Goal: Task Accomplishment & Management: Use online tool/utility

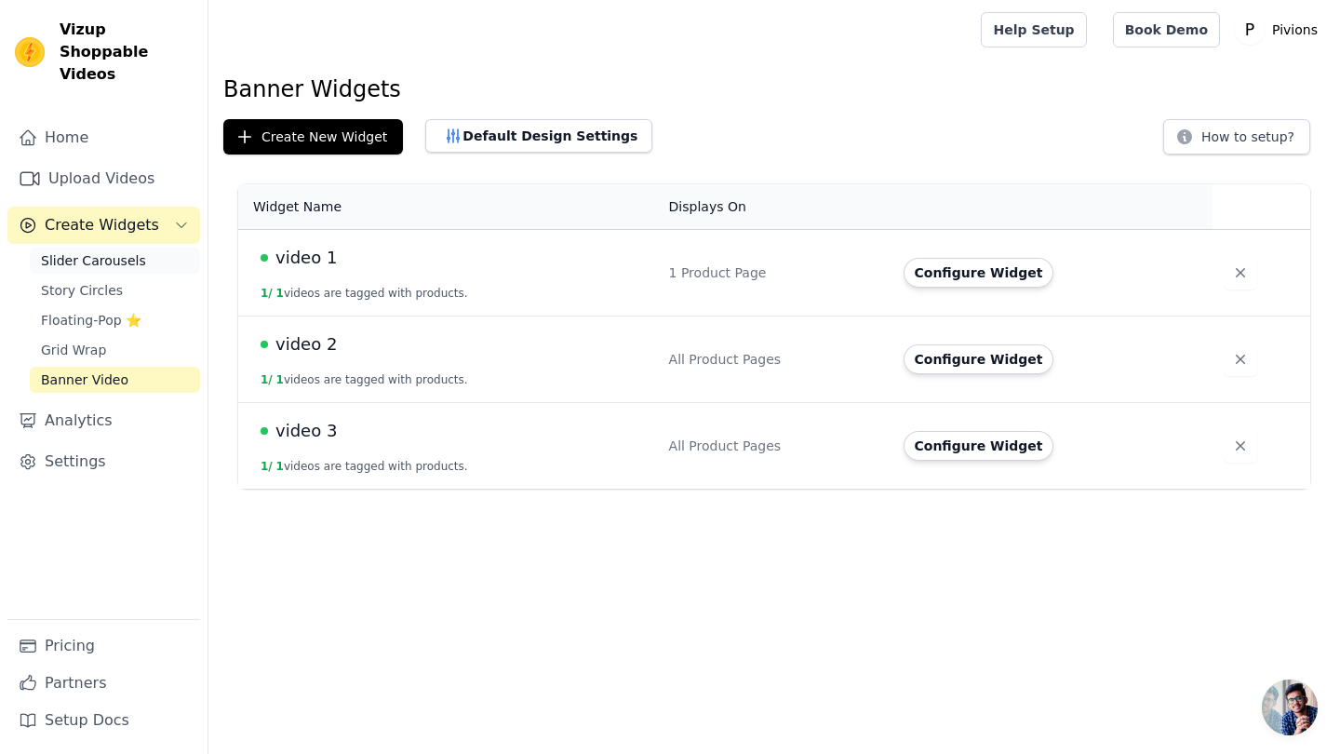
click at [104, 251] on span "Slider Carousels" at bounding box center [93, 260] width 105 height 19
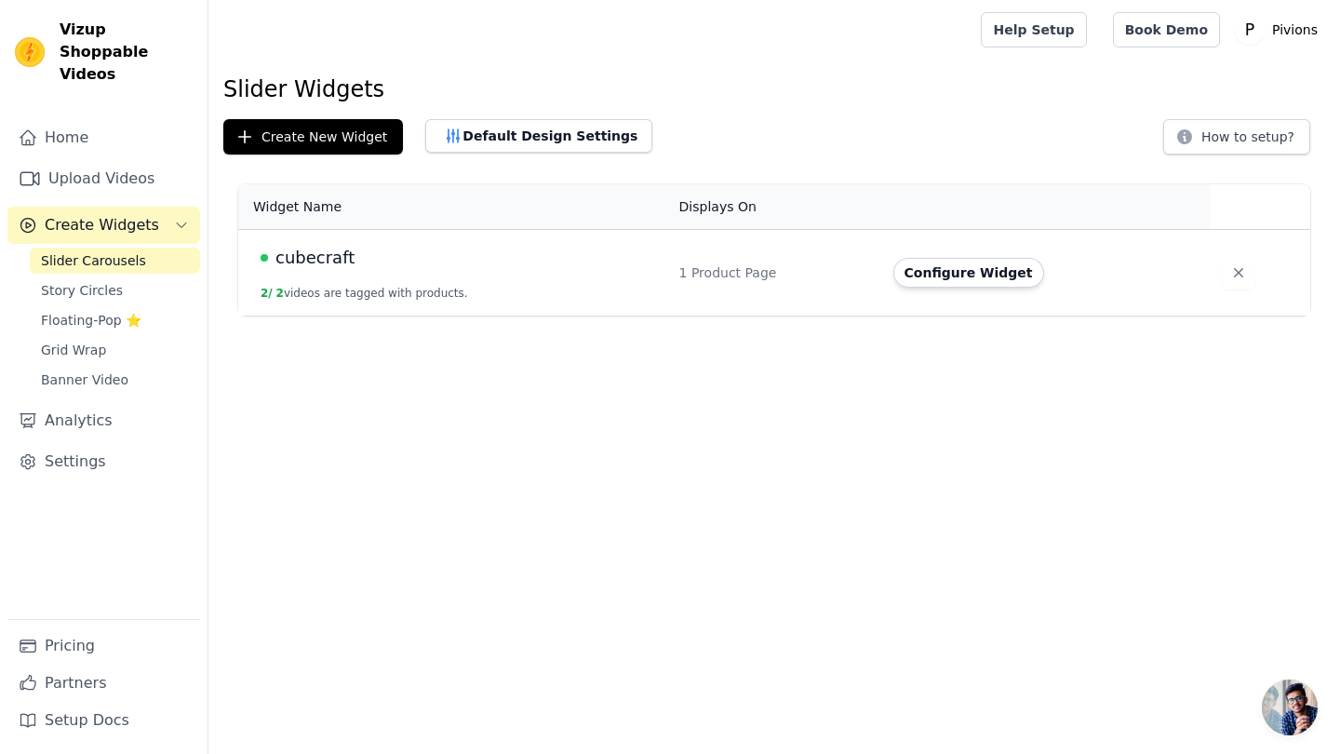
click at [491, 271] on td "cubecraft 2 / 2 videos are tagged with products." at bounding box center [453, 273] width 430 height 87
click at [936, 264] on button "Configure Widget" at bounding box center [968, 273] width 151 height 30
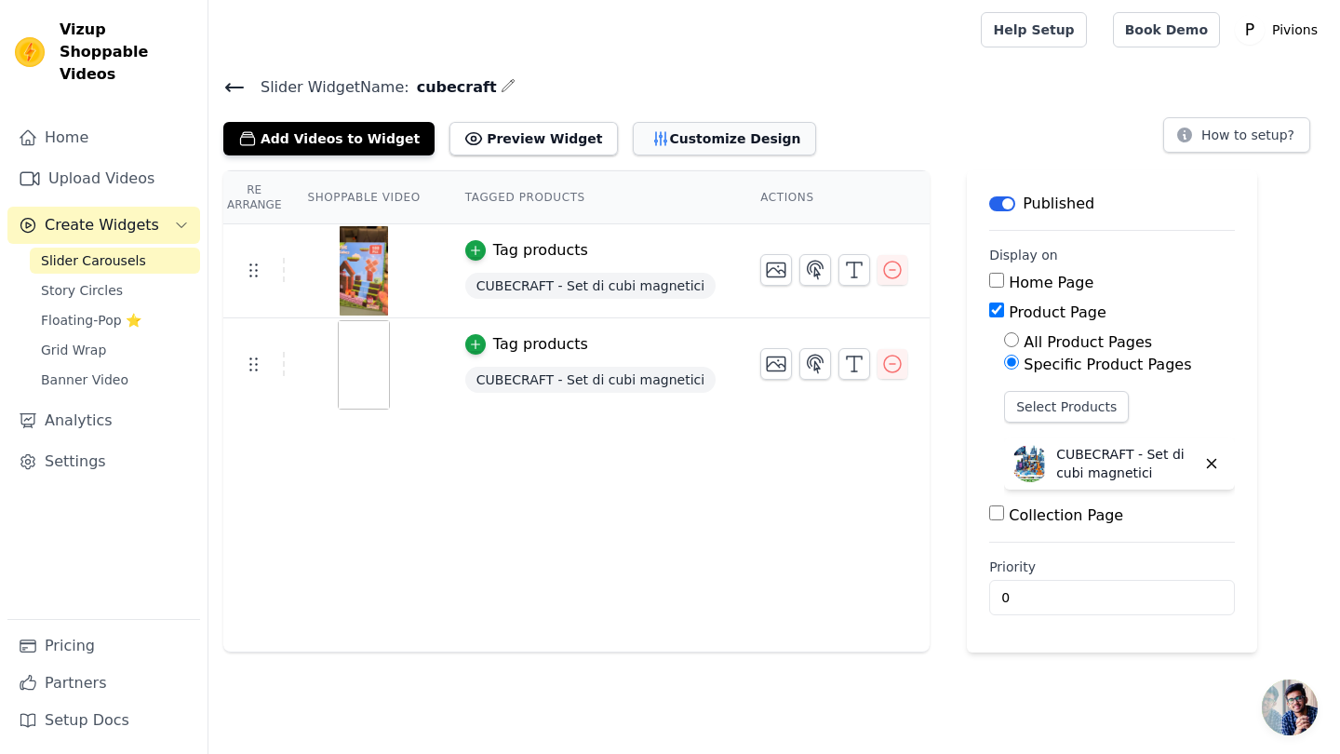
click at [682, 137] on button "Customize Design" at bounding box center [724, 138] width 183 height 33
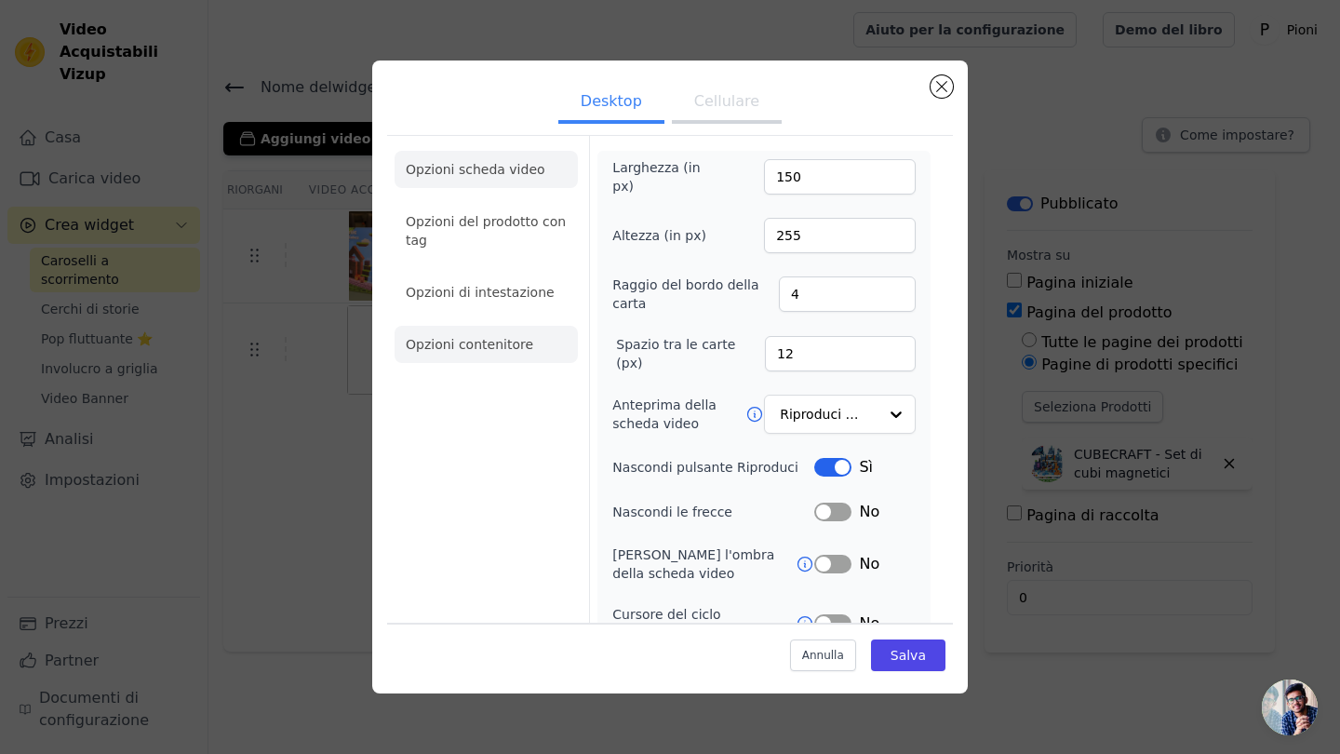
click at [504, 351] on li "Opzioni contenitore" at bounding box center [485, 344] width 183 height 37
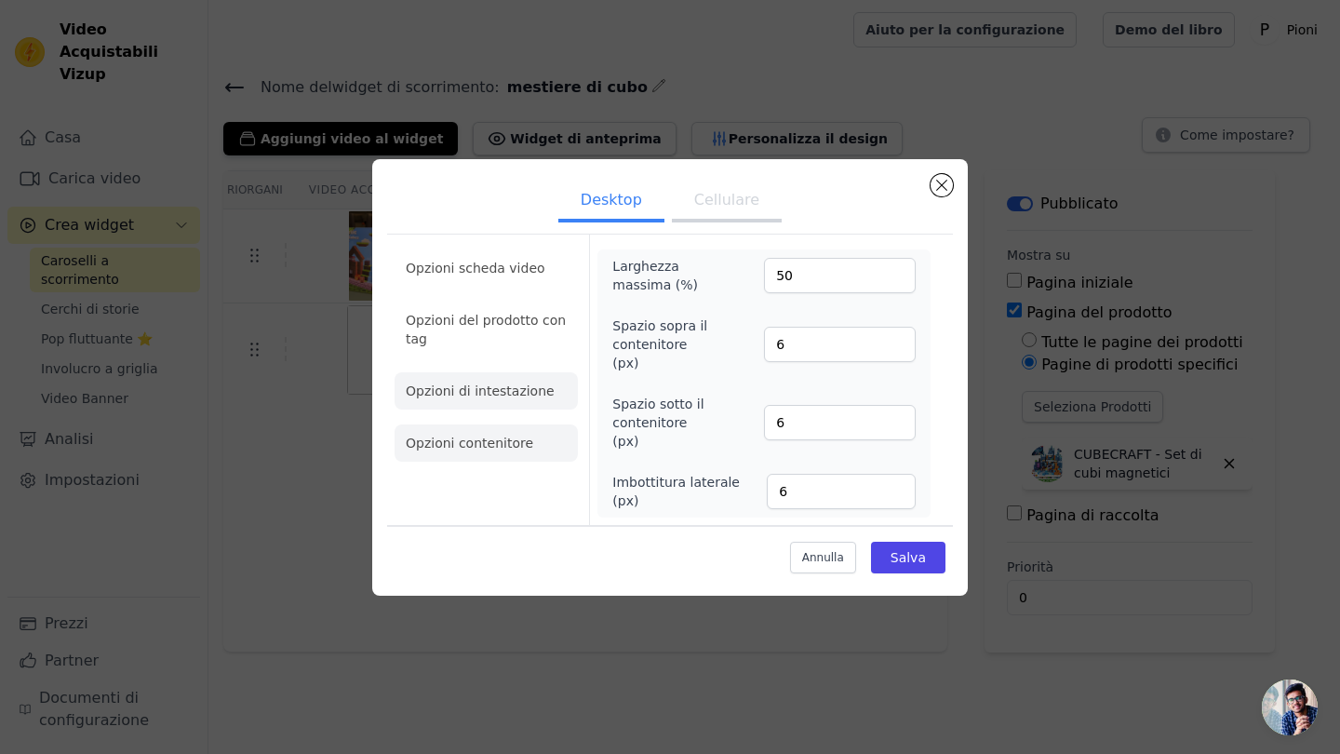
click at [514, 409] on li "Opzioni di intestazione" at bounding box center [485, 390] width 183 height 37
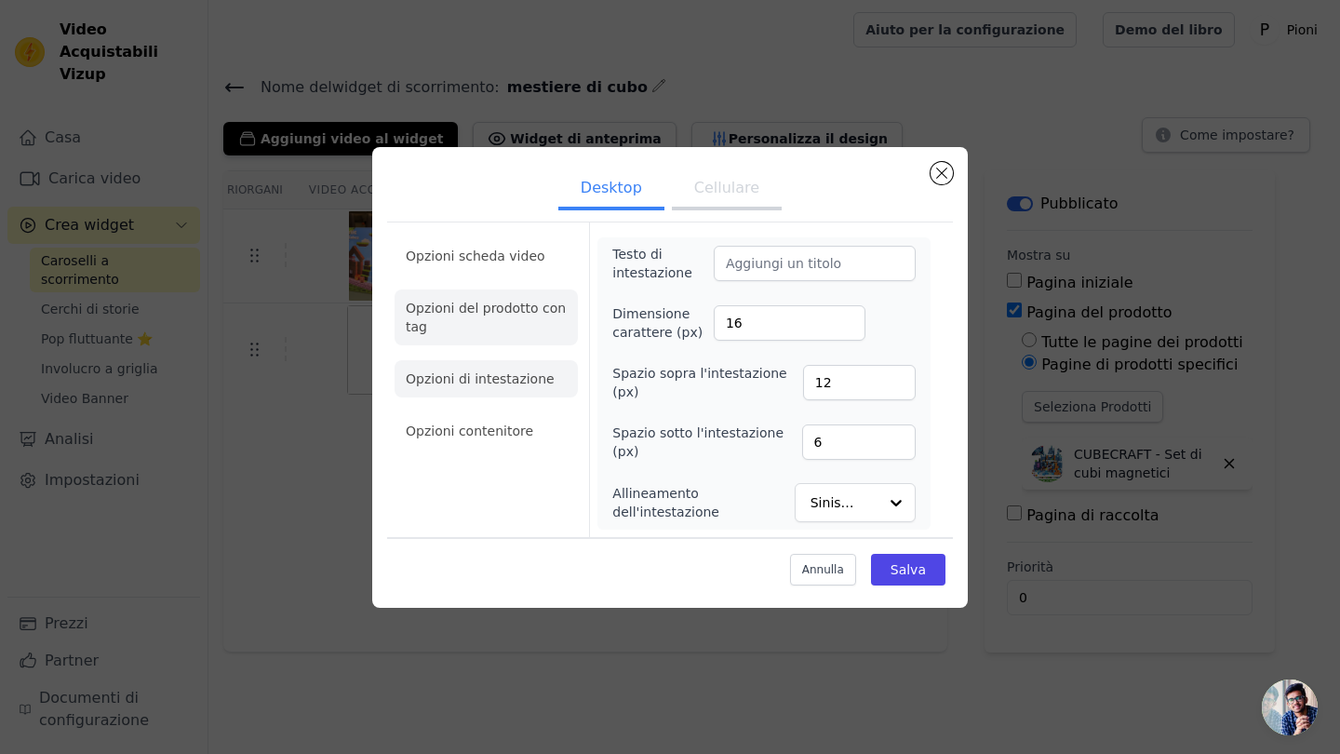
click at [509, 314] on li "Opzioni del prodotto con tag" at bounding box center [485, 317] width 183 height 56
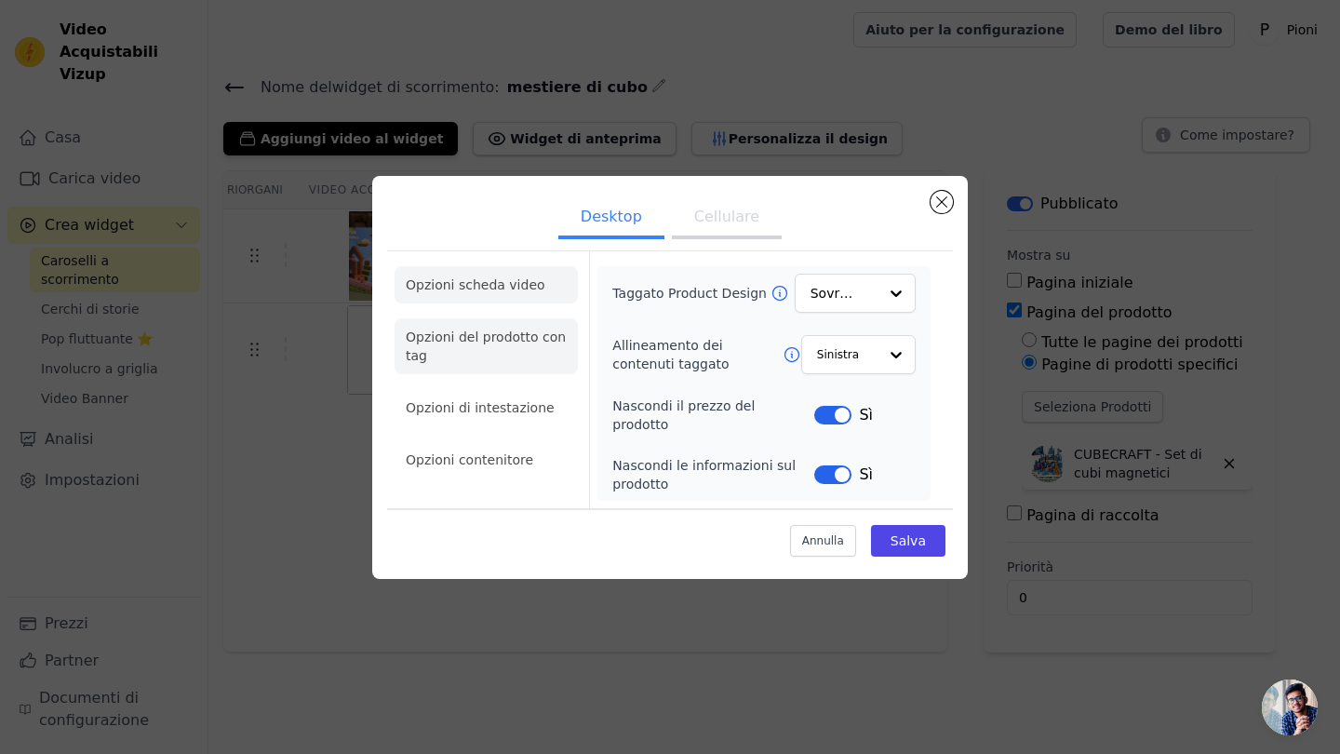
click at [508, 302] on li "Opzioni scheda video" at bounding box center [485, 284] width 183 height 37
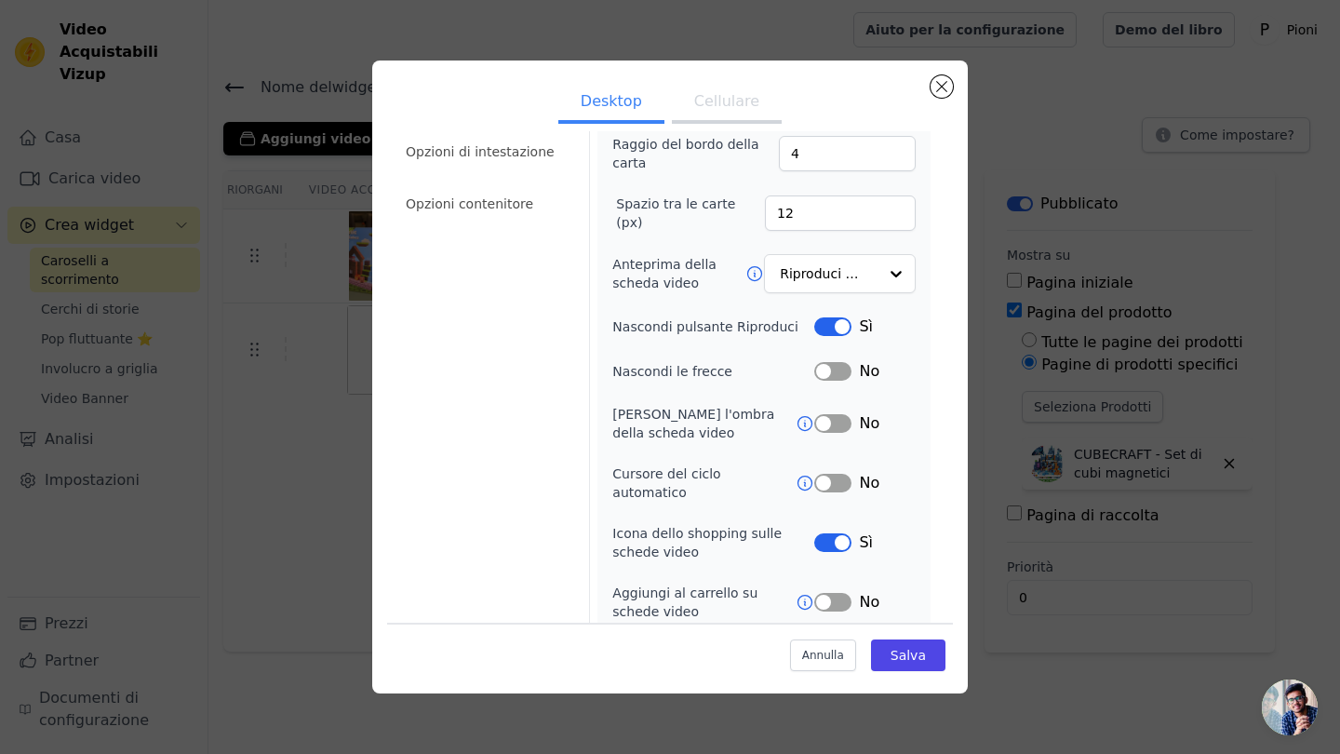
scroll to position [137, 0]
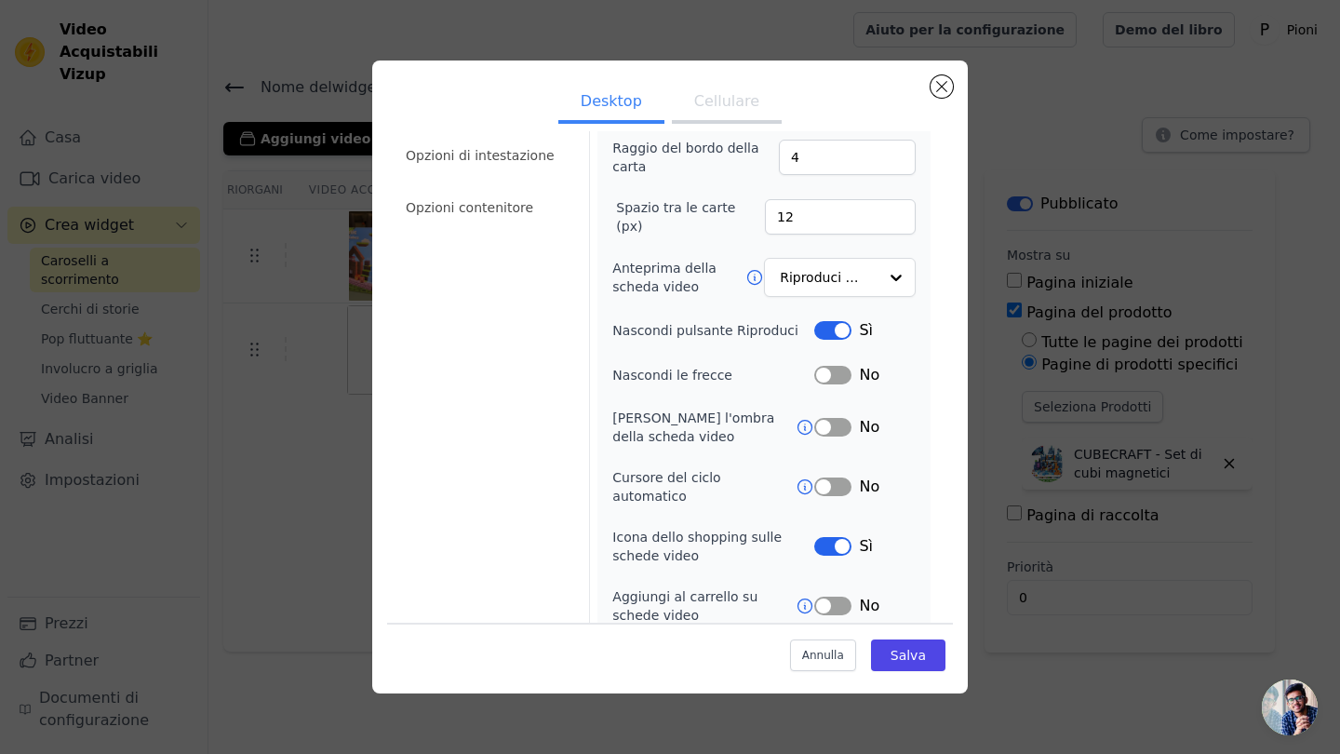
click at [839, 425] on button "Etichetta" at bounding box center [832, 427] width 37 height 19
click at [816, 281] on input "Anteprima della scheda video" at bounding box center [829, 278] width 96 height 37
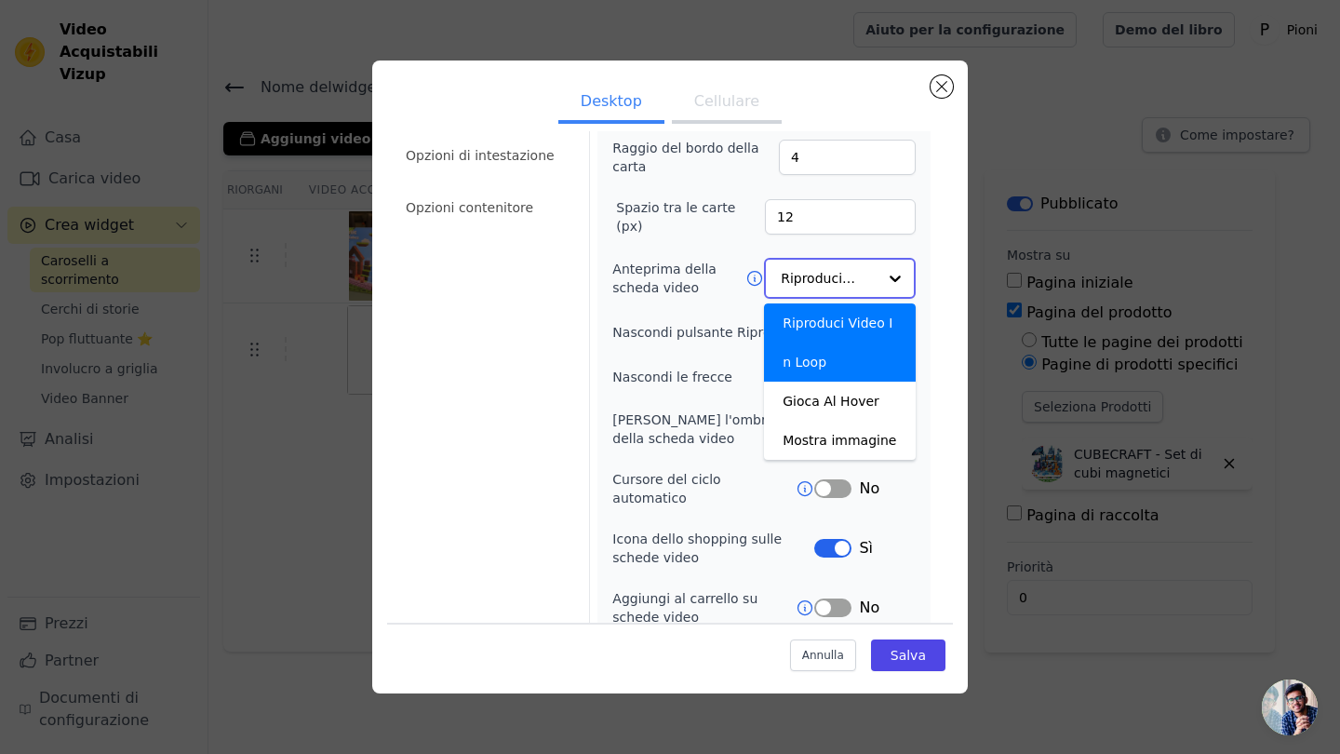
click at [843, 270] on input "Anteprima della scheda video" at bounding box center [829, 278] width 96 height 37
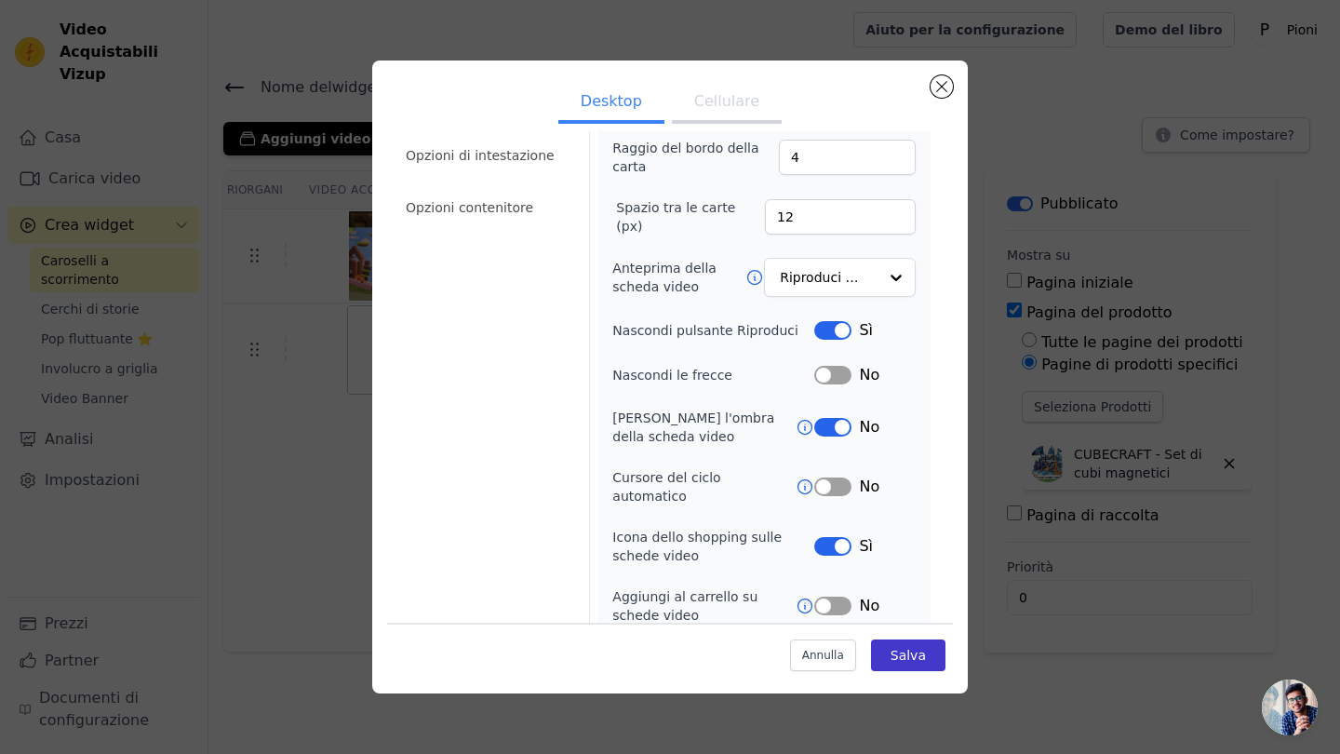
click at [886, 651] on button "Salva" at bounding box center [908, 655] width 74 height 32
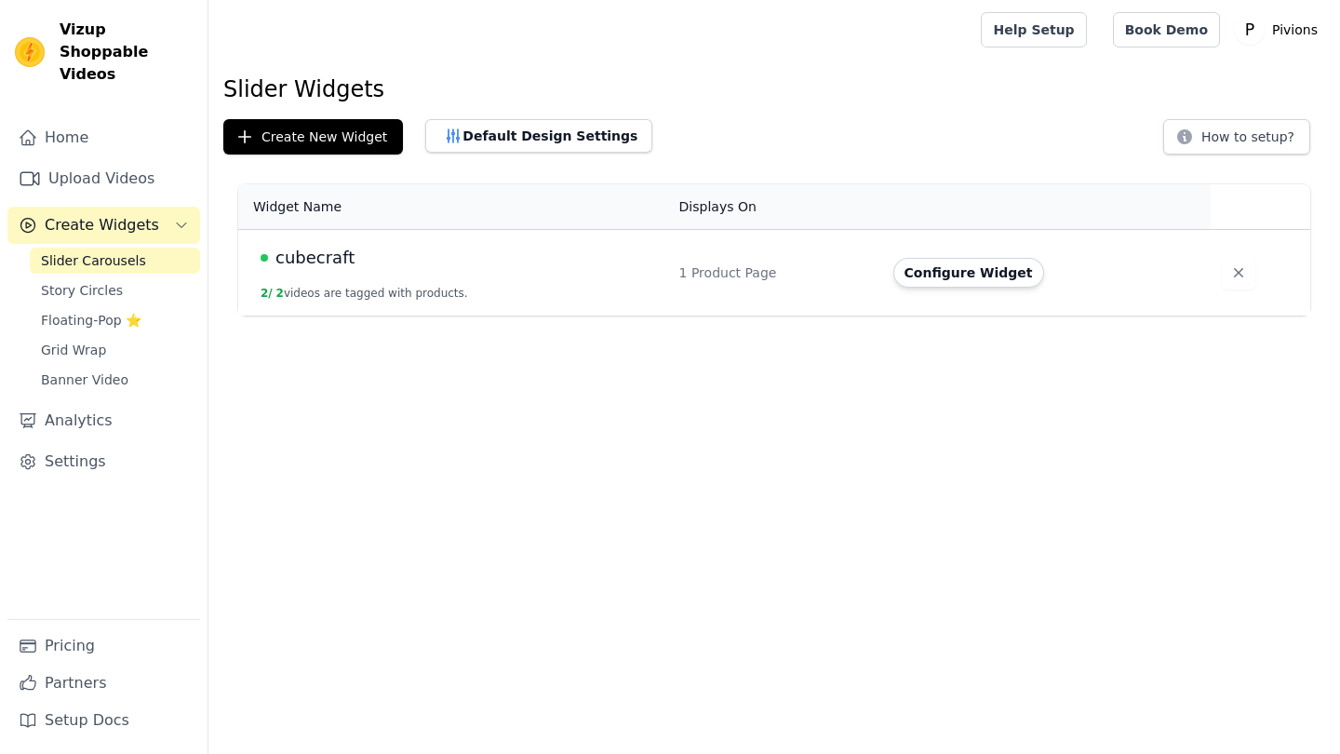
click at [85, 214] on span "Create Widgets" at bounding box center [102, 225] width 114 height 22
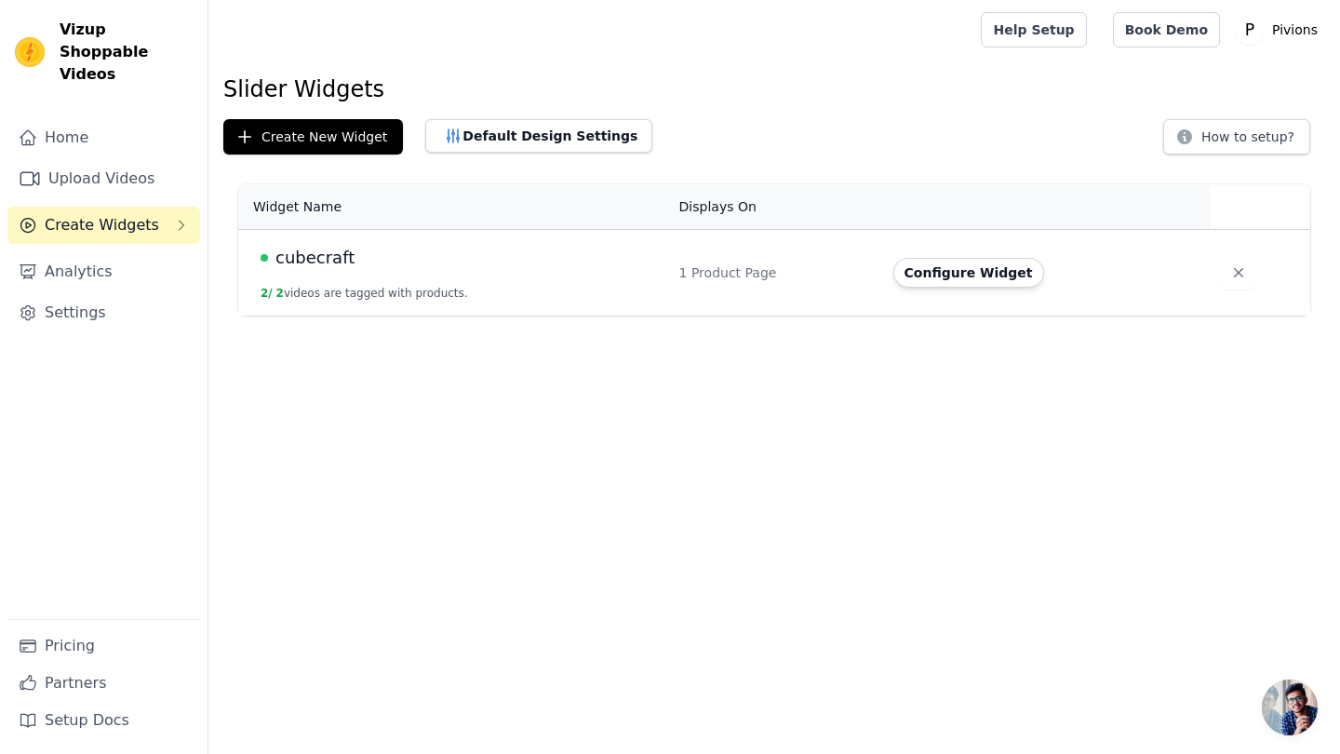
click at [89, 214] on span "Create Widgets" at bounding box center [102, 225] width 114 height 22
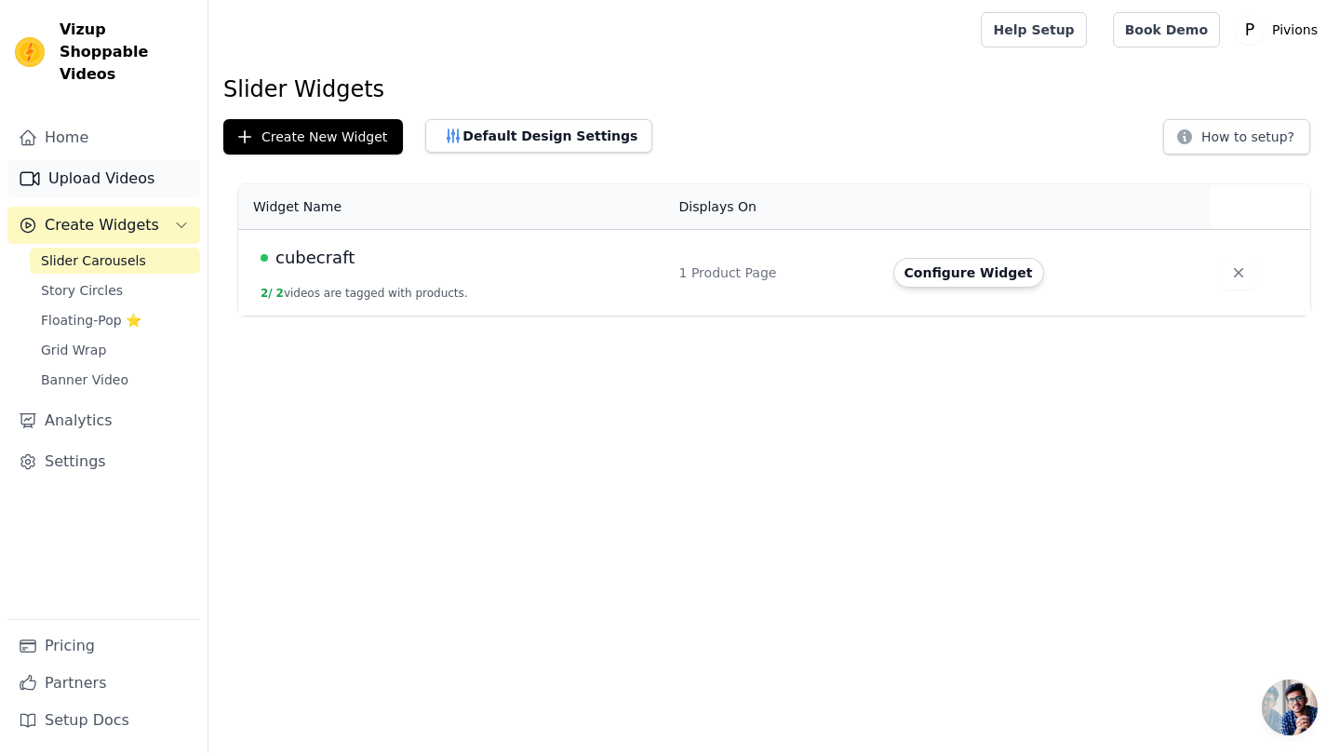
click at [77, 160] on link "Upload Videos" at bounding box center [103, 178] width 193 height 37
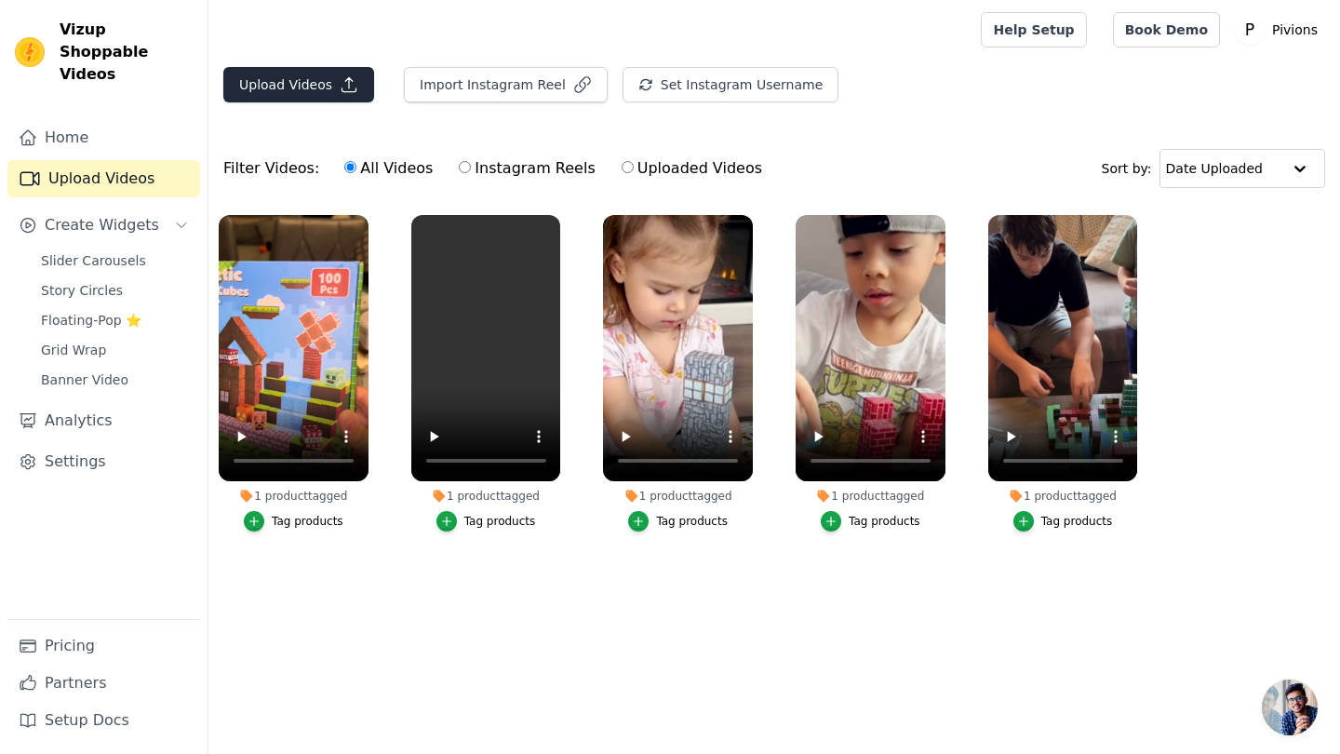
click at [326, 84] on button "Upload Videos" at bounding box center [298, 84] width 151 height 35
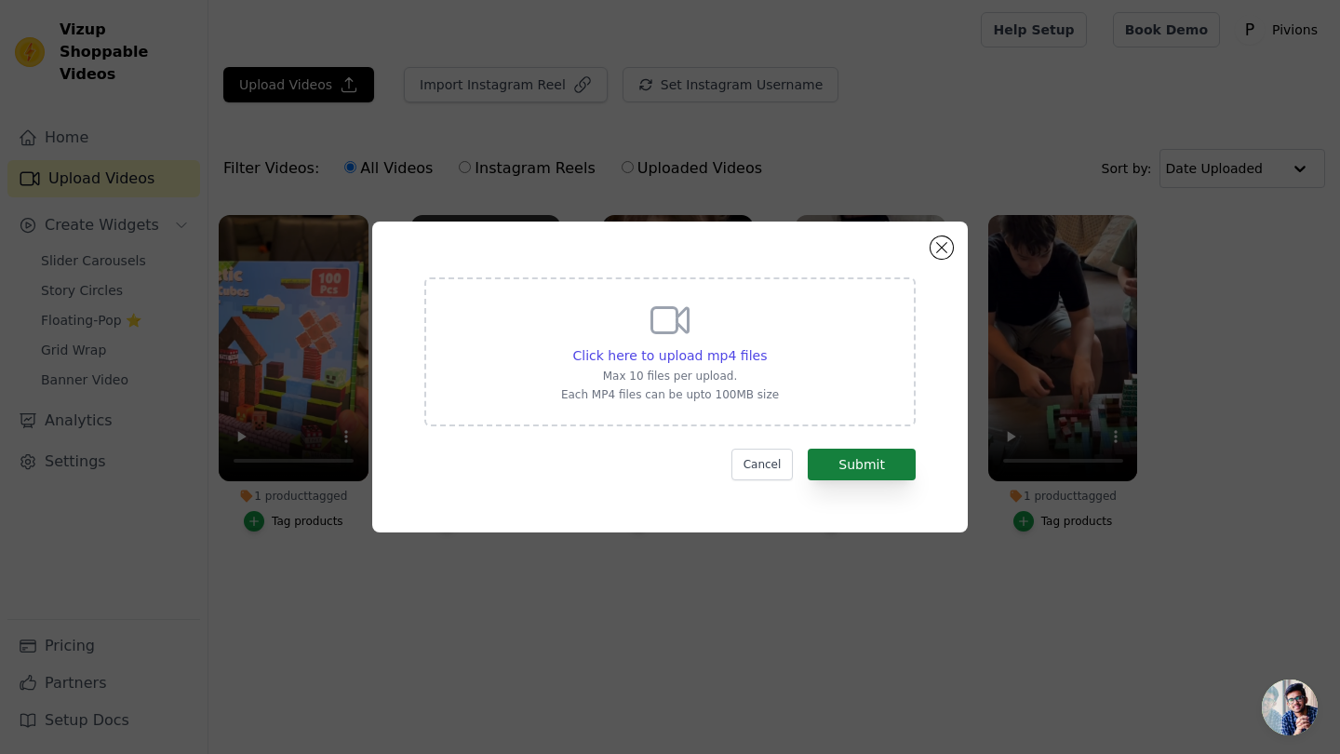
click at [840, 467] on button "Submit" at bounding box center [861, 464] width 108 height 32
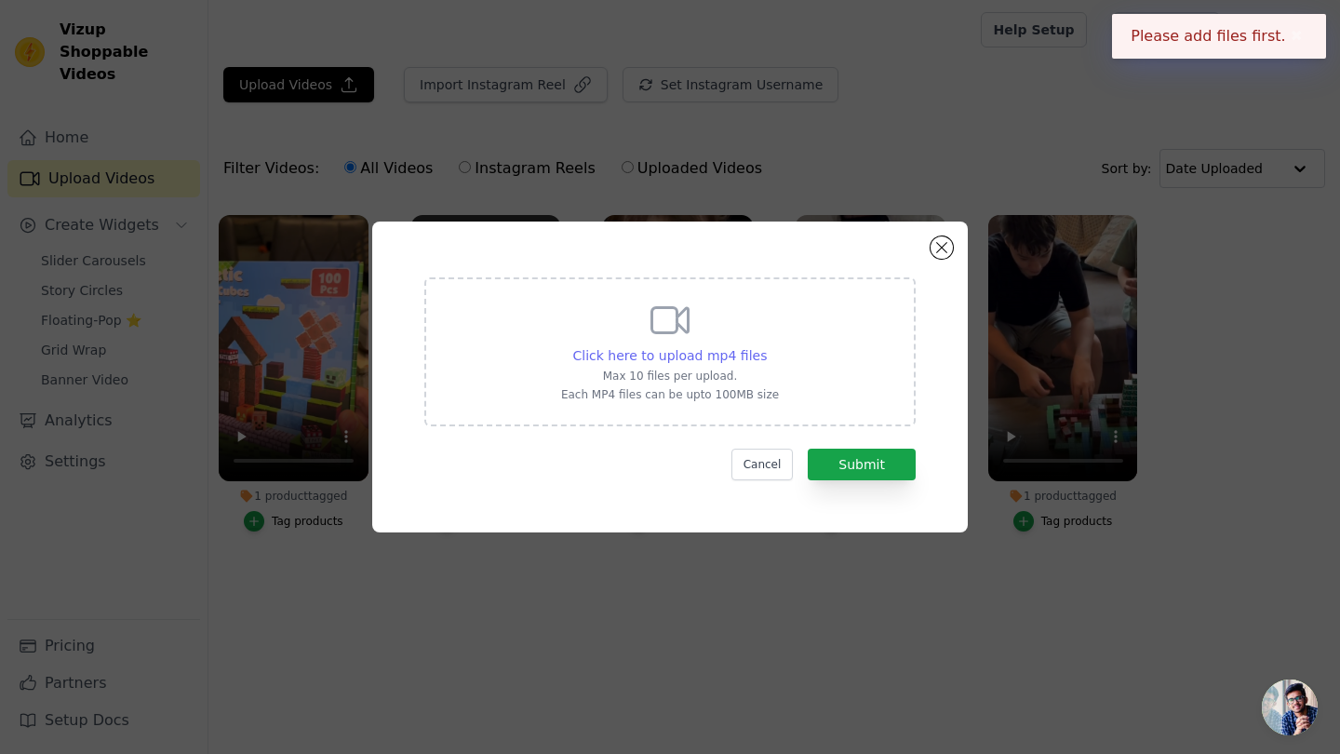
click at [632, 356] on span "Click here to upload mp4 files" at bounding box center [670, 355] width 194 height 15
click at [766, 346] on input "Click here to upload mp4 files Max 10 files per upload. Each MP4 files can be u…" at bounding box center [766, 345] width 1 height 1
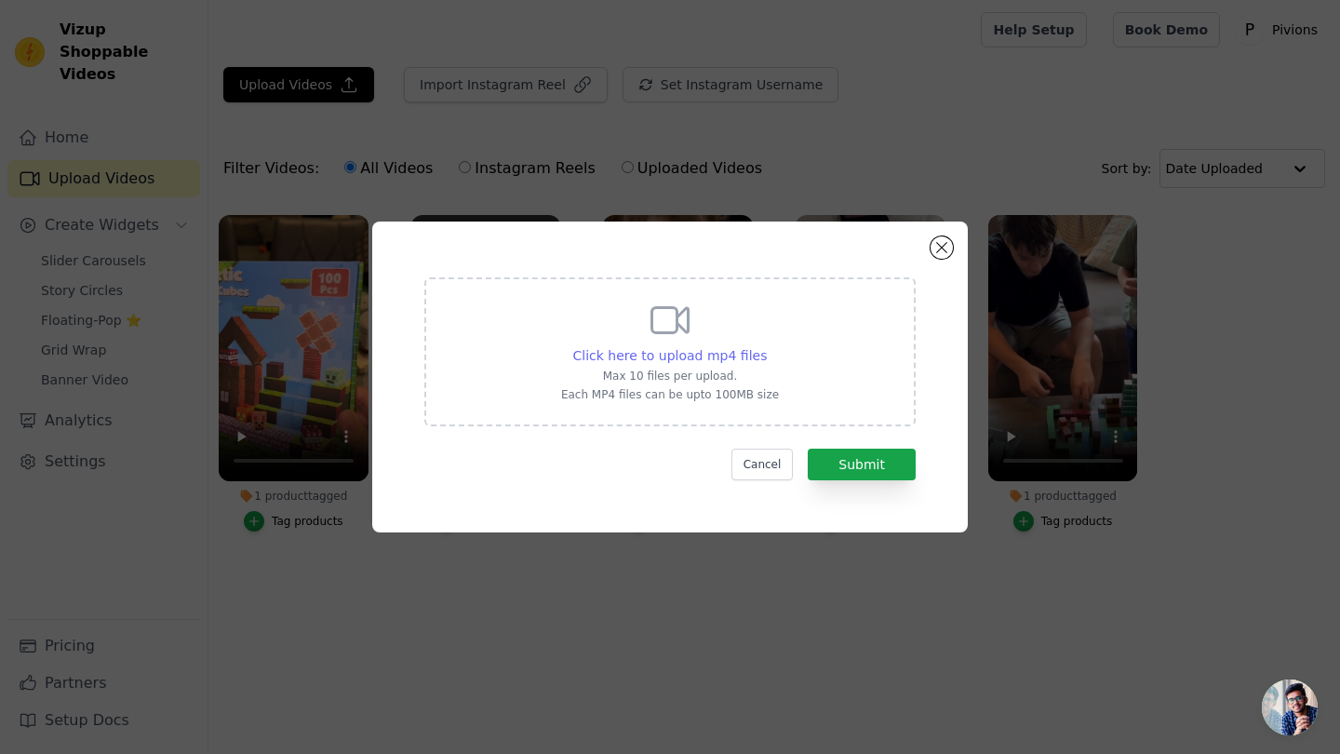
click at [711, 354] on span "Click here to upload mp4 files" at bounding box center [670, 355] width 194 height 15
click at [766, 346] on input "Click here to upload mp4 files Max 10 files per upload. Each MP4 files can be u…" at bounding box center [766, 345] width 1 height 1
click at [674, 351] on span "Click here to upload mp4 files" at bounding box center [670, 355] width 194 height 15
click at [766, 346] on input "Click here to upload mp4 files Max 10 files per upload. Each MP4 files can be u…" at bounding box center [766, 345] width 1 height 1
click at [929, 258] on div "Click here to upload mp4 files Max 10 files per upload. Each MP4 files can be u…" at bounding box center [670, 377] width 528 height 244
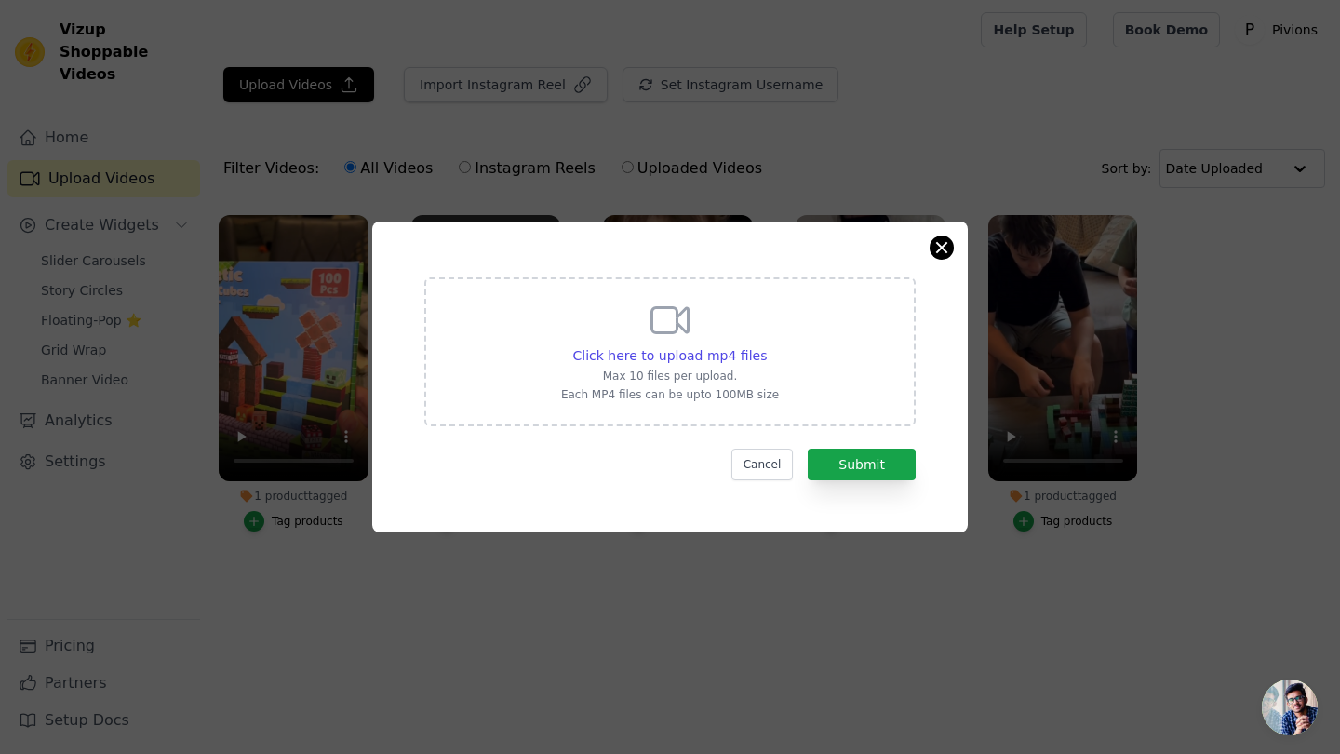
click at [941, 254] on button "Close modal" at bounding box center [941, 247] width 22 height 22
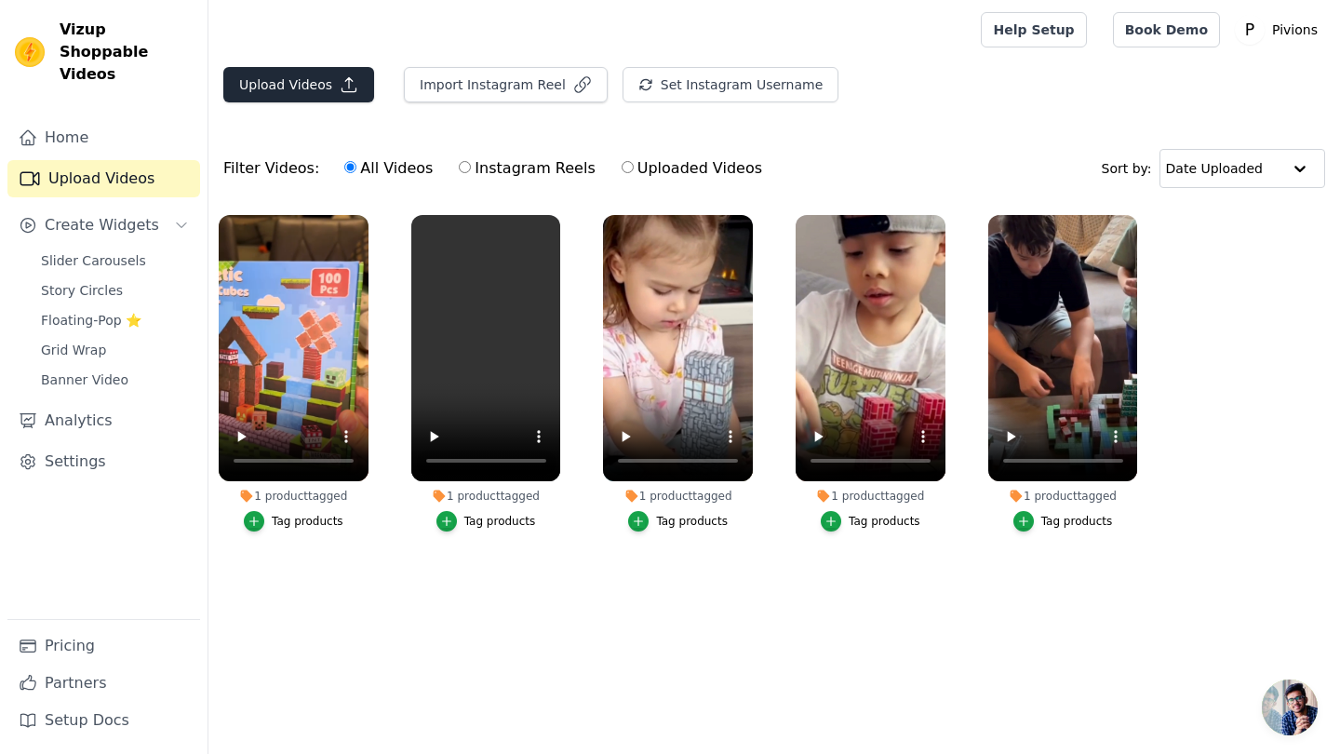
click at [321, 79] on button "Upload Videos" at bounding box center [298, 84] width 151 height 35
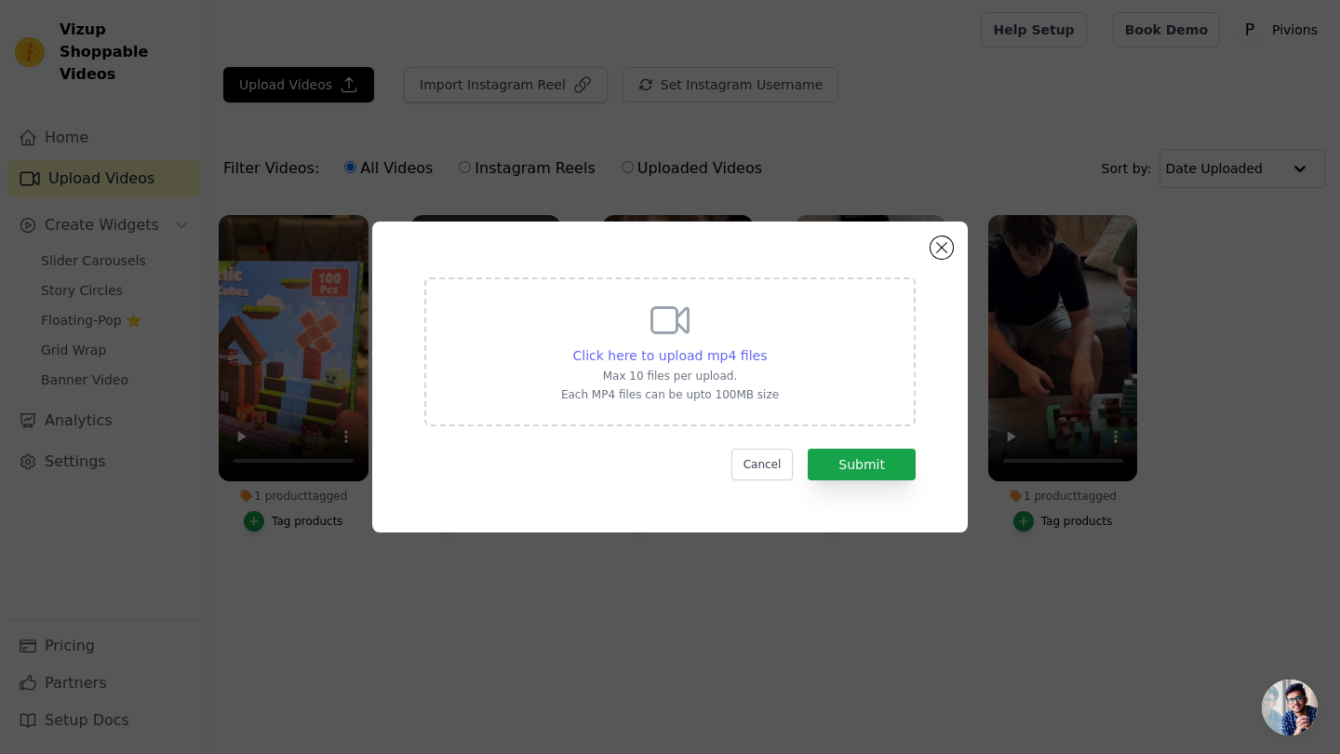
click at [631, 348] on span "Click here to upload mp4 files" at bounding box center [670, 355] width 194 height 15
click at [766, 346] on input "Click here to upload mp4 files Max 10 files per upload. Each MP4 files can be u…" at bounding box center [766, 345] width 1 height 1
type input "C:\fakepath\ssstik.io_@britney_henderson__1759155693422.mov"
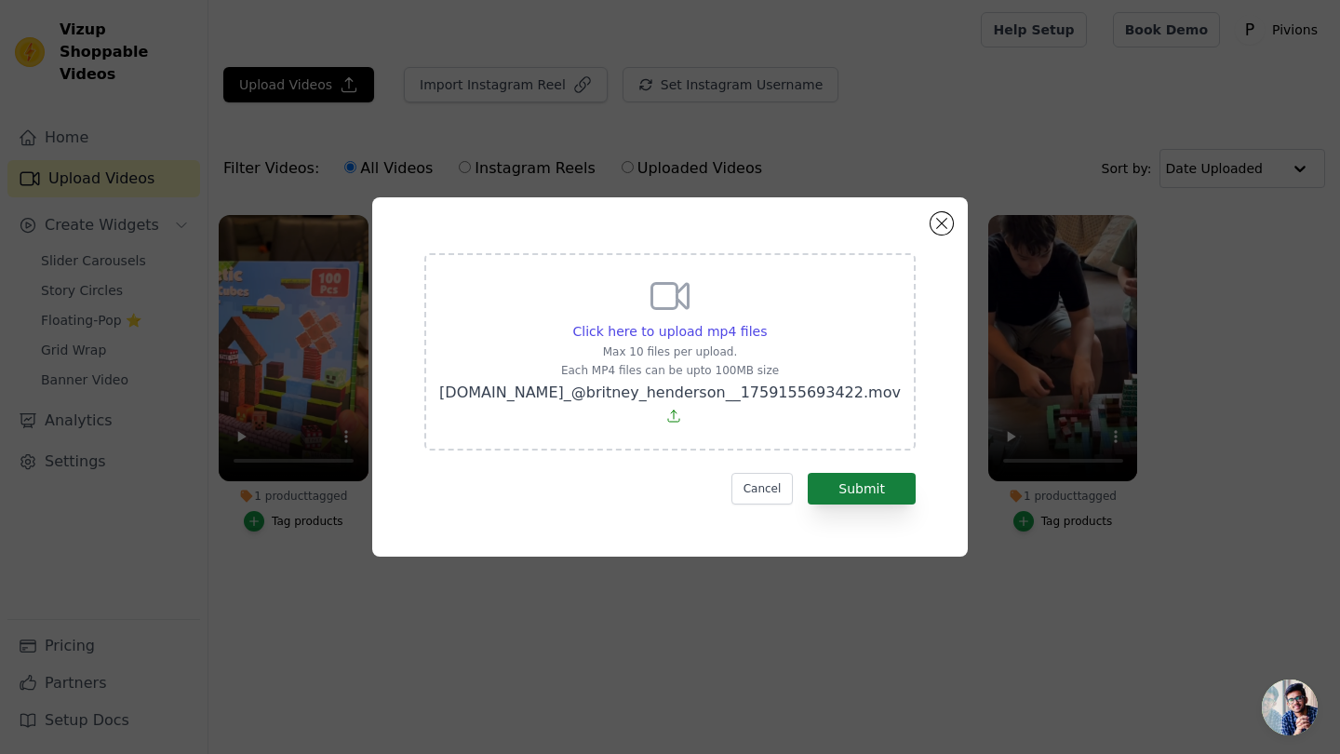
click at [871, 481] on button "Submit" at bounding box center [861, 489] width 108 height 32
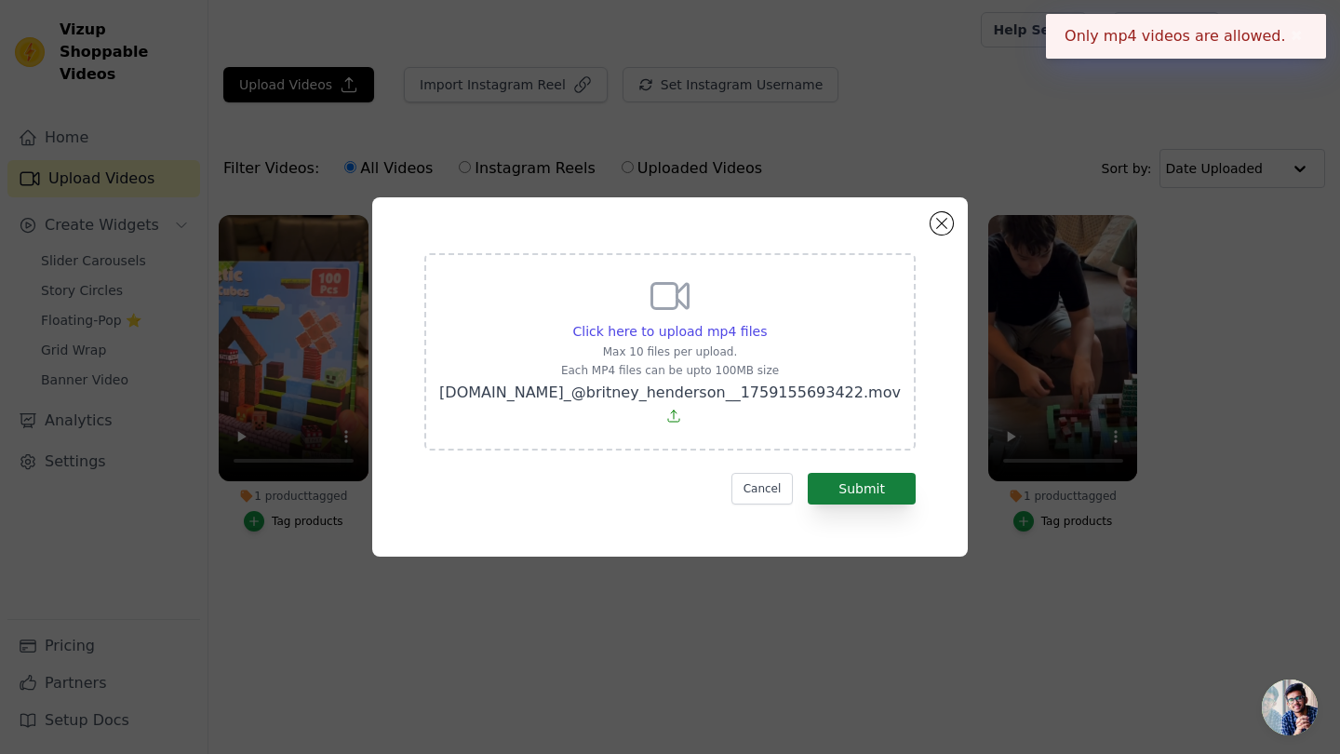
click at [859, 473] on button "Submit" at bounding box center [861, 489] width 108 height 32
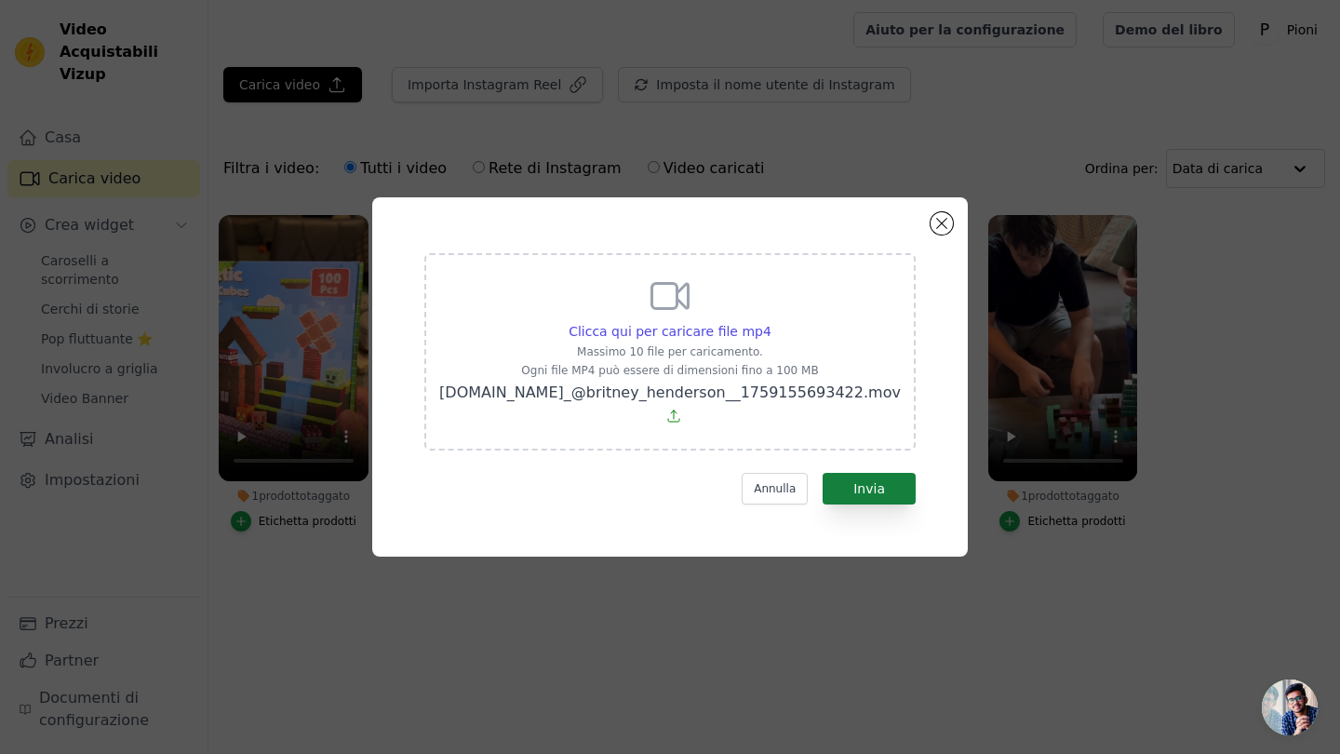
click at [853, 473] on button "Invia" at bounding box center [868, 489] width 93 height 32
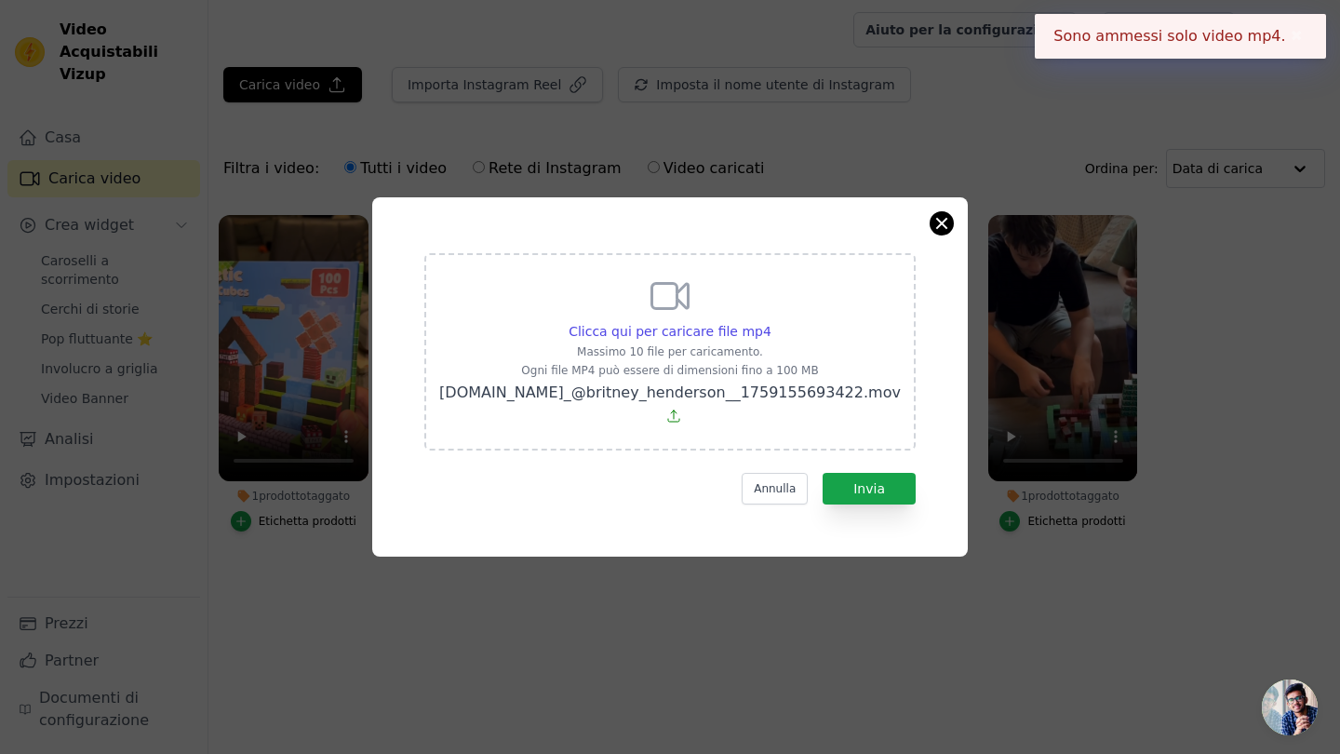
click at [948, 234] on button "Chiudi modale" at bounding box center [941, 223] width 22 height 22
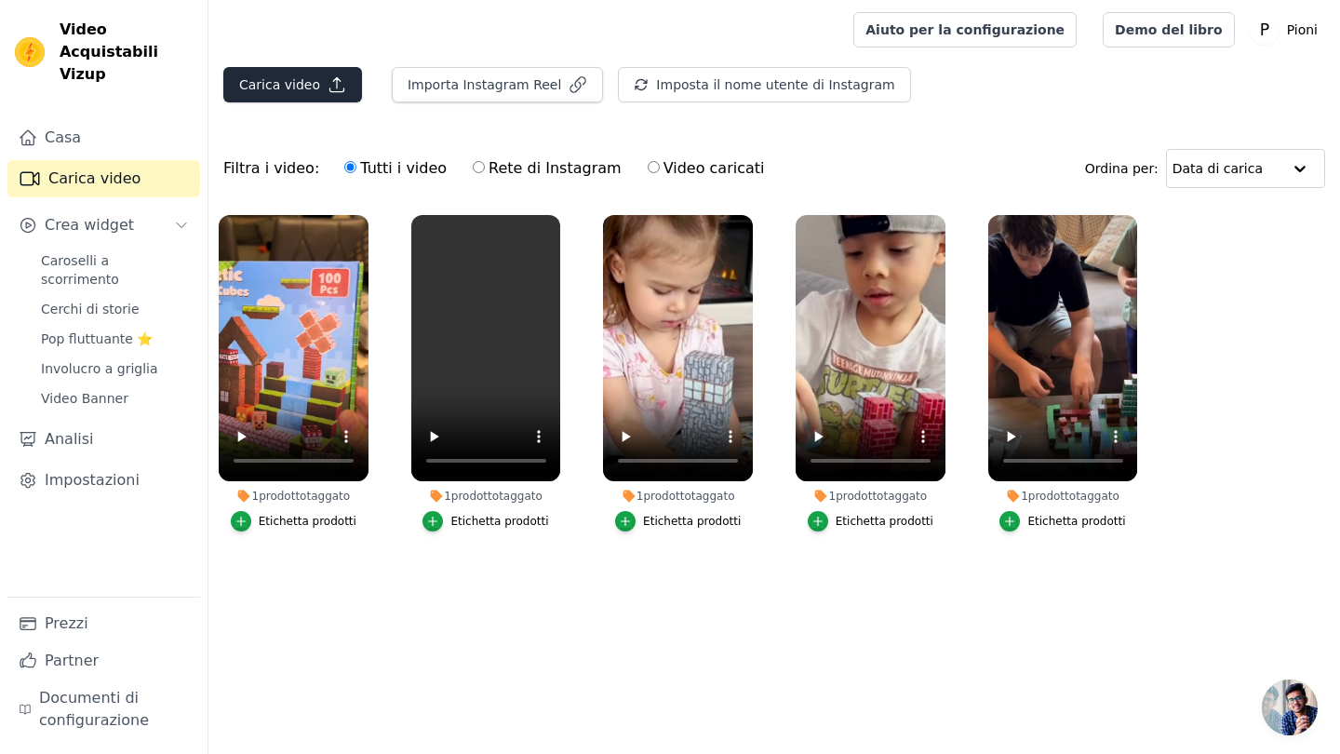
click at [299, 75] on button "Carica video" at bounding box center [292, 84] width 139 height 35
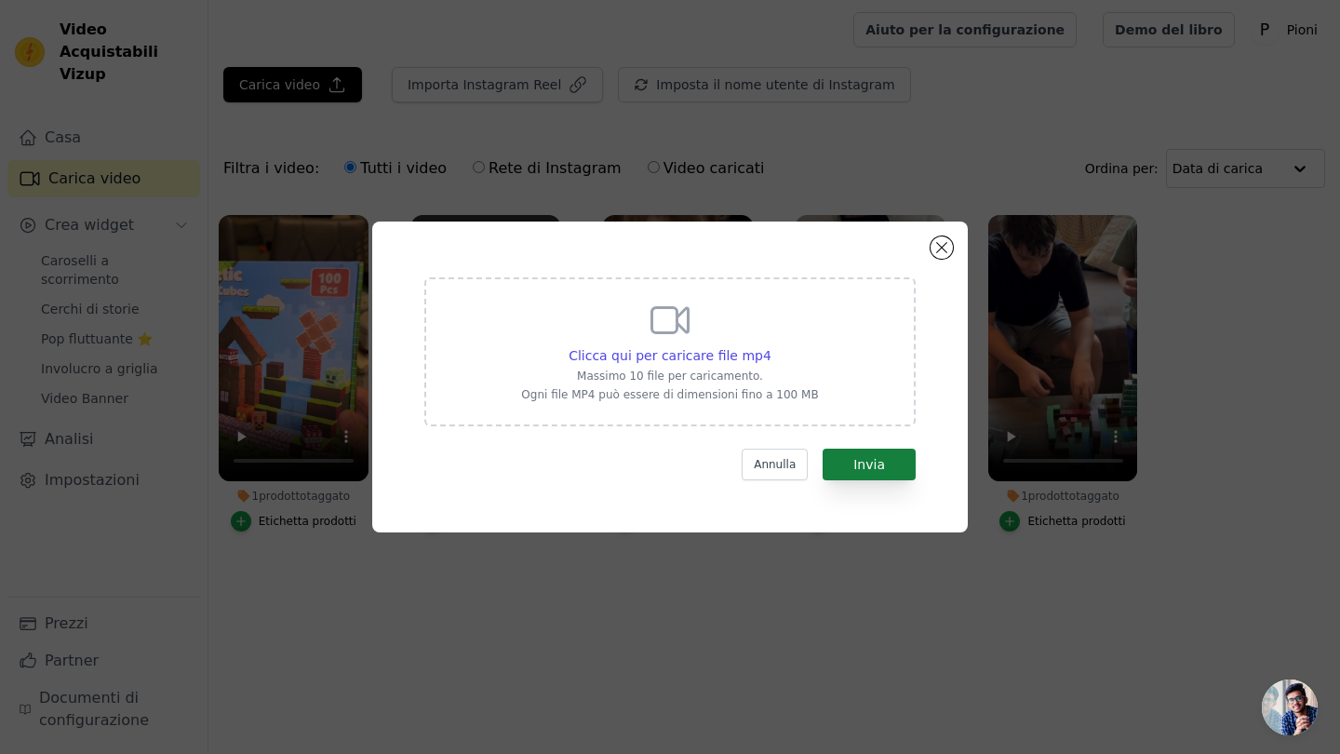
click at [857, 466] on button "Invia" at bounding box center [868, 464] width 93 height 32
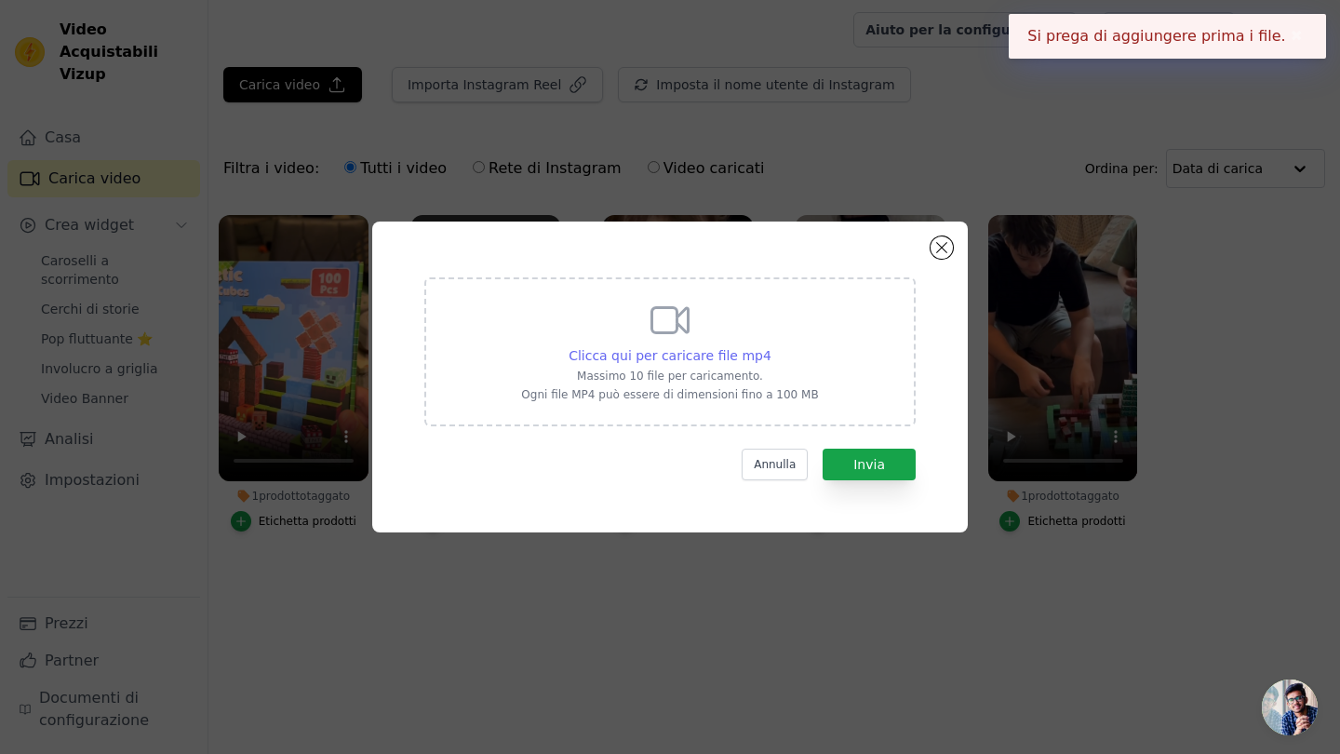
click at [699, 348] on span "Clicca qui per caricare file mp4" at bounding box center [669, 355] width 203 height 15
click at [770, 346] on input "Clicca qui per caricare file mp4 Massimo 10 file per caricamento. Ogni file MP4…" at bounding box center [770, 345] width 1 height 1
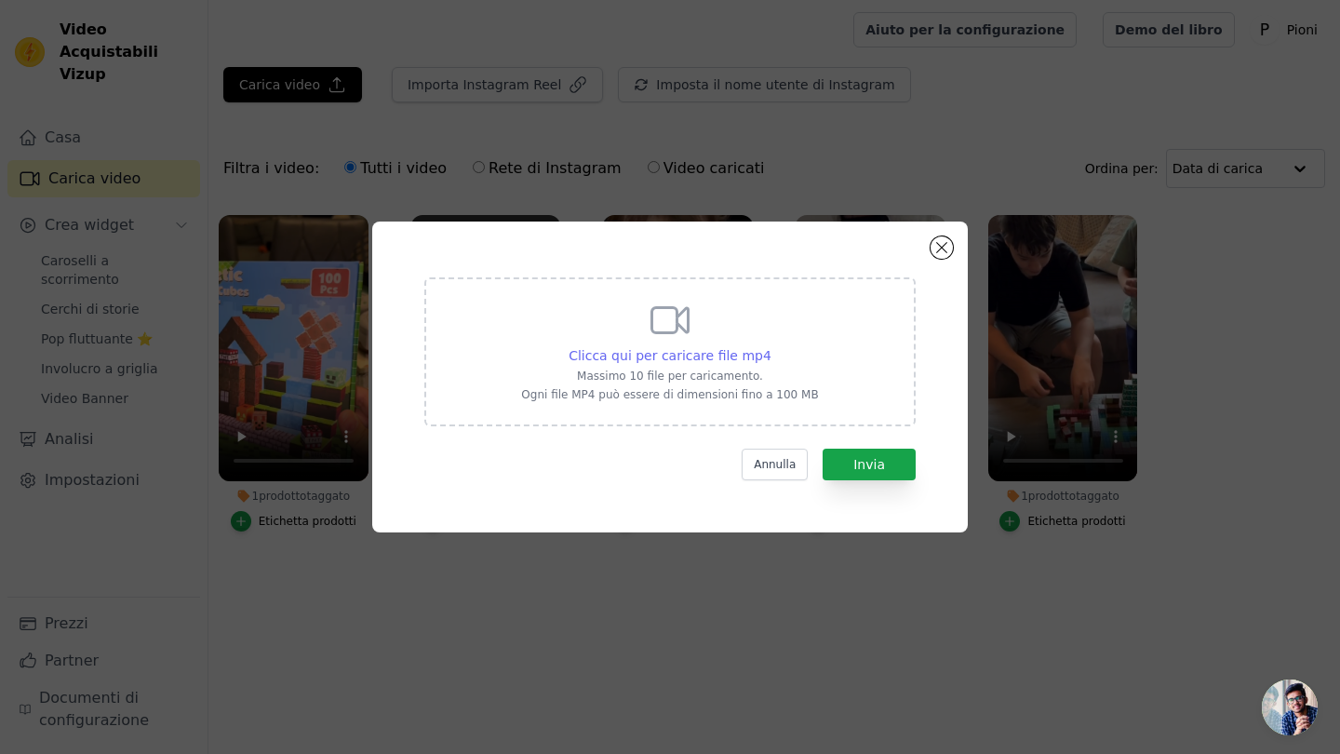
type input "C:\fakepath\Progetto senza titolo-14.mp4"
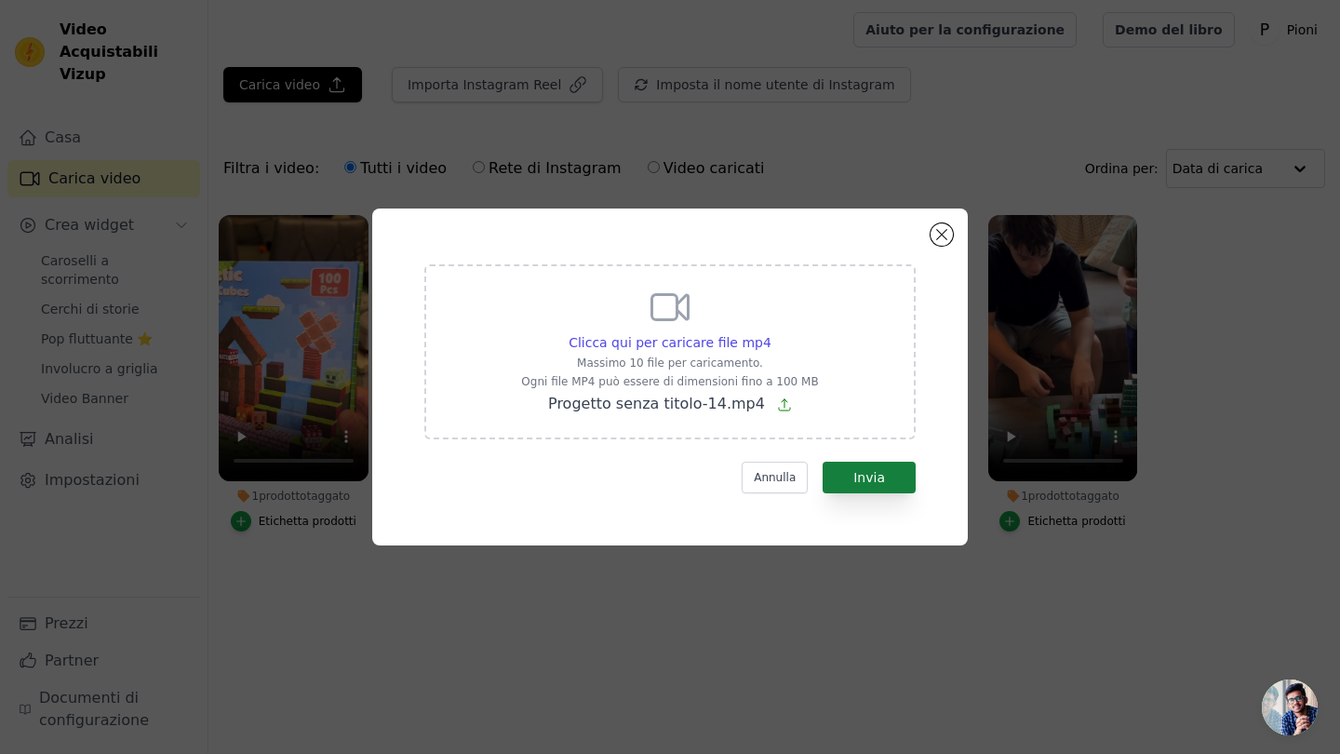
click at [877, 474] on button "Invia" at bounding box center [868, 477] width 93 height 32
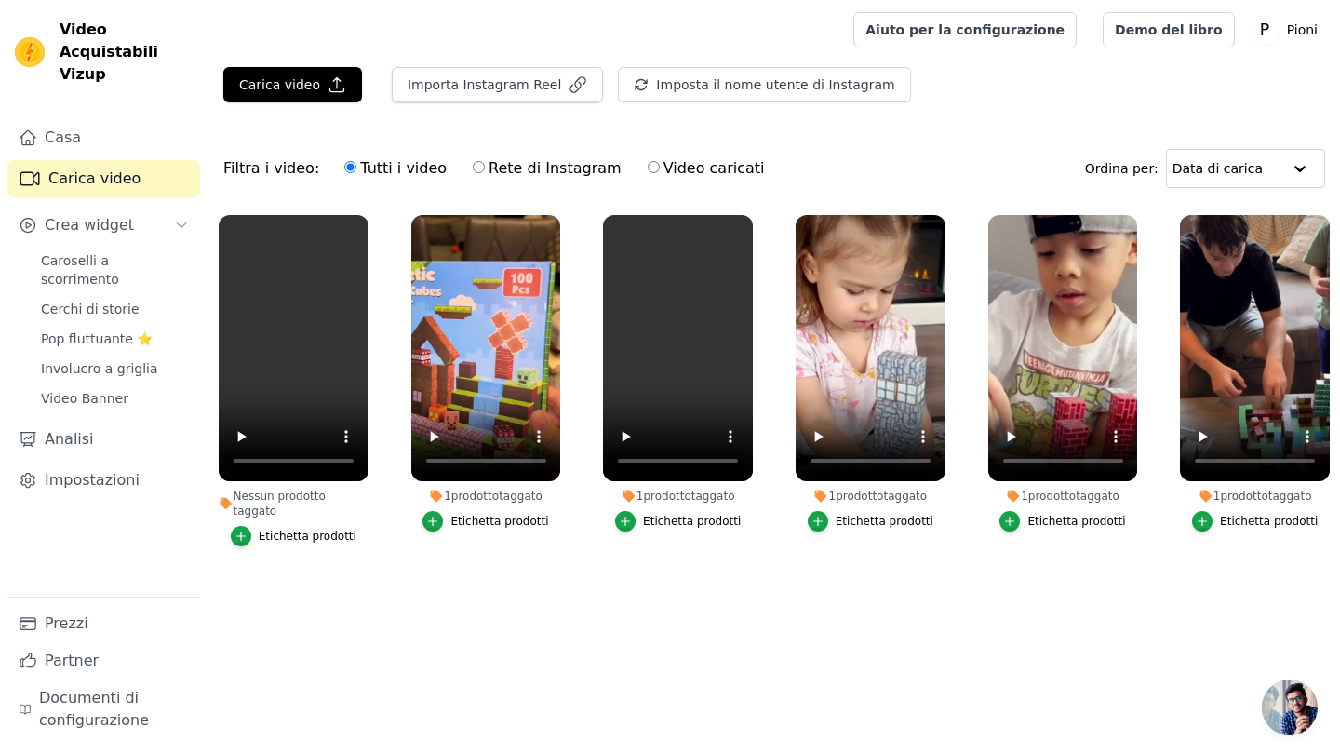
click at [302, 528] on div "Etichetta prodotti" at bounding box center [308, 535] width 98 height 15
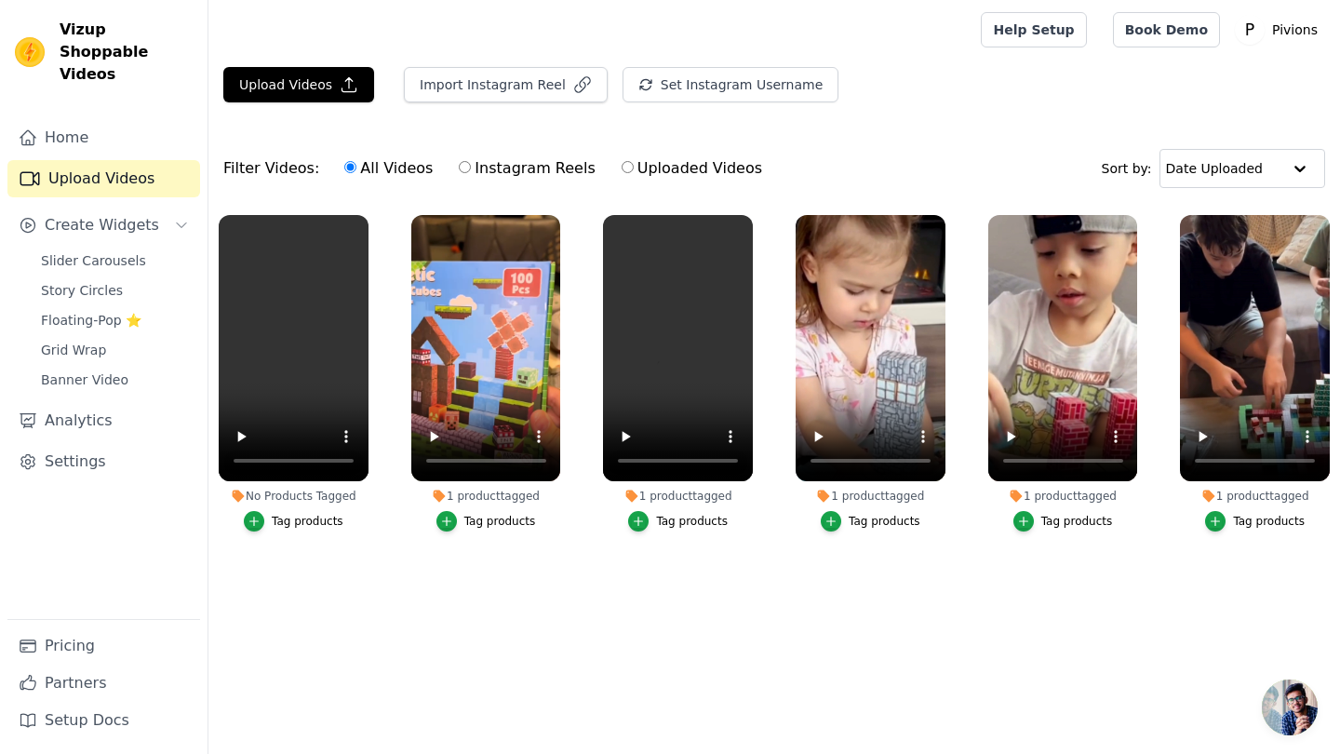
click at [309, 492] on div "No Products Tagged" at bounding box center [294, 495] width 150 height 15
click at [288, 522] on div "Tag products" at bounding box center [308, 521] width 72 height 15
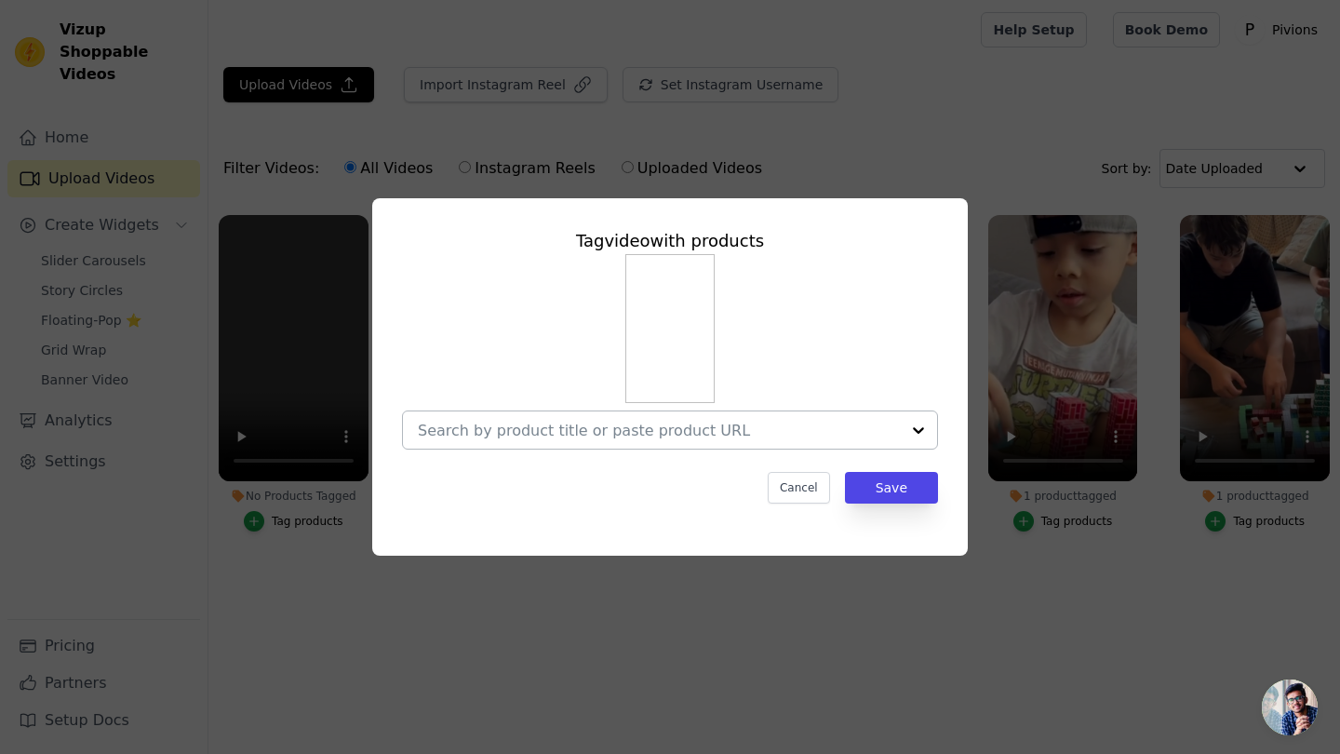
click at [917, 433] on div at bounding box center [918, 429] width 37 height 37
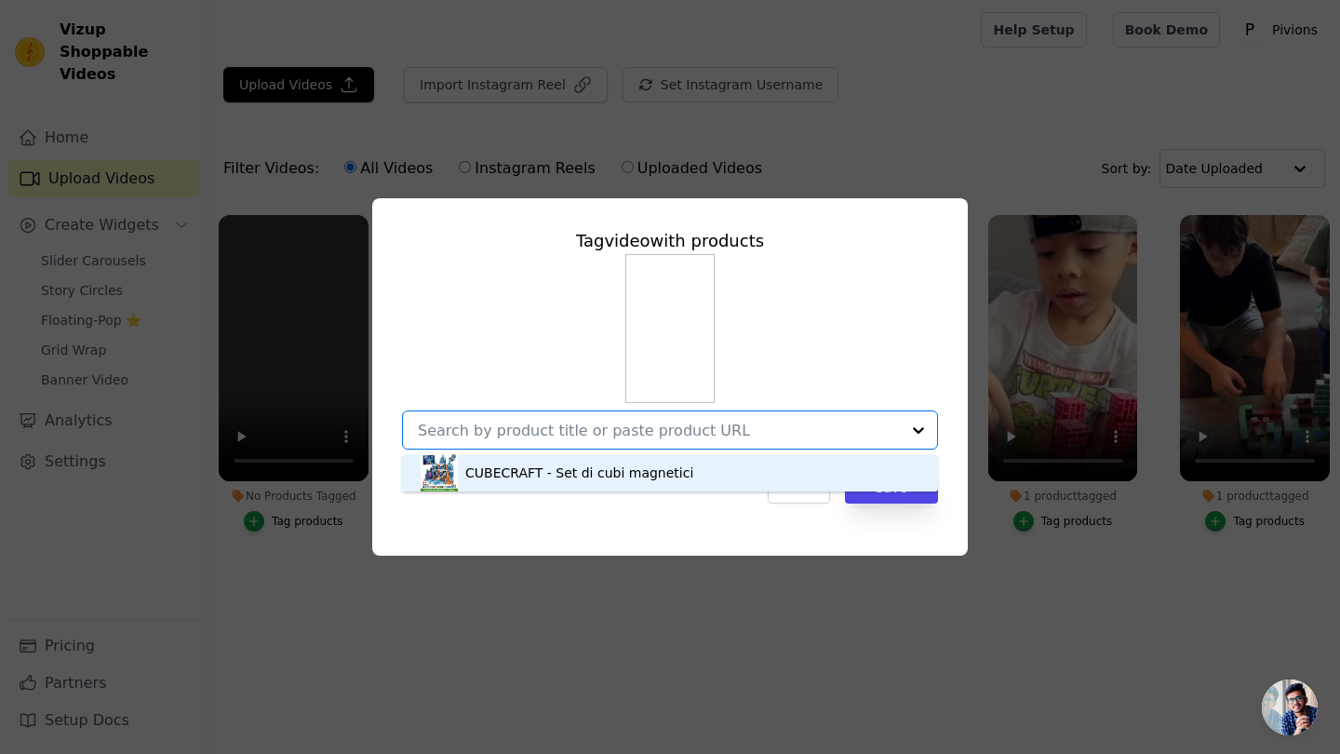
click at [616, 466] on div "CUBECRAFT - Set di cubi magnetici" at bounding box center [579, 472] width 228 height 19
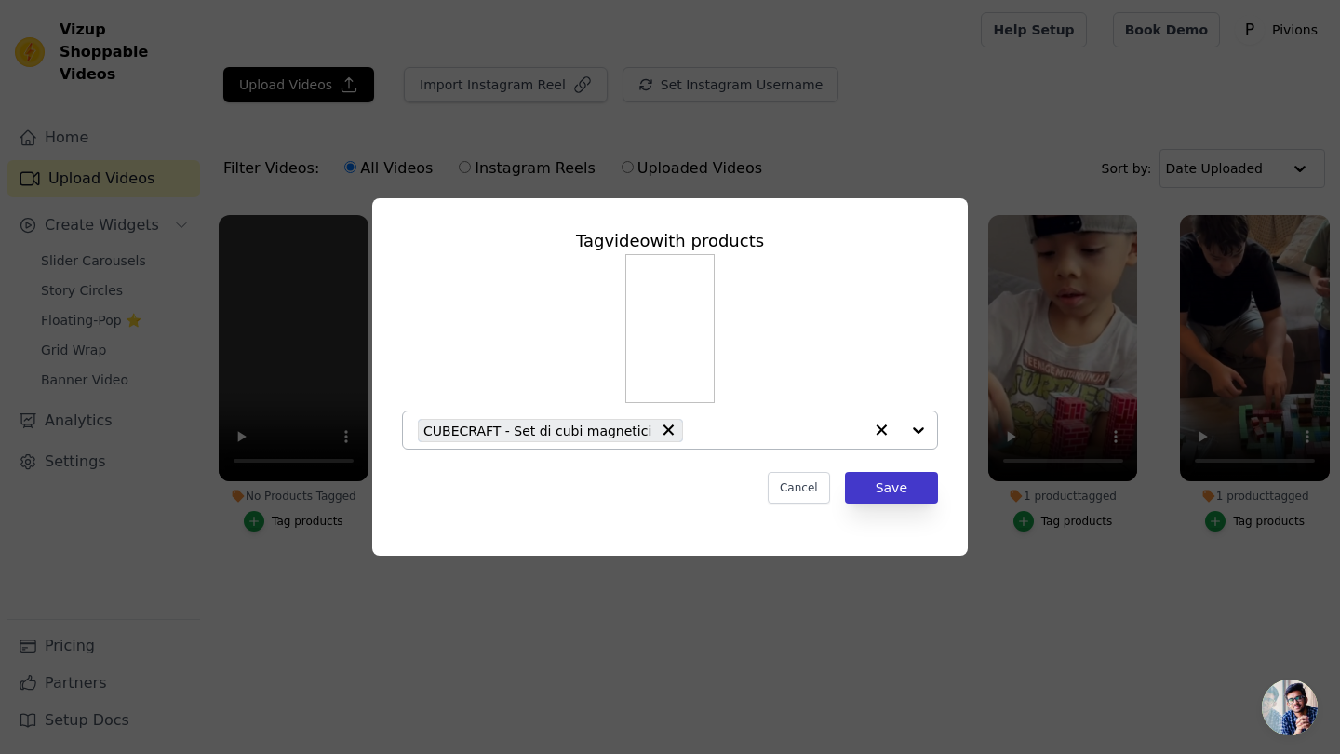
click at [886, 487] on button "Save" at bounding box center [891, 488] width 93 height 32
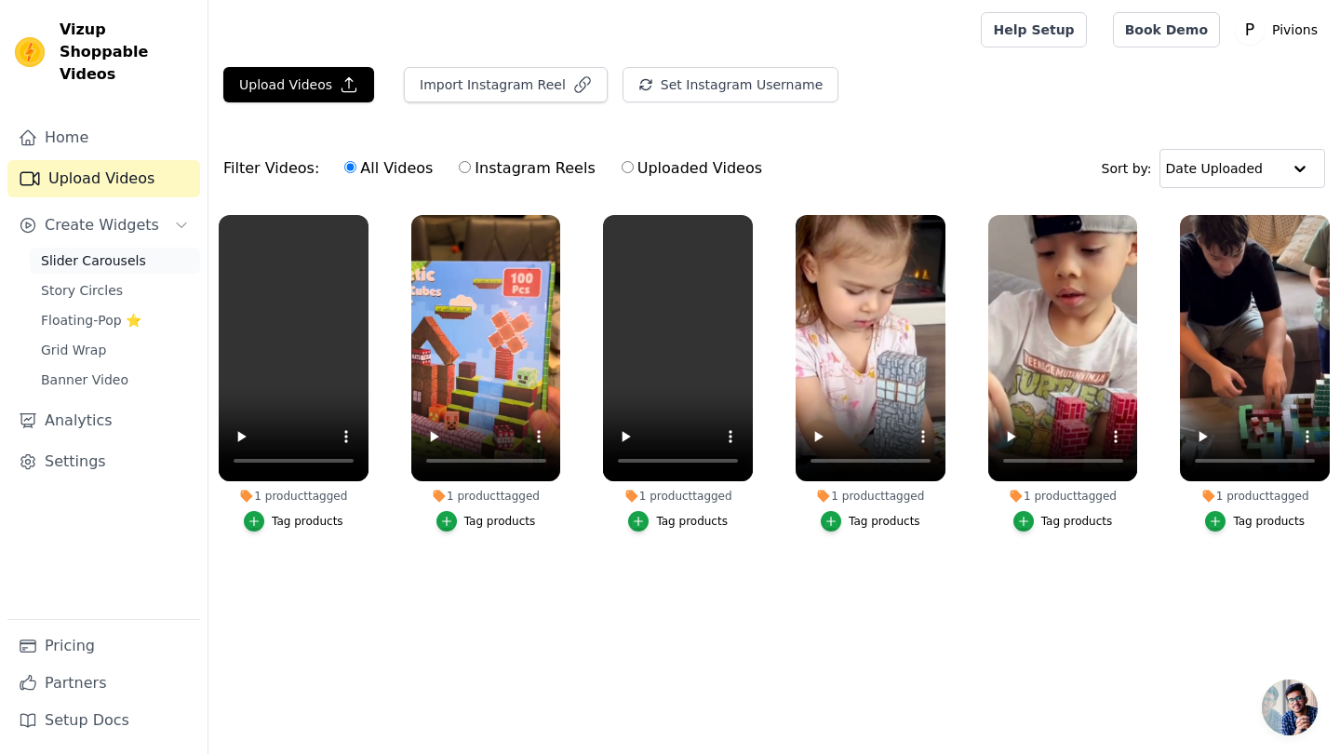
click at [117, 251] on span "Slider Carousels" at bounding box center [93, 260] width 105 height 19
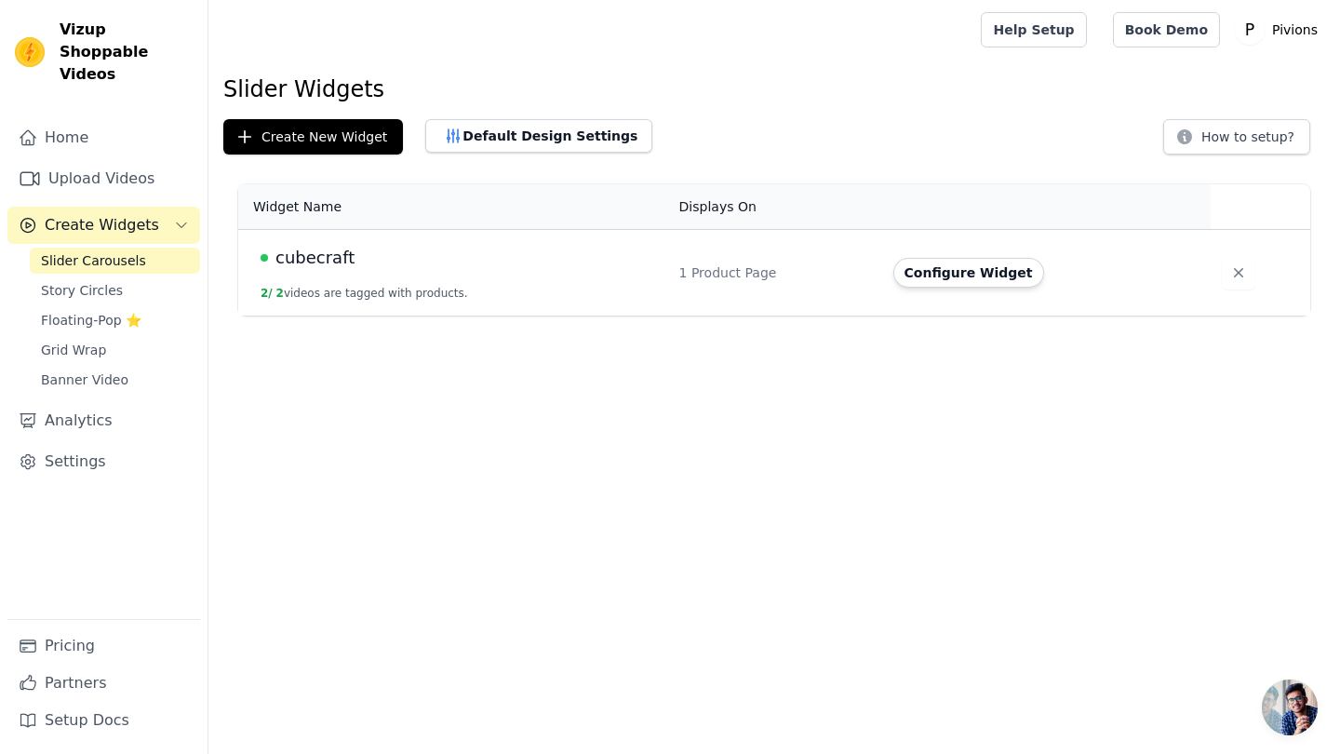
click at [363, 262] on div "cubecraft" at bounding box center [458, 258] width 396 height 26
click at [948, 274] on button "Configure Widget" at bounding box center [968, 273] width 151 height 30
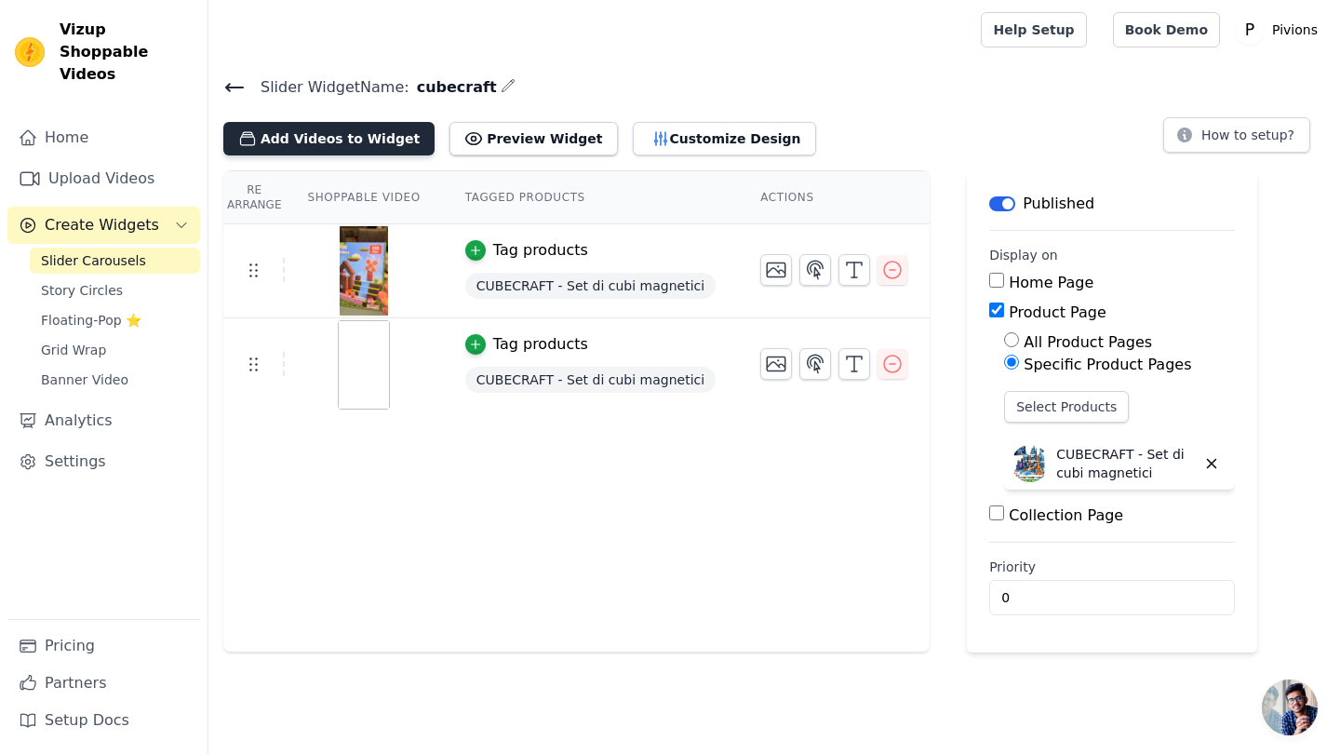
click at [370, 133] on button "Add Videos to Widget" at bounding box center [328, 138] width 211 height 33
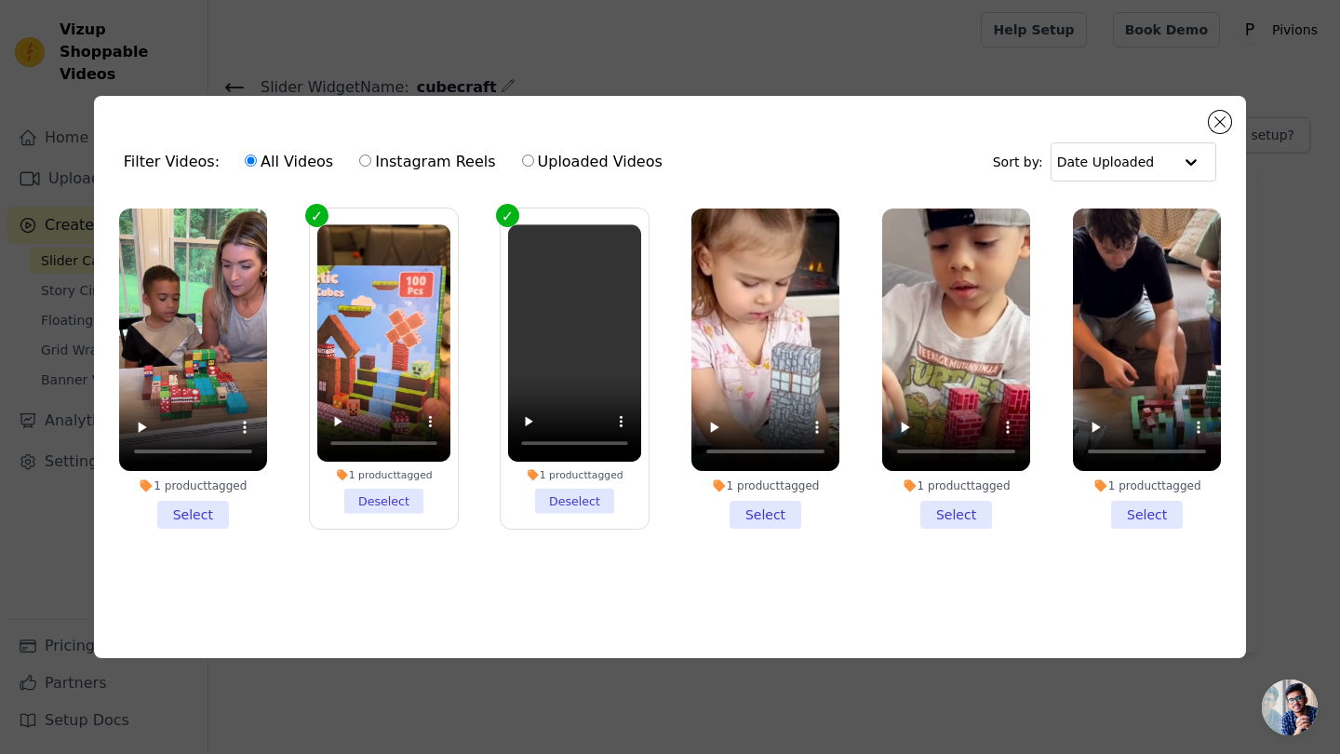
click at [188, 510] on li "1 product tagged Select" at bounding box center [193, 368] width 148 height 321
click at [0, 0] on input "1 product tagged Select" at bounding box center [0, 0] width 0 height 0
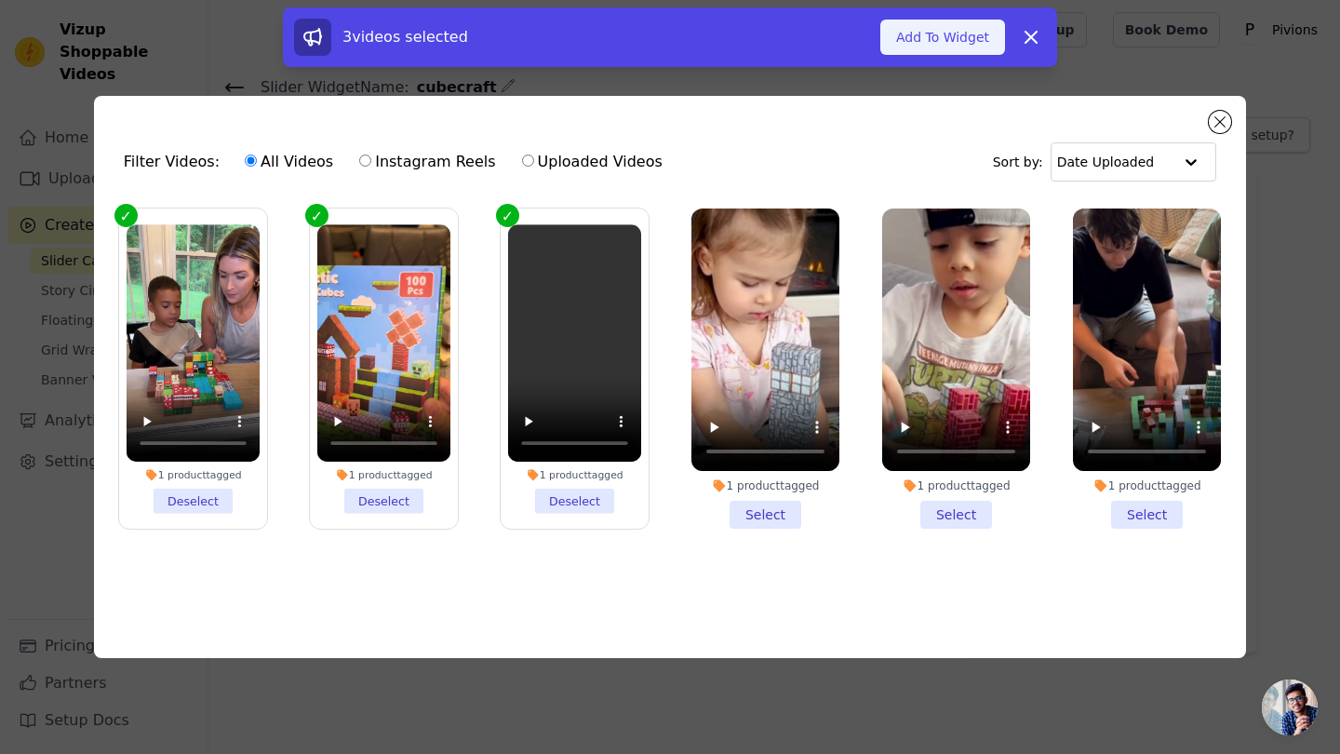
click at [955, 41] on button "Add To Widget" at bounding box center [942, 37] width 125 height 35
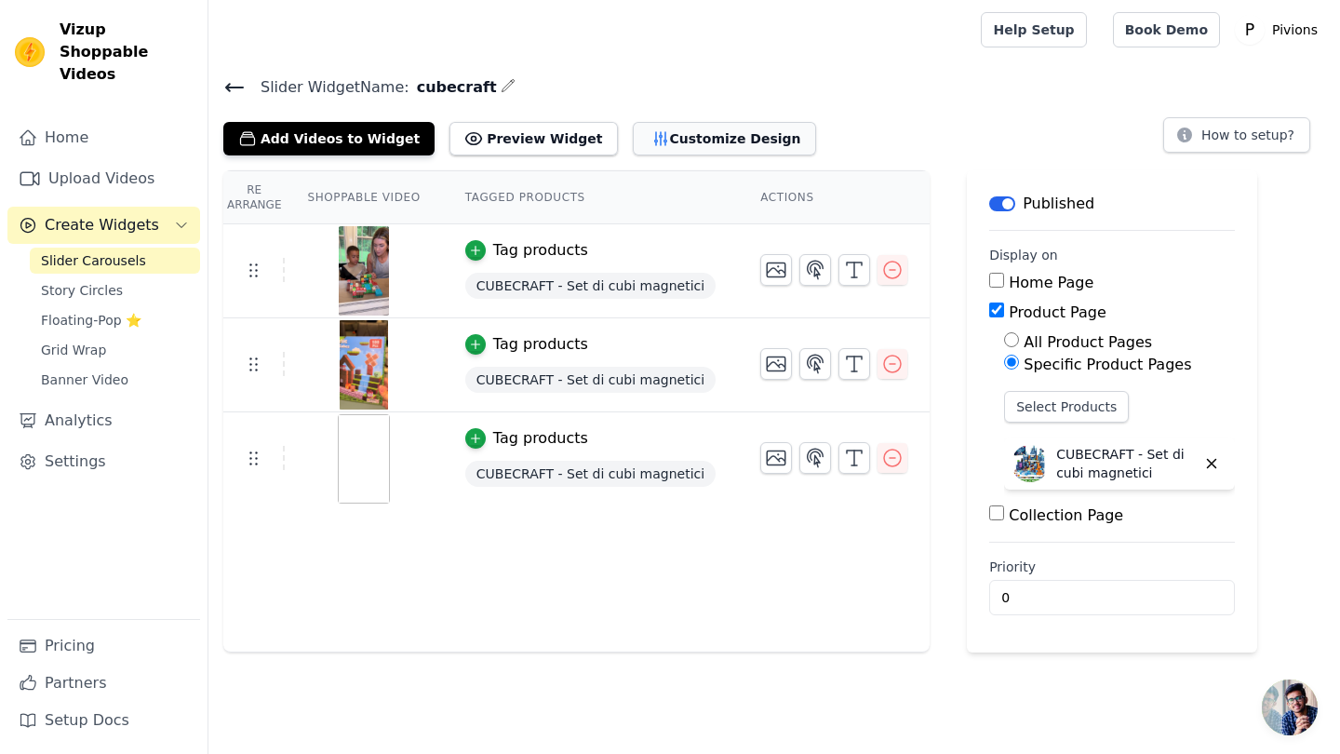
click at [672, 127] on button "Customize Design" at bounding box center [724, 138] width 183 height 33
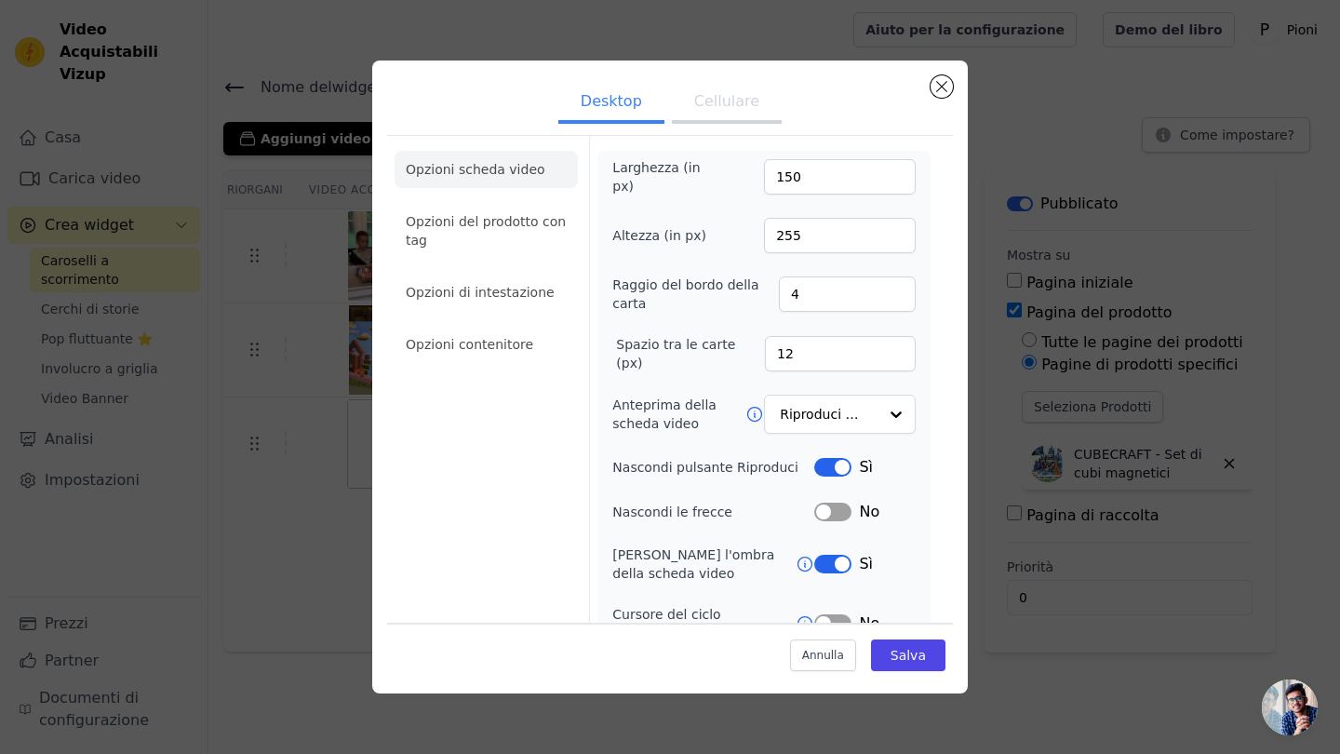
click at [717, 102] on button "Cellulare" at bounding box center [727, 103] width 110 height 41
click at [789, 180] on input "150" at bounding box center [840, 176] width 152 height 35
click at [825, 356] on input "12" at bounding box center [840, 353] width 151 height 35
type input "1"
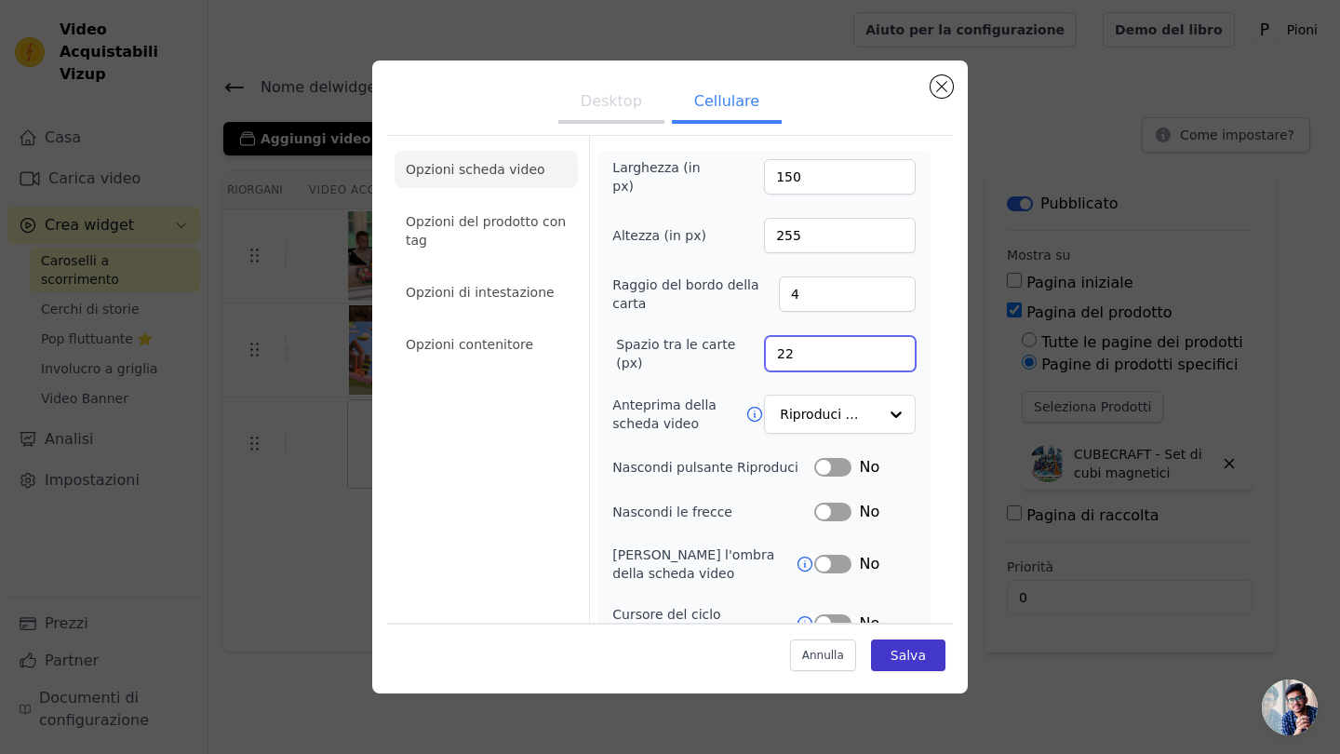
type input "22"
click at [927, 659] on button "Salva" at bounding box center [908, 655] width 74 height 32
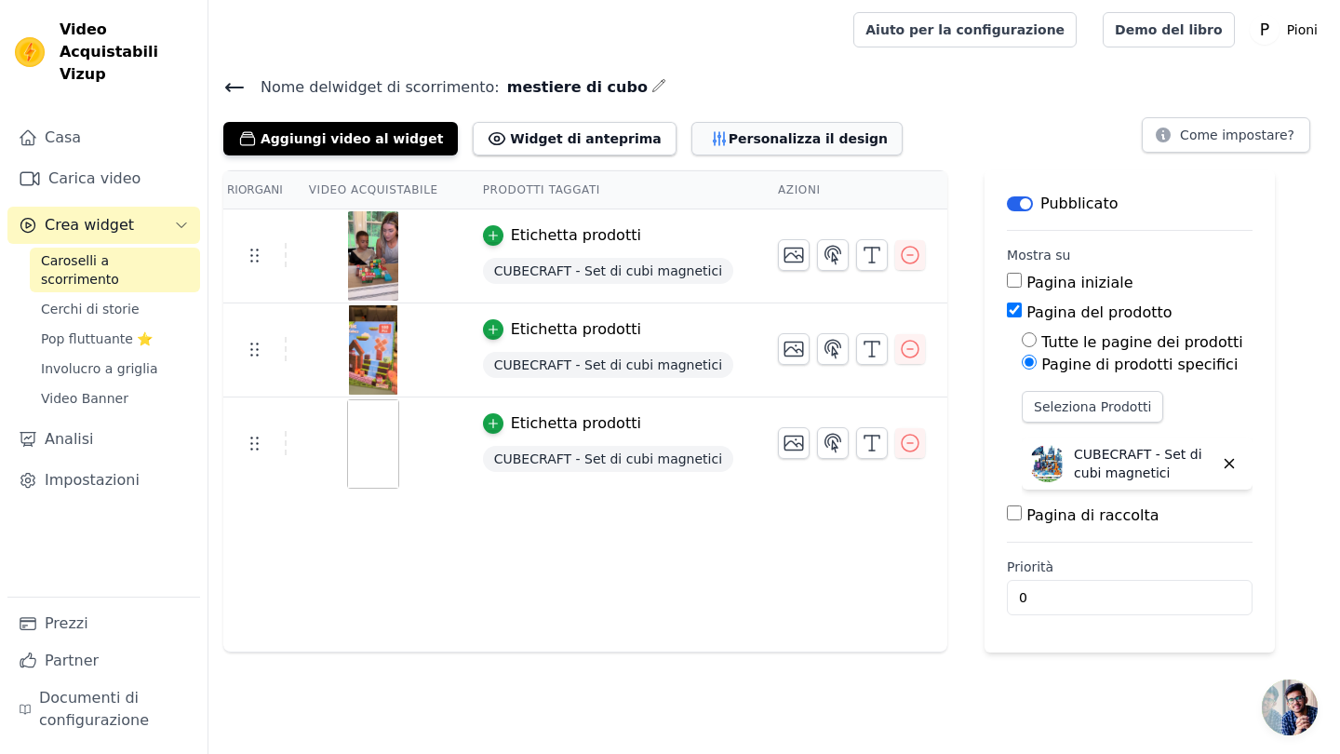
click at [720, 136] on button "Personalizza il design" at bounding box center [796, 138] width 211 height 33
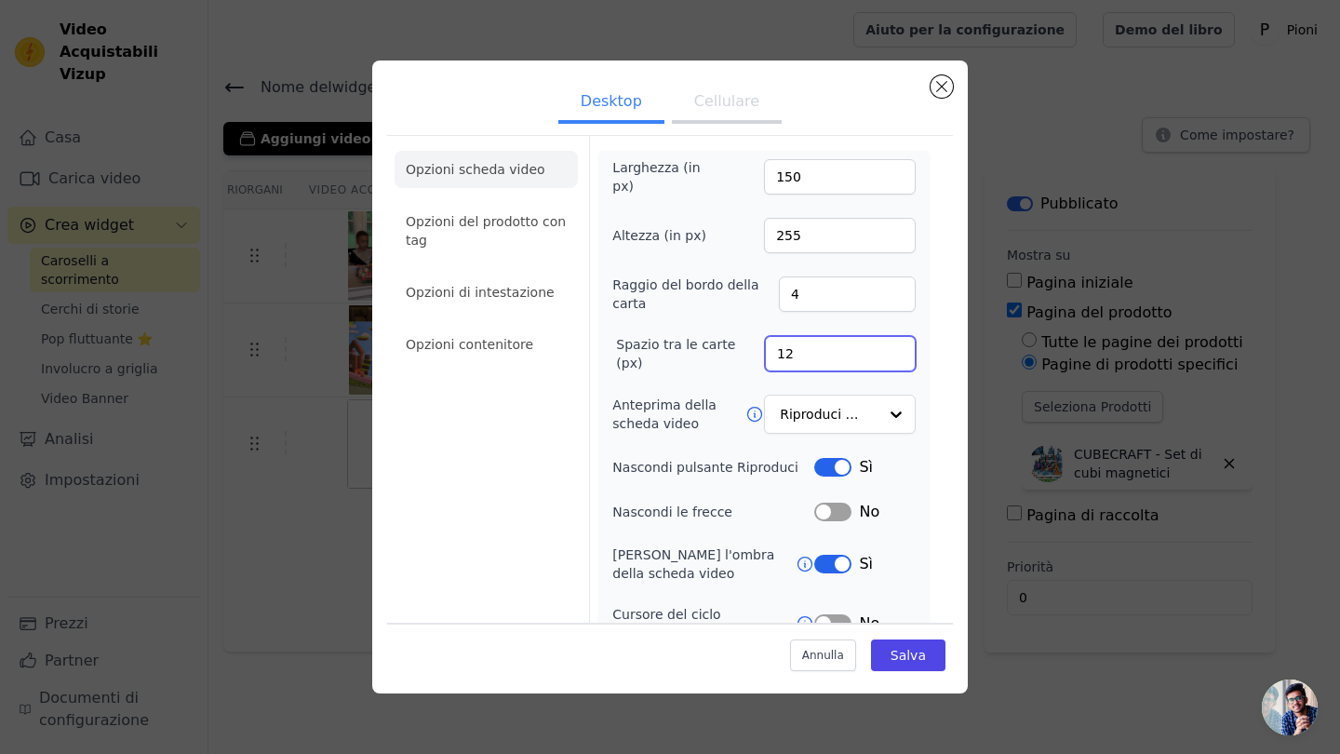
click at [784, 354] on input "12" at bounding box center [840, 353] width 151 height 35
type input "2"
click at [700, 89] on button "Cellulare" at bounding box center [727, 103] width 110 height 41
click at [785, 354] on input "22" at bounding box center [840, 353] width 151 height 35
type input "42"
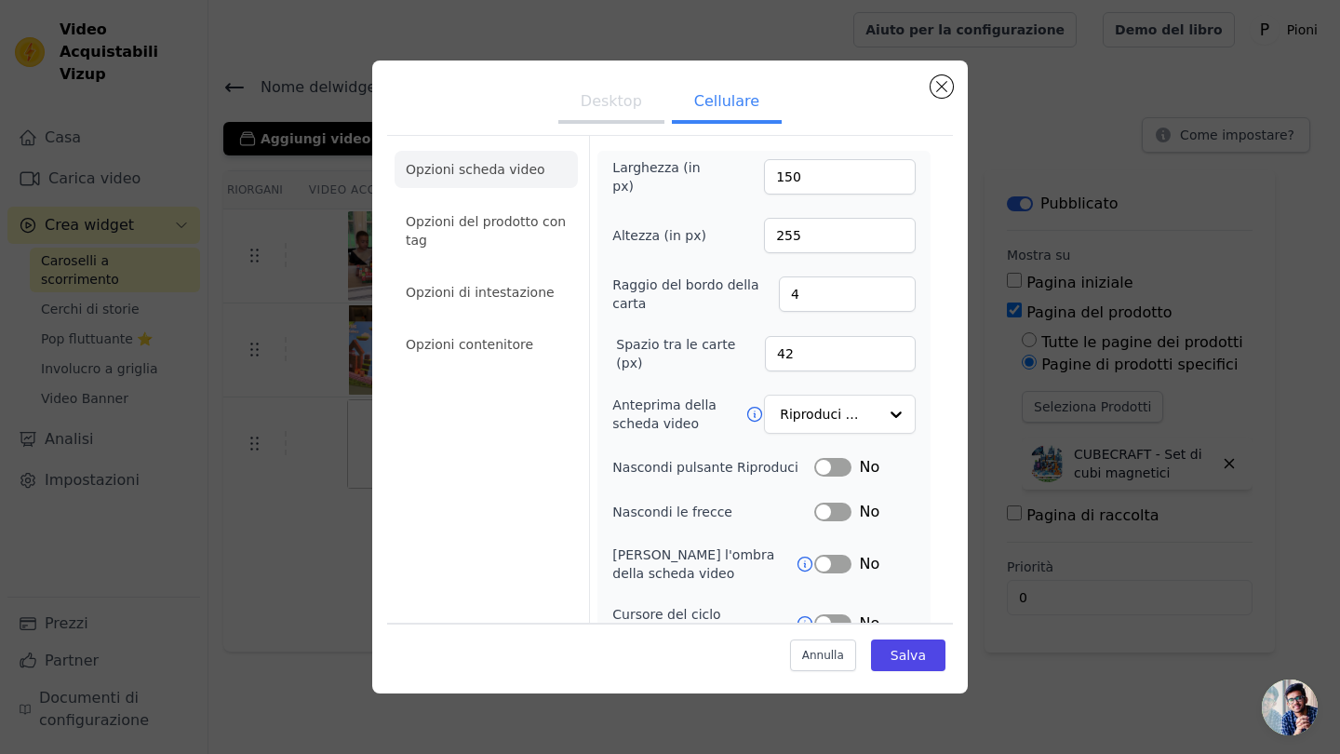
click at [922, 634] on div "Annulla Salva" at bounding box center [670, 650] width 566 height 56
click at [922, 653] on button "Salva" at bounding box center [908, 655] width 74 height 32
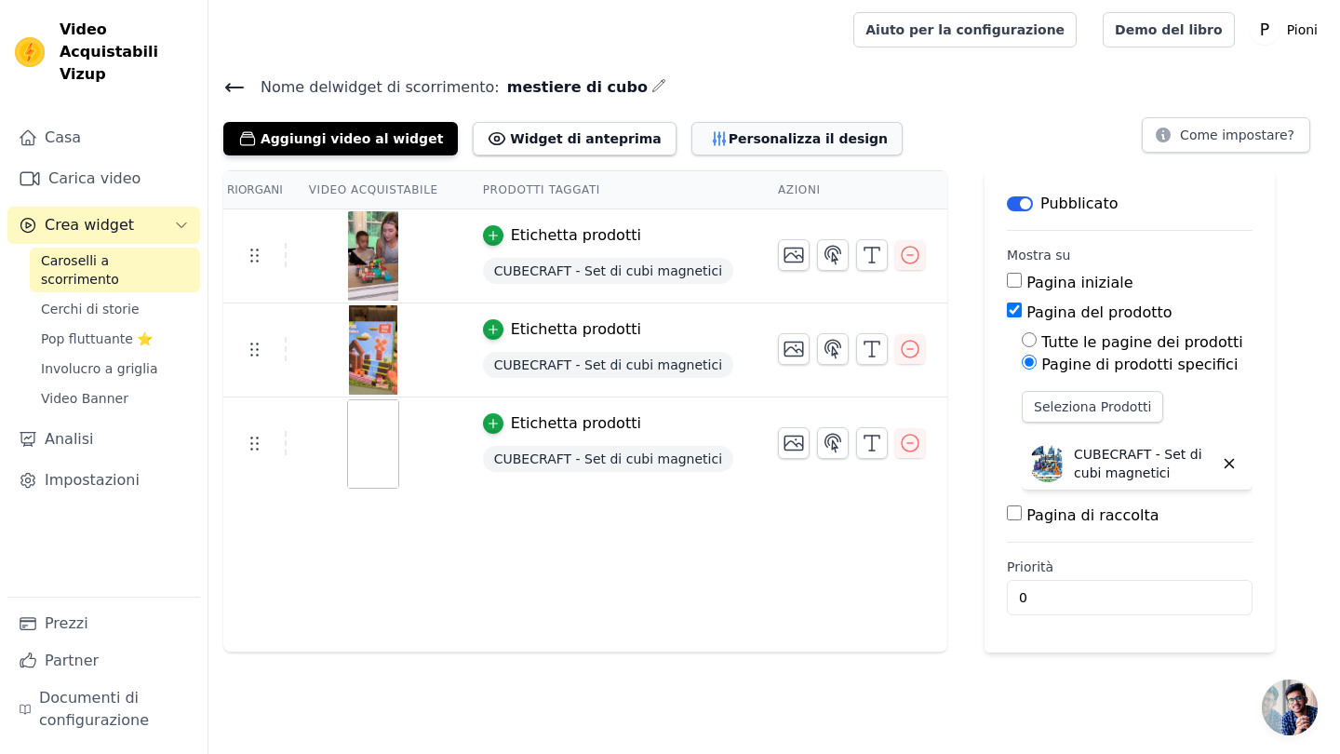
click at [708, 138] on button "Personalizza il design" at bounding box center [796, 138] width 211 height 33
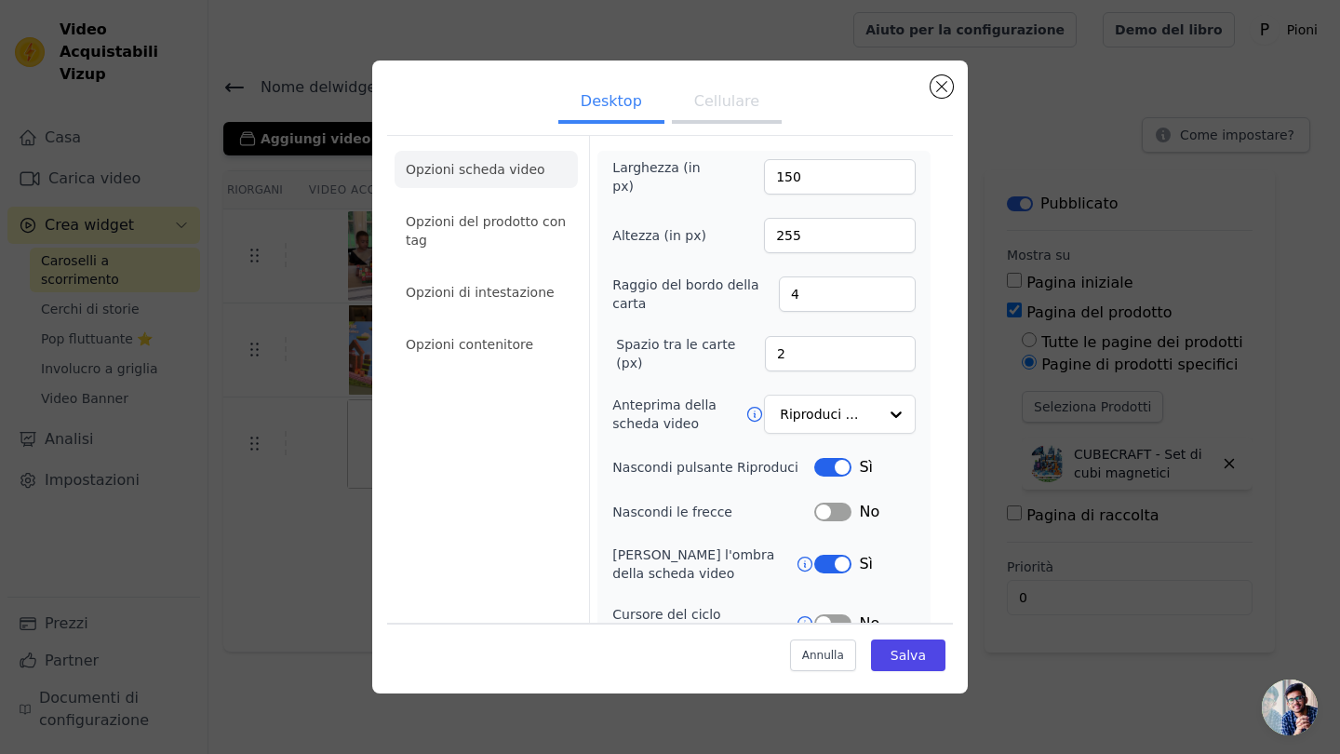
click at [694, 111] on button "Cellulare" at bounding box center [727, 103] width 110 height 41
click at [781, 353] on input "42" at bounding box center [840, 353] width 151 height 35
click at [790, 353] on input "42" at bounding box center [840, 353] width 151 height 35
type input "4"
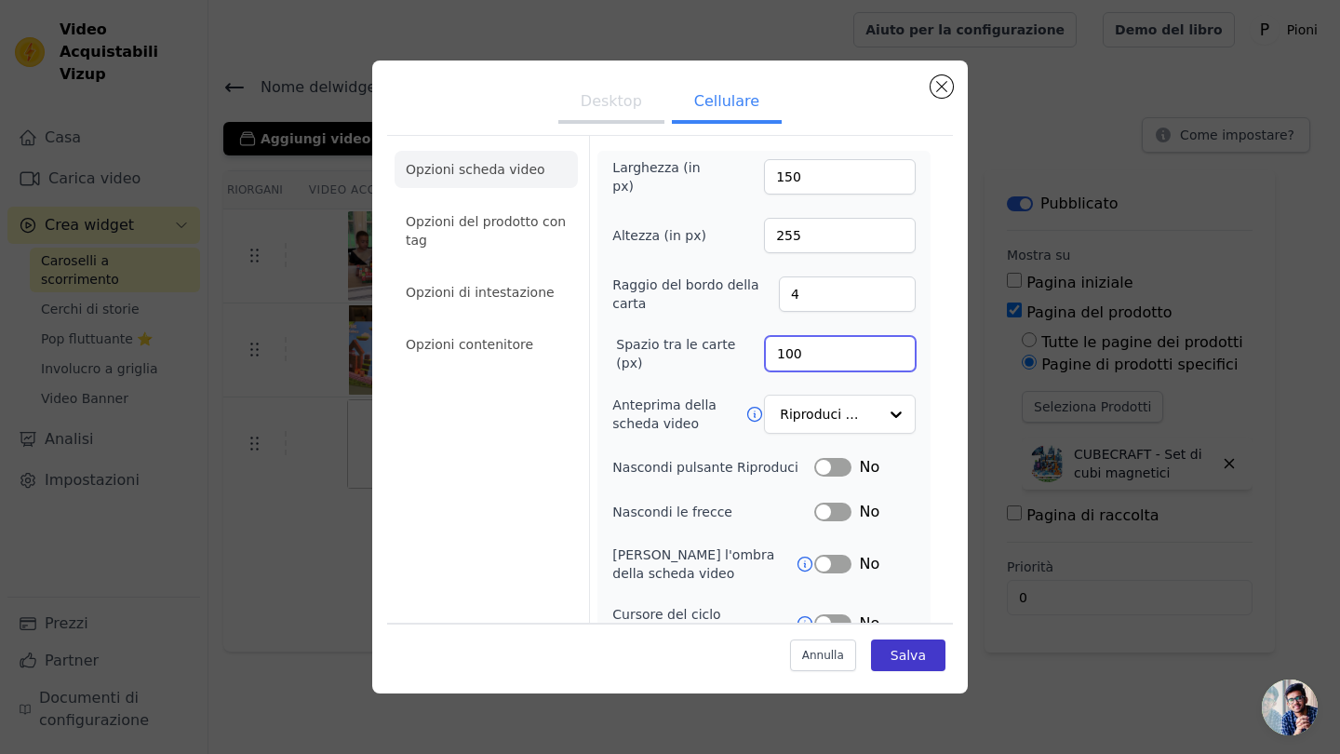
type input "100"
click at [914, 661] on button "Salva" at bounding box center [908, 655] width 74 height 32
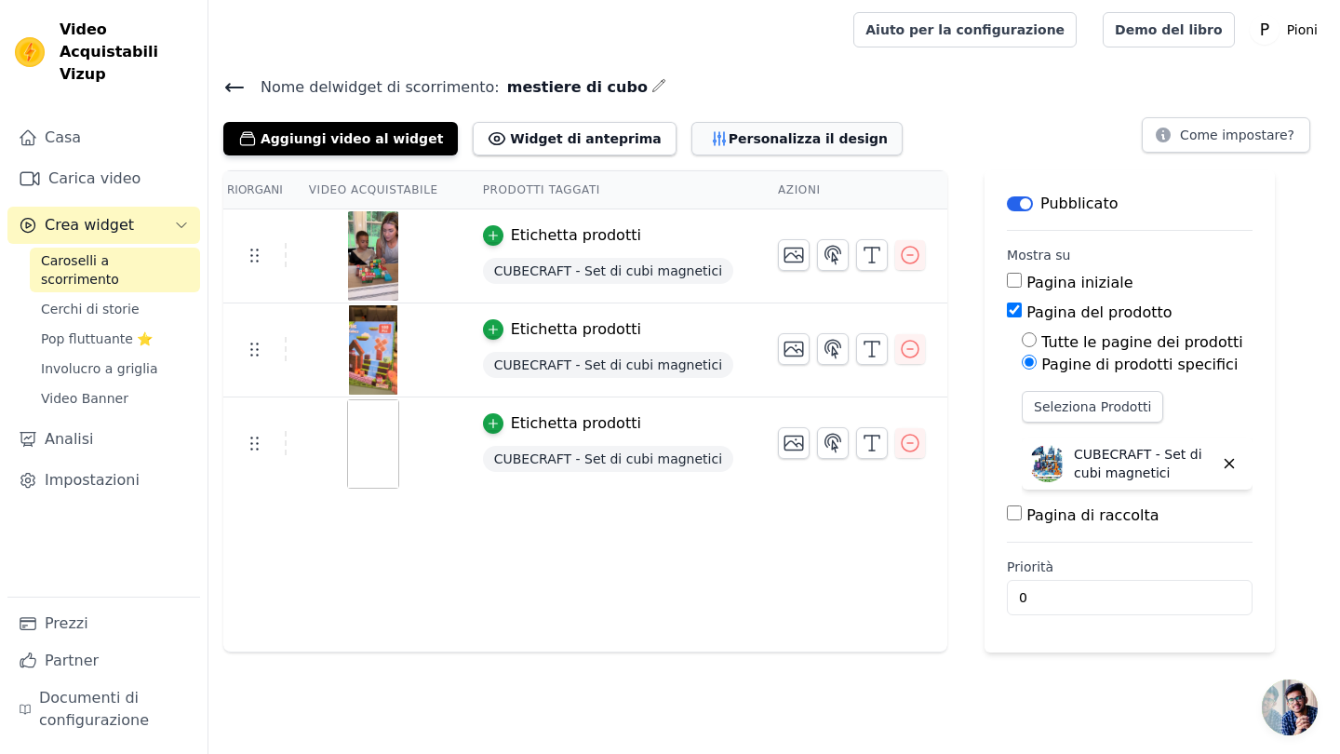
click at [714, 125] on button "Personalizza il design" at bounding box center [796, 138] width 211 height 33
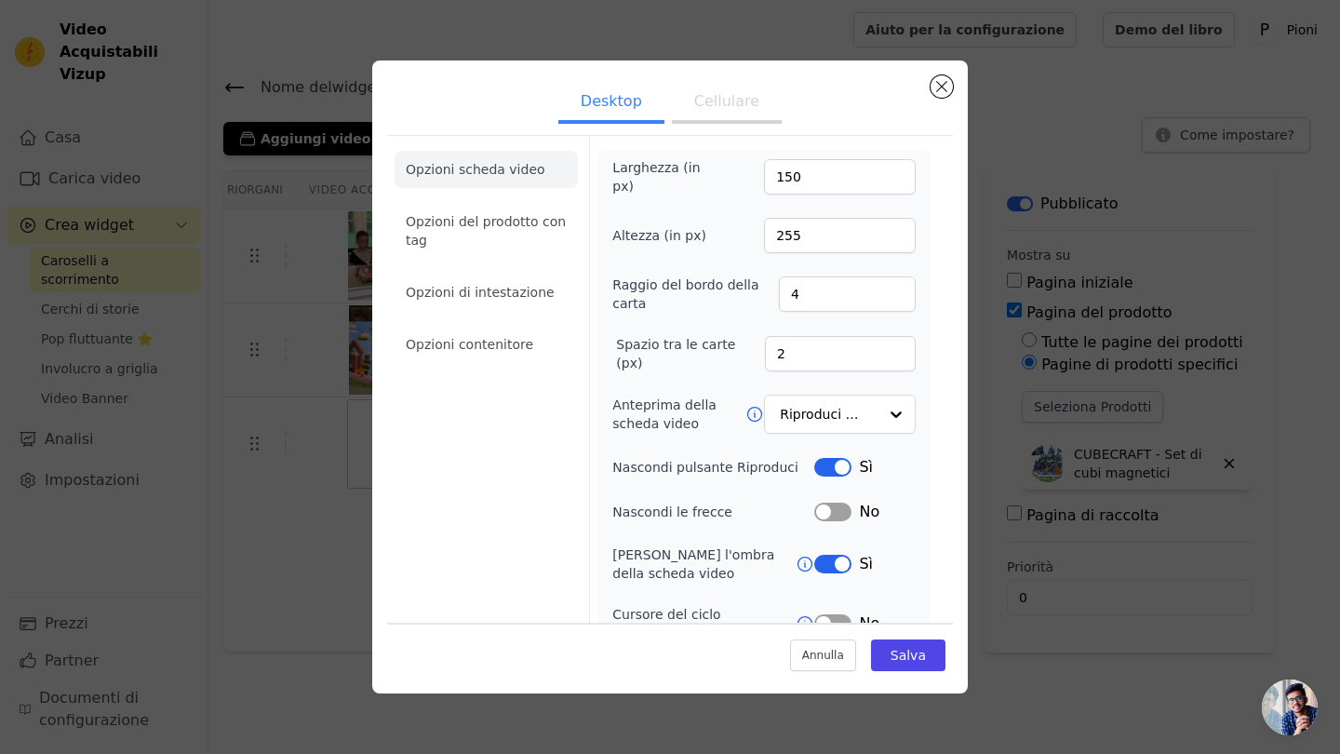
click at [718, 98] on button "Cellulare" at bounding box center [727, 103] width 110 height 41
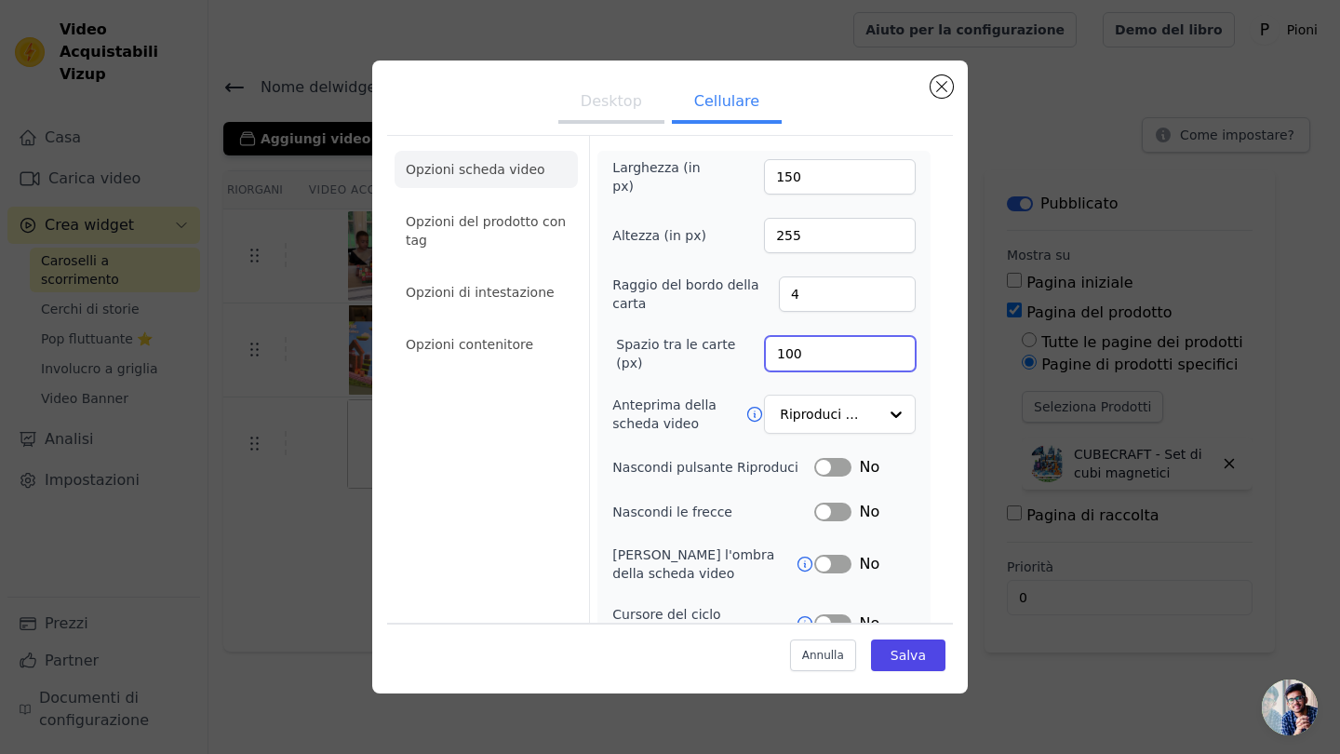
click at [801, 353] on input "100" at bounding box center [840, 353] width 151 height 35
type input "1000"
click at [925, 662] on button "Salva" at bounding box center [908, 655] width 74 height 32
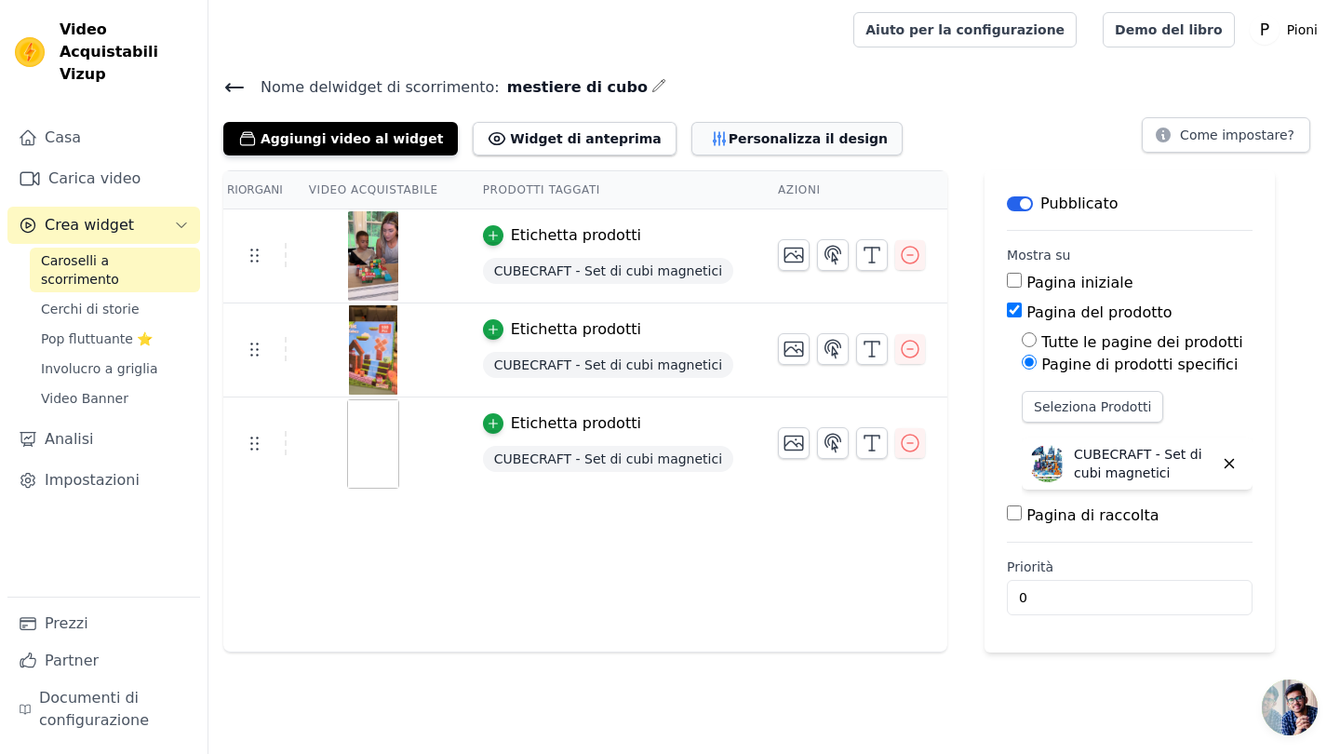
click at [731, 137] on button "Personalizza il design" at bounding box center [796, 138] width 211 height 33
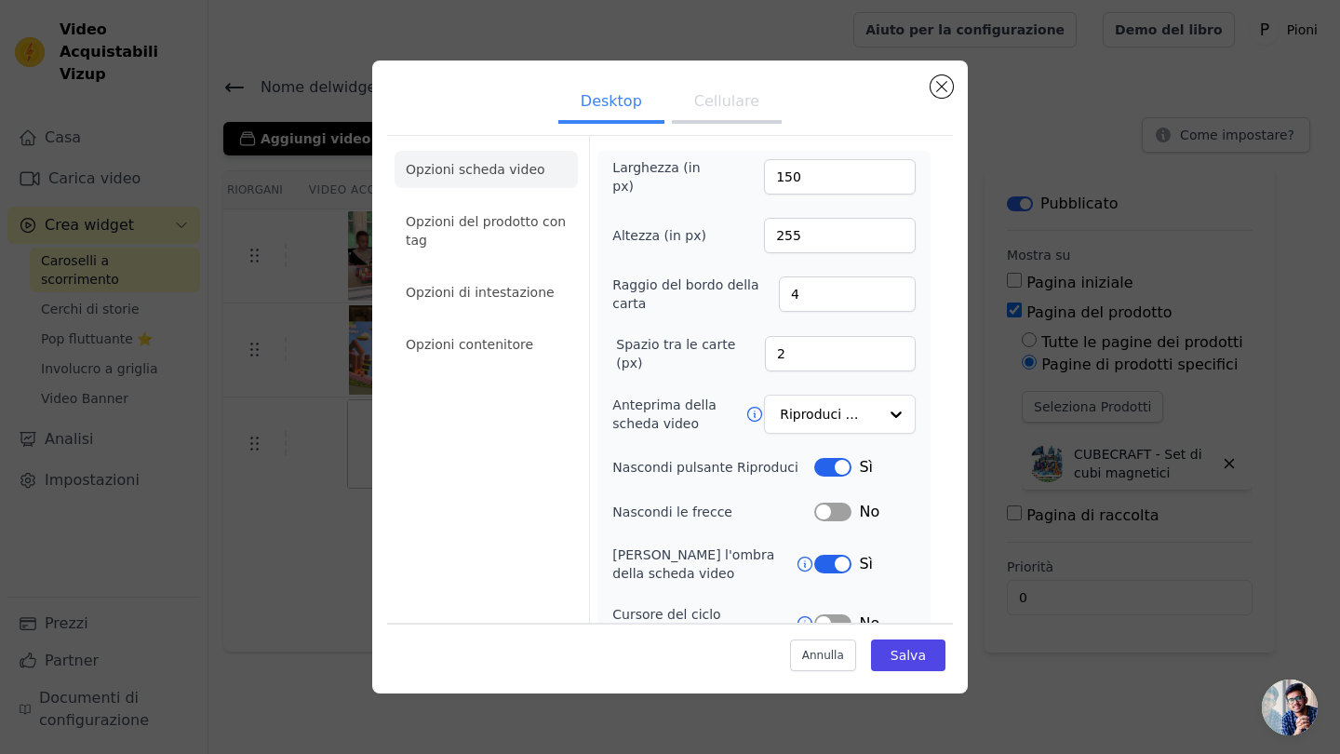
click at [946, 72] on div "Desktop Cellulare Opzioni scheda video Opzioni del prodotto con tag Opzioni di …" at bounding box center [669, 376] width 595 height 633
click at [942, 91] on button "Chiudi modale" at bounding box center [941, 86] width 22 height 22
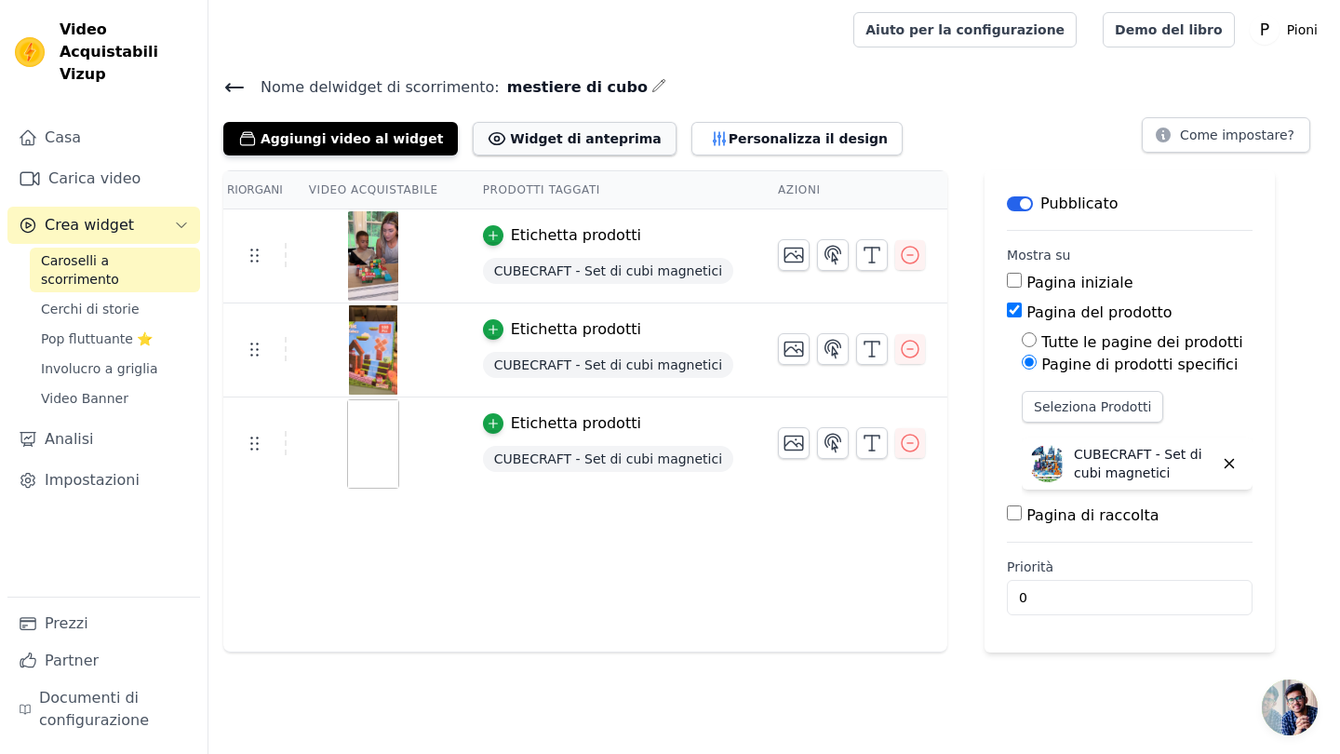
click at [494, 146] on button "Widget di anteprima" at bounding box center [574, 138] width 203 height 33
click at [751, 129] on button "Personalizza il design" at bounding box center [796, 138] width 211 height 33
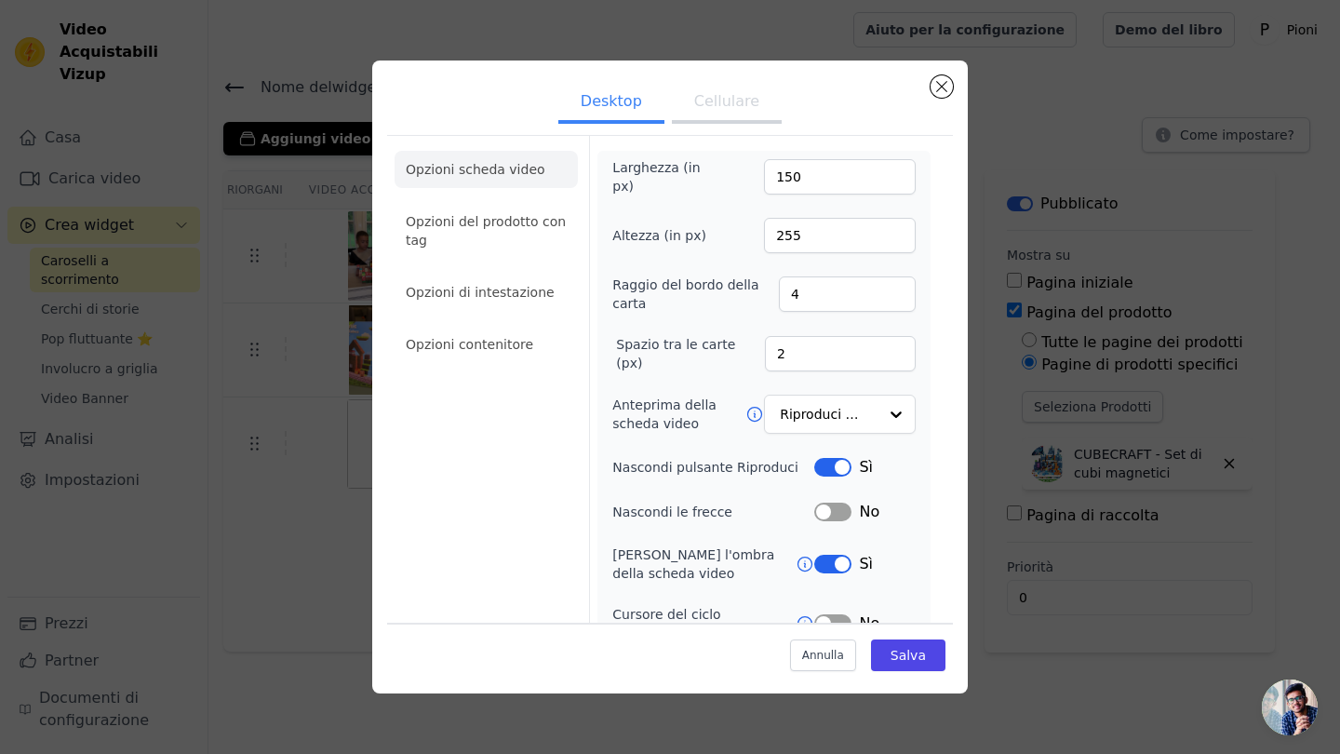
click at [709, 100] on button "Cellulare" at bounding box center [727, 103] width 110 height 41
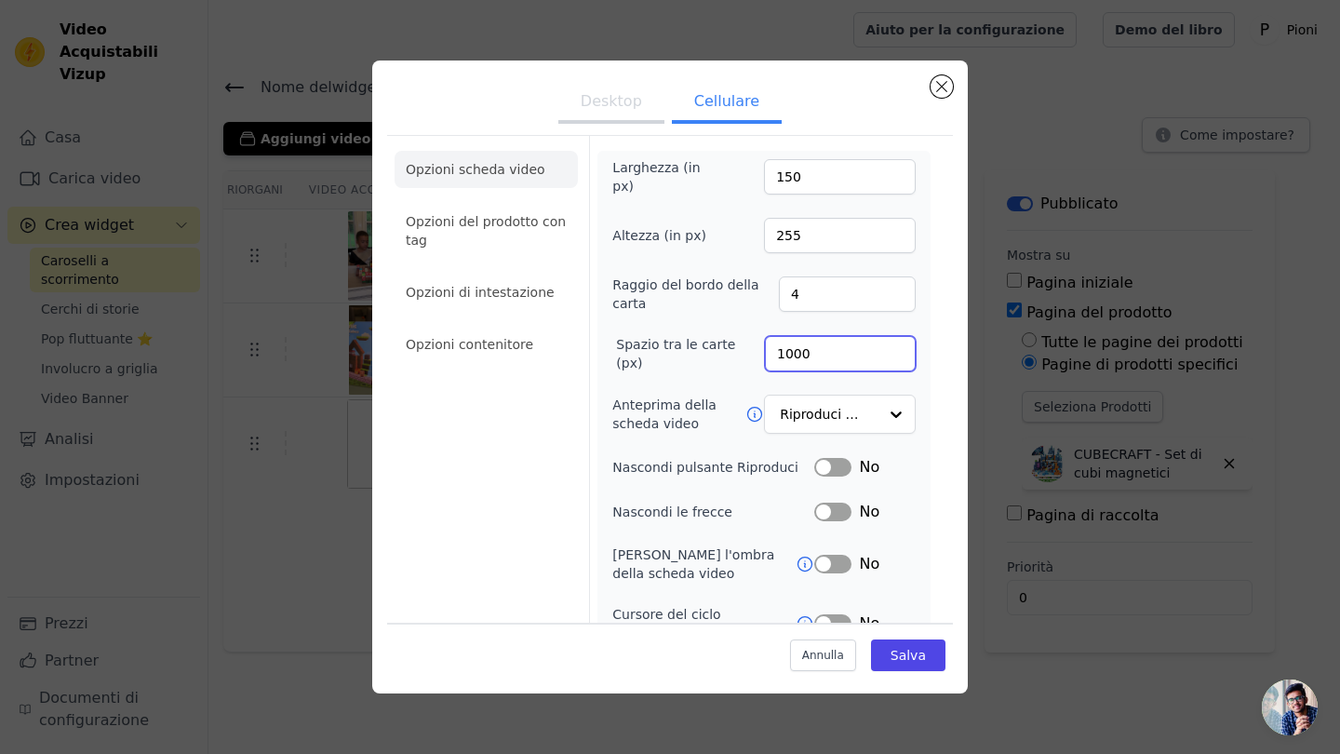
click at [807, 348] on input "1000" at bounding box center [840, 353] width 151 height 35
type input "1"
type input "30"
click at [917, 659] on button "Salva" at bounding box center [908, 655] width 74 height 32
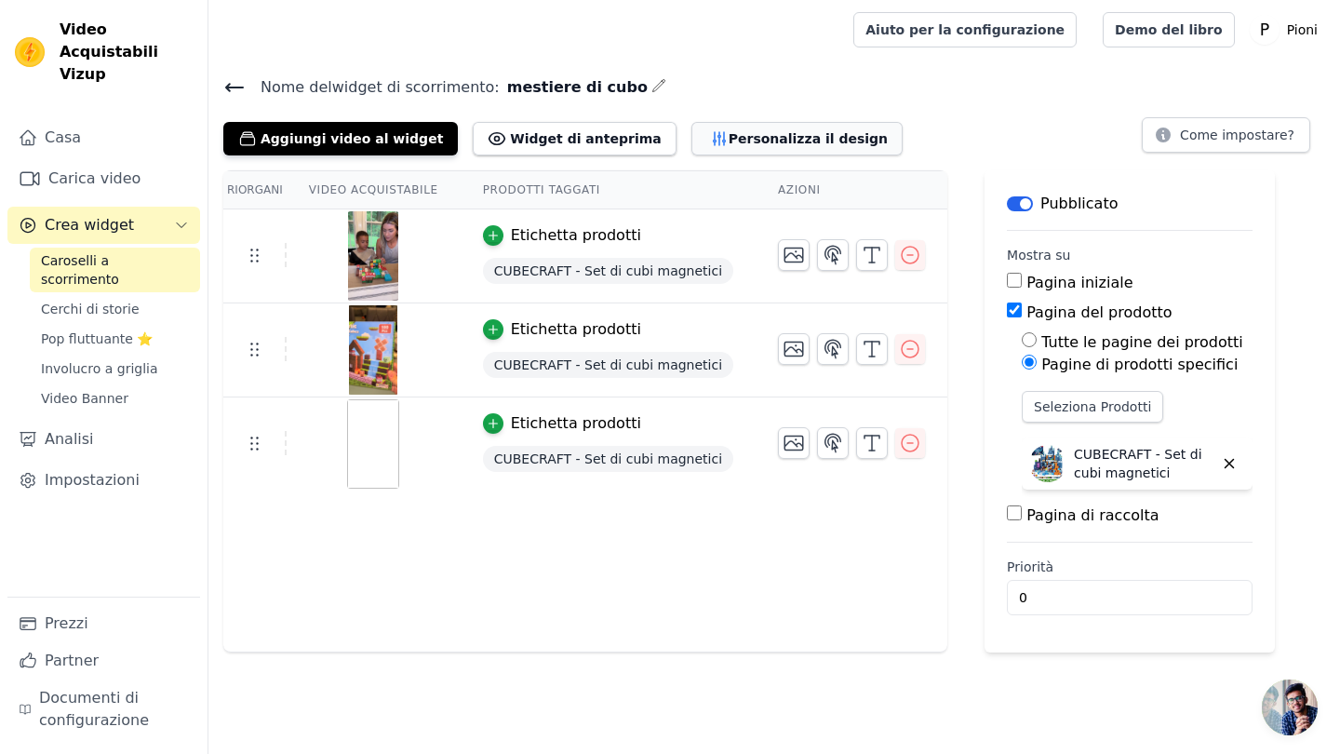
click at [734, 141] on button "Personalizza il design" at bounding box center [796, 138] width 211 height 33
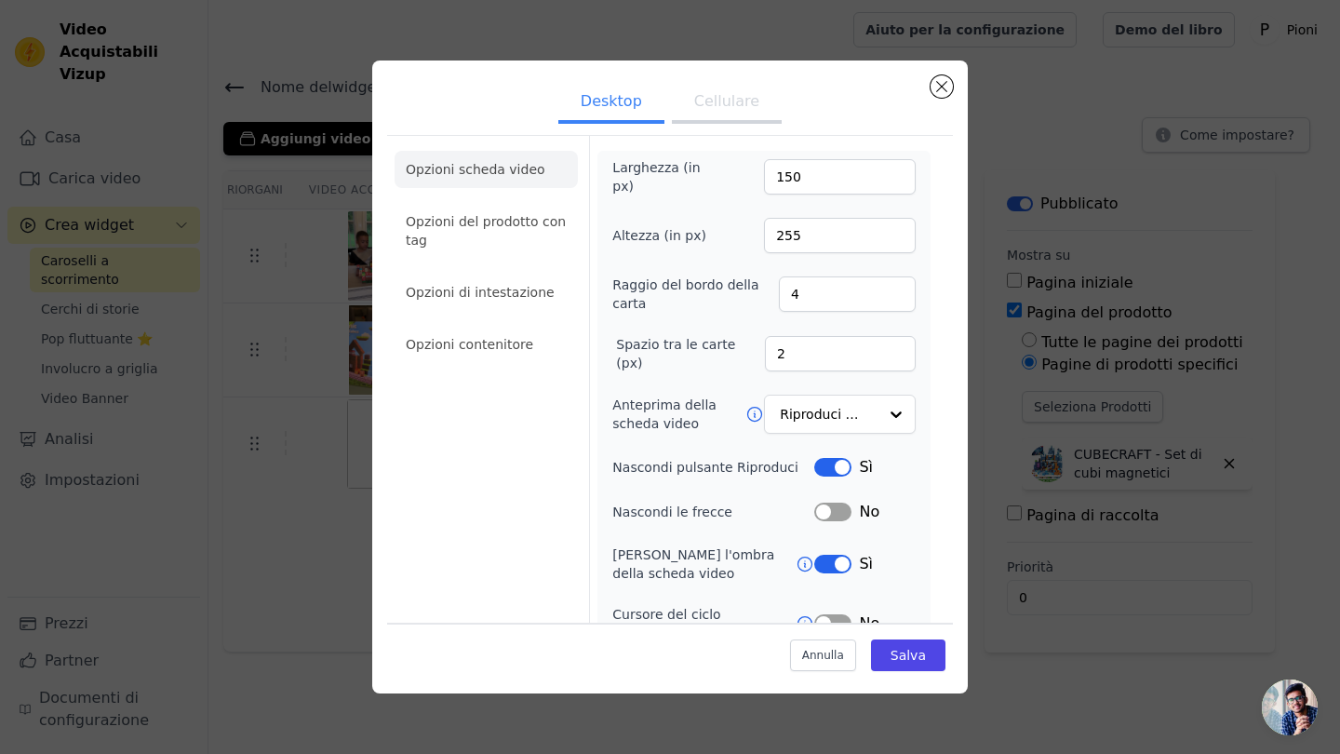
click at [724, 109] on button "Cellulare" at bounding box center [727, 103] width 110 height 41
click at [802, 348] on input "30" at bounding box center [840, 353] width 151 height 35
type input "3"
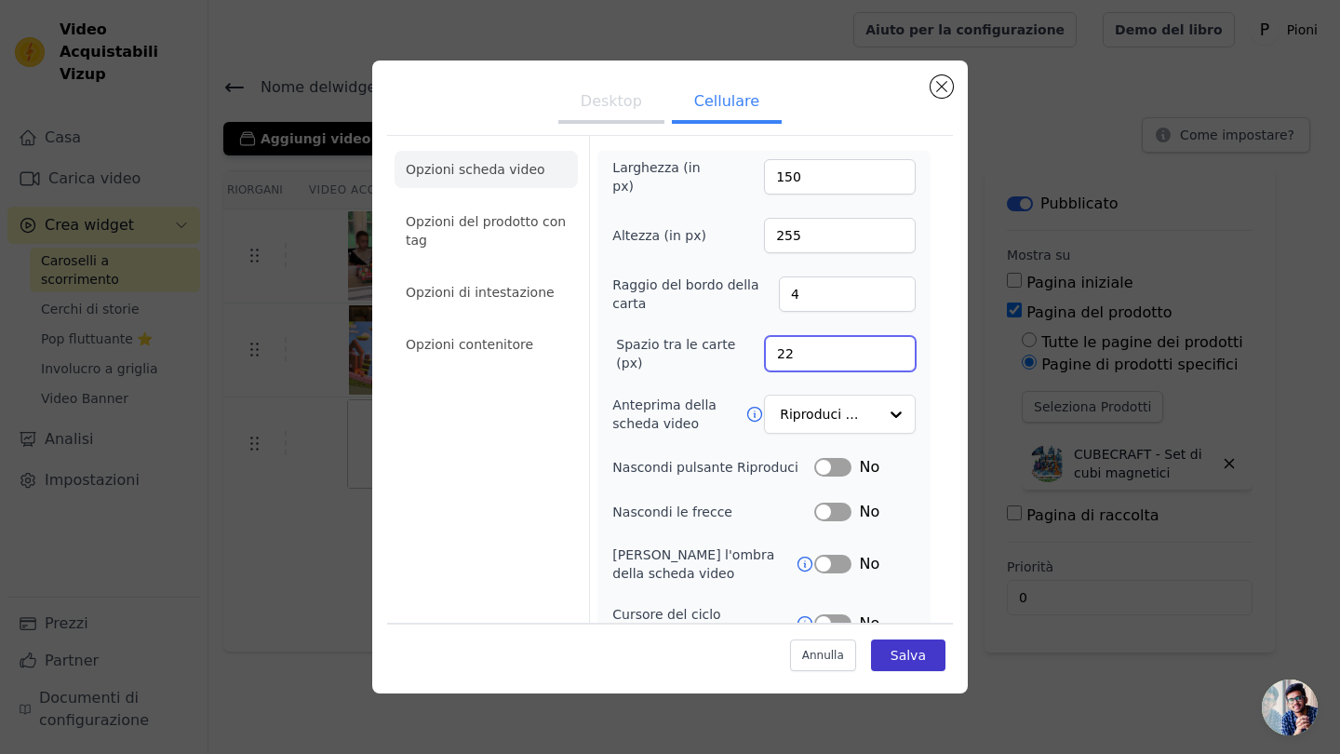
type input "22"
click at [914, 665] on button "Salva" at bounding box center [908, 655] width 74 height 32
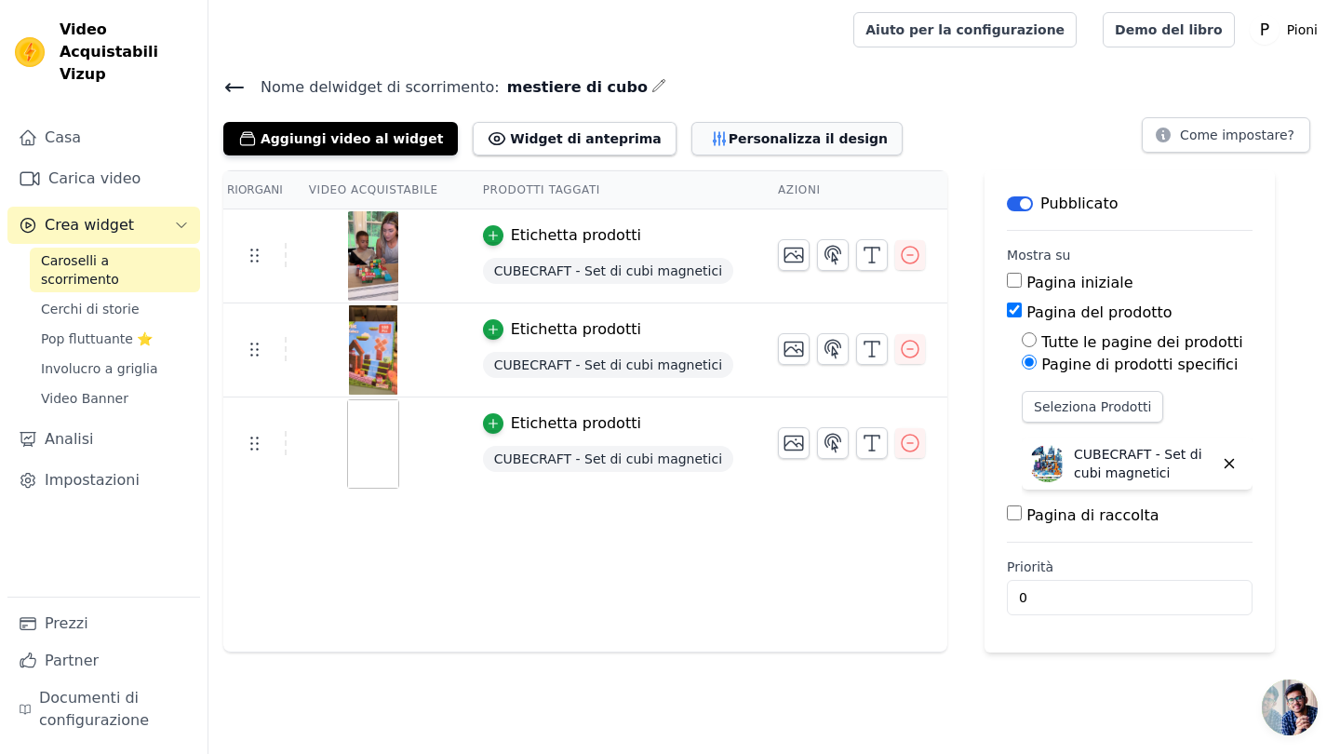
click at [781, 148] on button "Personalizza il design" at bounding box center [796, 138] width 211 height 33
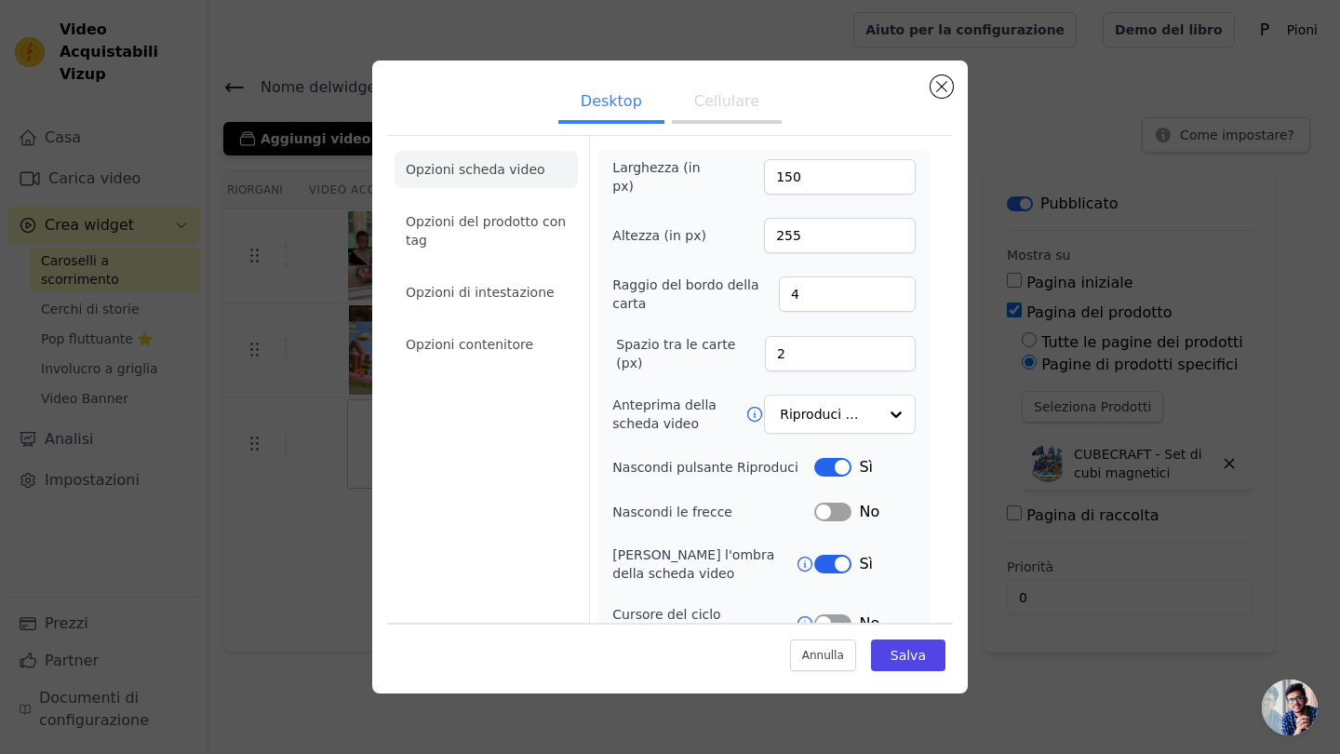
click at [720, 110] on button "Cellulare" at bounding box center [727, 103] width 110 height 41
click at [623, 113] on button "Desktop" at bounding box center [611, 103] width 106 height 41
click at [698, 113] on button "Cellulare" at bounding box center [727, 103] width 110 height 41
click at [607, 100] on button "Desktop" at bounding box center [611, 103] width 106 height 41
click at [789, 356] on input "2" at bounding box center [840, 353] width 151 height 35
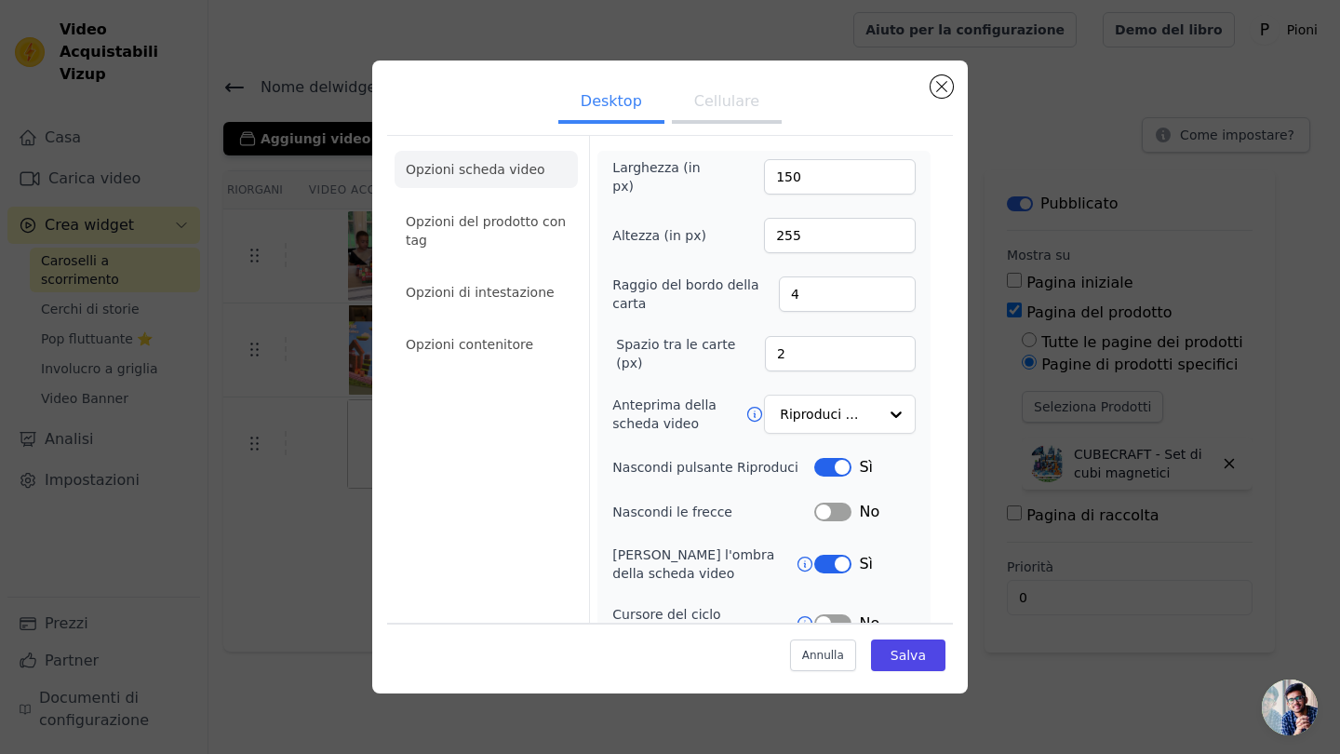
click at [728, 100] on button "Cellulare" at bounding box center [727, 103] width 110 height 41
click at [794, 363] on input "22" at bounding box center [840, 353] width 151 height 35
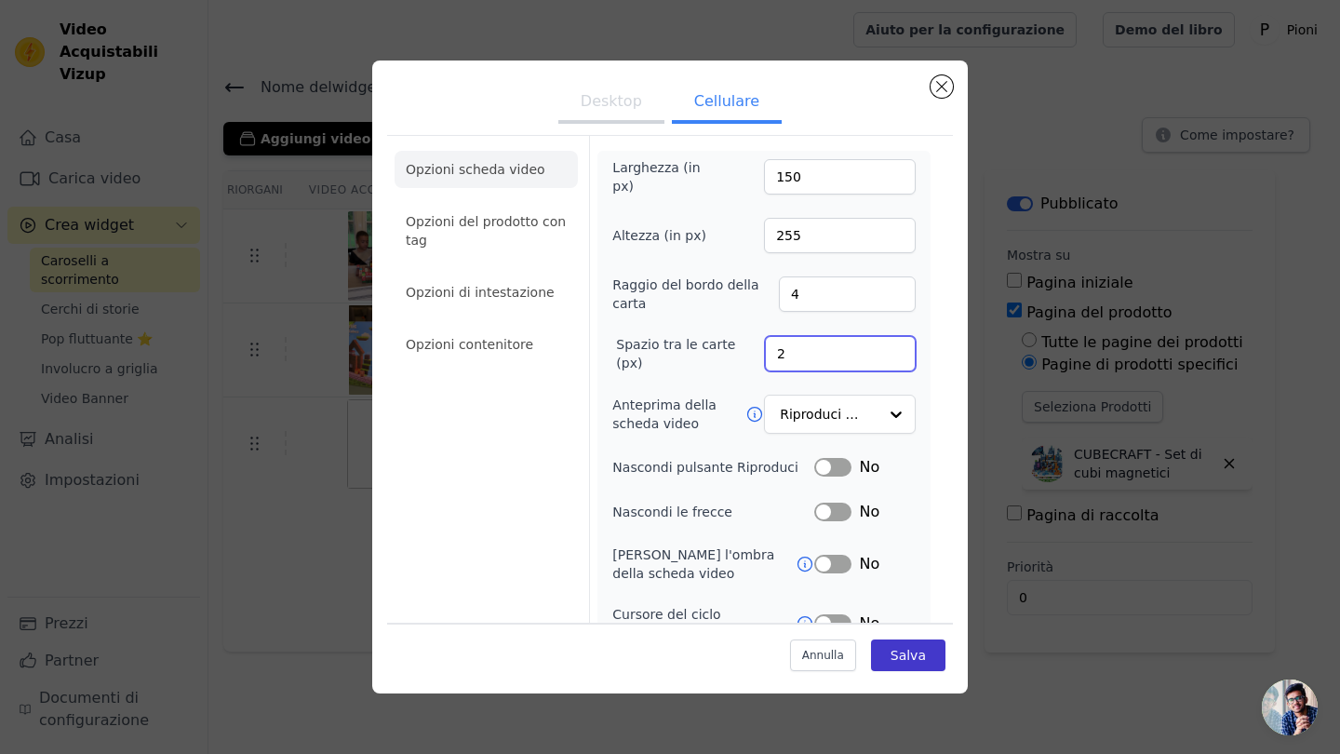
type input "2"
click at [919, 644] on button "Salva" at bounding box center [908, 655] width 74 height 32
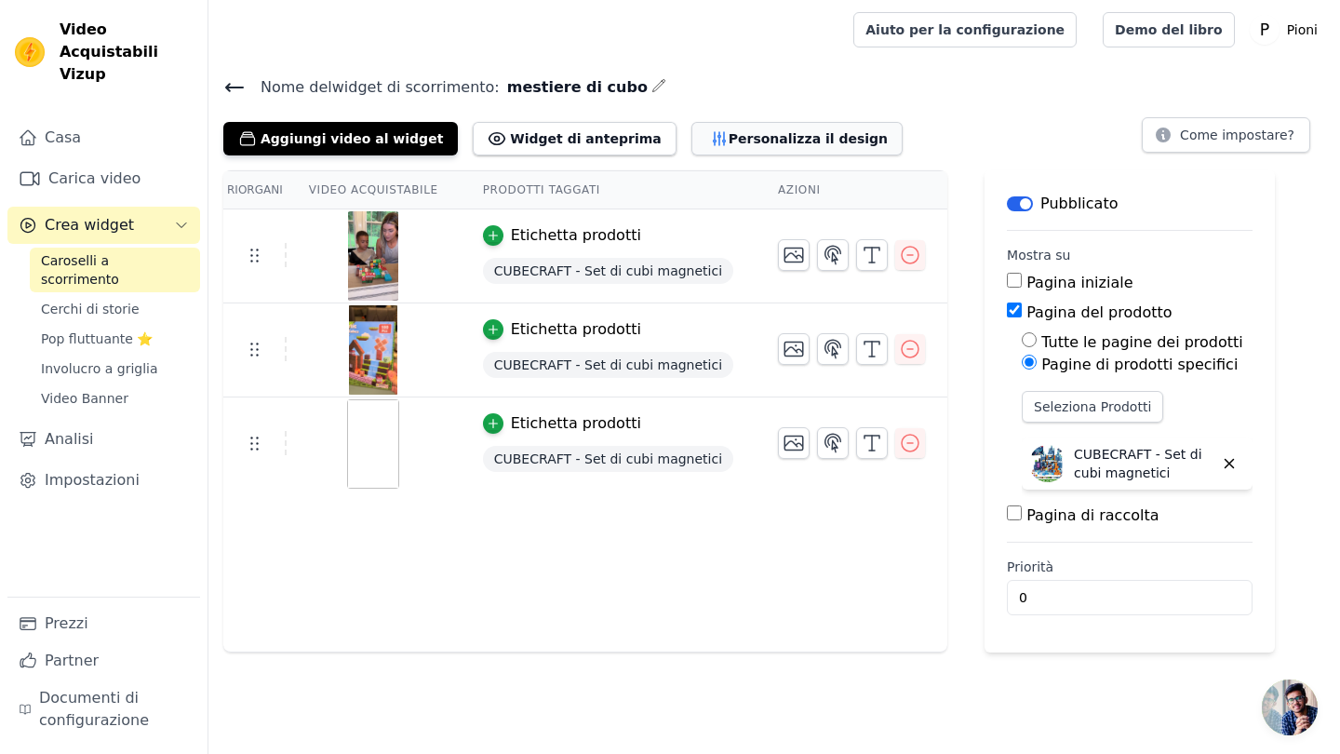
click at [691, 135] on button "Personalizza il design" at bounding box center [796, 138] width 211 height 33
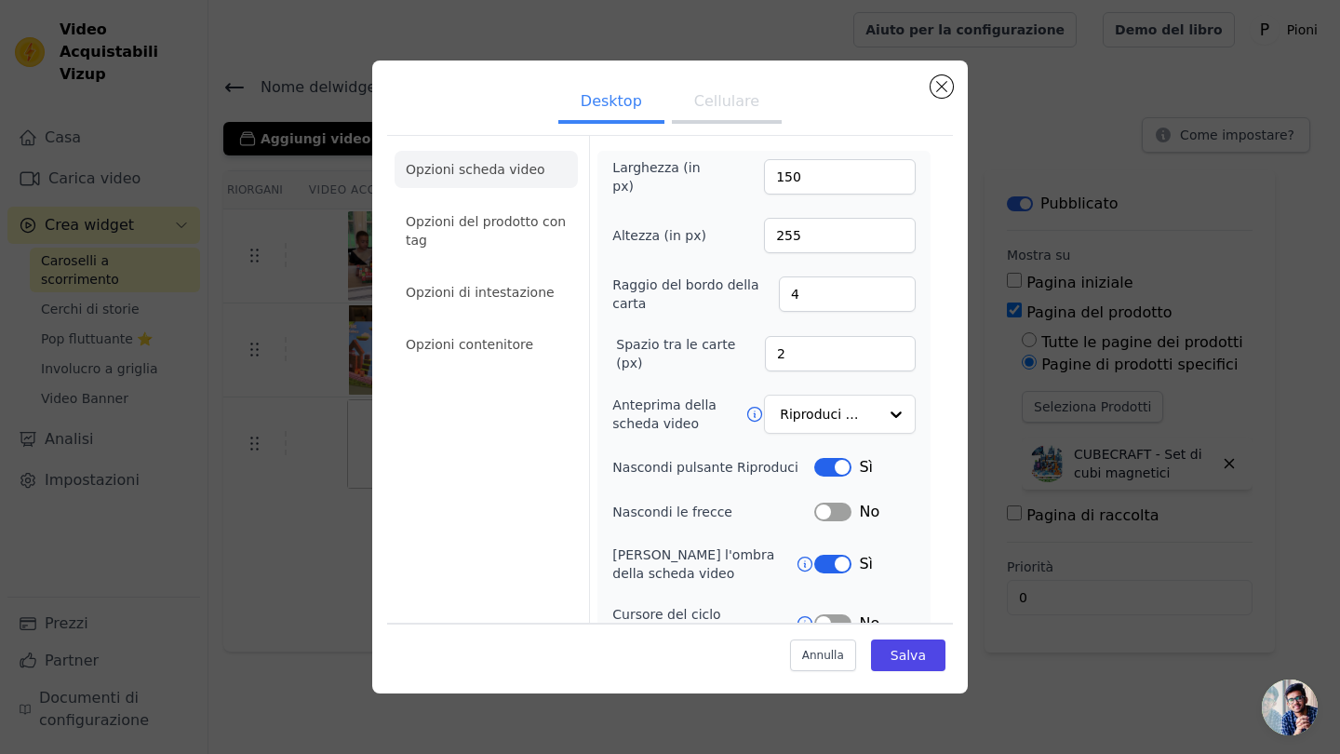
click at [730, 103] on button "Cellulare" at bounding box center [727, 103] width 110 height 41
click at [776, 354] on input "2" at bounding box center [840, 353] width 151 height 35
type input "2"
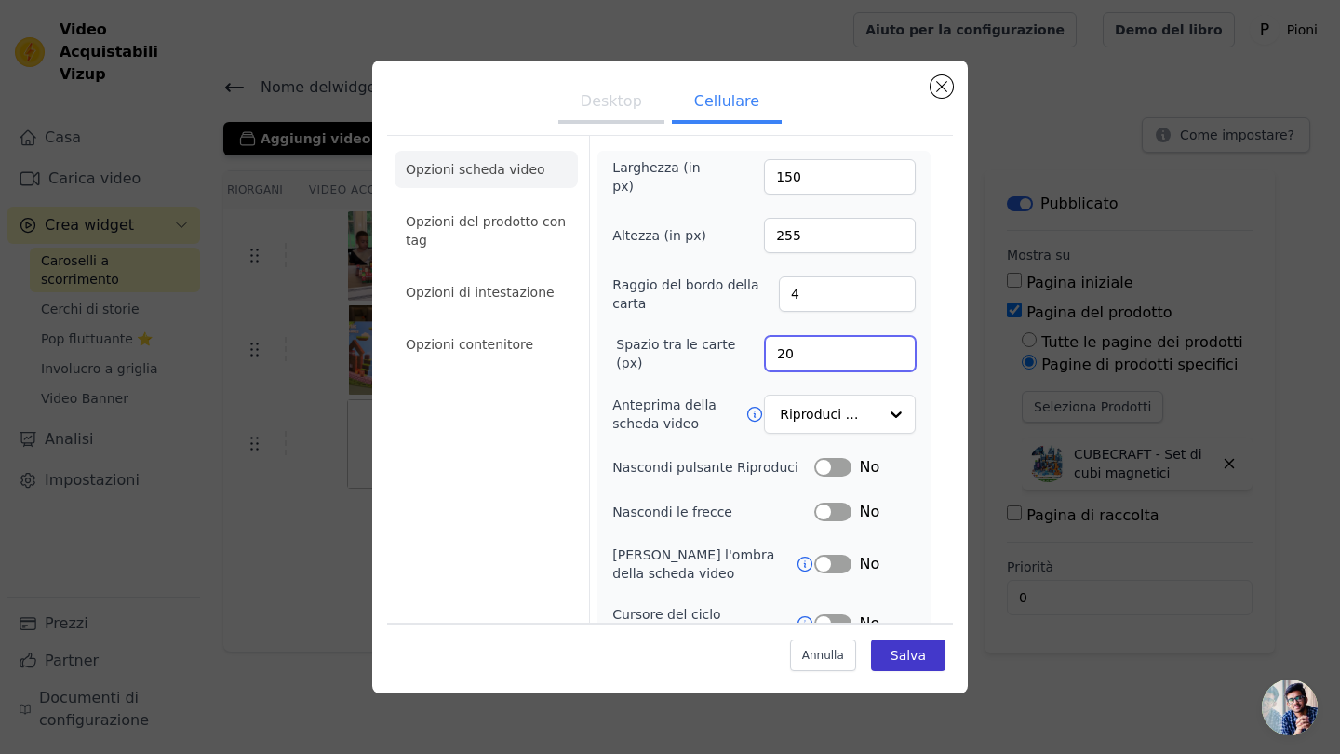
type input "20"
click at [904, 656] on button "Salva" at bounding box center [908, 655] width 74 height 32
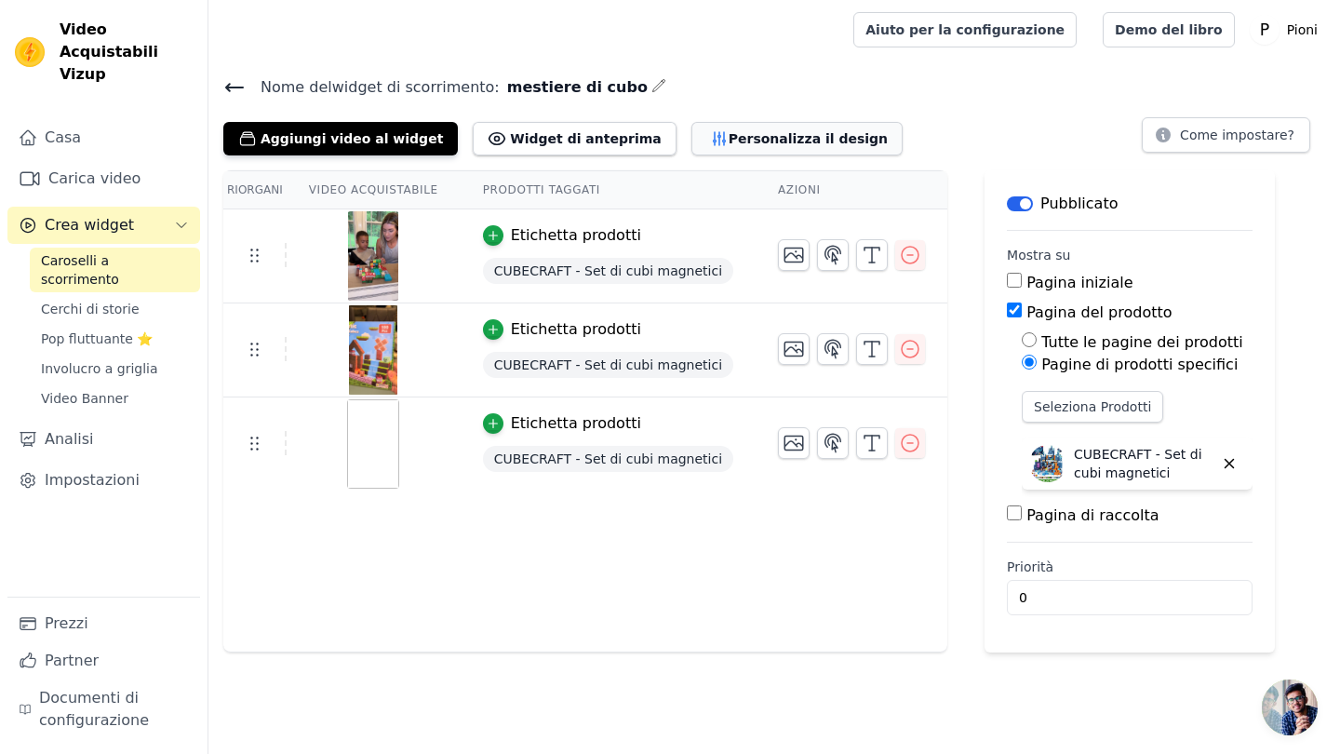
click at [753, 145] on button "Personalizza il design" at bounding box center [796, 138] width 211 height 33
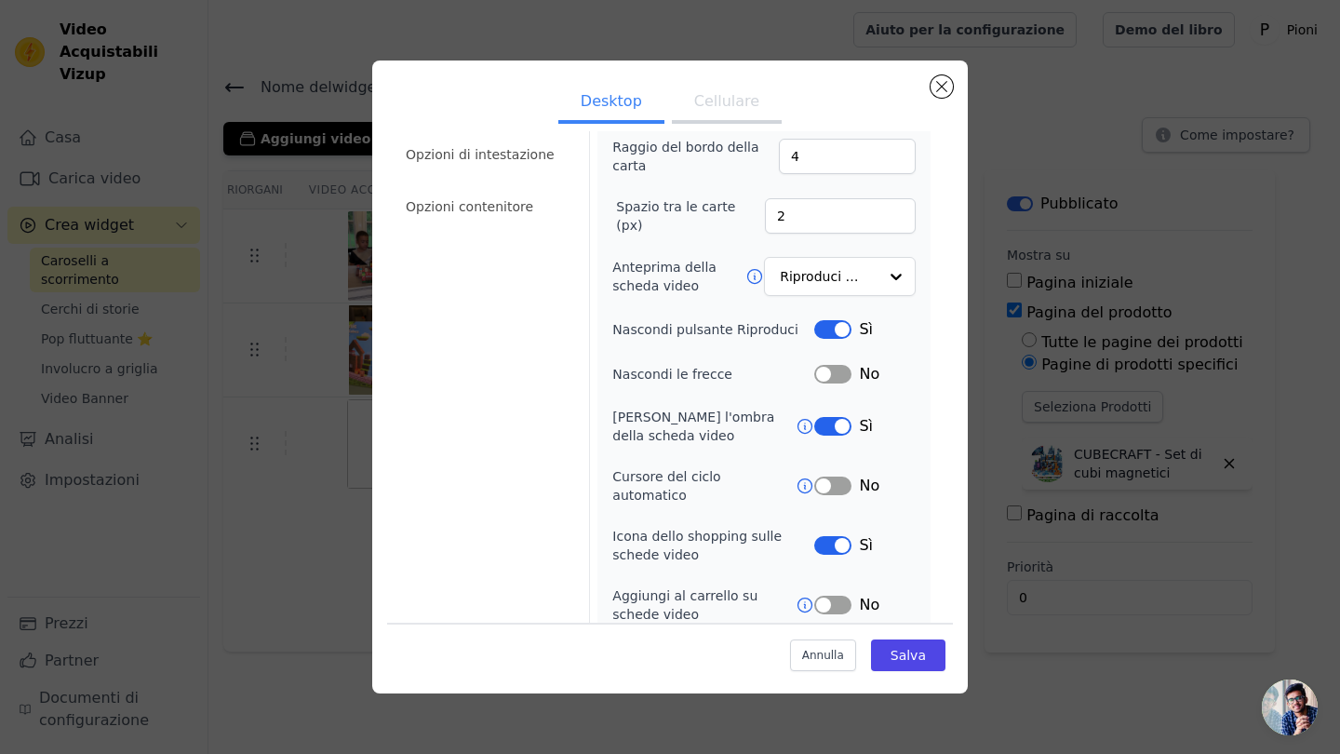
scroll to position [137, 0]
click at [834, 380] on button "Etichetta" at bounding box center [832, 375] width 37 height 19
click at [921, 656] on button "Salva" at bounding box center [908, 655] width 74 height 32
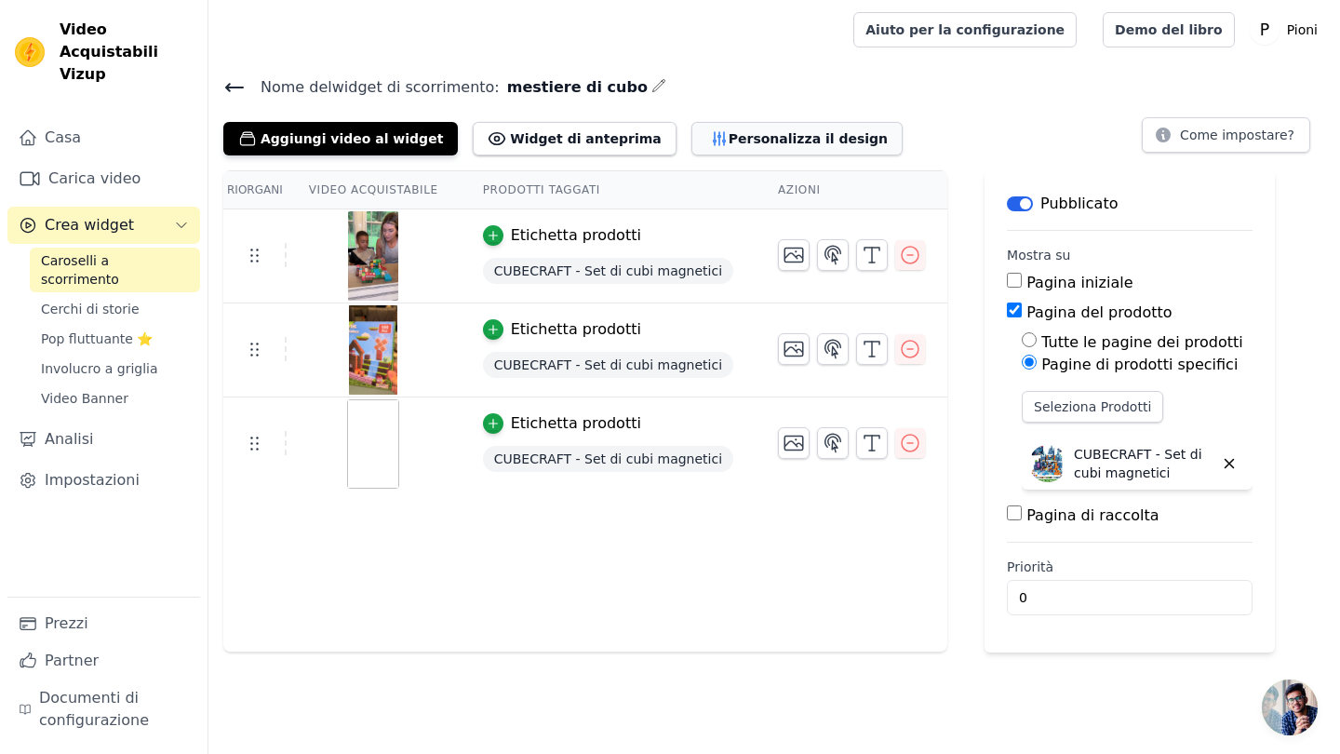
click at [770, 130] on button "Personalizza il design" at bounding box center [796, 138] width 211 height 33
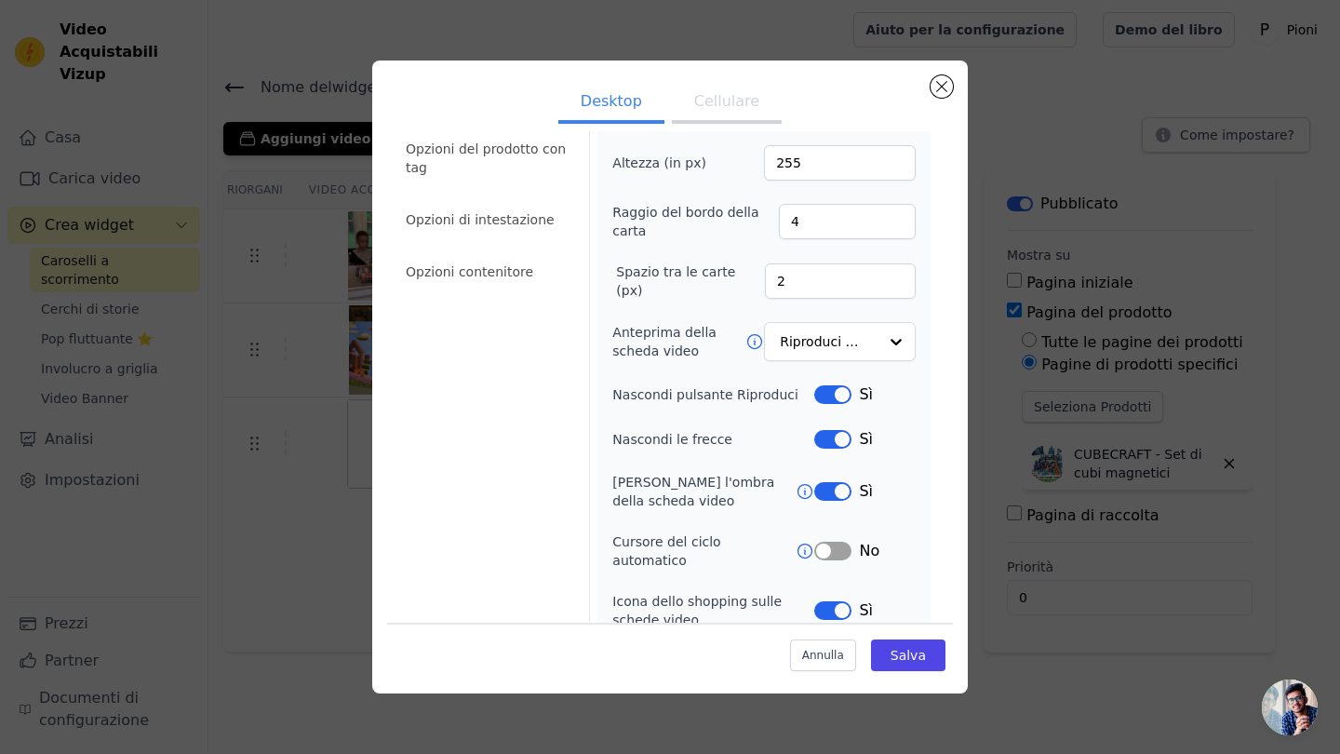
scroll to position [95, 0]
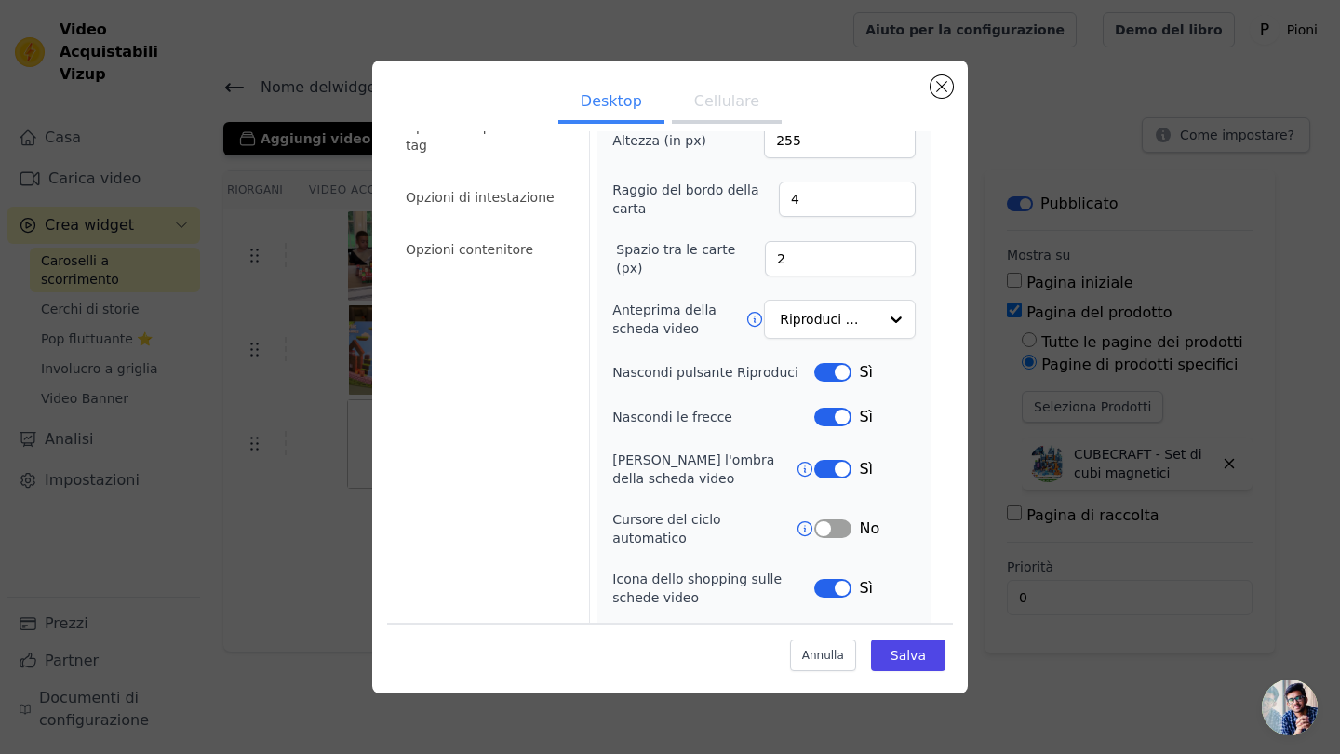
click at [739, 102] on button "Cellulare" at bounding box center [727, 103] width 110 height 41
click at [840, 370] on button "Etichetta" at bounding box center [832, 372] width 37 height 19
click at [831, 375] on button "Etichetta" at bounding box center [832, 372] width 37 height 19
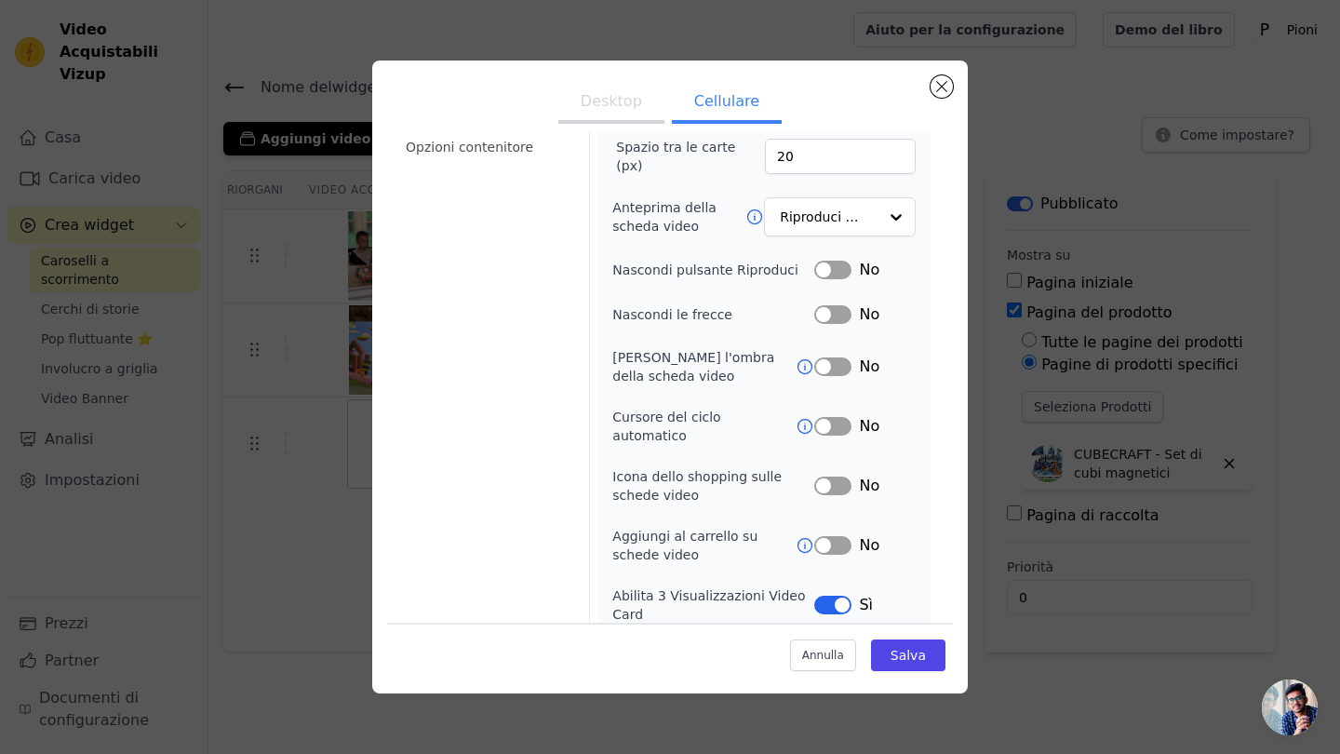
scroll to position [196, 0]
click at [833, 418] on button "Etichetta" at bounding box center [832, 427] width 37 height 19
click at [841, 478] on button "Etichetta" at bounding box center [832, 486] width 37 height 19
click at [834, 477] on button "Etichetta" at bounding box center [832, 486] width 37 height 19
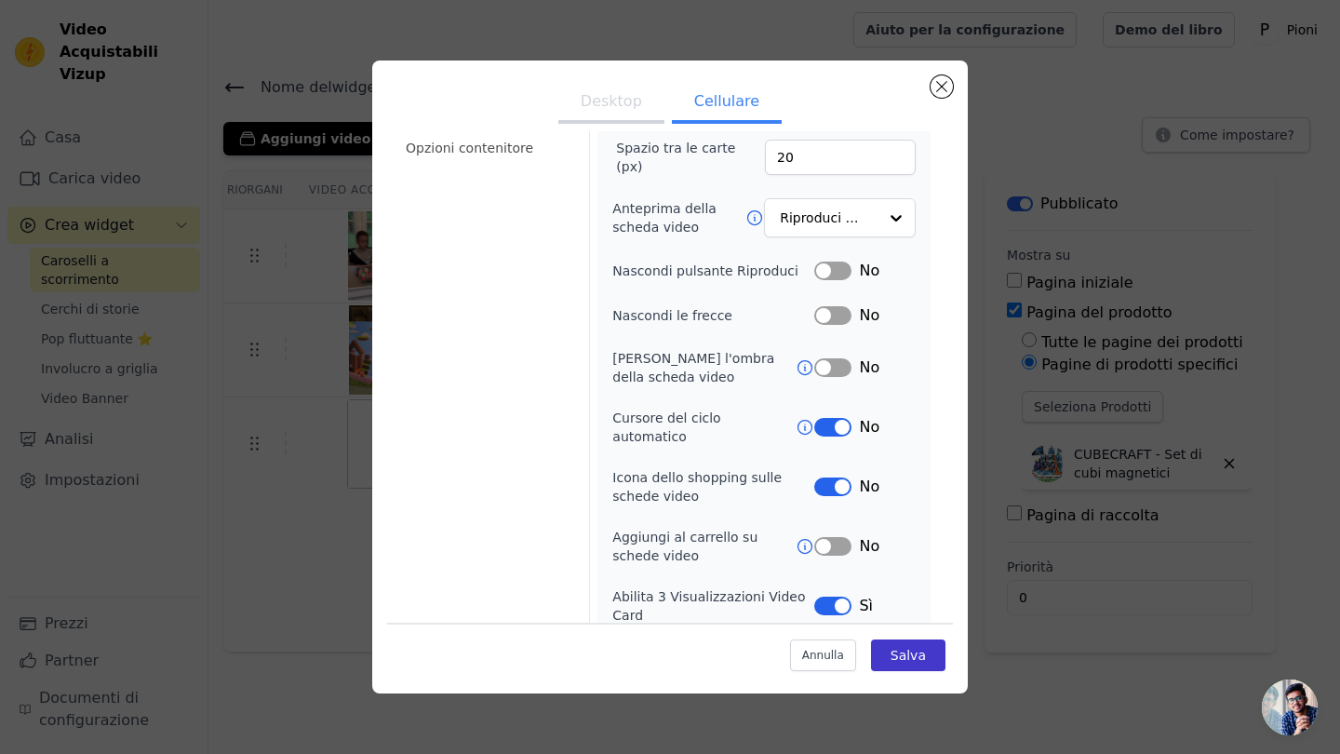
click at [881, 640] on button "Salva" at bounding box center [908, 655] width 74 height 32
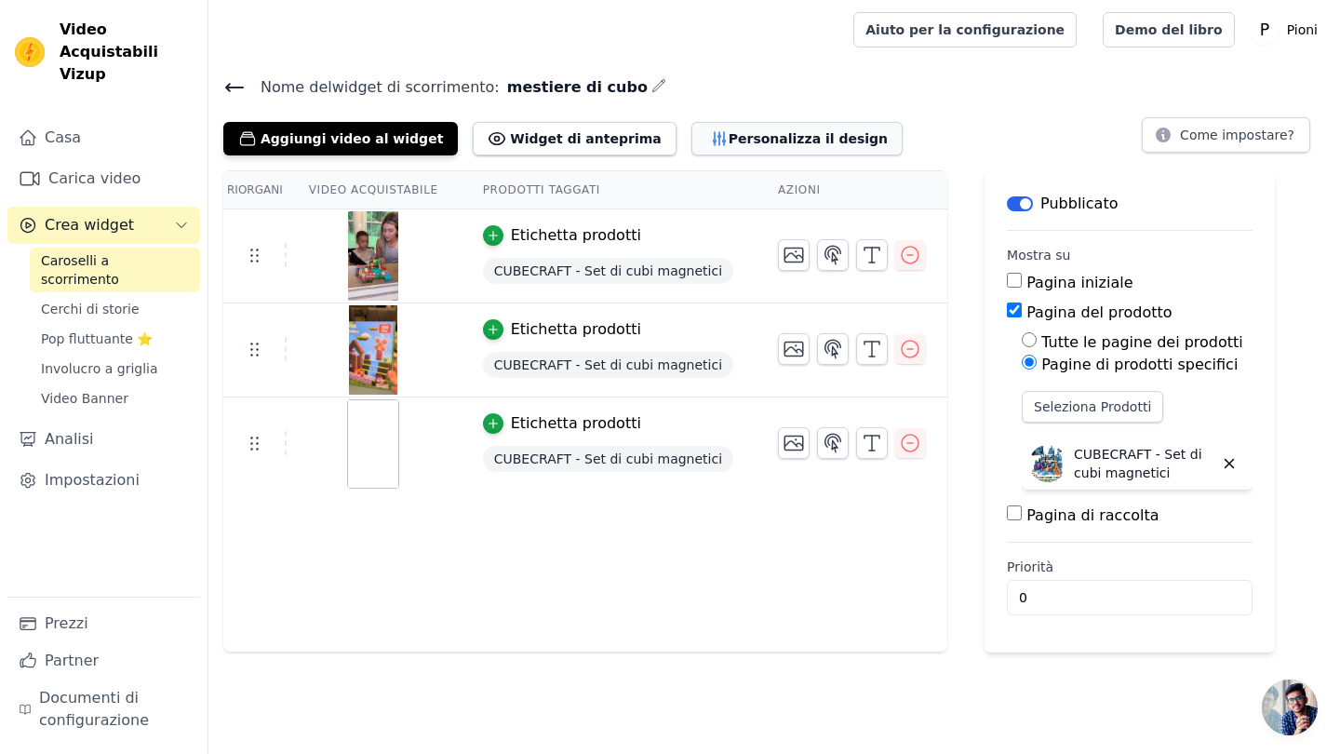
click at [703, 142] on button "Personalizza il design" at bounding box center [796, 138] width 211 height 33
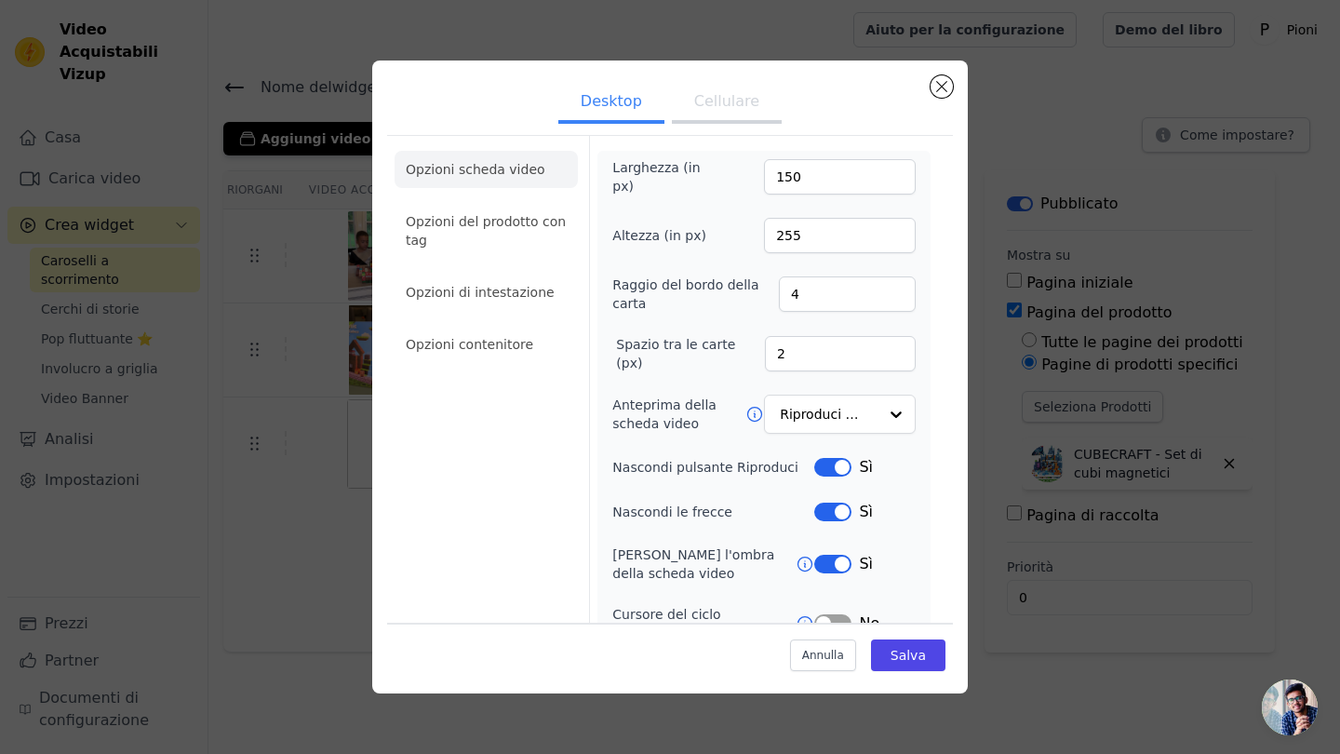
click at [710, 95] on button "Cellulare" at bounding box center [727, 103] width 110 height 41
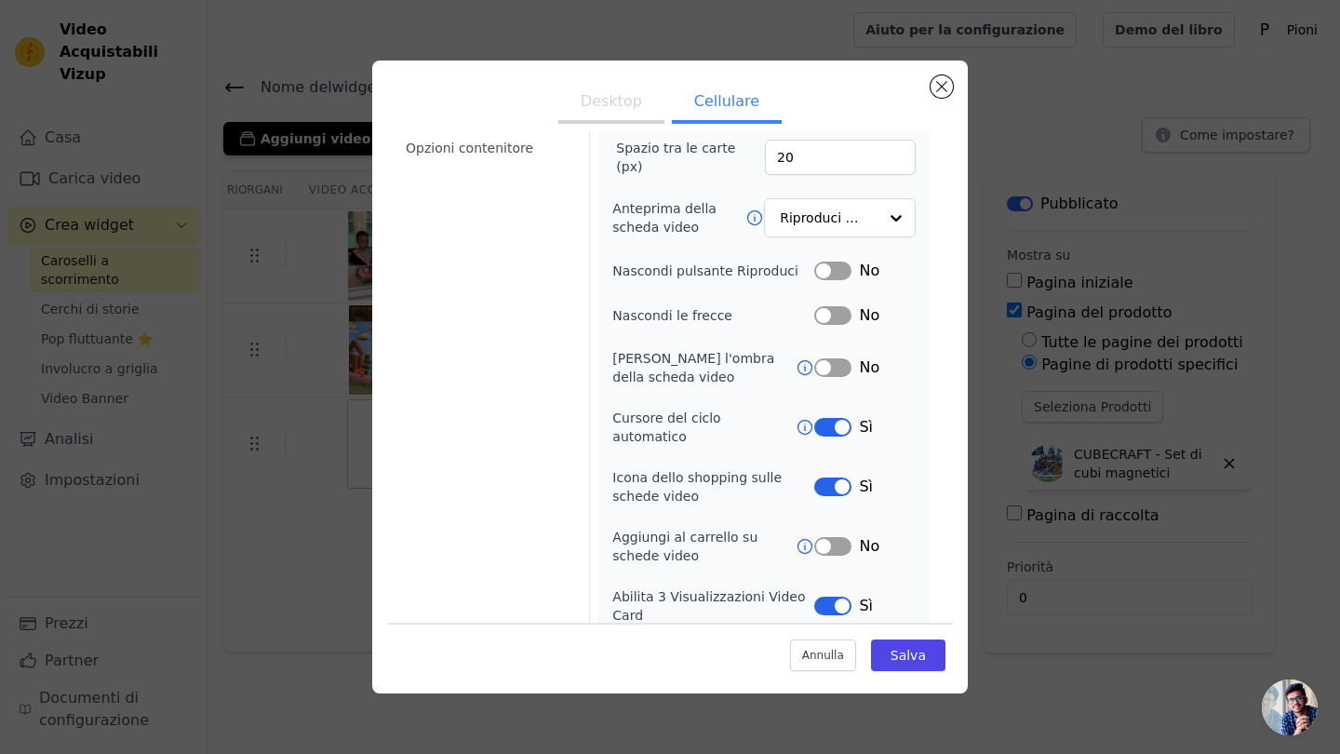
click at [827, 418] on button "Etichetta" at bounding box center [832, 427] width 37 height 19
click at [835, 418] on button "Etichetta" at bounding box center [832, 427] width 37 height 19
click at [833, 477] on button "Etichetta" at bounding box center [832, 486] width 37 height 19
click at [896, 645] on button "Salva" at bounding box center [908, 655] width 74 height 32
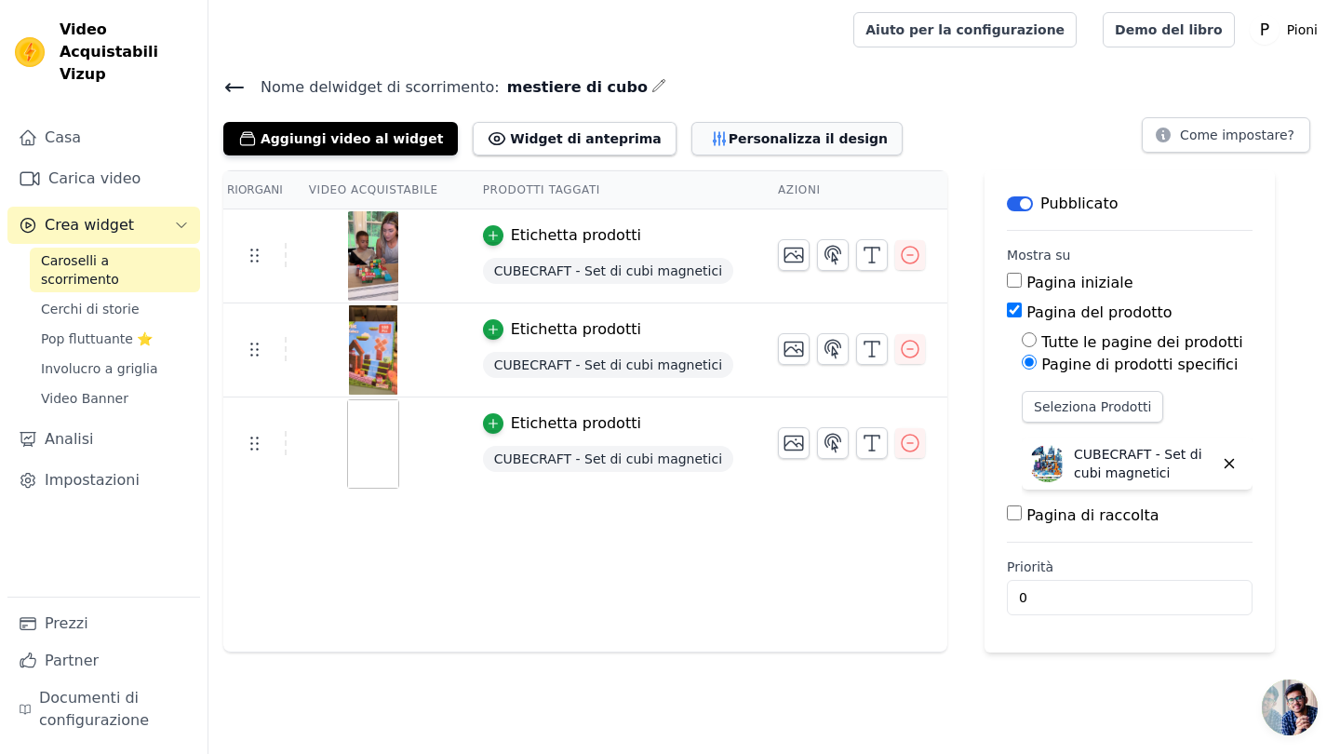
click at [729, 134] on button "Personalizza il design" at bounding box center [796, 138] width 211 height 33
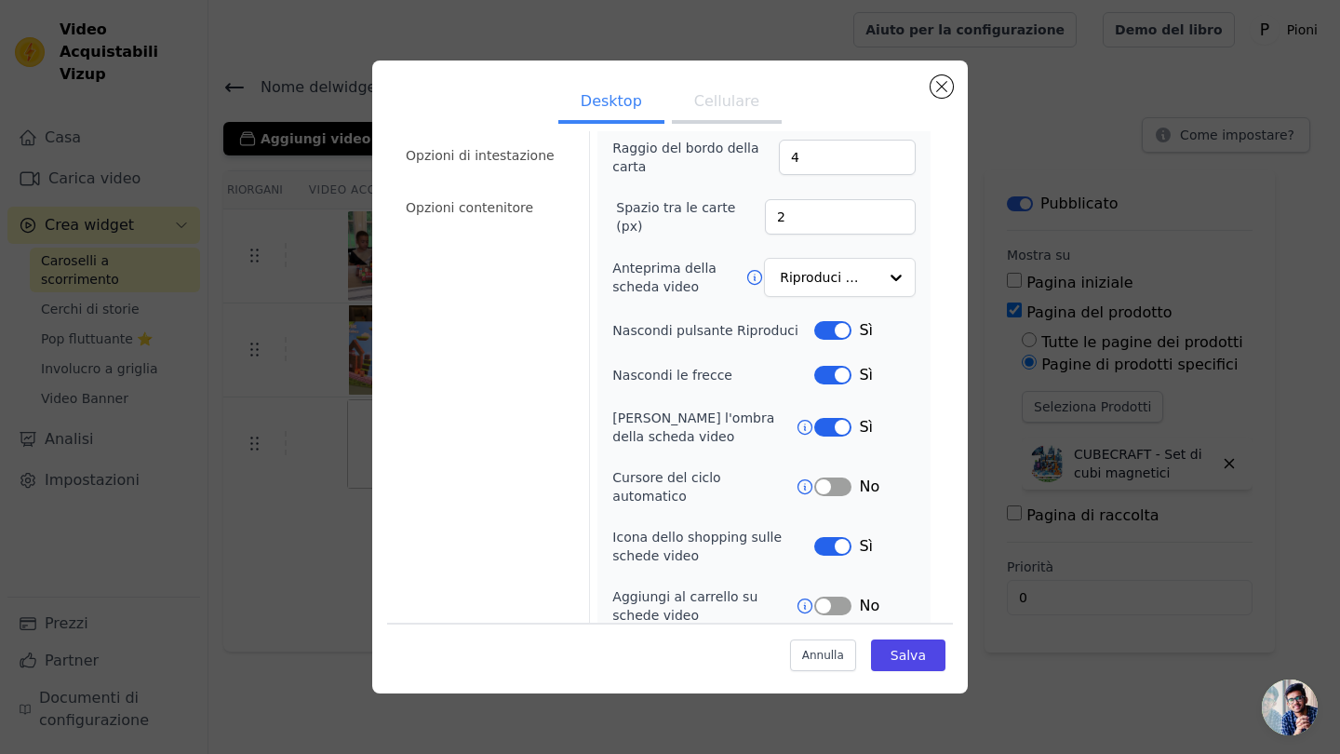
click at [719, 103] on button "Cellulare" at bounding box center [727, 103] width 110 height 41
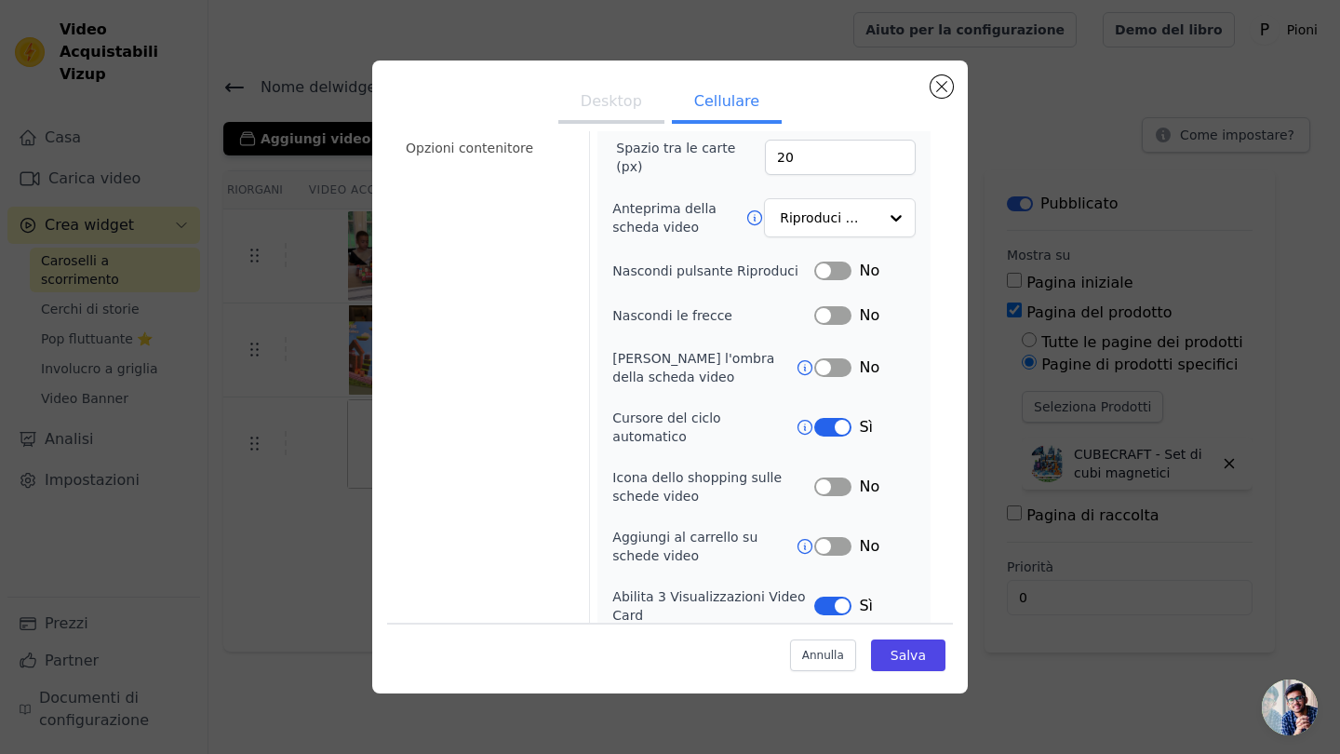
click at [829, 421] on button "Etichetta" at bounding box center [832, 427] width 37 height 19
click at [913, 651] on button "Salva" at bounding box center [908, 655] width 74 height 32
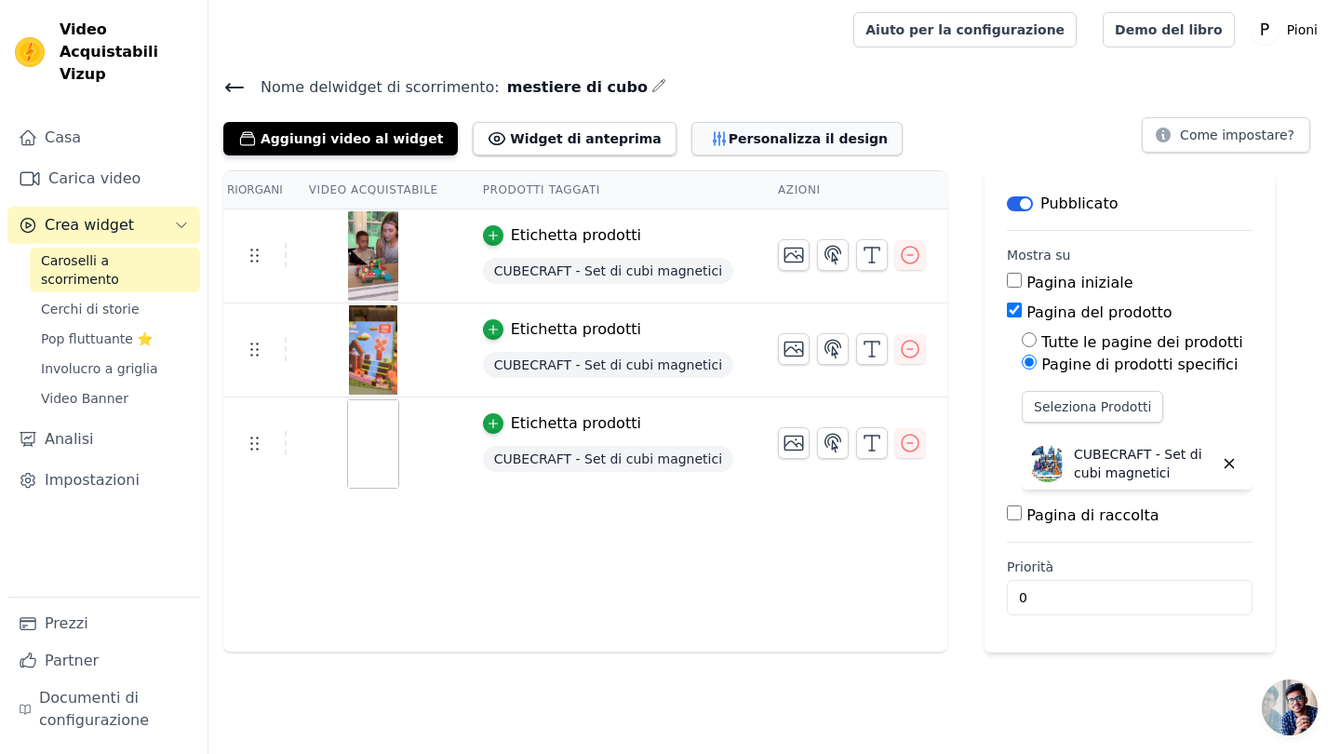
click at [691, 135] on button "Personalizza il design" at bounding box center [796, 138] width 211 height 33
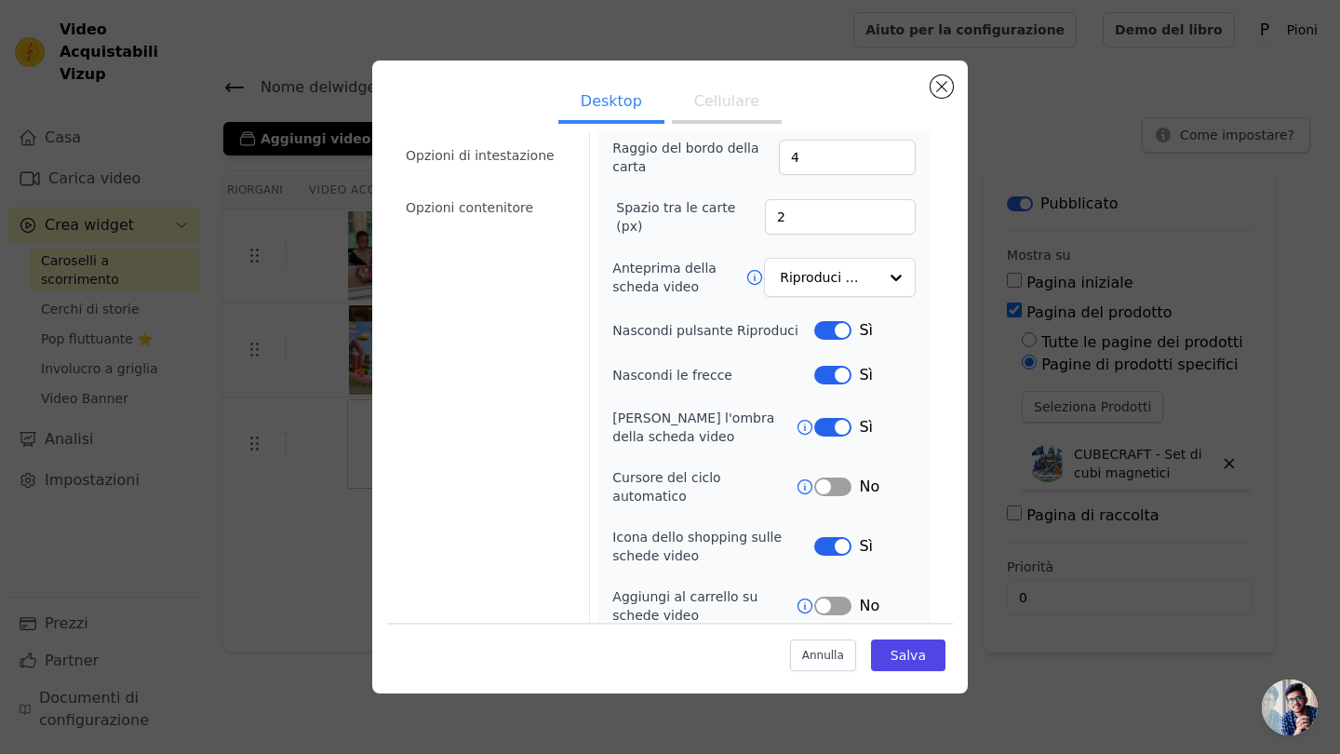
click at [737, 110] on button "Cellulare" at bounding box center [727, 103] width 110 height 41
click at [832, 484] on button "Etichetta" at bounding box center [832, 488] width 37 height 19
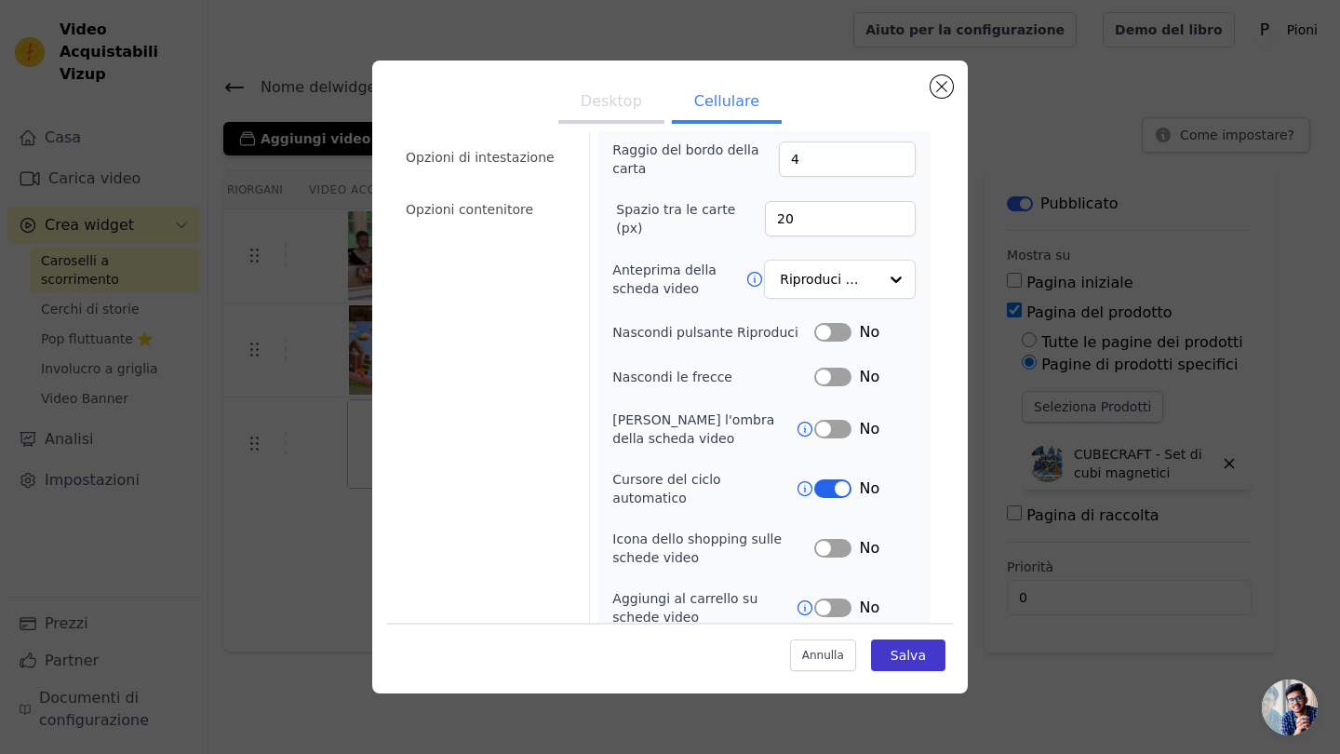
click at [897, 663] on button "Salva" at bounding box center [908, 655] width 74 height 32
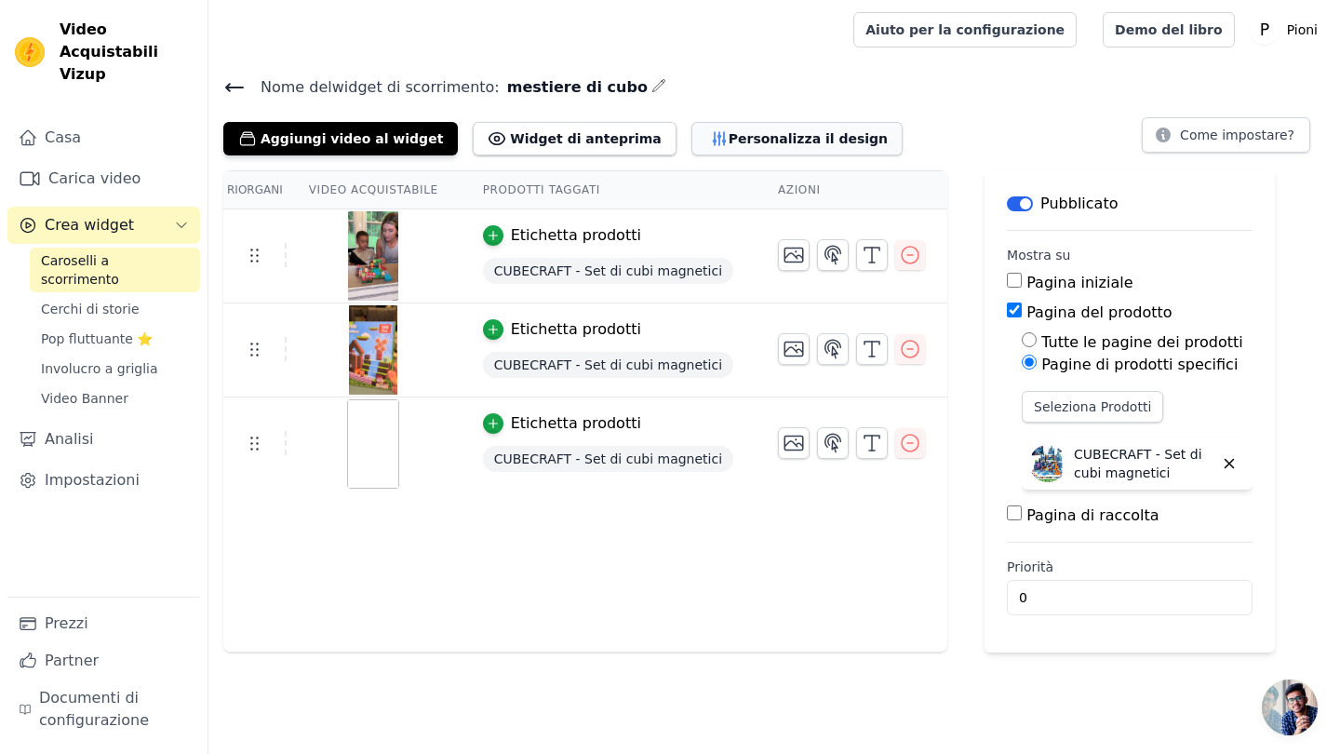
click at [758, 140] on button "Personalizza il design" at bounding box center [796, 138] width 211 height 33
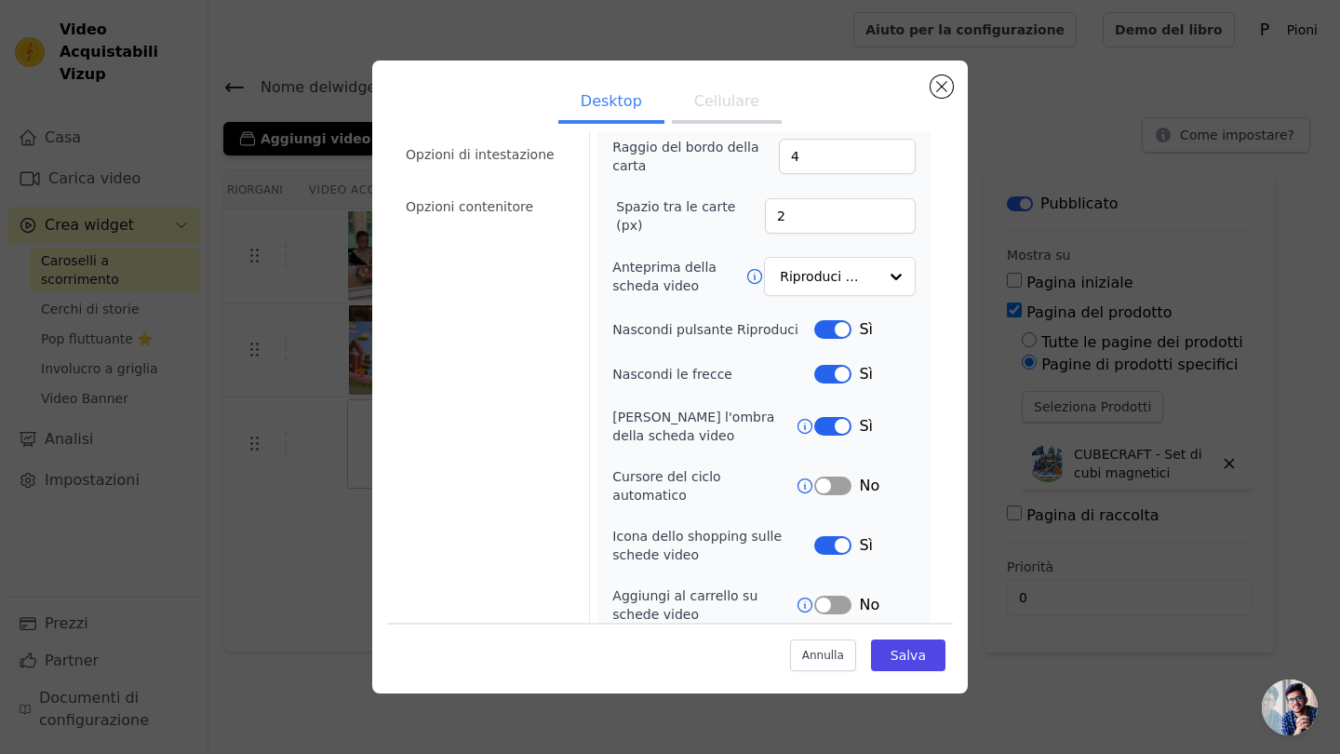
scroll to position [137, 0]
click at [724, 81] on ul "Desktop Cellulare" at bounding box center [670, 103] width 566 height 56
click at [726, 95] on button "Cellulare" at bounding box center [727, 103] width 110 height 41
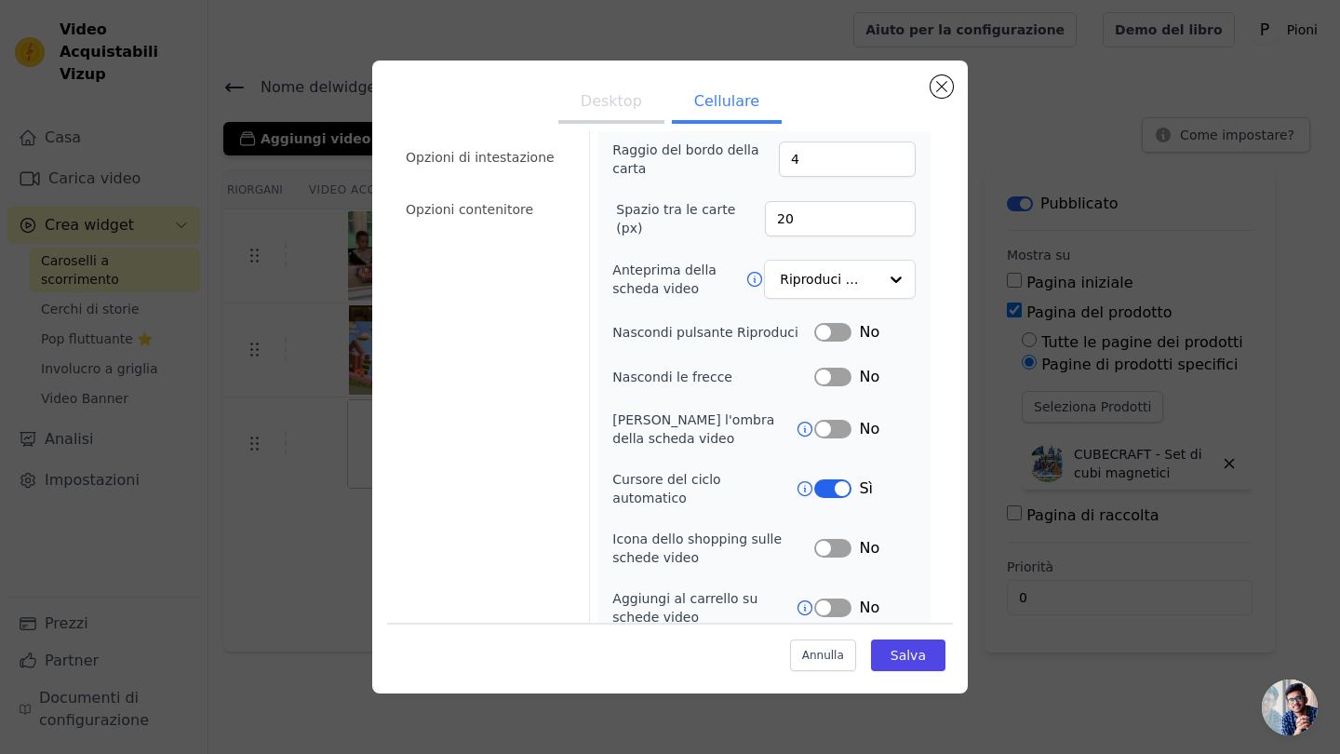
click at [625, 107] on button "Desktop" at bounding box center [611, 103] width 106 height 41
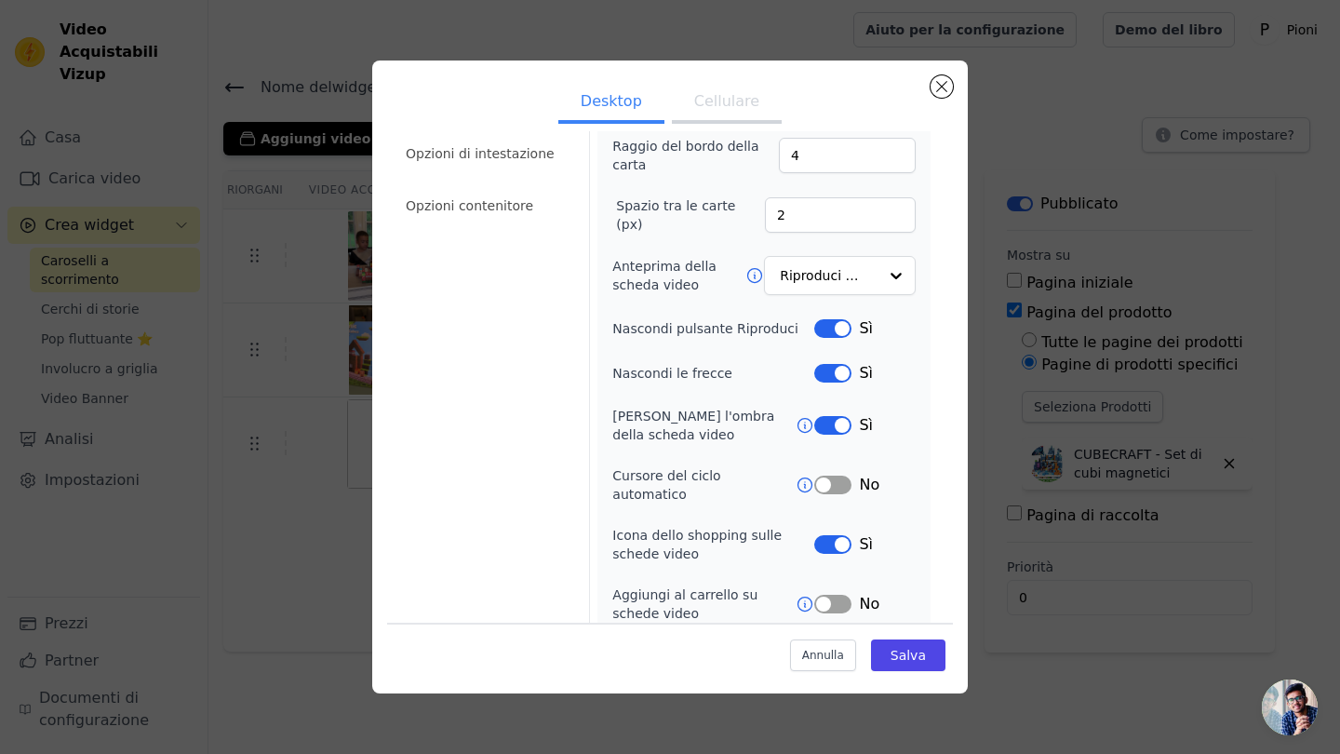
scroll to position [137, 0]
click at [719, 97] on button "Cellulare" at bounding box center [727, 103] width 110 height 41
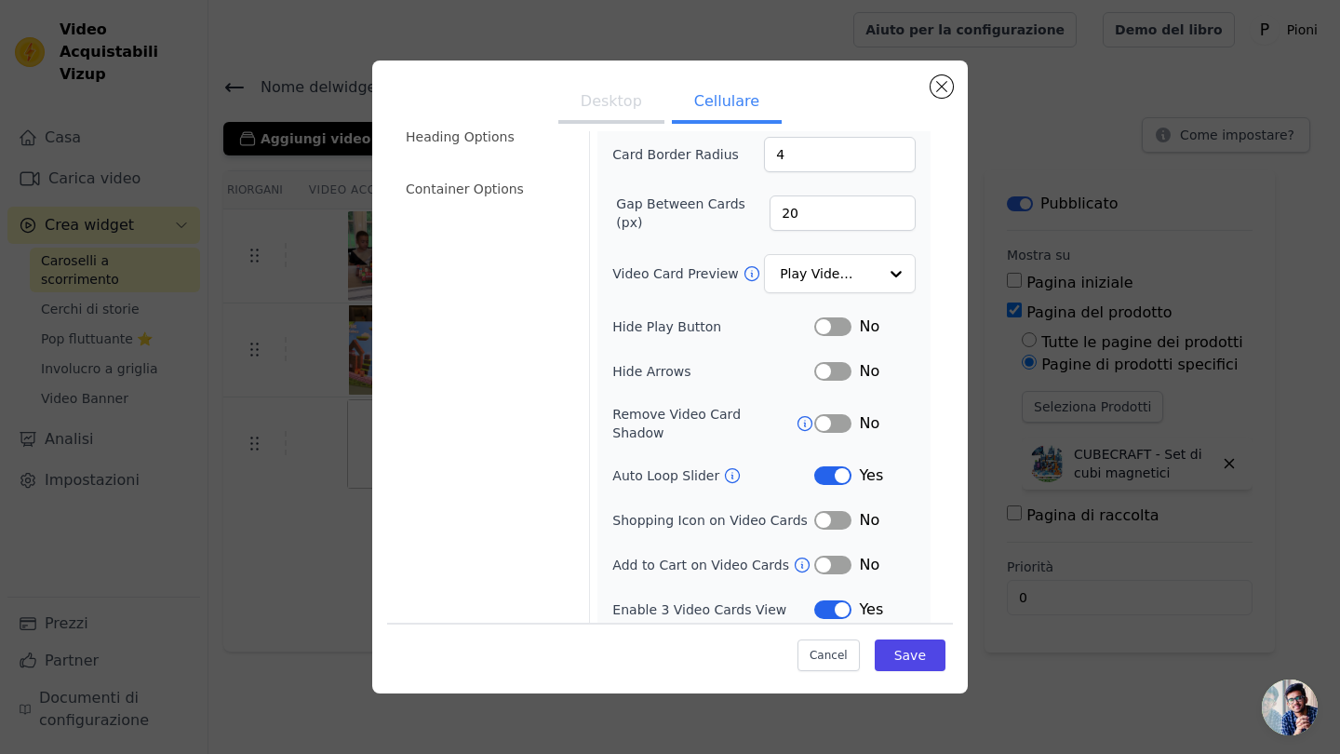
scroll to position [135, 0]
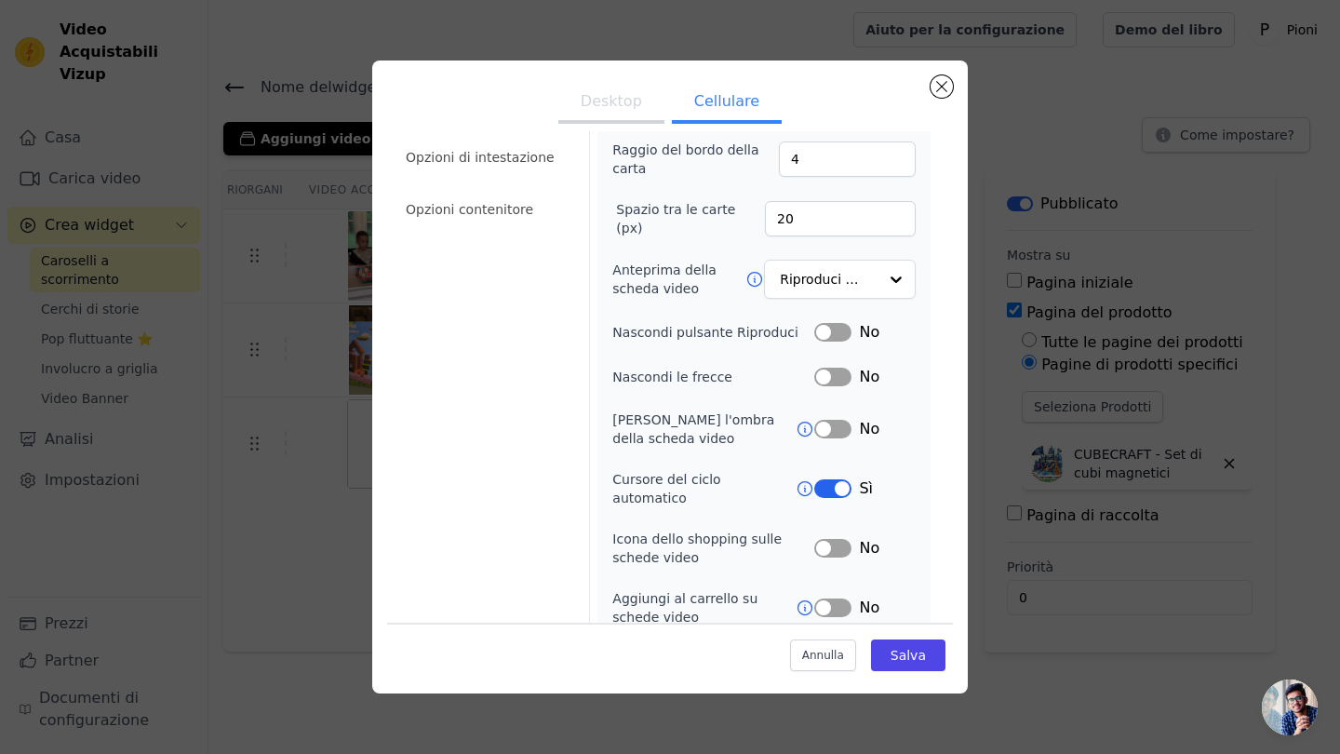
click at [830, 337] on button "Etichetta" at bounding box center [832, 332] width 37 height 19
click at [835, 377] on button "Etichetta" at bounding box center [832, 376] width 37 height 19
click at [633, 121] on button "Desktop" at bounding box center [611, 103] width 106 height 41
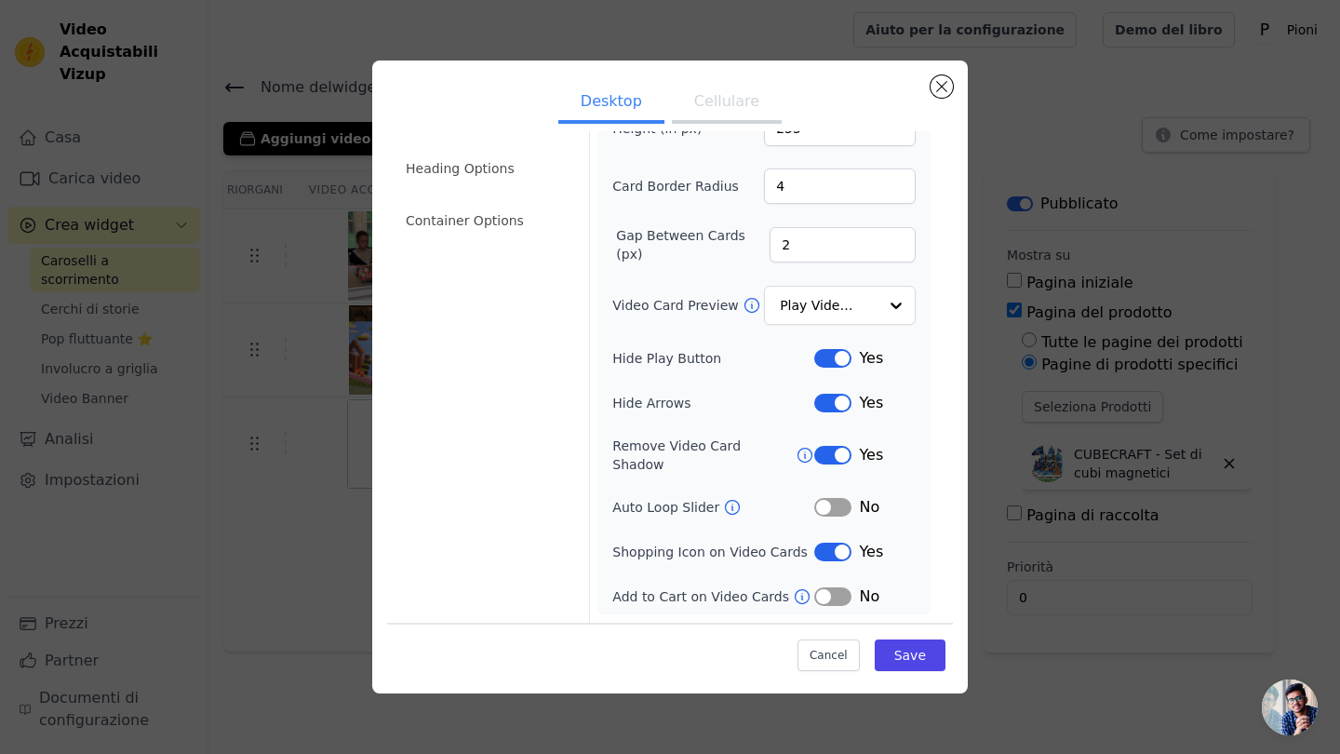
scroll to position [90, 0]
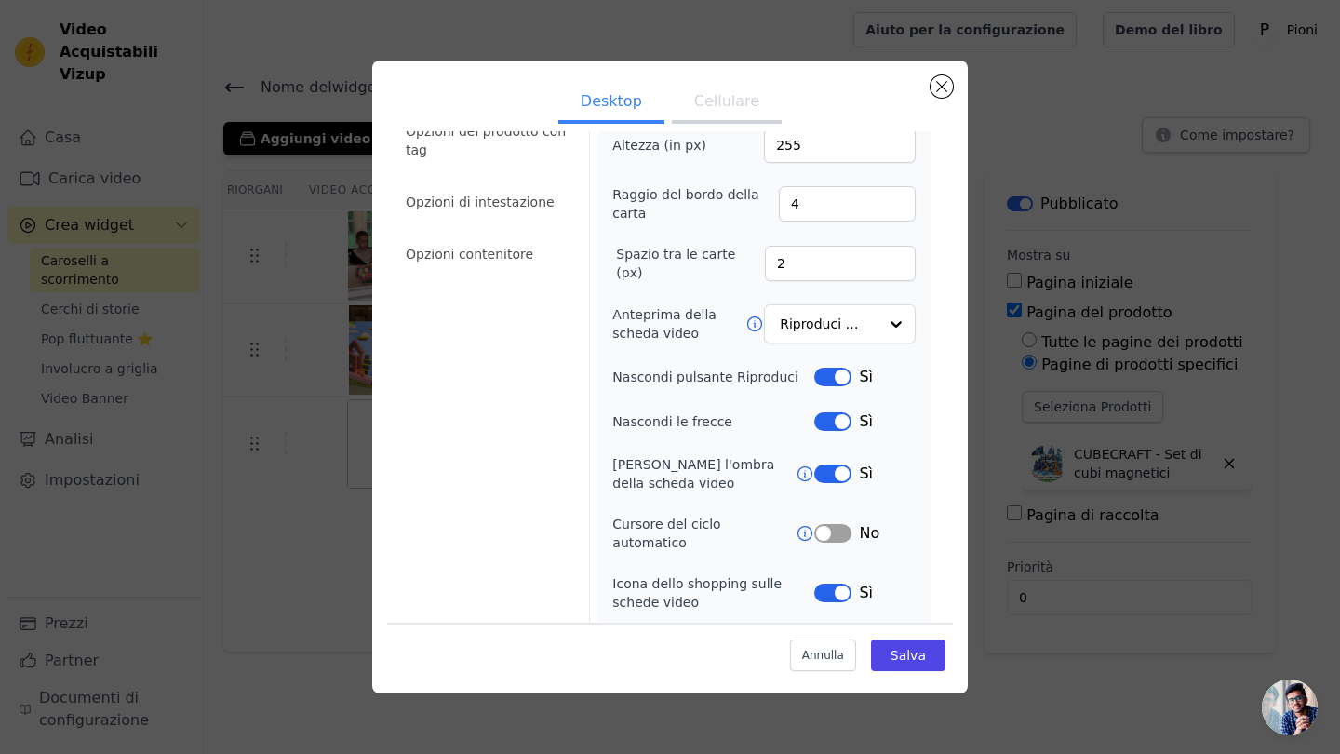
click at [836, 466] on button "Etichetta" at bounding box center [832, 473] width 37 height 19
click at [847, 524] on button "Etichetta" at bounding box center [832, 533] width 37 height 19
click at [715, 98] on button "Cellulare" at bounding box center [727, 103] width 110 height 41
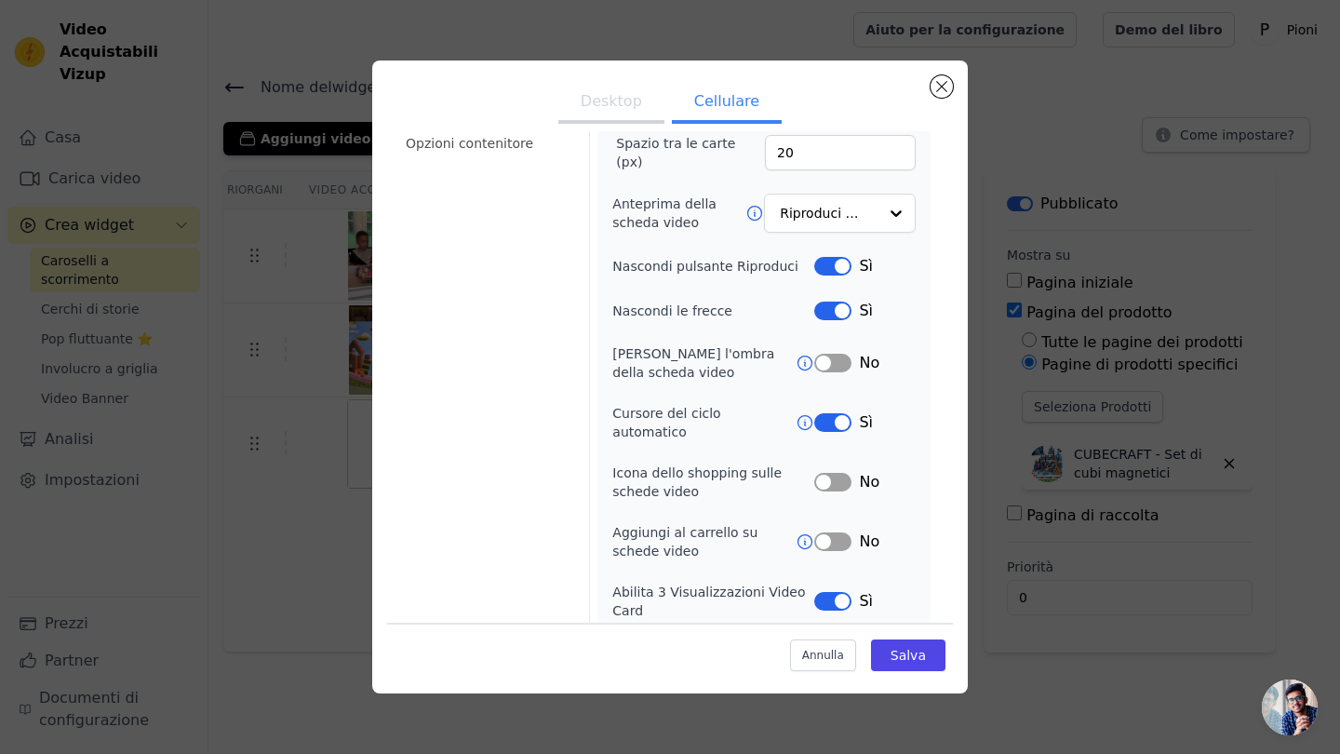
scroll to position [196, 0]
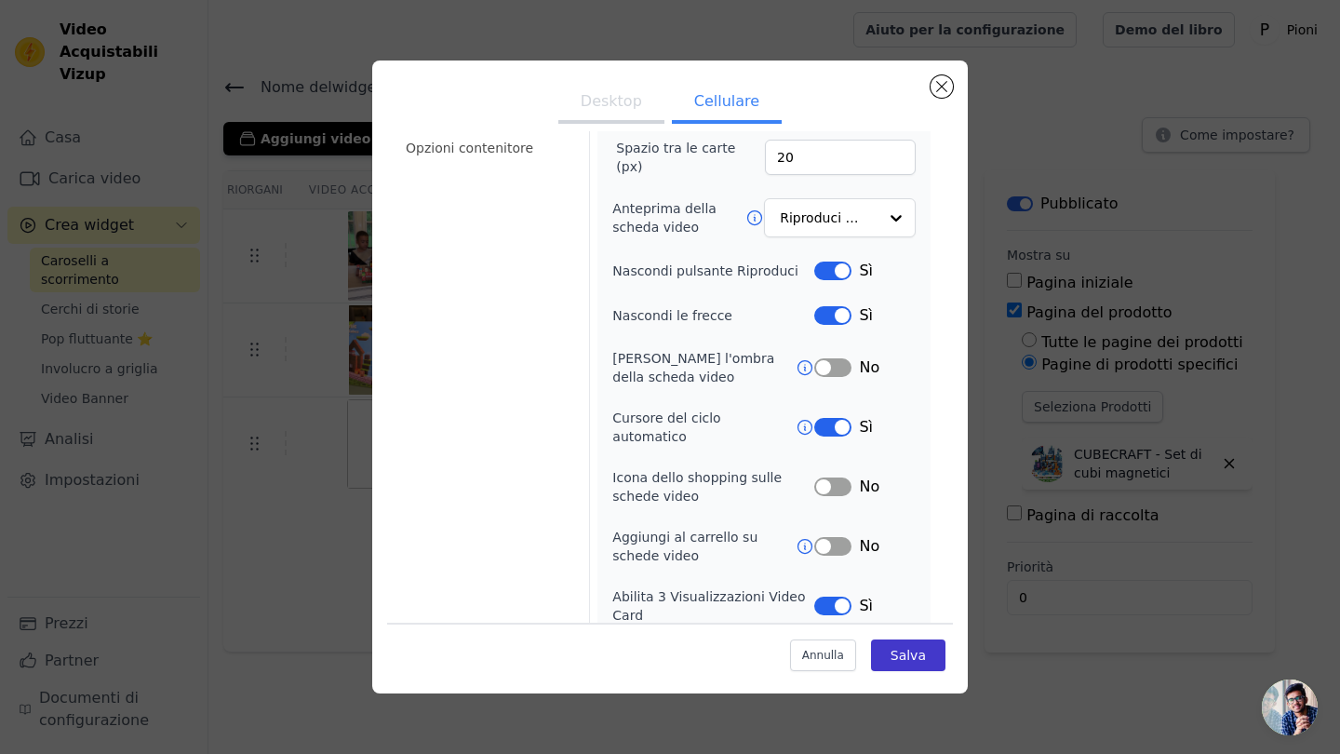
click at [887, 661] on button "Salva" at bounding box center [908, 655] width 74 height 32
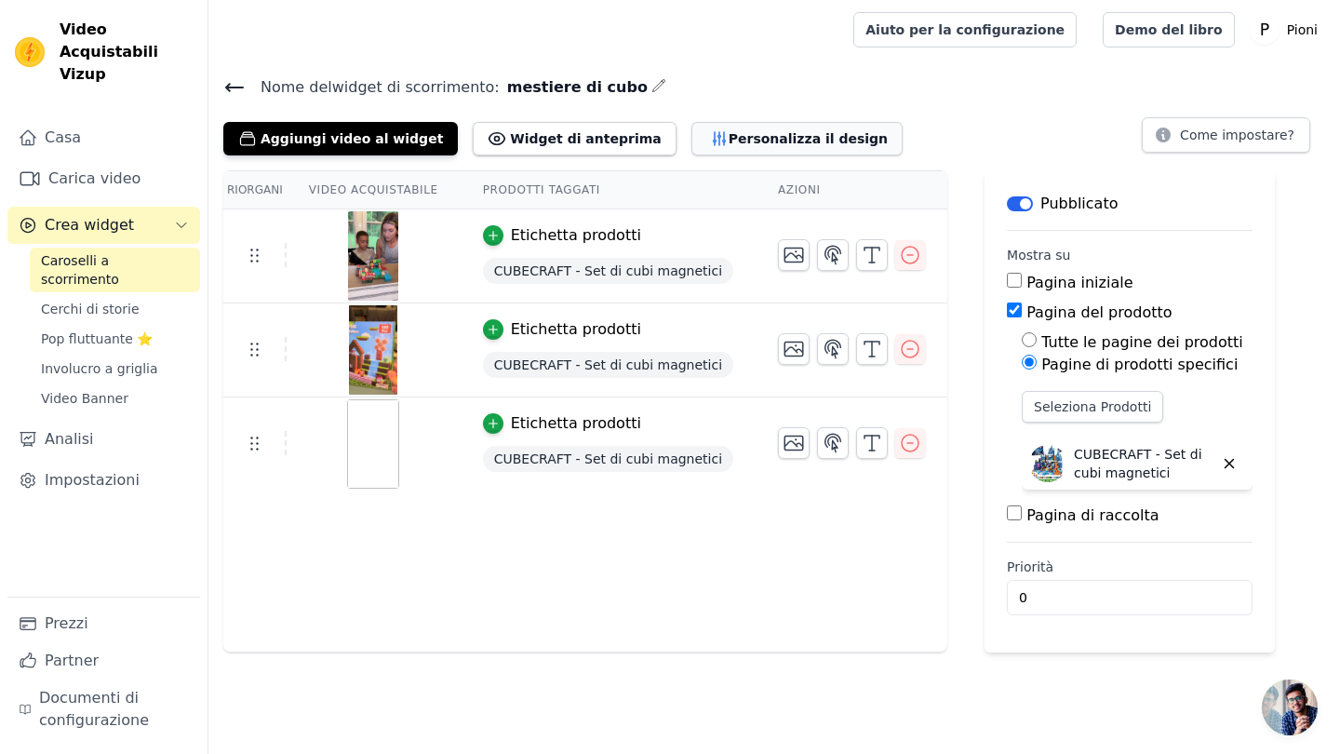
click at [701, 151] on button "Personalizza il design" at bounding box center [796, 138] width 211 height 33
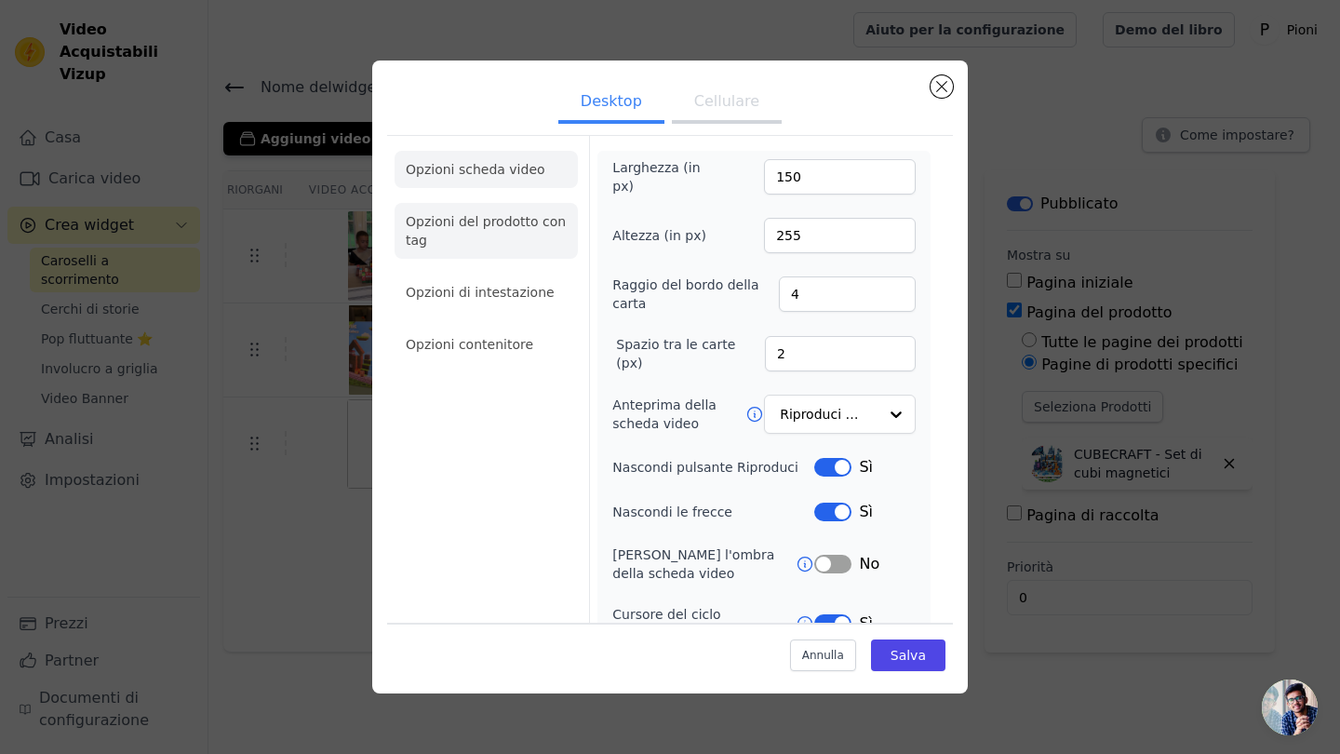
click at [502, 230] on li "Opzioni del prodotto con tag" at bounding box center [485, 231] width 183 height 56
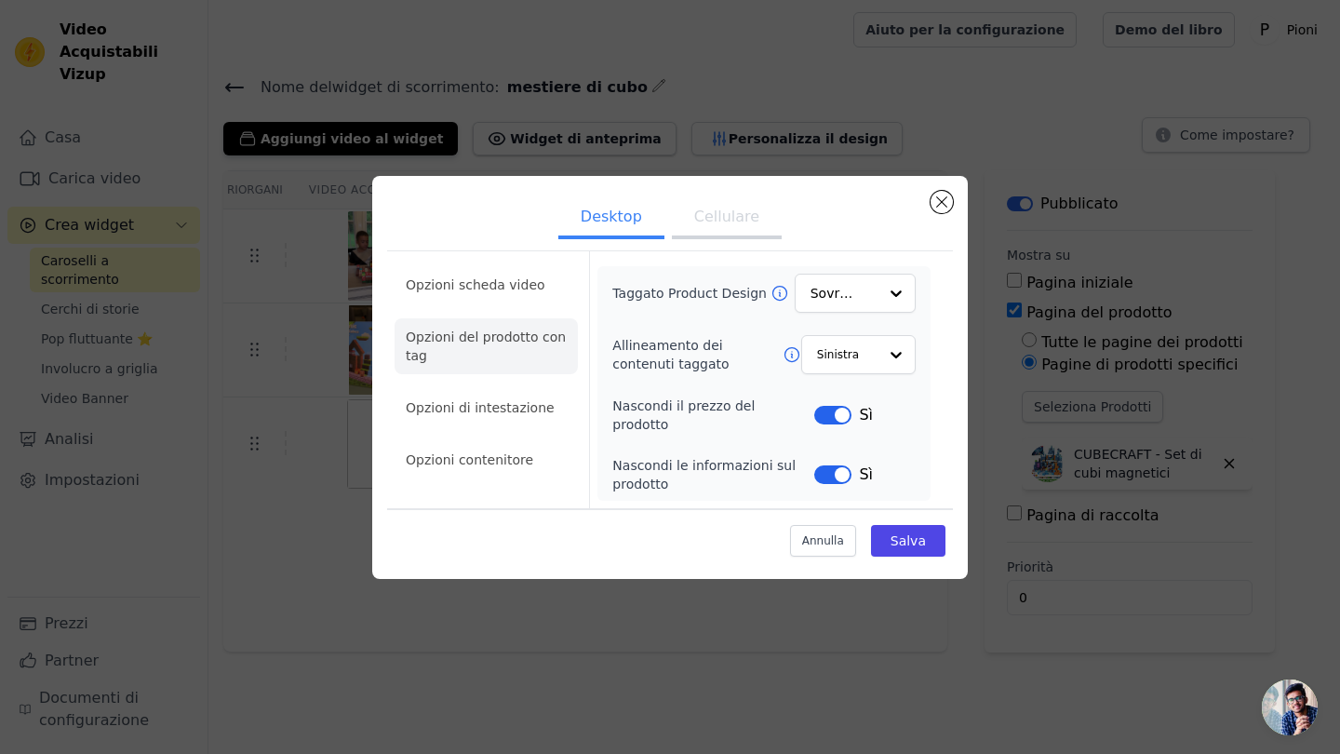
click at [741, 219] on button "Cellulare" at bounding box center [727, 218] width 110 height 41
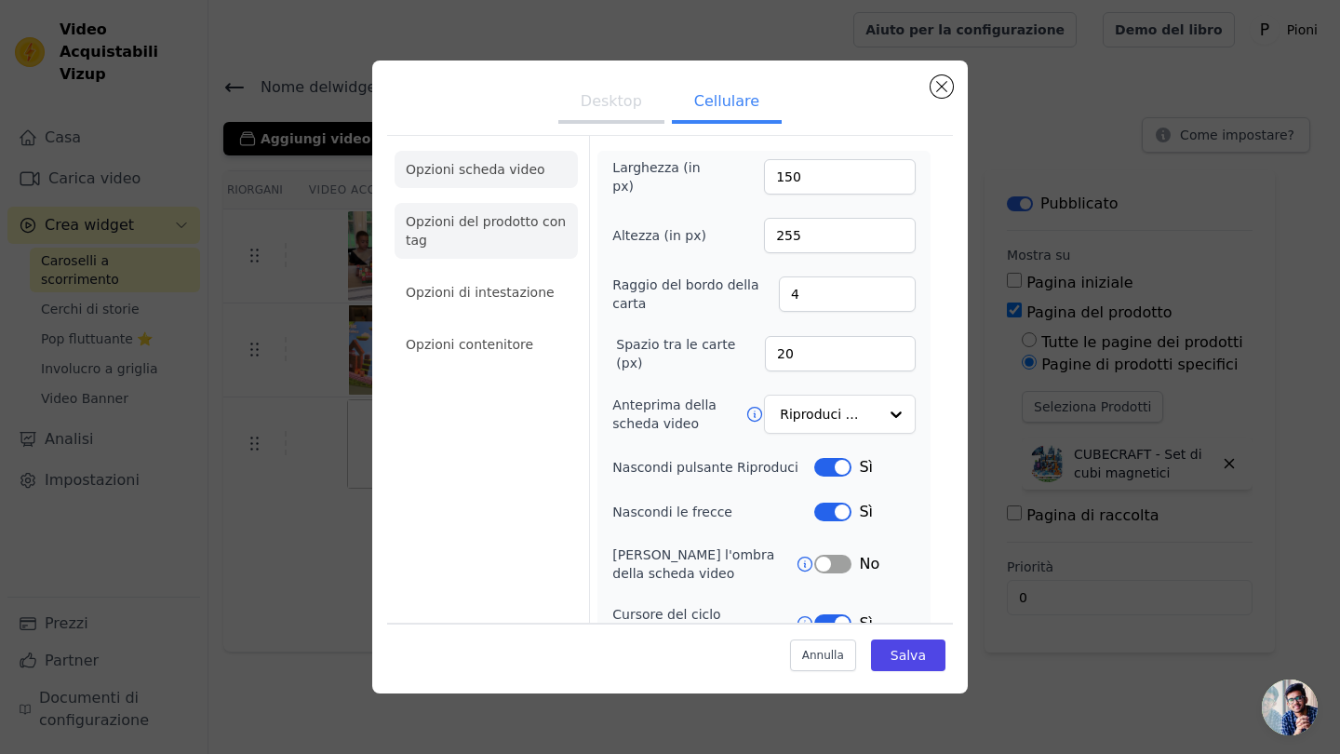
click at [501, 245] on li "Opzioni del prodotto con tag" at bounding box center [485, 231] width 183 height 56
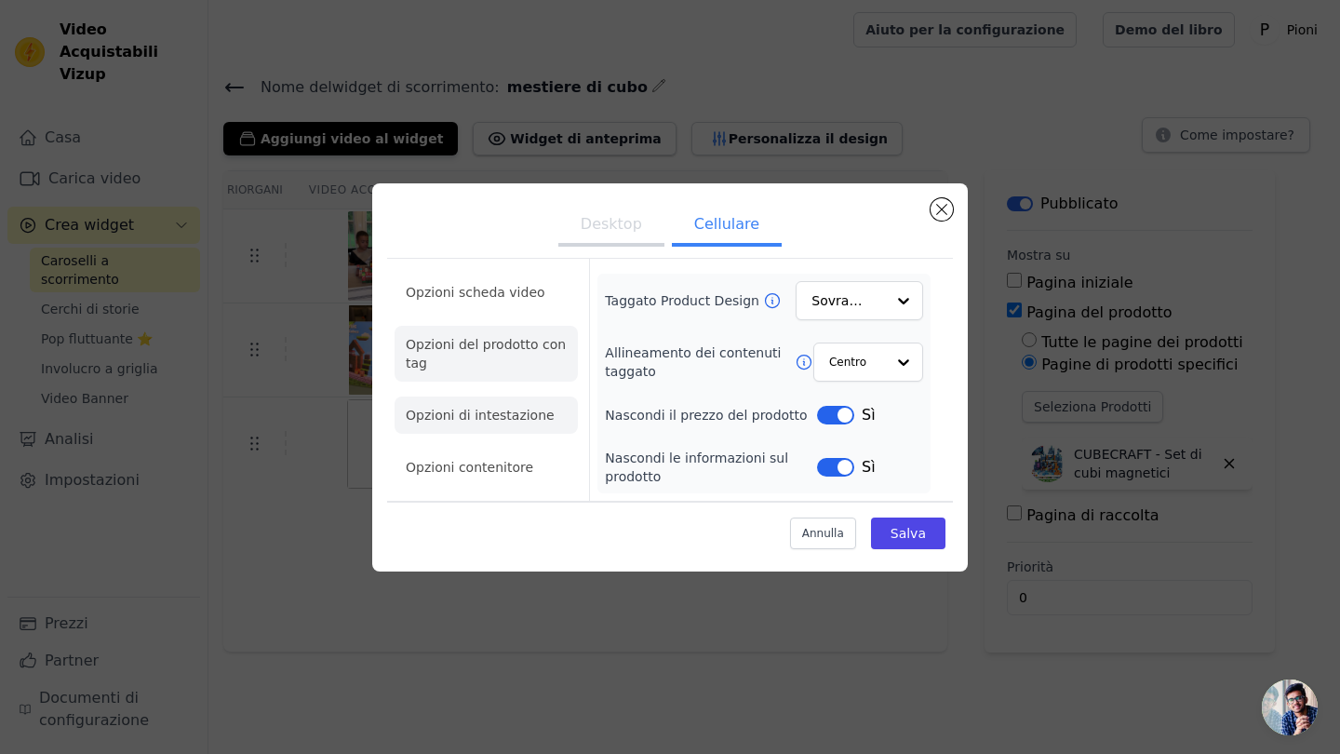
click at [508, 419] on li "Opzioni di intestazione" at bounding box center [485, 414] width 183 height 37
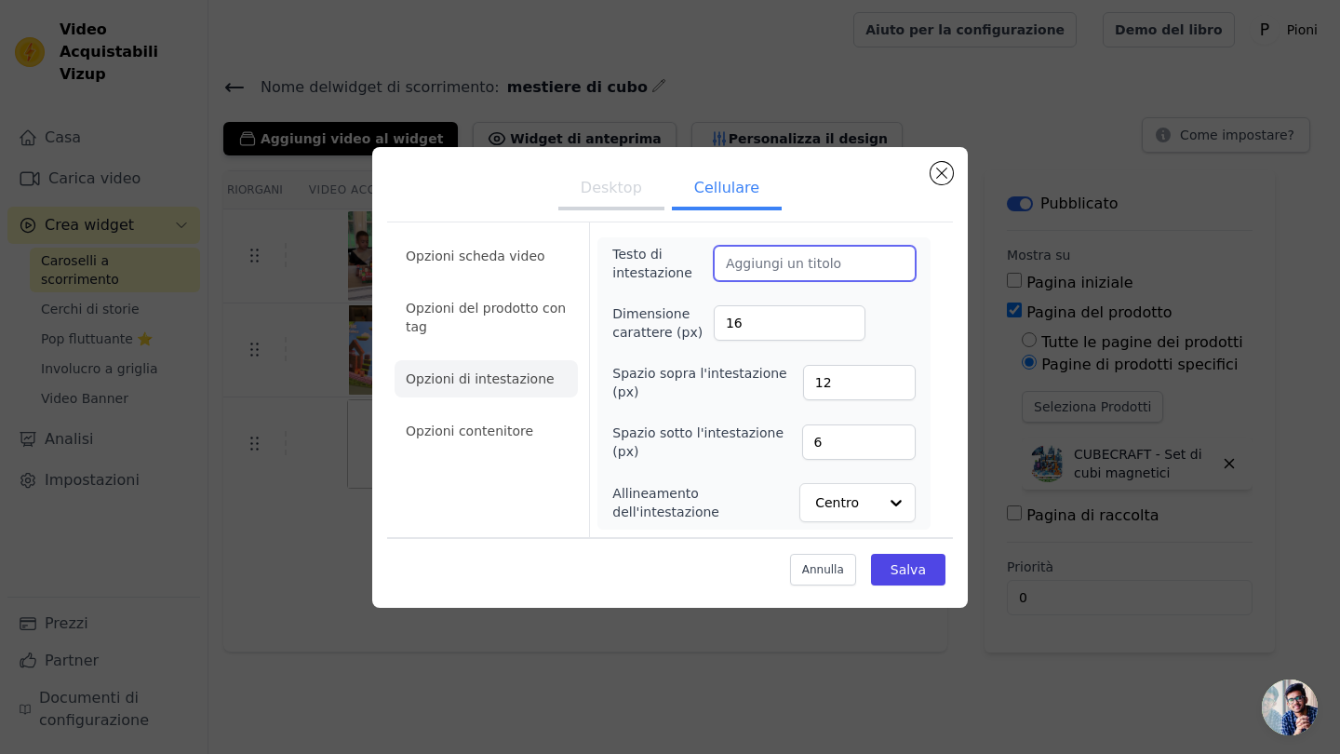
click at [776, 257] on input "Testo di intestazione" at bounding box center [815, 263] width 202 height 35
type input "tttt"
click at [903, 568] on button "Salva" at bounding box center [908, 570] width 74 height 32
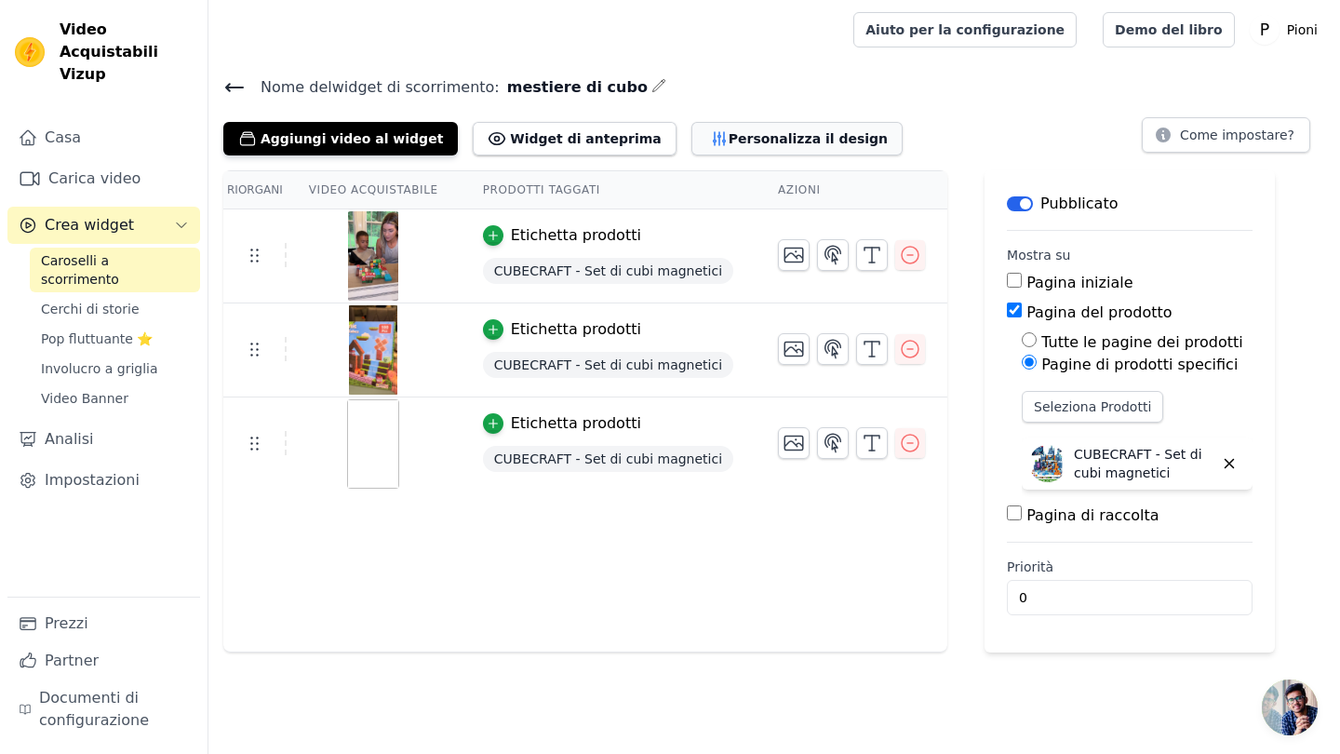
click at [782, 134] on button "Personalizza il design" at bounding box center [796, 138] width 211 height 33
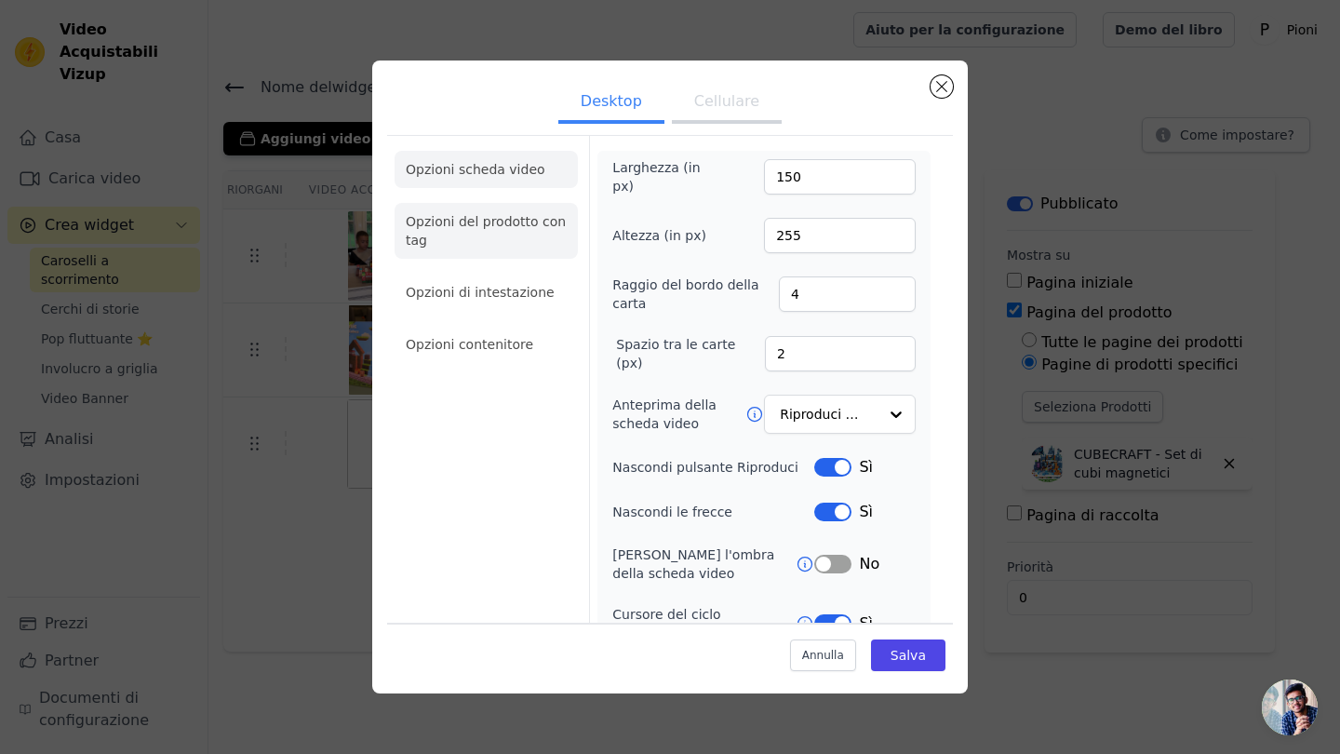
click at [463, 244] on li "Opzioni del prodotto con tag" at bounding box center [485, 231] width 183 height 56
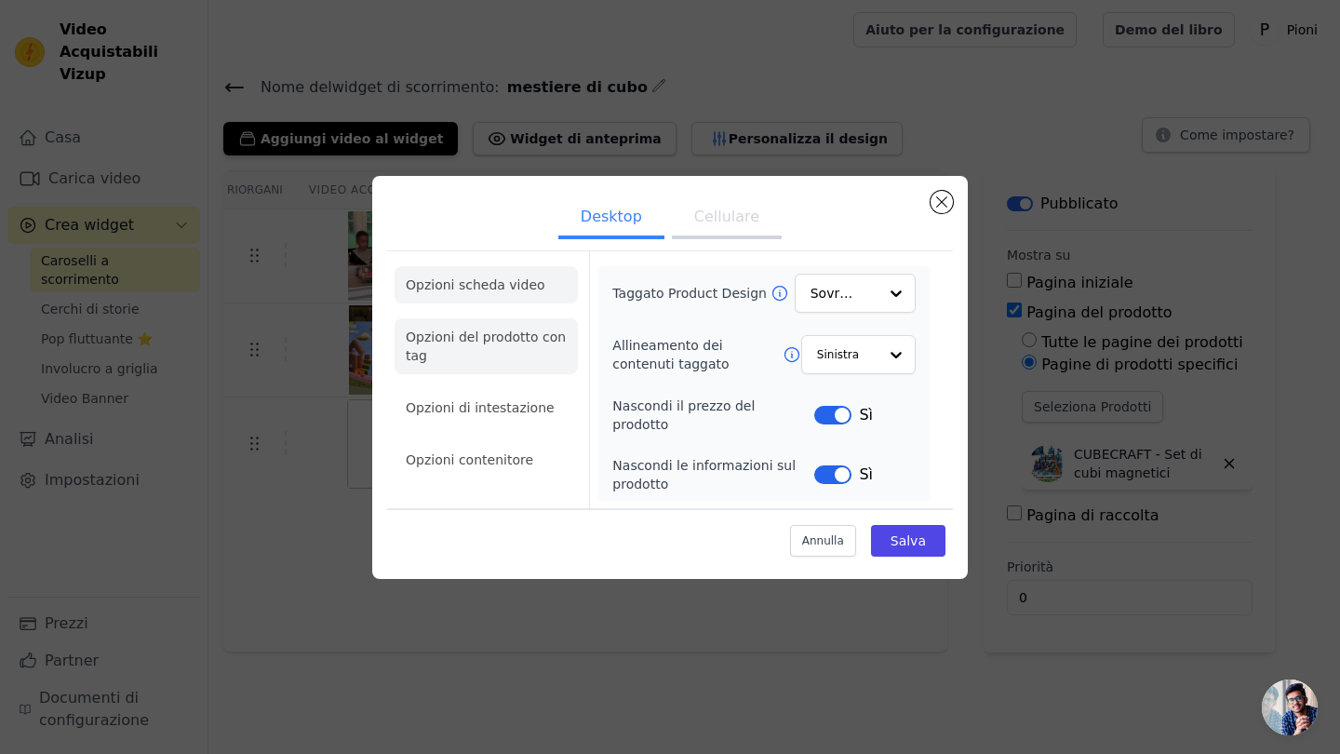
click at [484, 292] on li "Opzioni scheda video" at bounding box center [485, 284] width 183 height 37
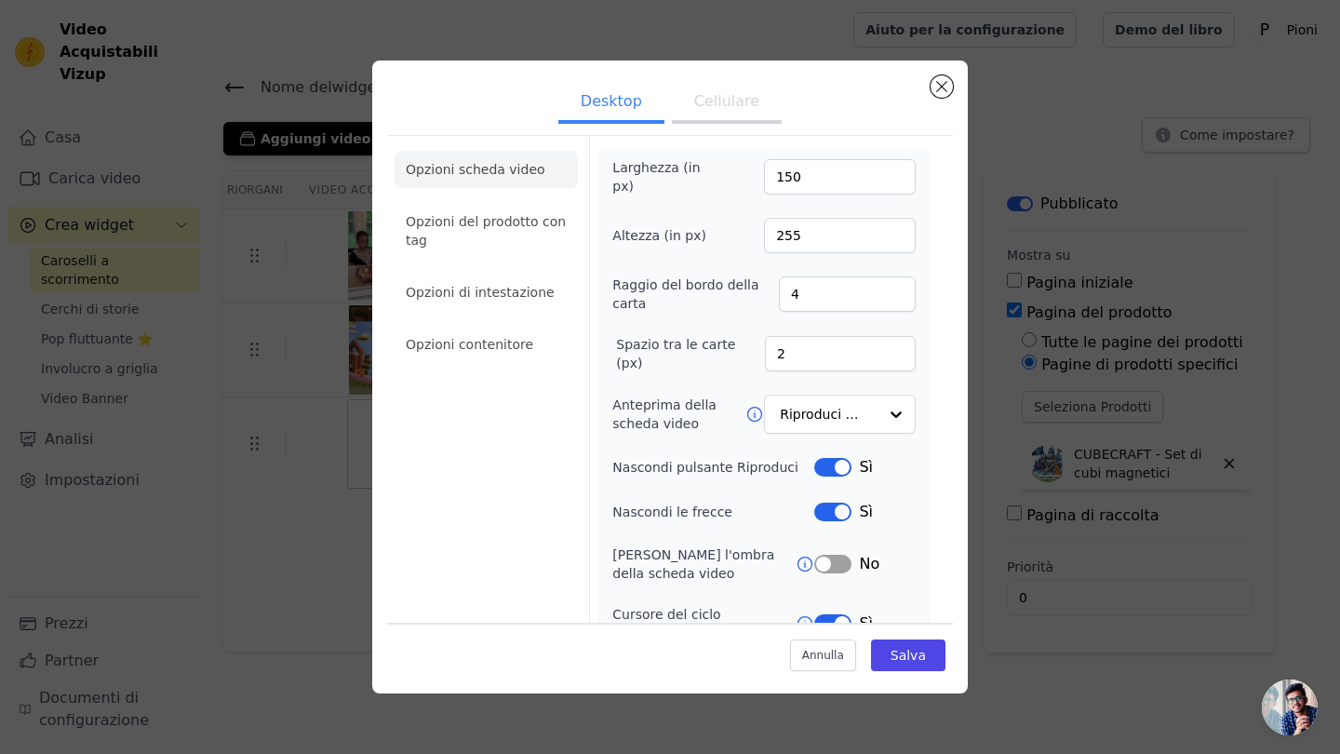
click at [730, 104] on button "Cellulare" at bounding box center [727, 103] width 110 height 41
click at [505, 302] on li "Opzioni di intestazione" at bounding box center [485, 292] width 183 height 37
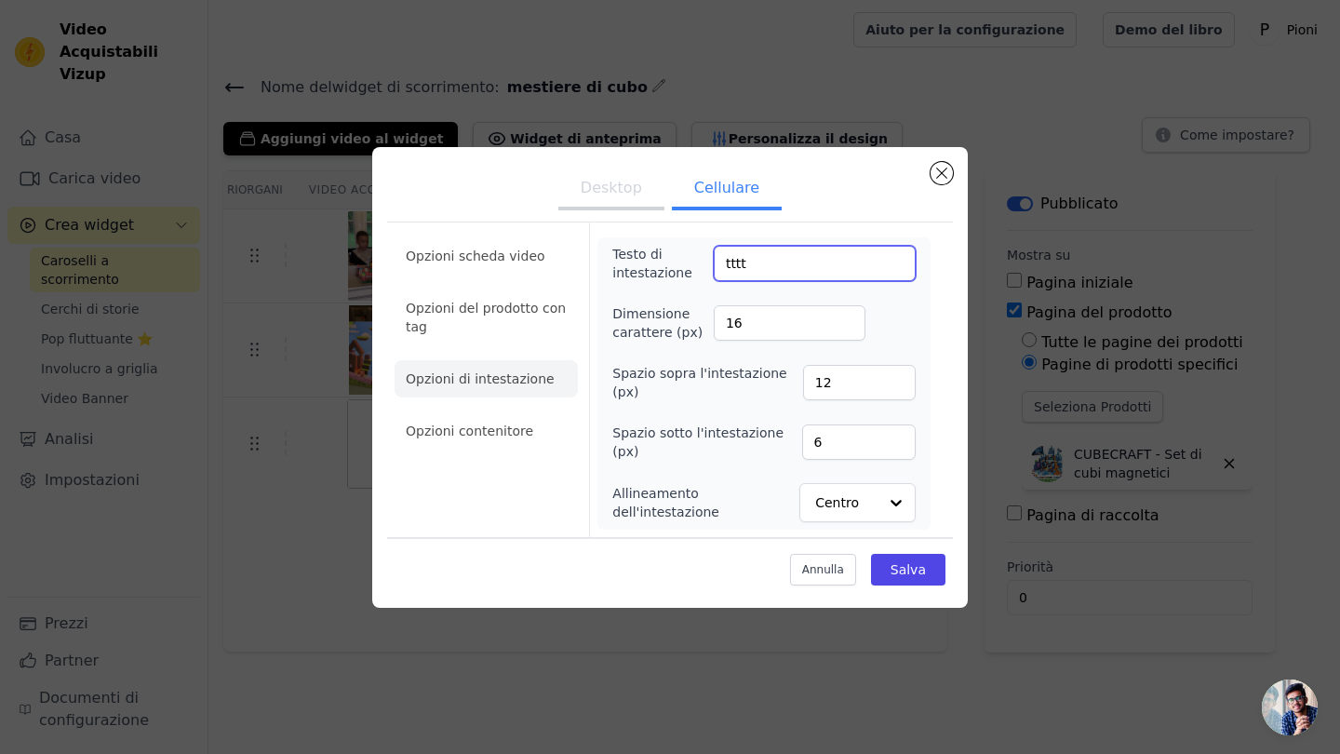
drag, startPoint x: 755, startPoint y: 266, endPoint x: 664, endPoint y: 266, distance: 91.2
click at [664, 266] on div "Testo di intestazione tttt" at bounding box center [763, 263] width 303 height 37
type input "Amato da 10.000+ Famiglie ❤️"
click at [922, 575] on button "Salva" at bounding box center [908, 570] width 74 height 32
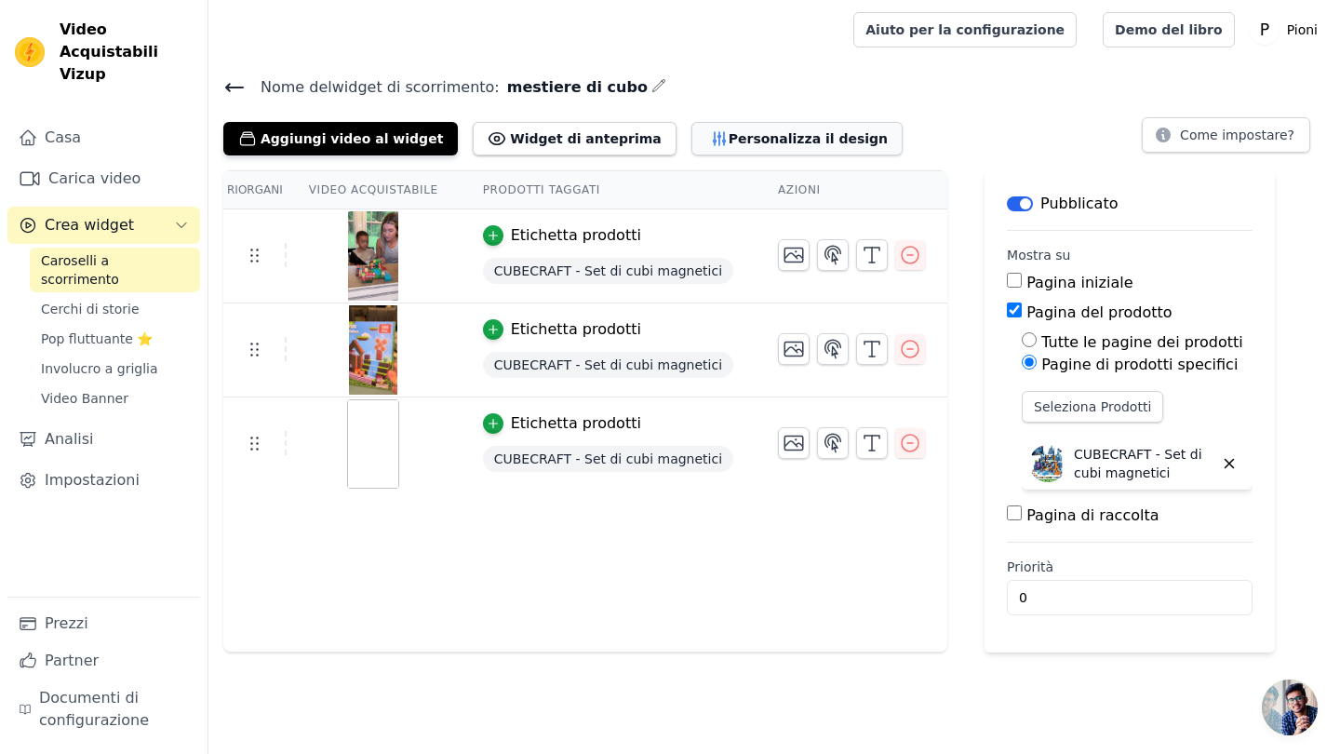
click at [719, 142] on button "Personalizza il design" at bounding box center [796, 138] width 211 height 33
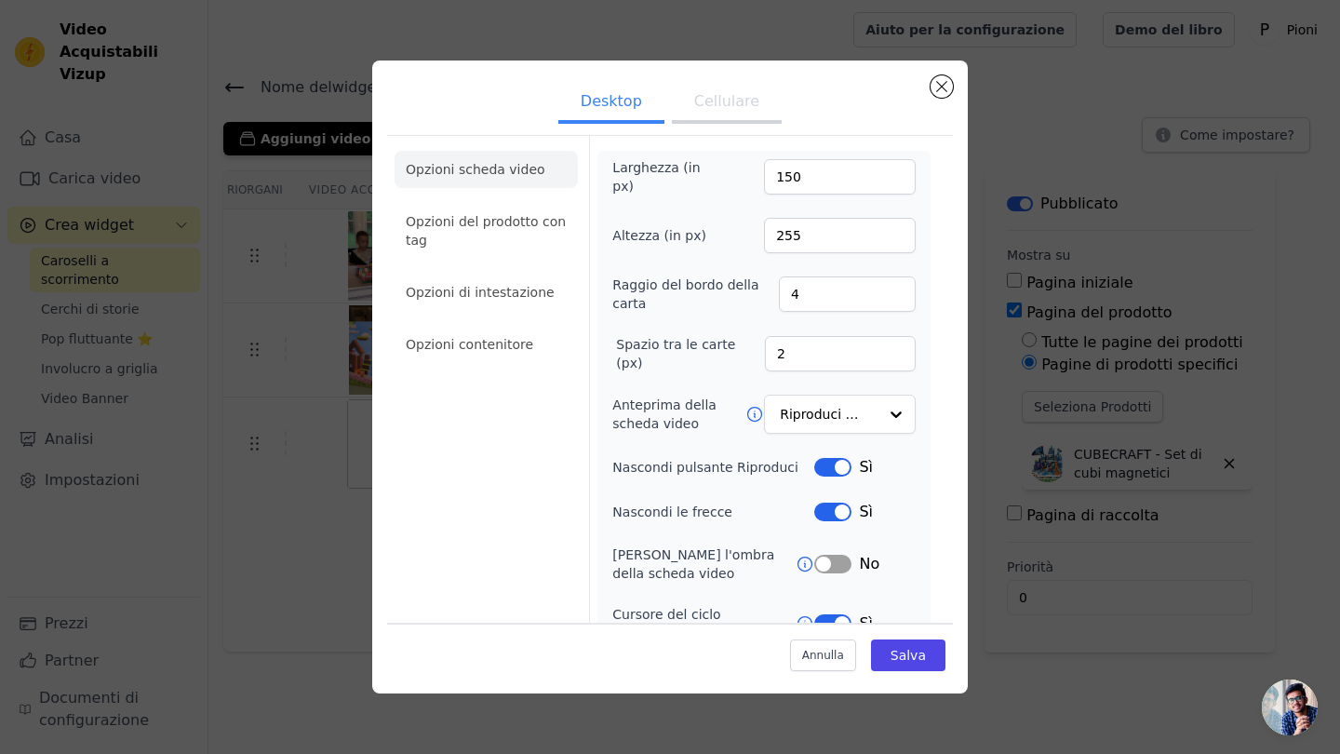
click at [735, 106] on button "Cellulare" at bounding box center [727, 103] width 110 height 41
click at [501, 213] on li "Opzioni del prodotto con tag" at bounding box center [485, 231] width 183 height 56
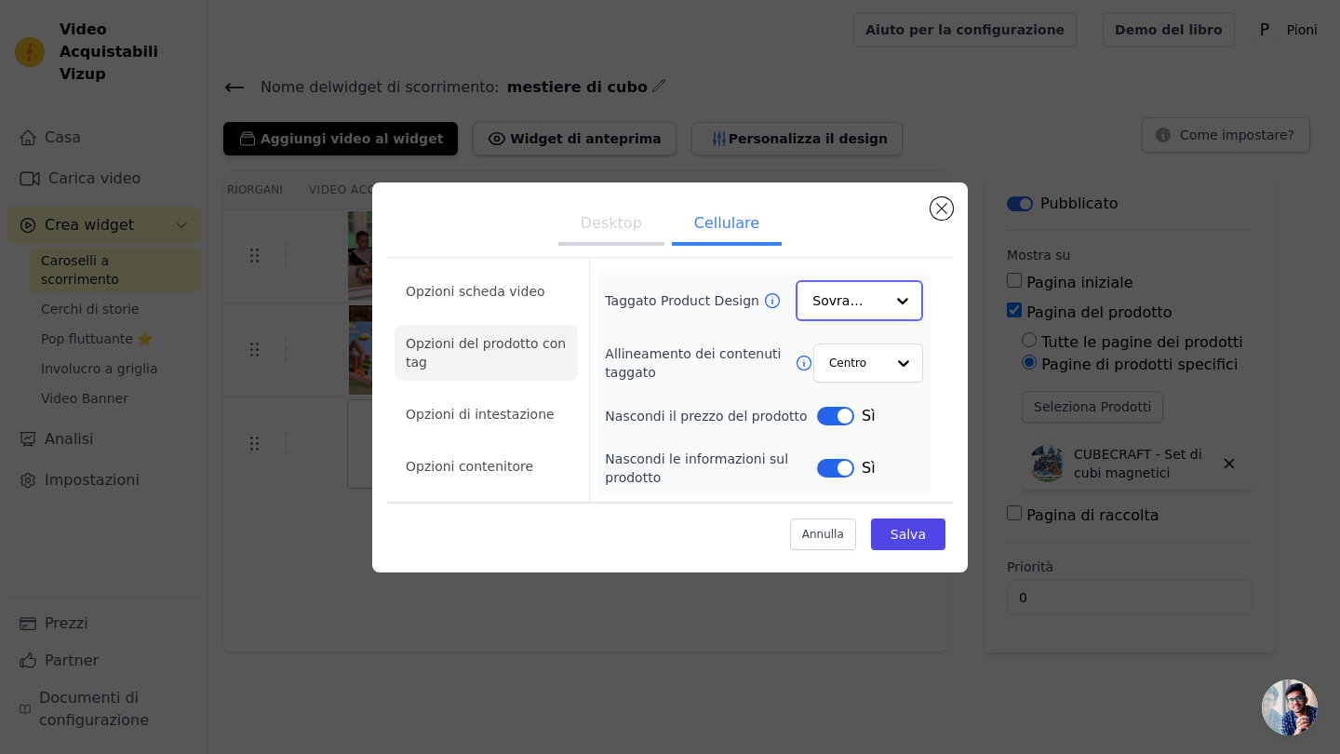
click at [851, 302] on input "Taggato Product Design" at bounding box center [848, 300] width 72 height 37
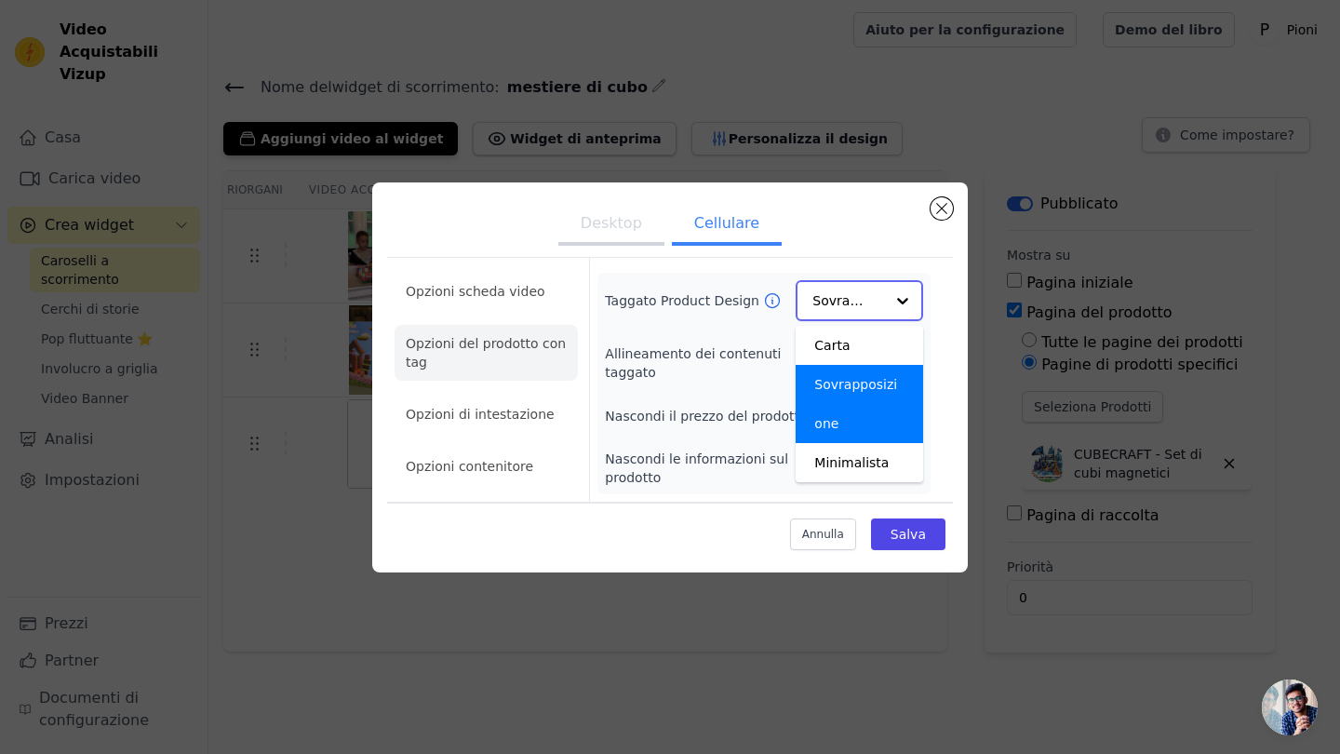
click at [850, 300] on input "Taggato Product Design" at bounding box center [848, 300] width 72 height 37
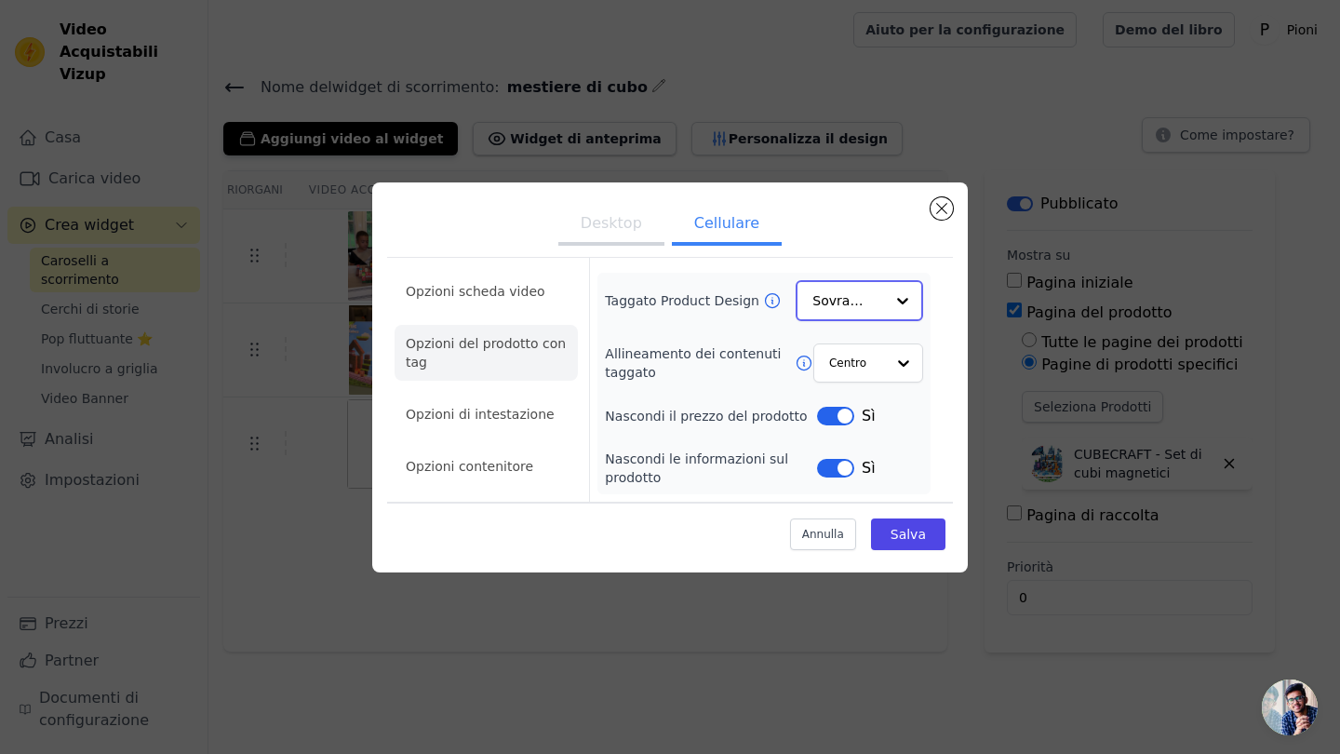
click at [848, 301] on input "Taggato Product Design" at bounding box center [848, 300] width 72 height 37
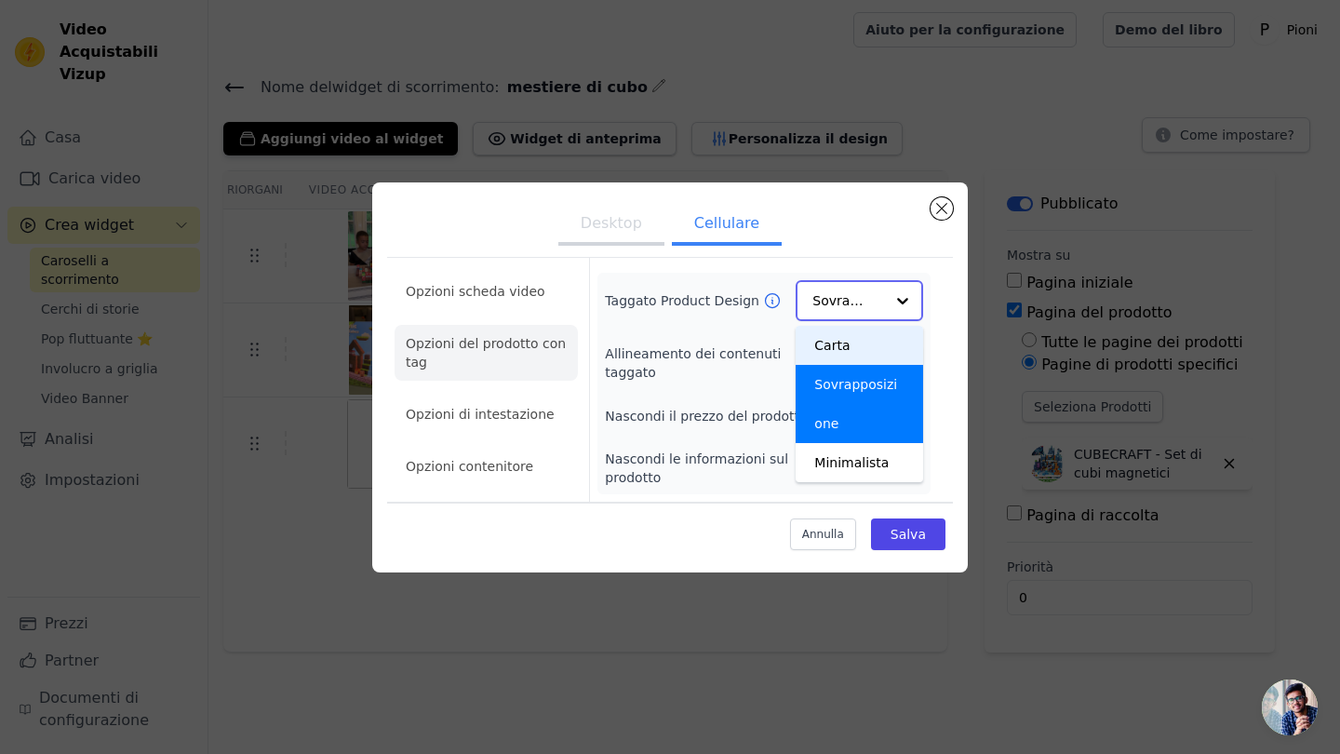
click at [849, 301] on input "Taggato Product Design" at bounding box center [848, 300] width 72 height 37
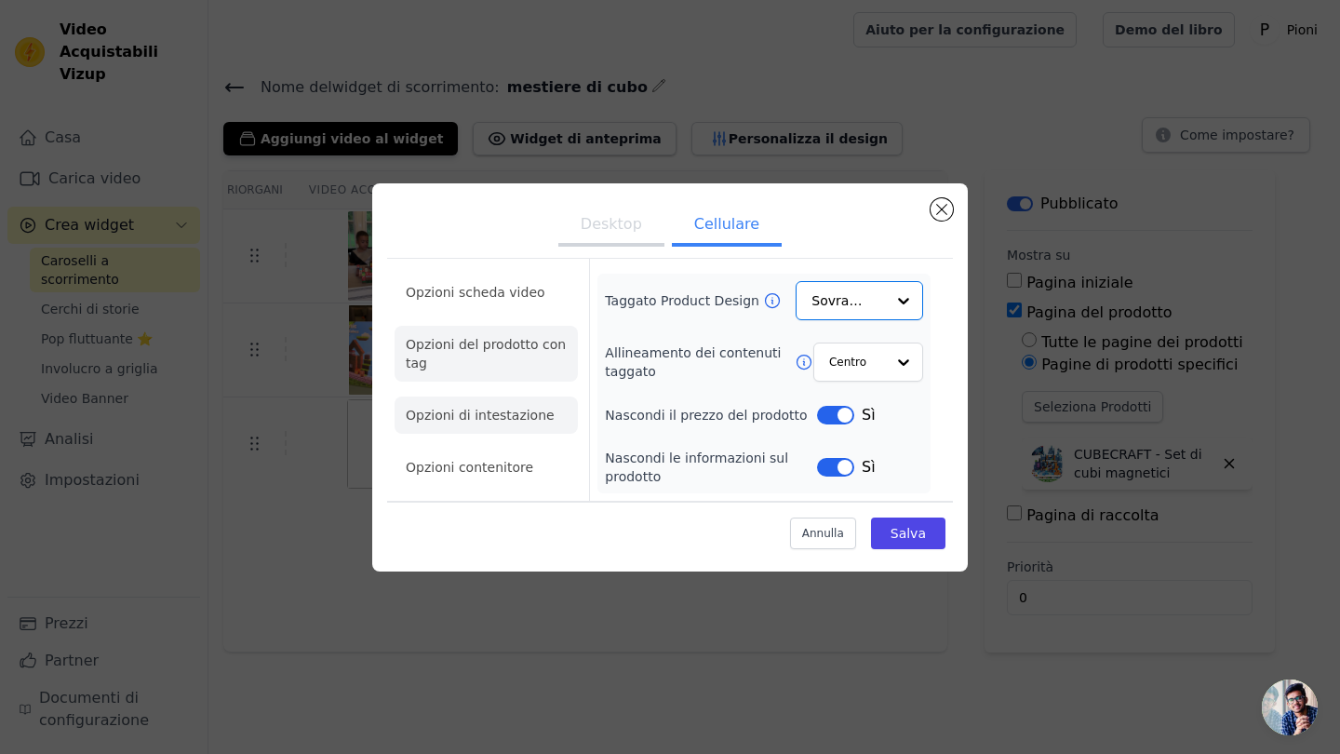
click at [482, 404] on li "Opzioni di intestazione" at bounding box center [485, 414] width 183 height 37
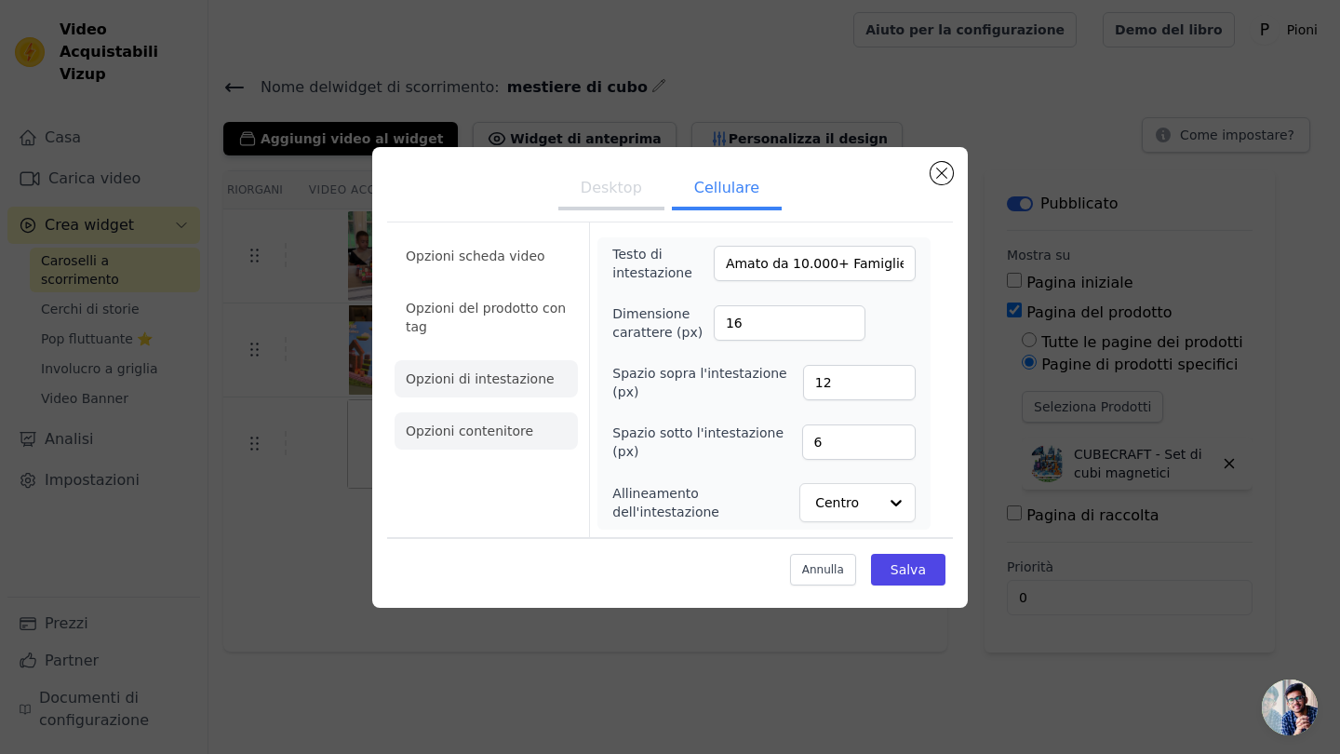
click at [481, 422] on li "Opzioni contenitore" at bounding box center [485, 430] width 183 height 37
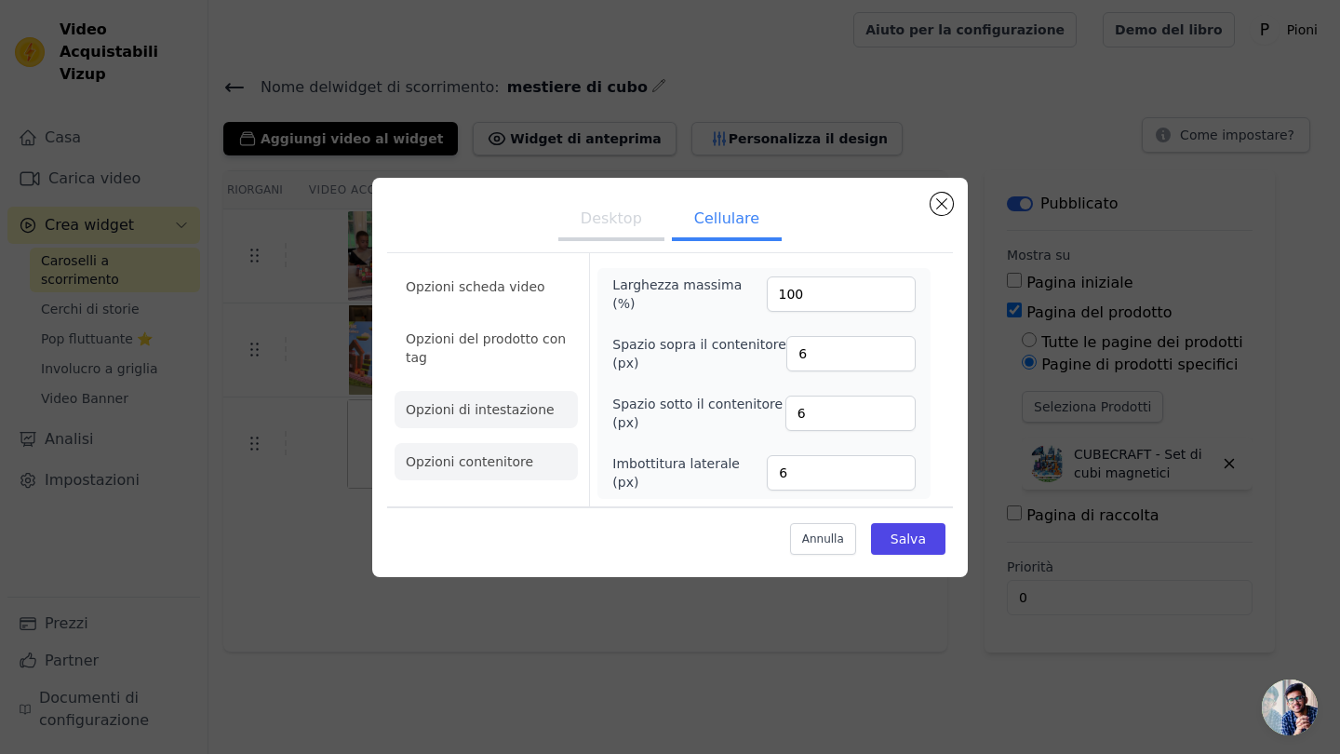
click at [512, 408] on li "Opzioni di intestazione" at bounding box center [485, 409] width 183 height 37
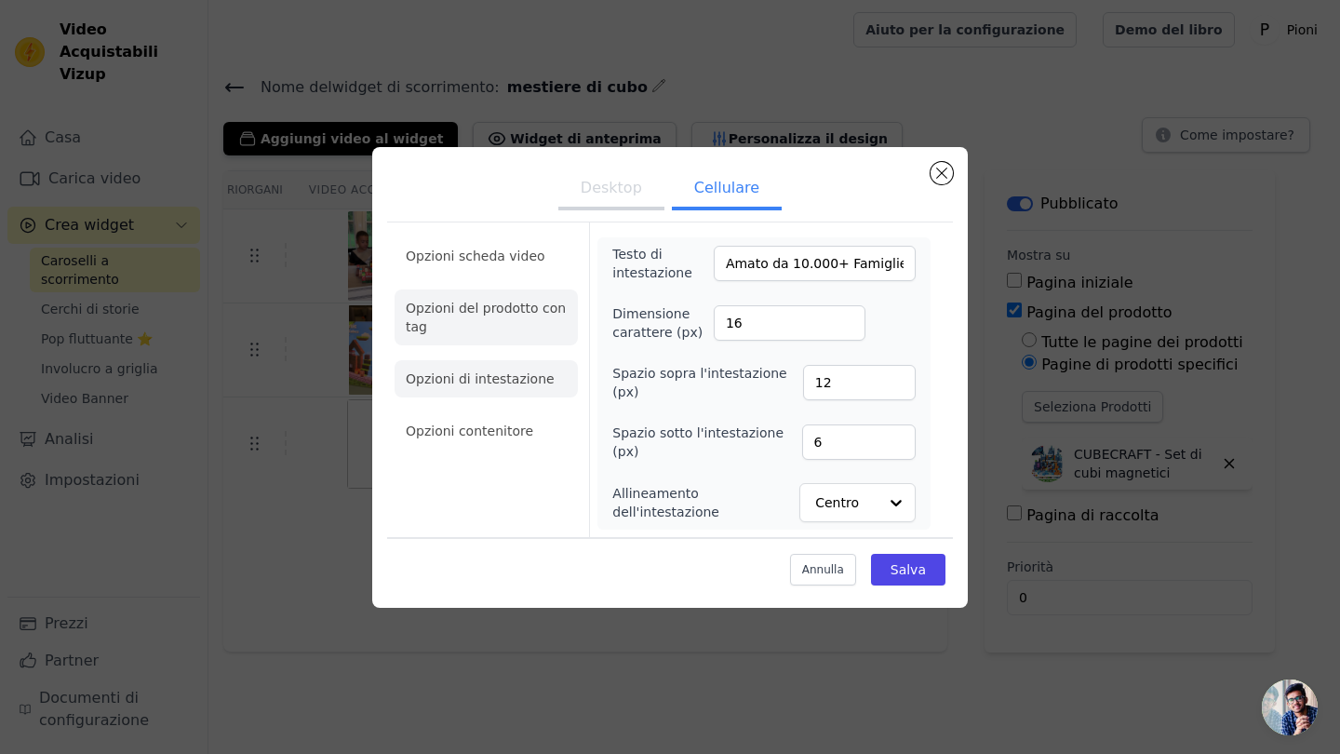
click at [524, 317] on li "Opzioni del prodotto con tag" at bounding box center [485, 317] width 183 height 56
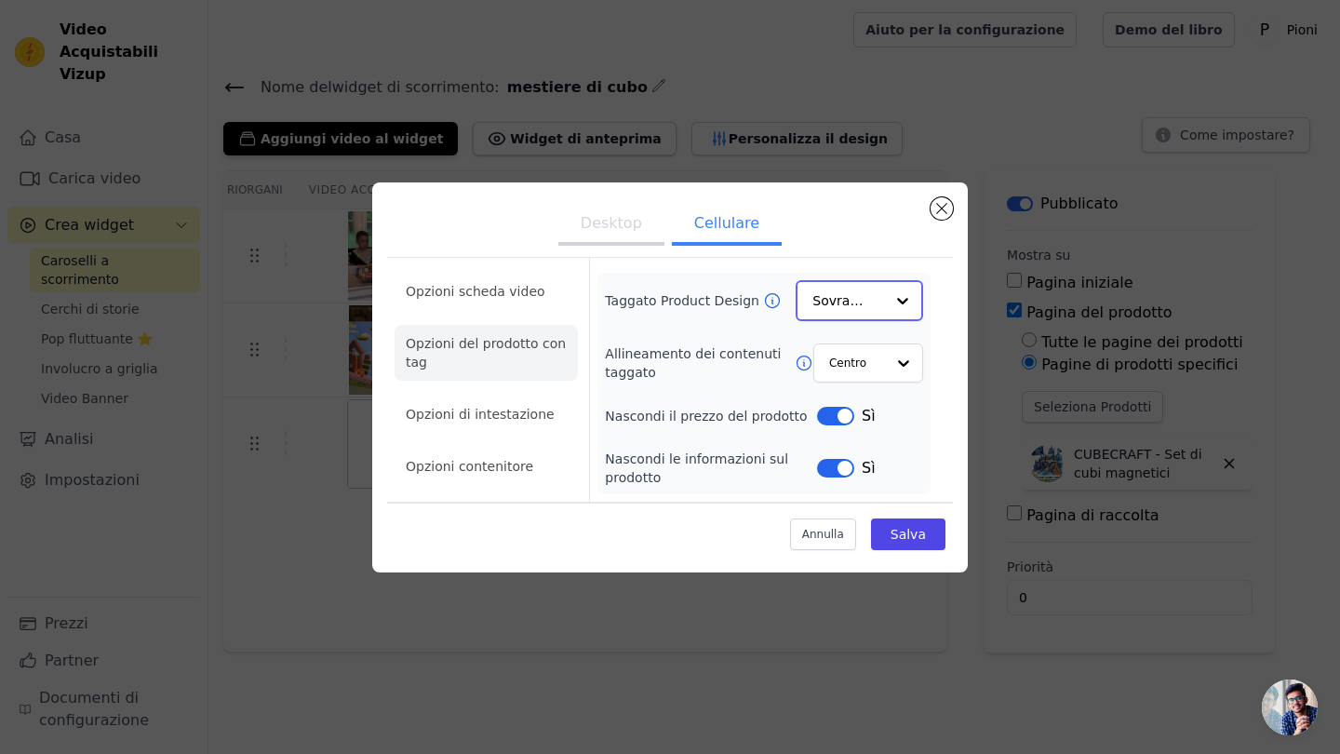
click at [874, 287] on input "Taggato Product Design" at bounding box center [848, 300] width 72 height 37
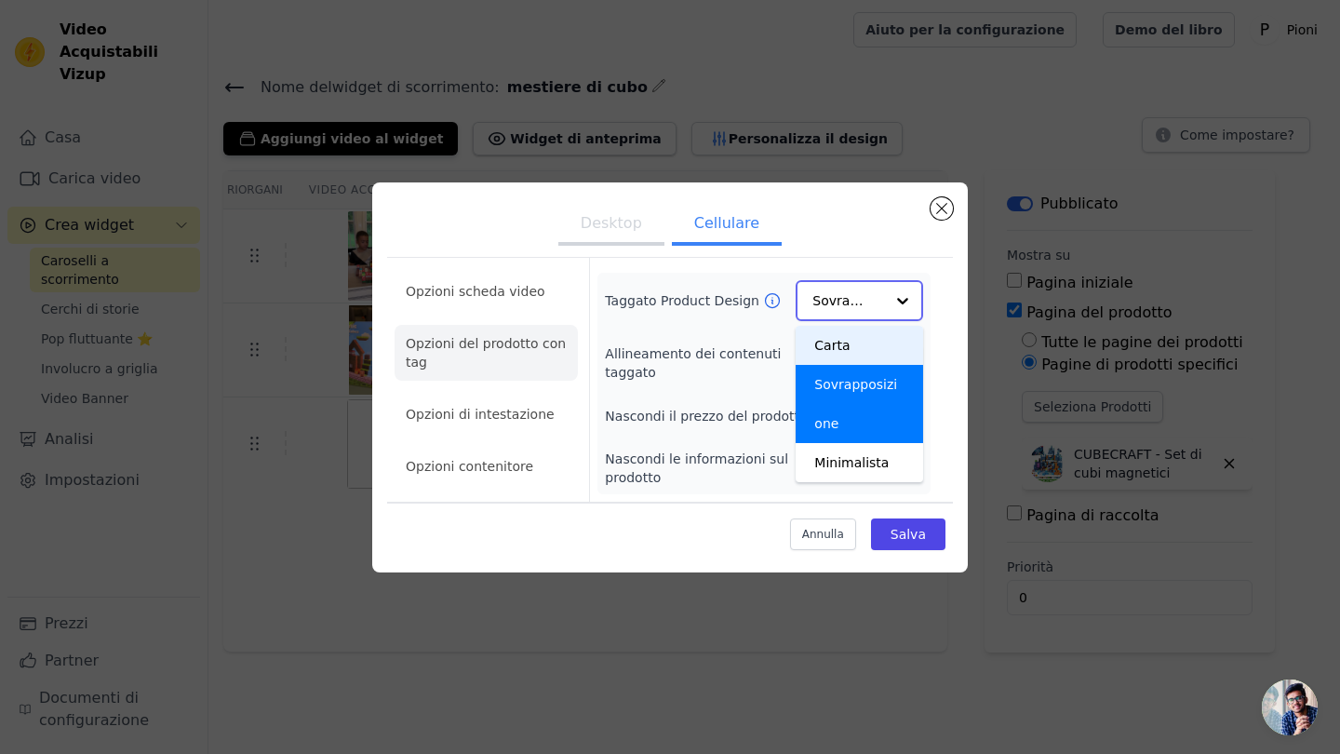
click at [839, 291] on input "Taggato Product Design" at bounding box center [848, 300] width 72 height 37
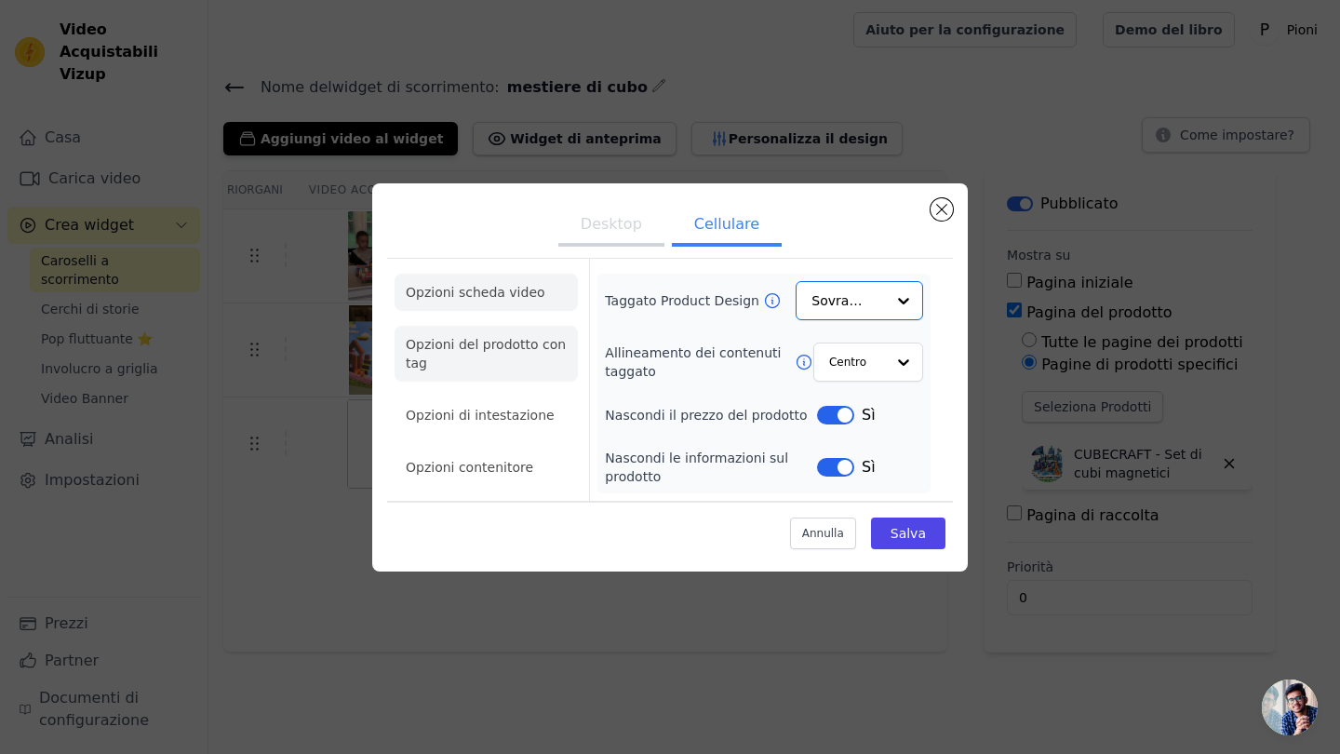
click at [484, 297] on li "Opzioni scheda video" at bounding box center [485, 292] width 183 height 37
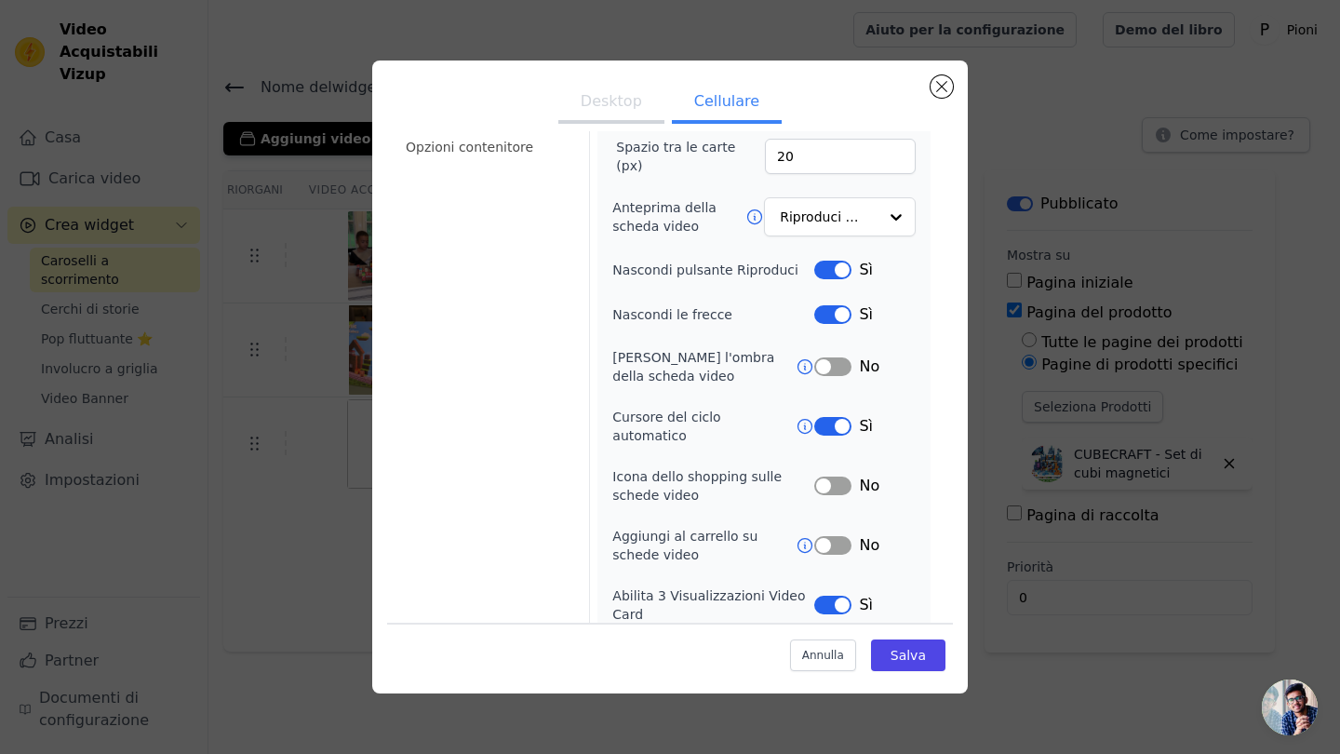
scroll to position [196, 0]
click at [834, 596] on button "Etichetta" at bounding box center [832, 605] width 37 height 19
click at [910, 653] on button "Salva" at bounding box center [908, 655] width 74 height 32
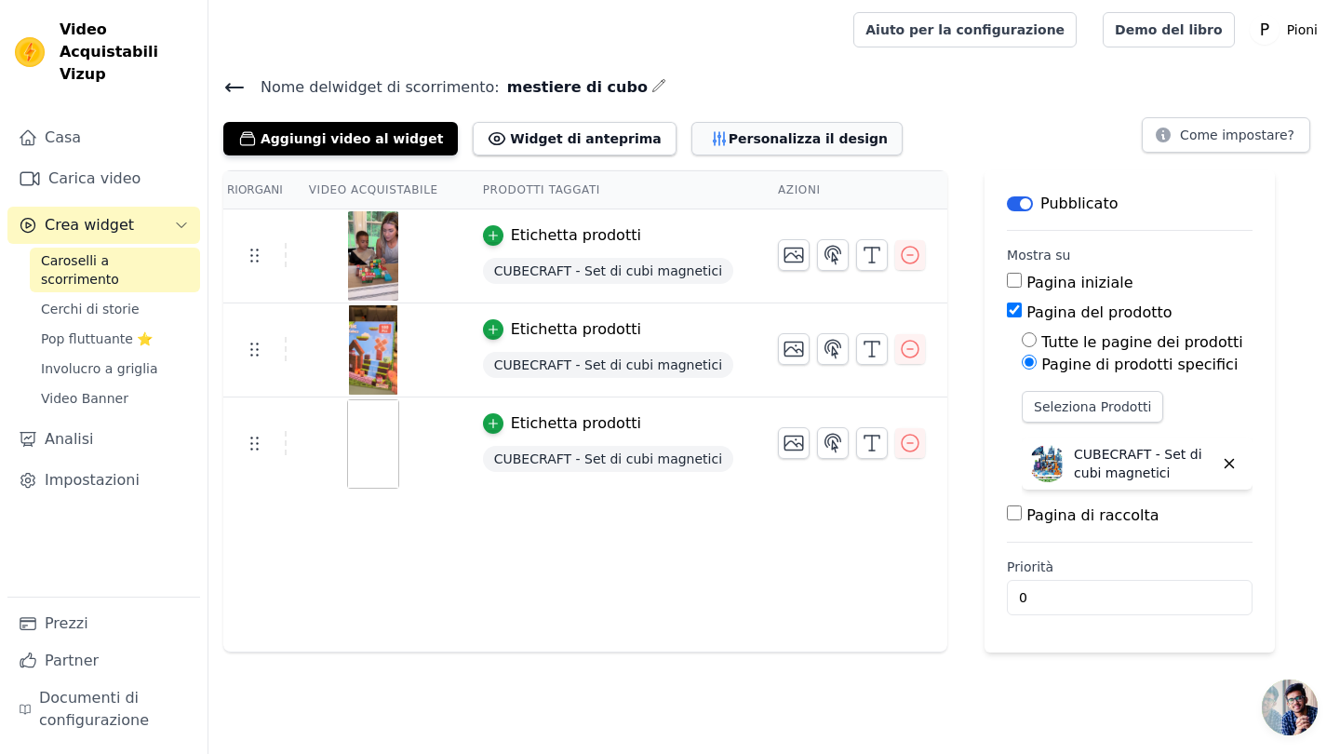
click at [717, 134] on button "Personalizza il design" at bounding box center [796, 138] width 211 height 33
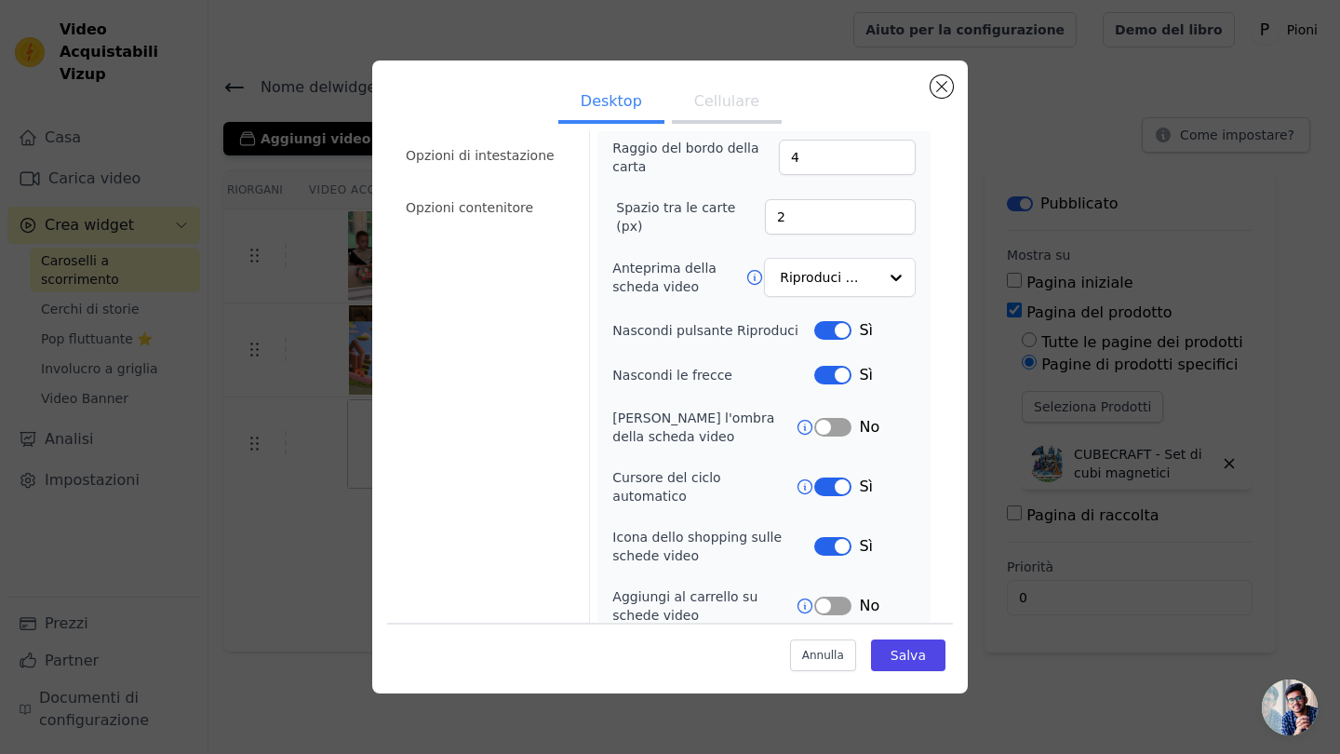
click at [727, 97] on button "Cellulare" at bounding box center [727, 103] width 110 height 41
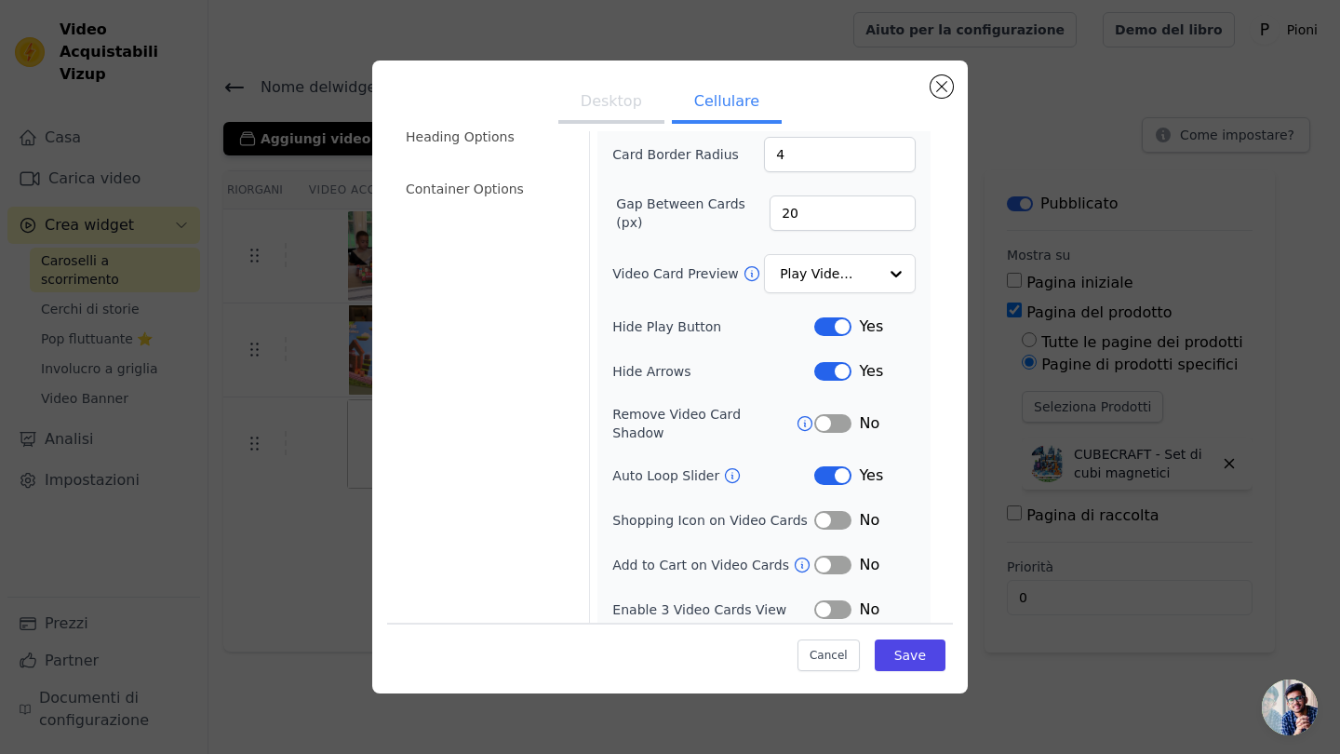
scroll to position [135, 0]
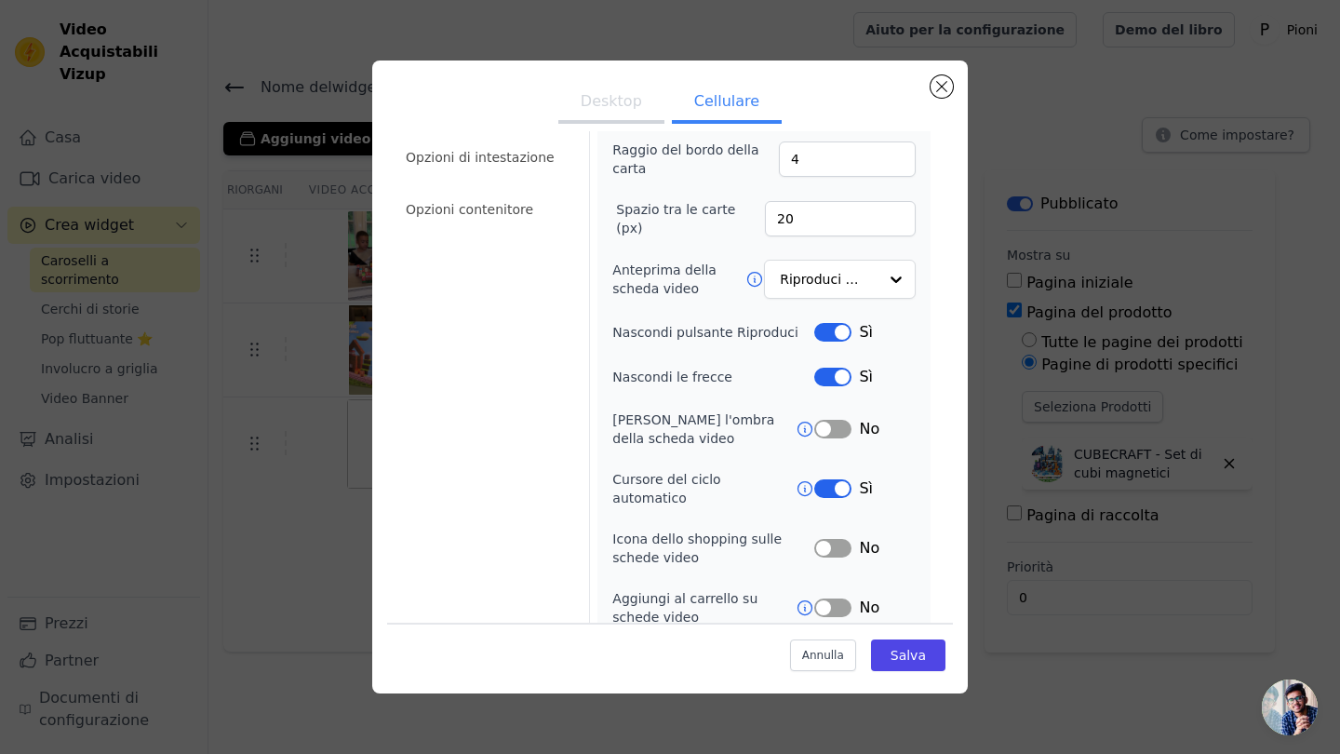
click at [834, 375] on button "Etichetta" at bounding box center [832, 376] width 37 height 19
click at [909, 646] on button "Salva" at bounding box center [908, 655] width 74 height 32
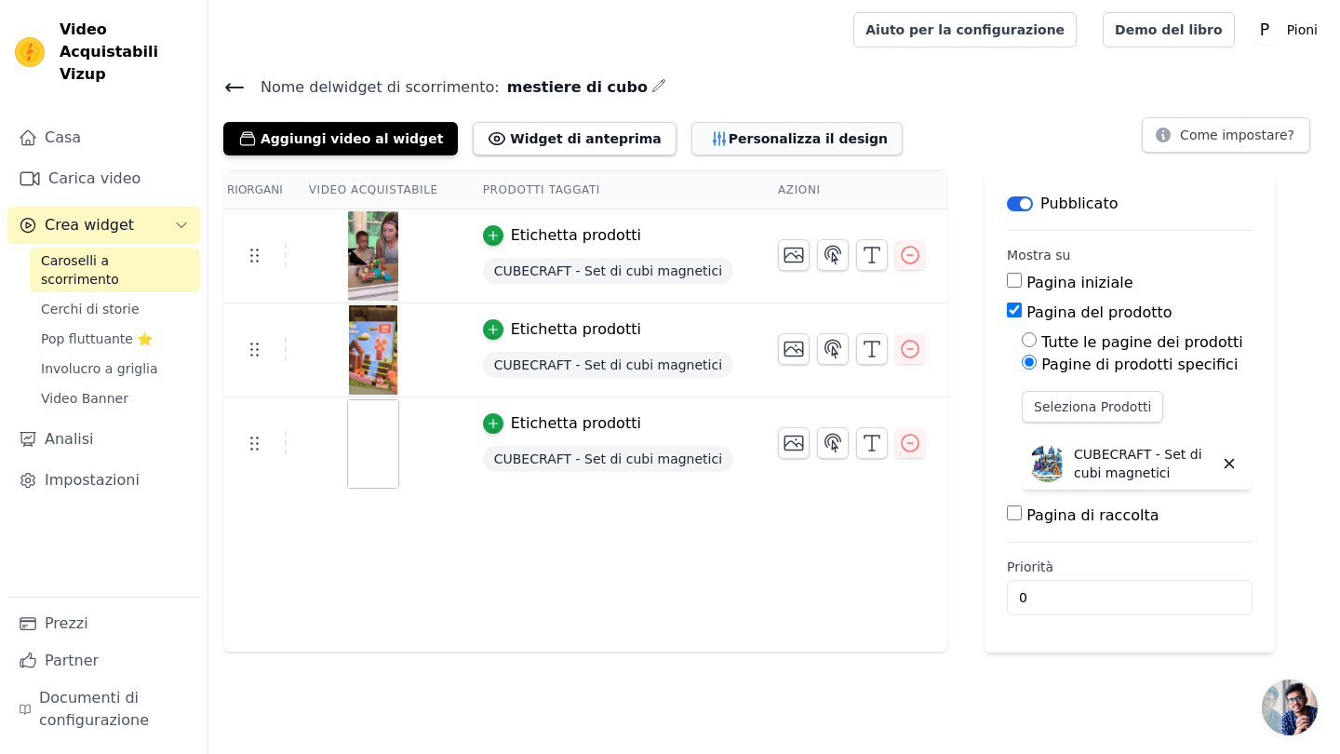
click at [743, 135] on button "Personalizza il design" at bounding box center [796, 138] width 211 height 33
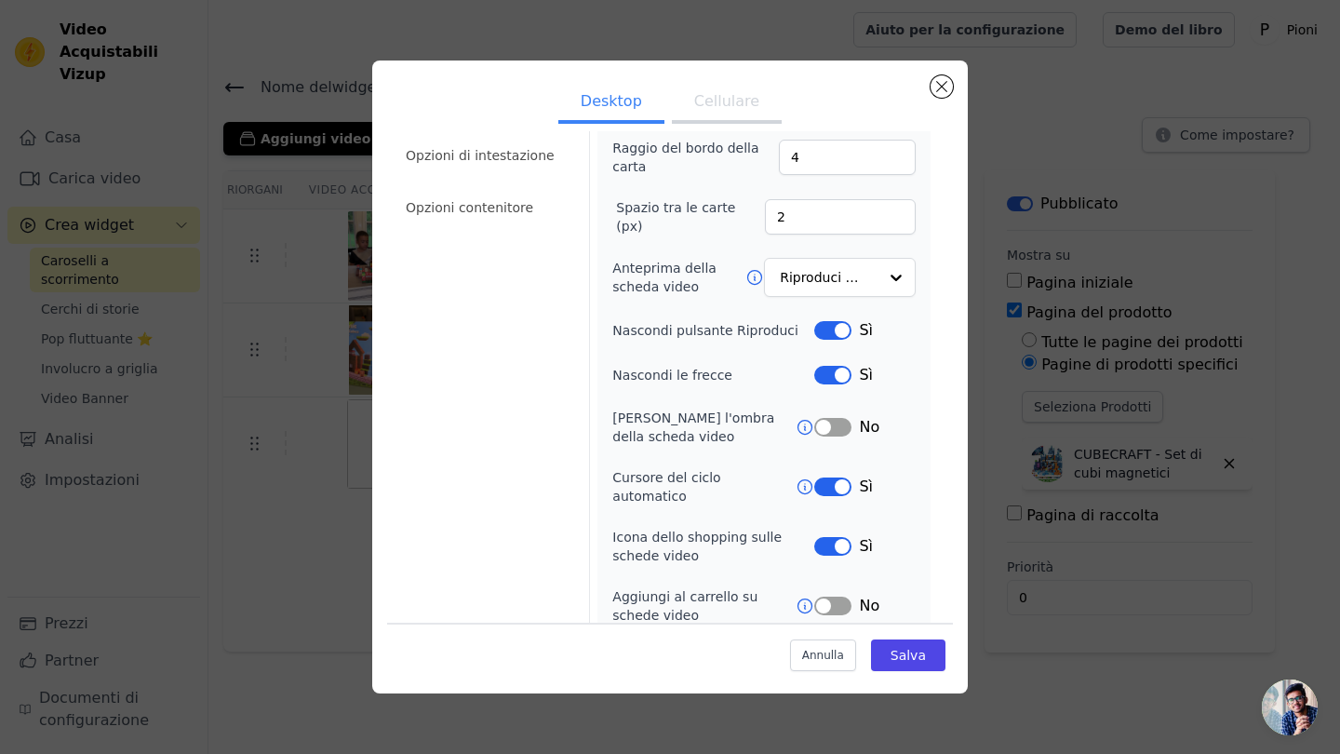
click at [721, 99] on button "Cellulare" at bounding box center [727, 103] width 110 height 41
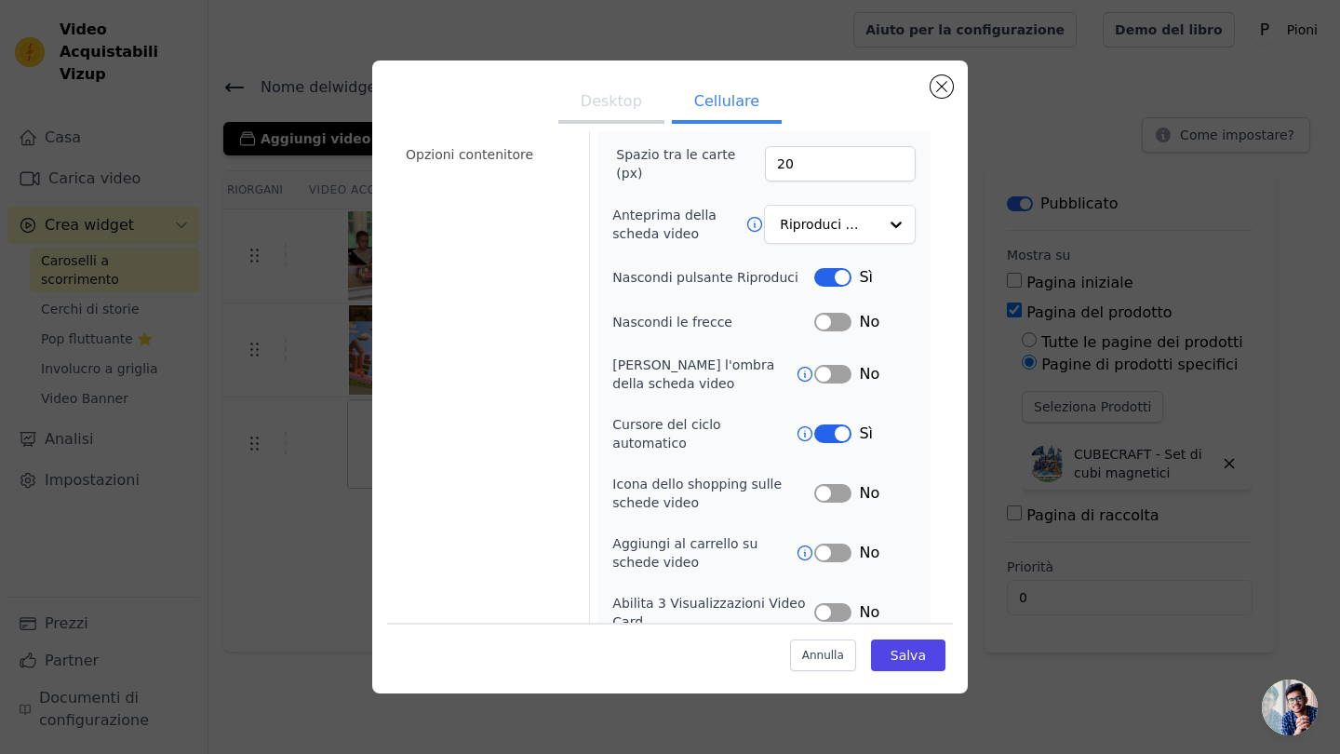
scroll to position [196, 0]
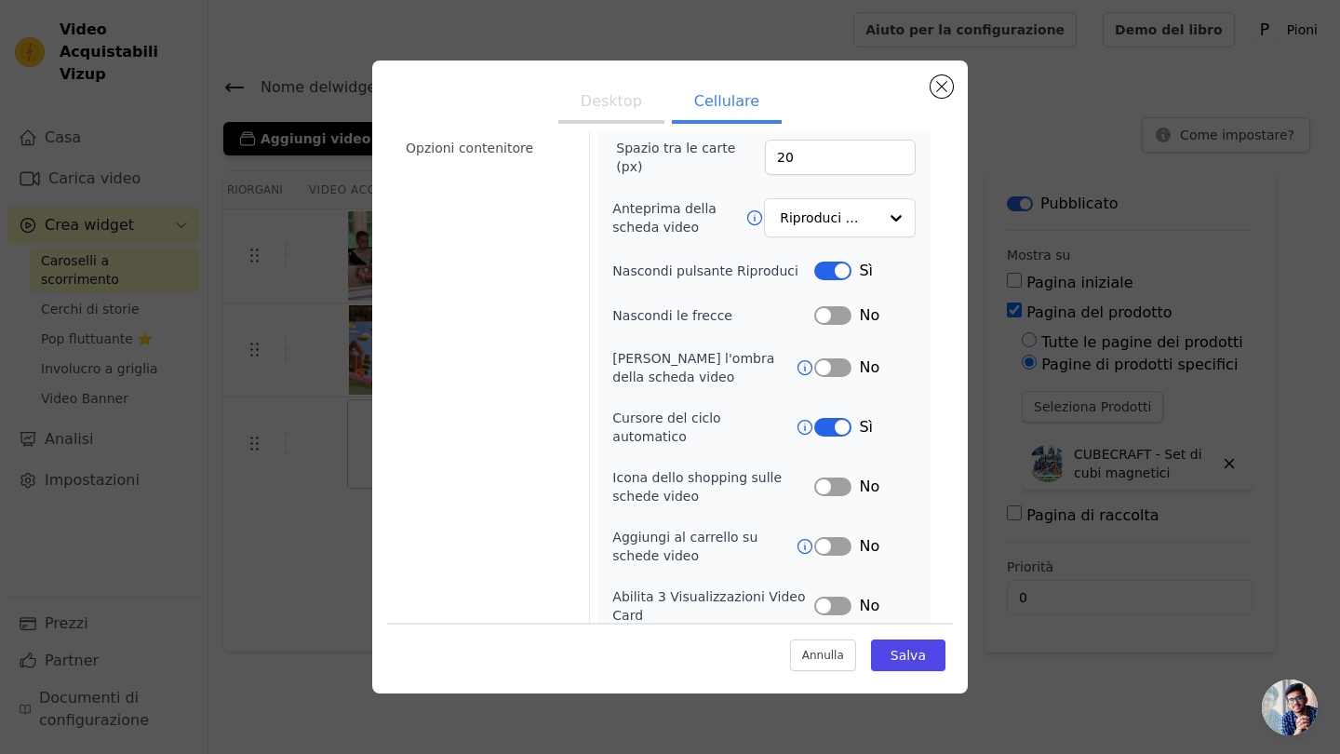
click at [843, 596] on button "Etichetta" at bounding box center [832, 605] width 37 height 19
click at [826, 268] on button "Etichetta" at bounding box center [832, 270] width 37 height 19
click at [834, 596] on button "Etichetta" at bounding box center [832, 605] width 37 height 19
click at [905, 661] on button "Salva" at bounding box center [908, 655] width 74 height 32
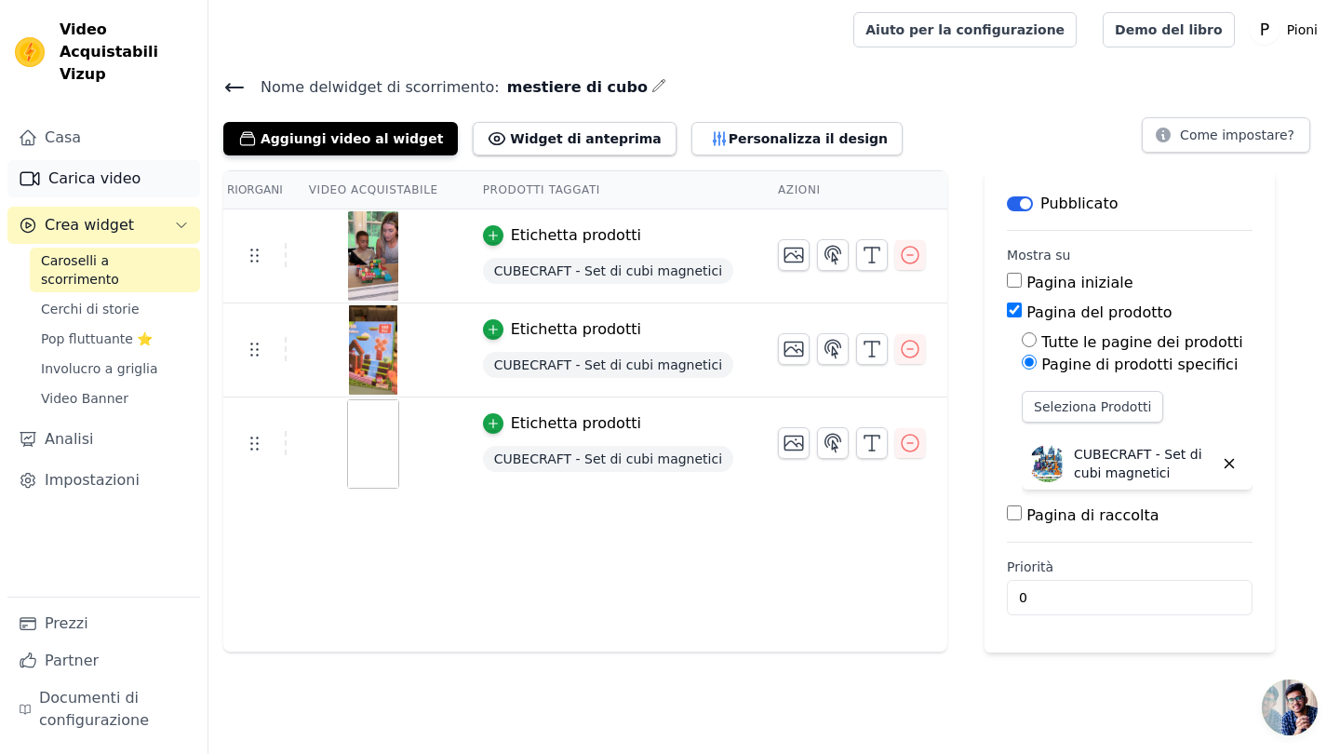
click at [129, 161] on link "Carica video" at bounding box center [103, 178] width 193 height 37
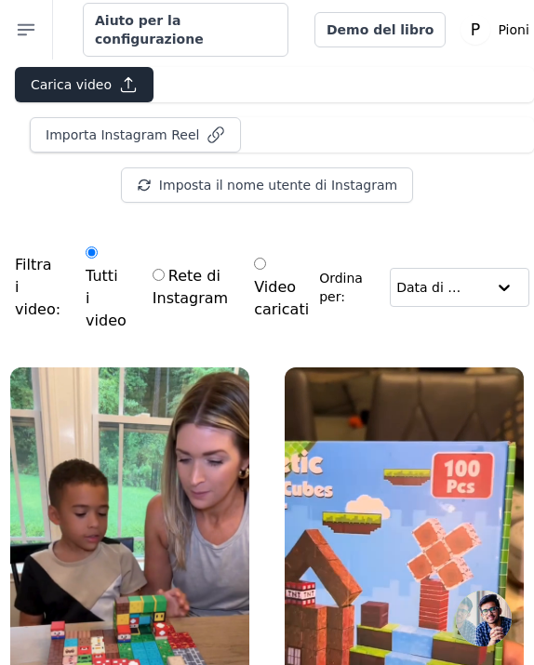
click at [127, 79] on icon "button" at bounding box center [128, 84] width 19 height 19
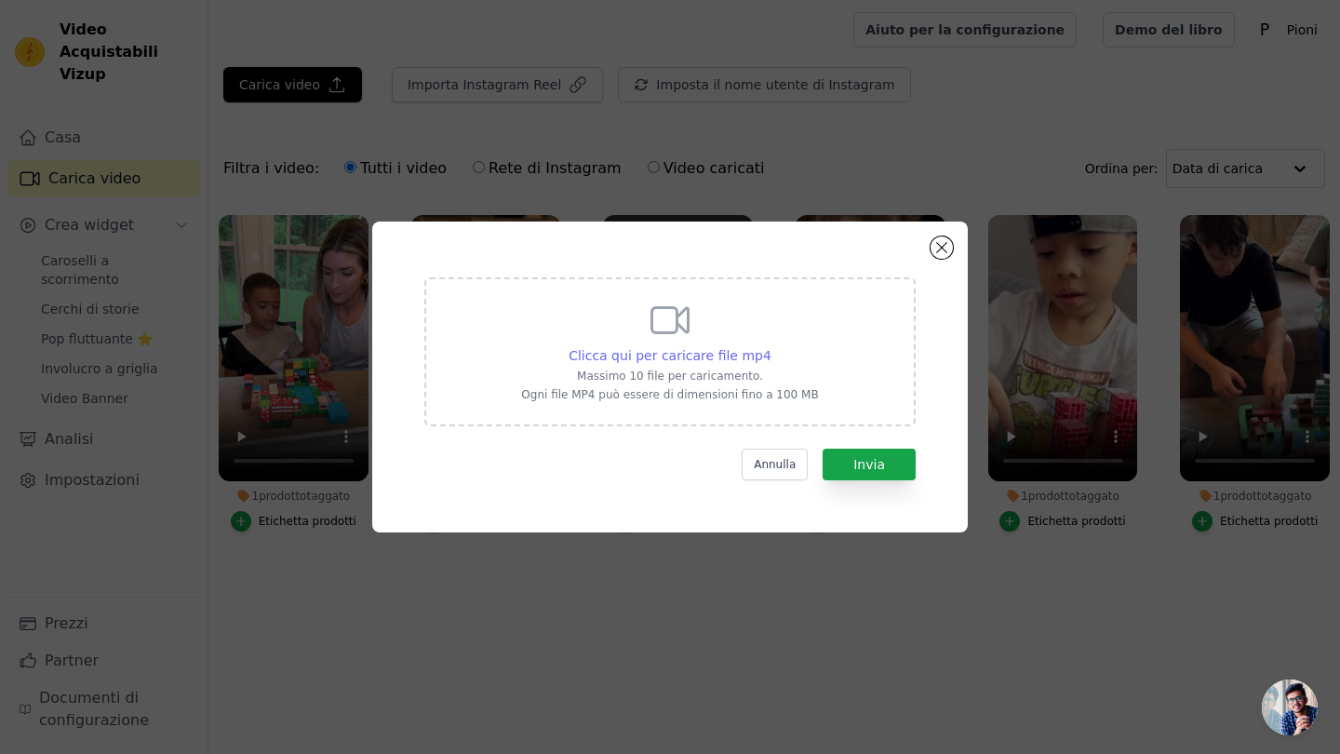
click at [719, 354] on span "Clicca qui per caricare file mp4" at bounding box center [669, 355] width 203 height 15
click at [770, 346] on input "Clicca qui per caricare file mp4 Massimo 10 file per caricamento. Ogni file MP4…" at bounding box center [770, 345] width 1 height 1
type input "C:\fakepath\Progetto senza titolo-14.mp4"
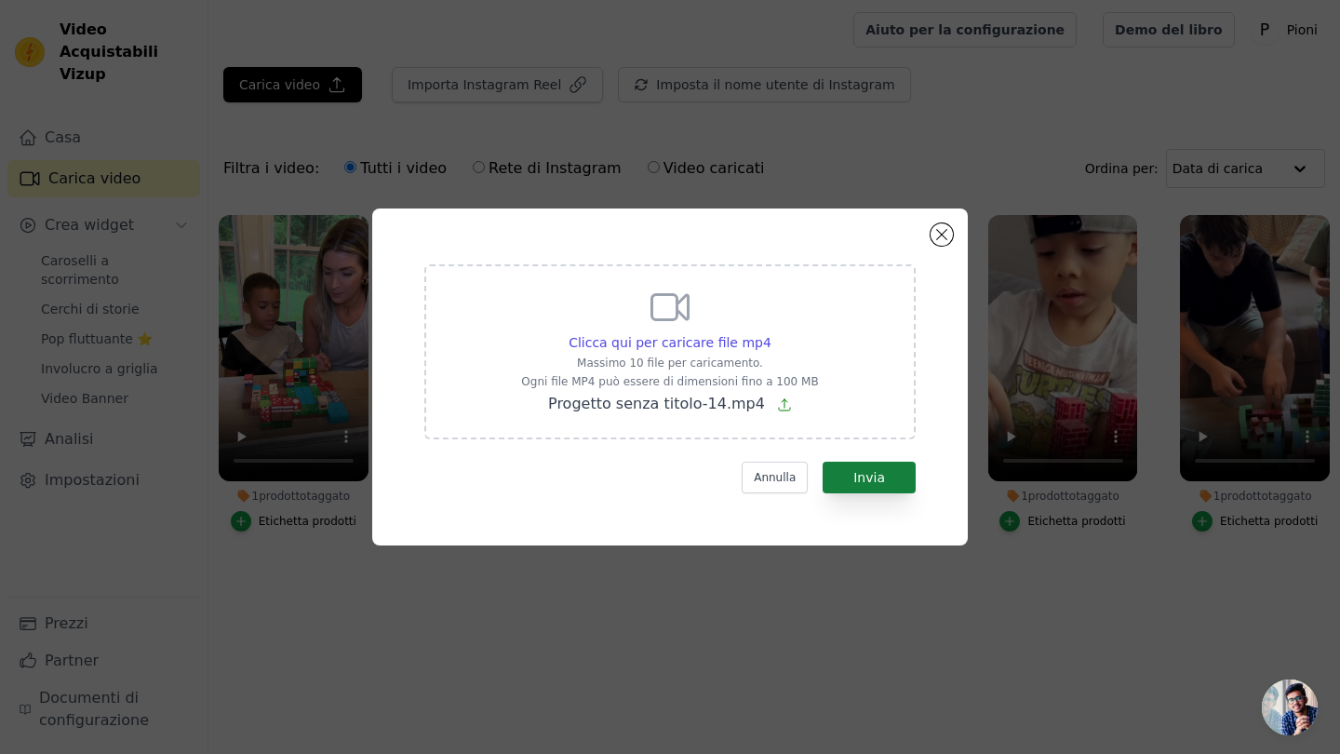
click at [869, 476] on button "Invia" at bounding box center [868, 477] width 93 height 32
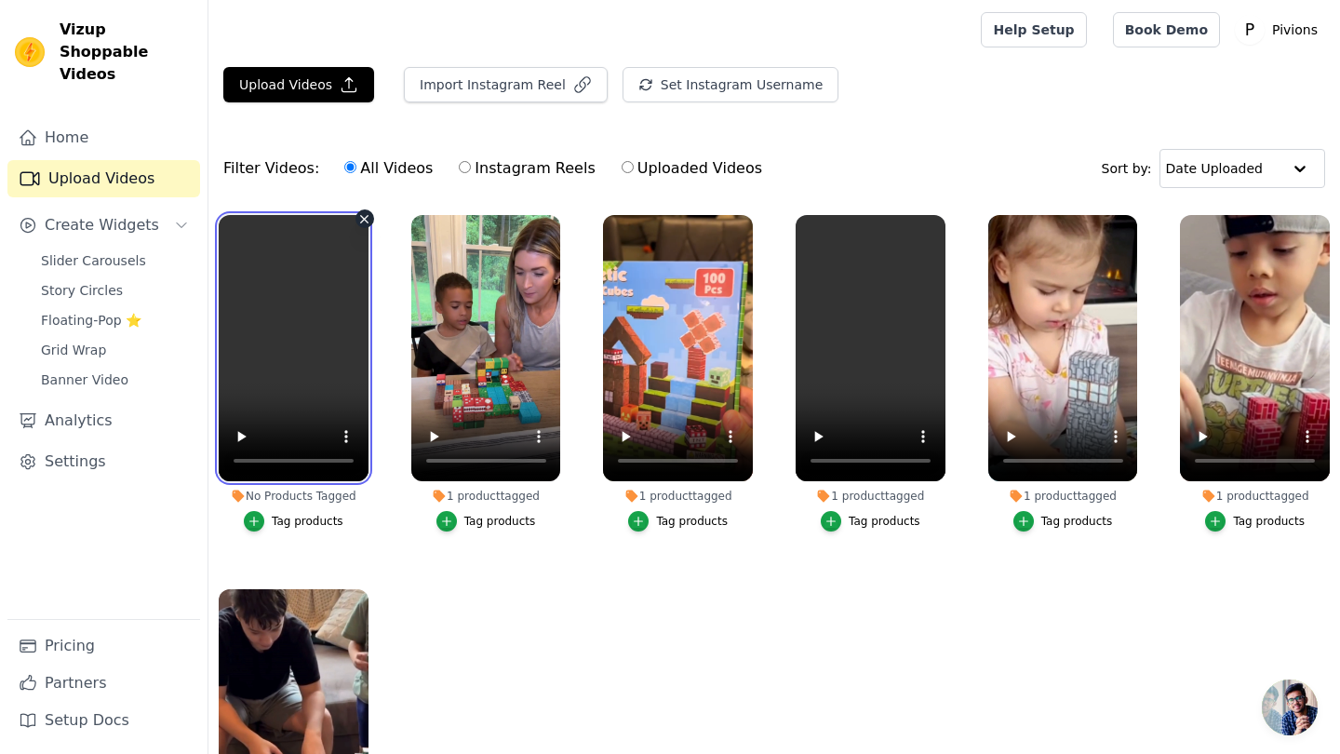
click at [292, 378] on video at bounding box center [294, 348] width 150 height 266
click at [303, 518] on div "Tag products" at bounding box center [308, 521] width 72 height 15
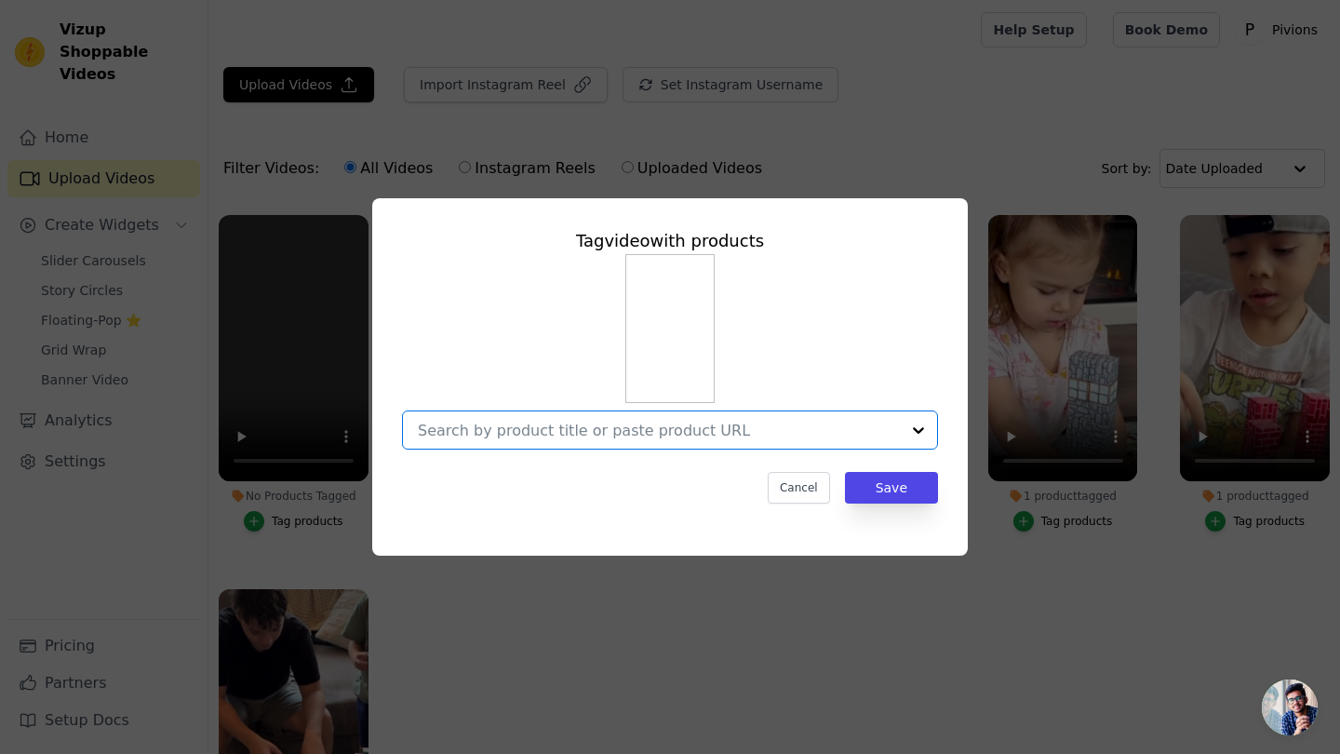
click at [869, 427] on input "No Products Tagged Tag video with products Option undefined, selected. Select i…" at bounding box center [659, 430] width 482 height 18
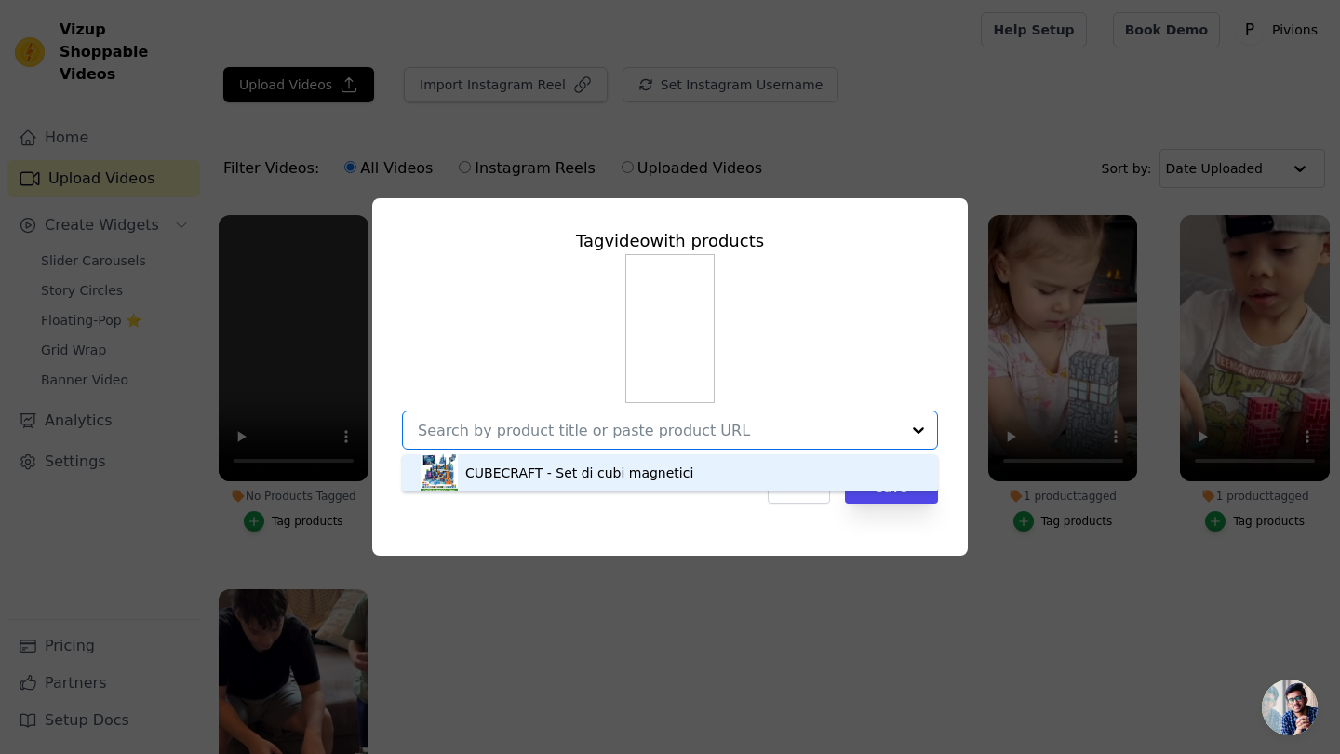
click at [649, 471] on div "CUBECRAFT - Set di cubi magnetici" at bounding box center [579, 472] width 228 height 19
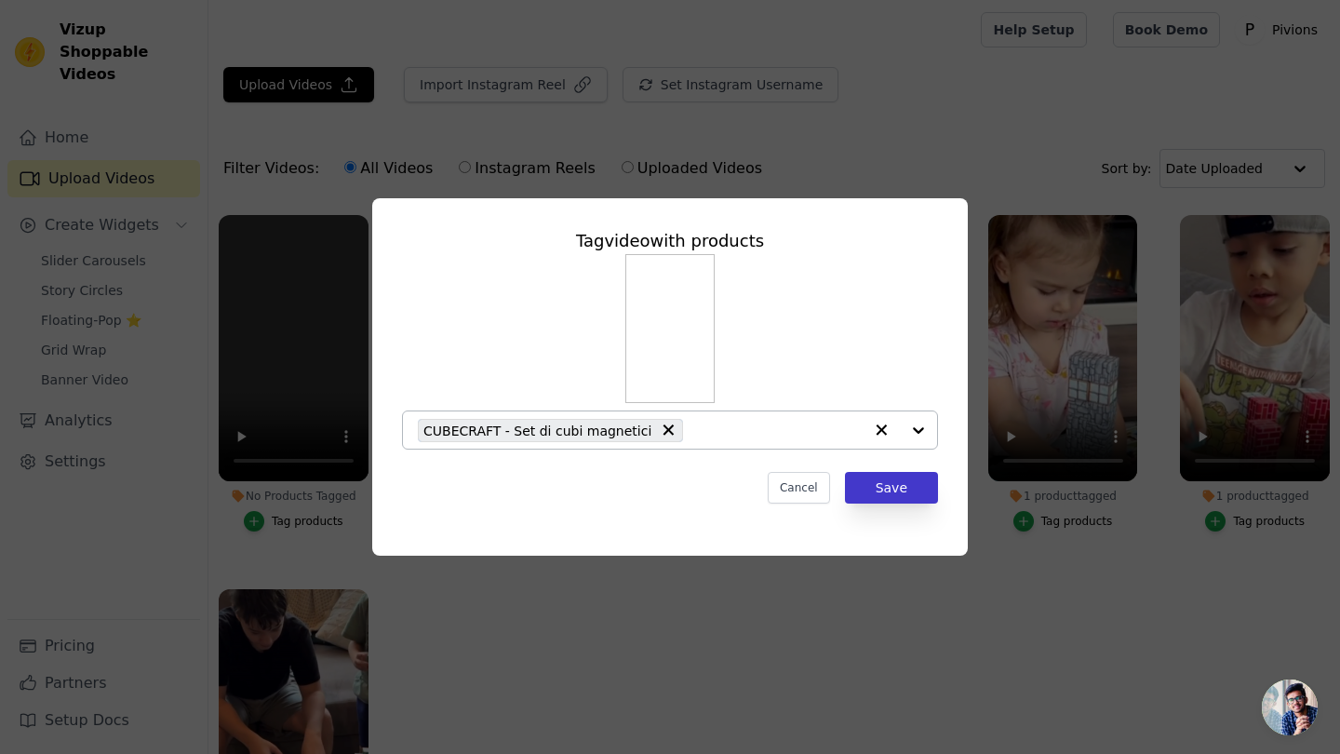
click at [889, 490] on button "Save" at bounding box center [891, 488] width 93 height 32
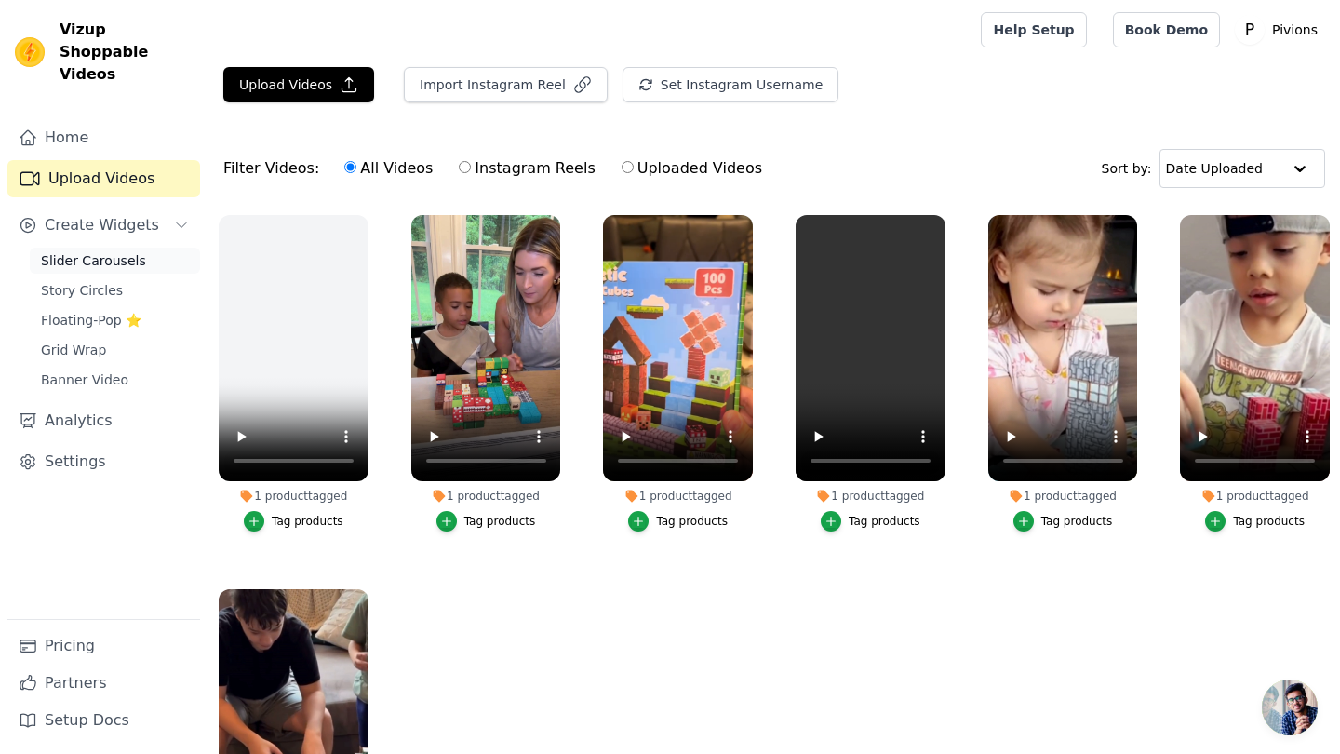
click at [113, 251] on span "Slider Carousels" at bounding box center [93, 260] width 105 height 19
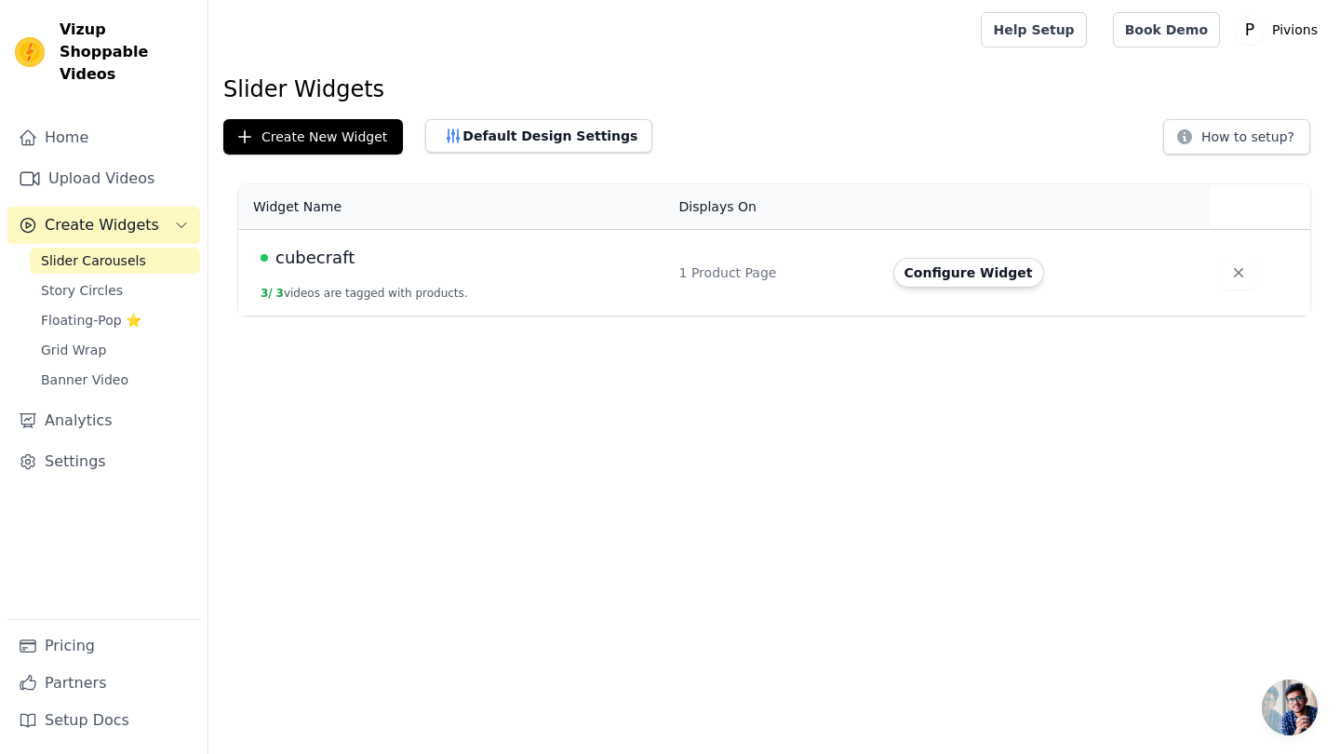
click at [380, 265] on div "cubecraft" at bounding box center [458, 258] width 396 height 26
click at [970, 275] on button "Configure Widget" at bounding box center [968, 273] width 151 height 30
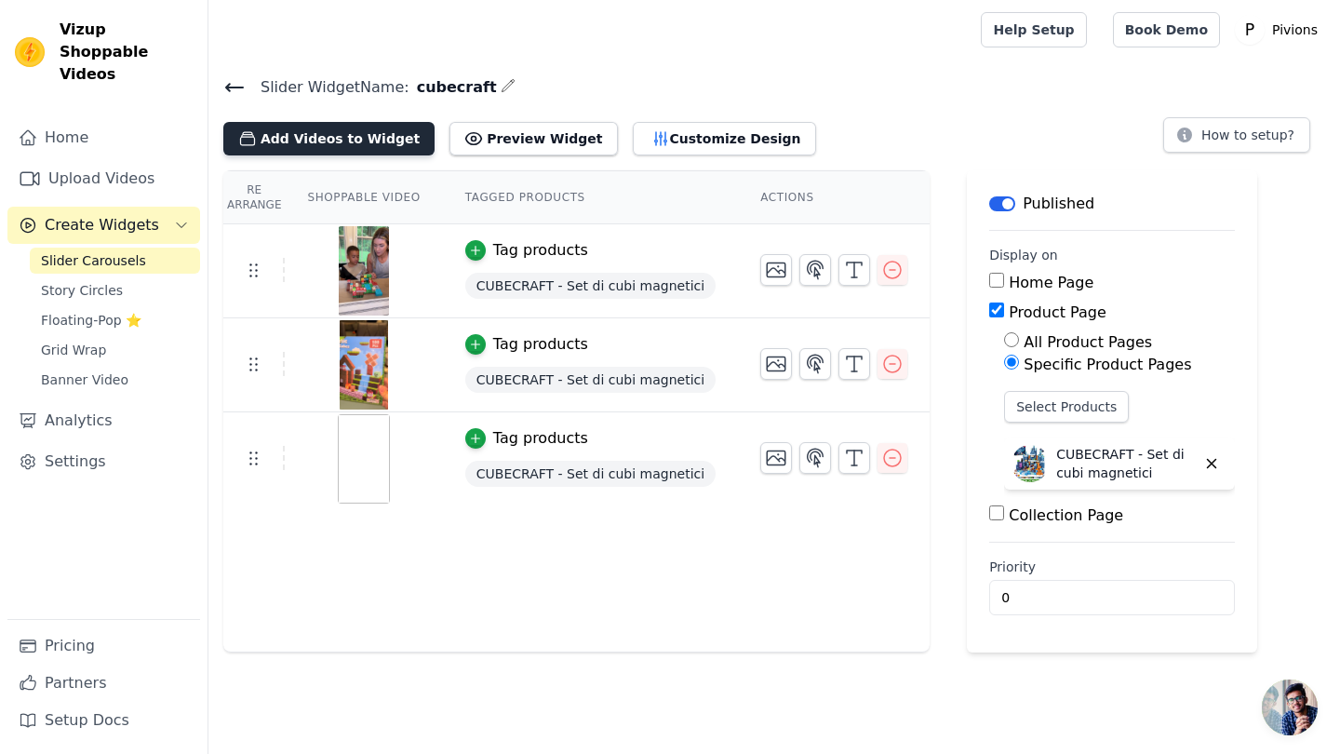
click at [324, 137] on button "Add Videos to Widget" at bounding box center [328, 138] width 211 height 33
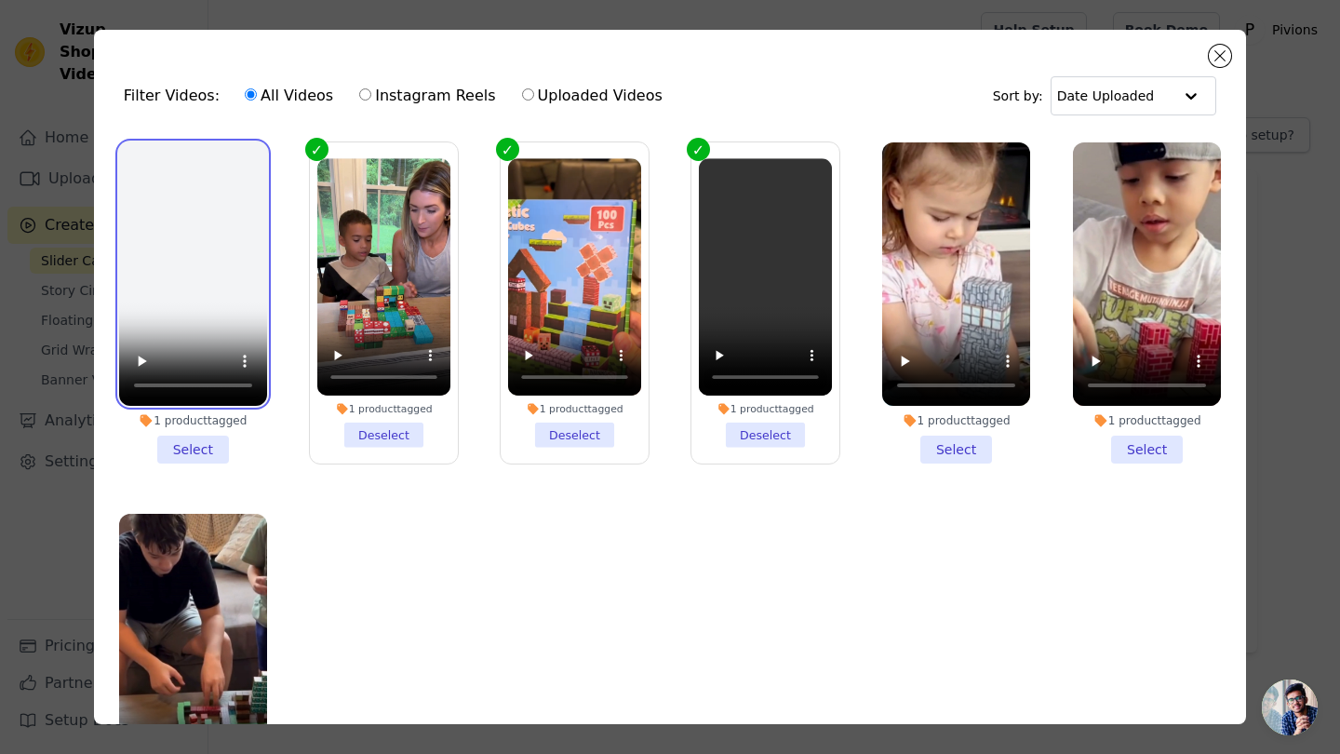
click at [252, 304] on video at bounding box center [193, 273] width 148 height 263
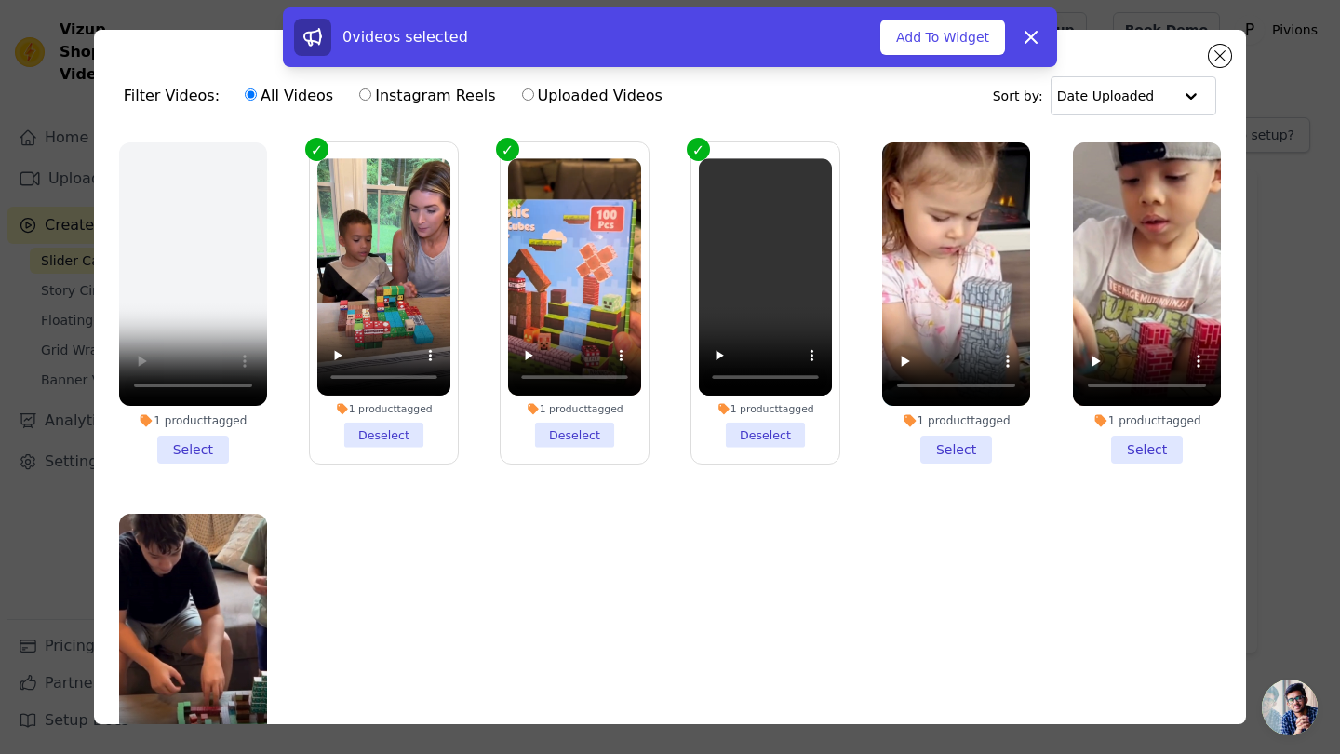
click at [197, 458] on li "1 product tagged Select" at bounding box center [193, 302] width 148 height 321
click at [0, 0] on input "1 product tagged Select" at bounding box center [0, 0] width 0 height 0
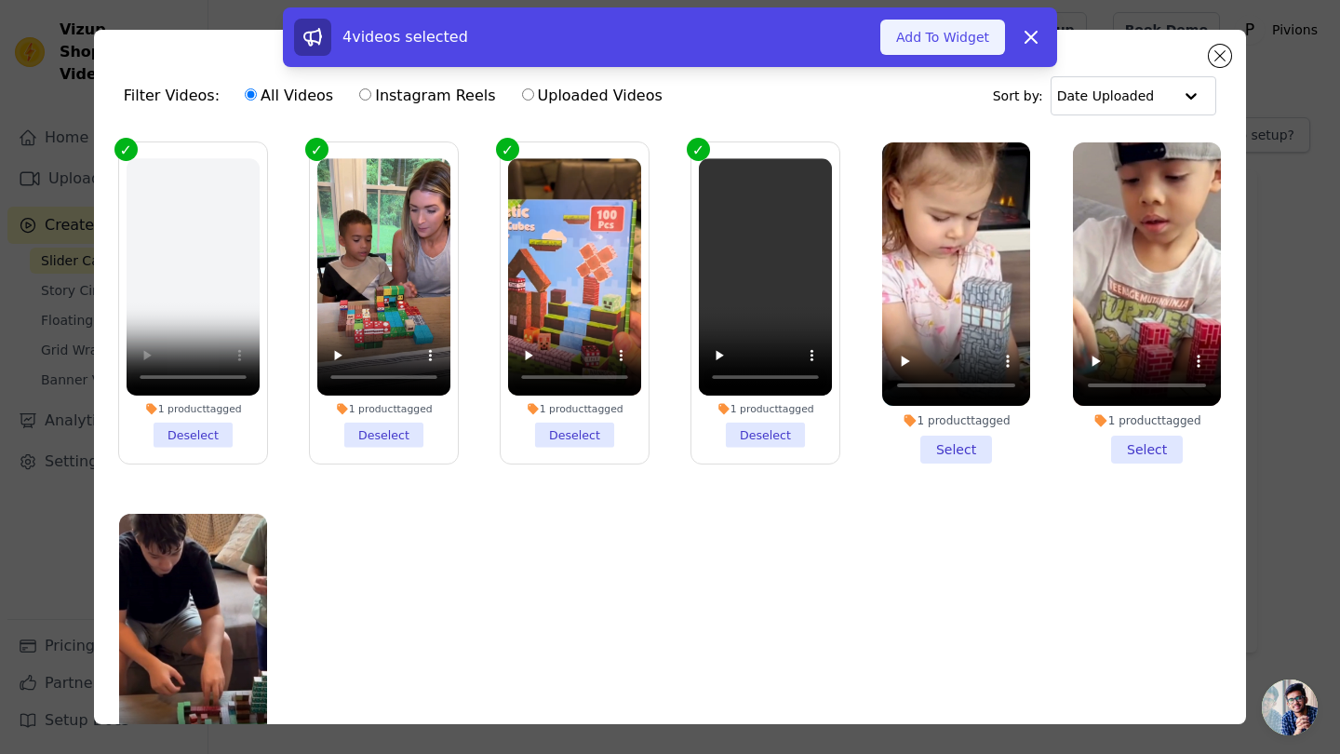
click at [982, 47] on button "Add To Widget" at bounding box center [942, 37] width 125 height 35
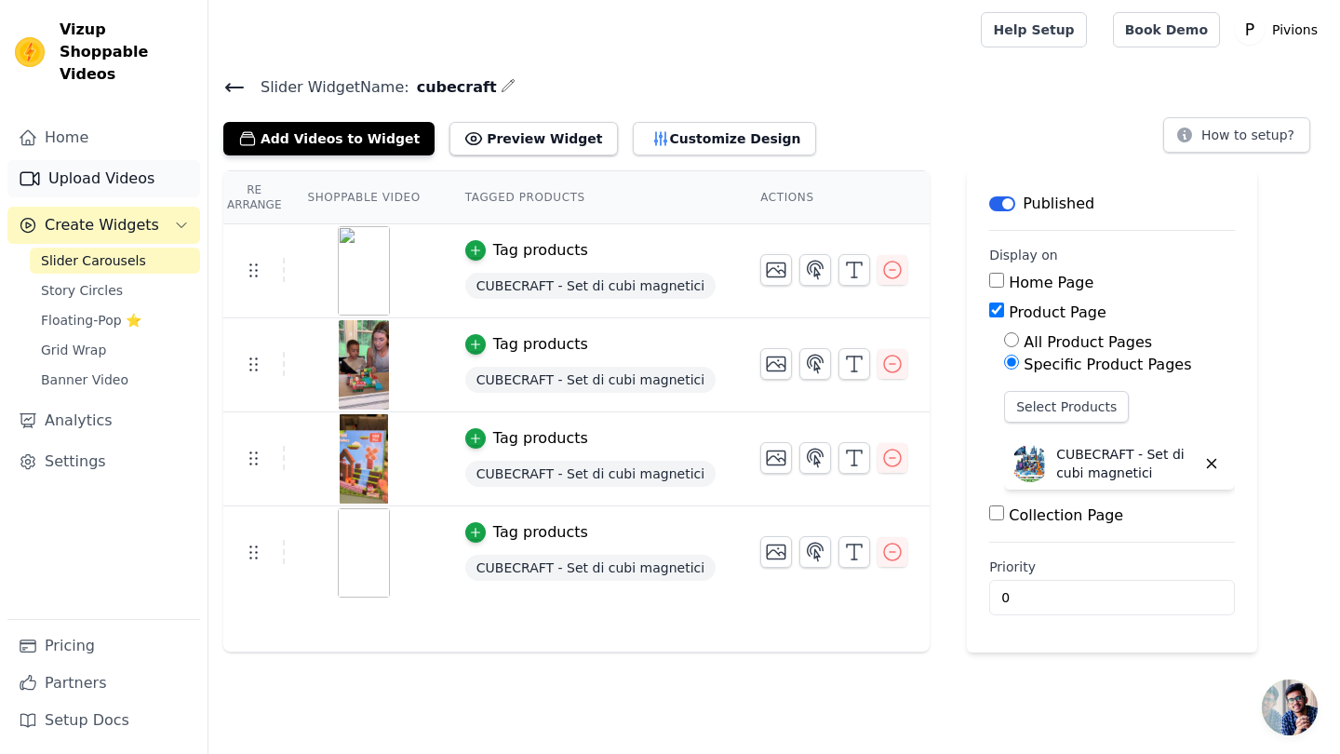
click at [100, 160] on link "Upload Videos" at bounding box center [103, 178] width 193 height 37
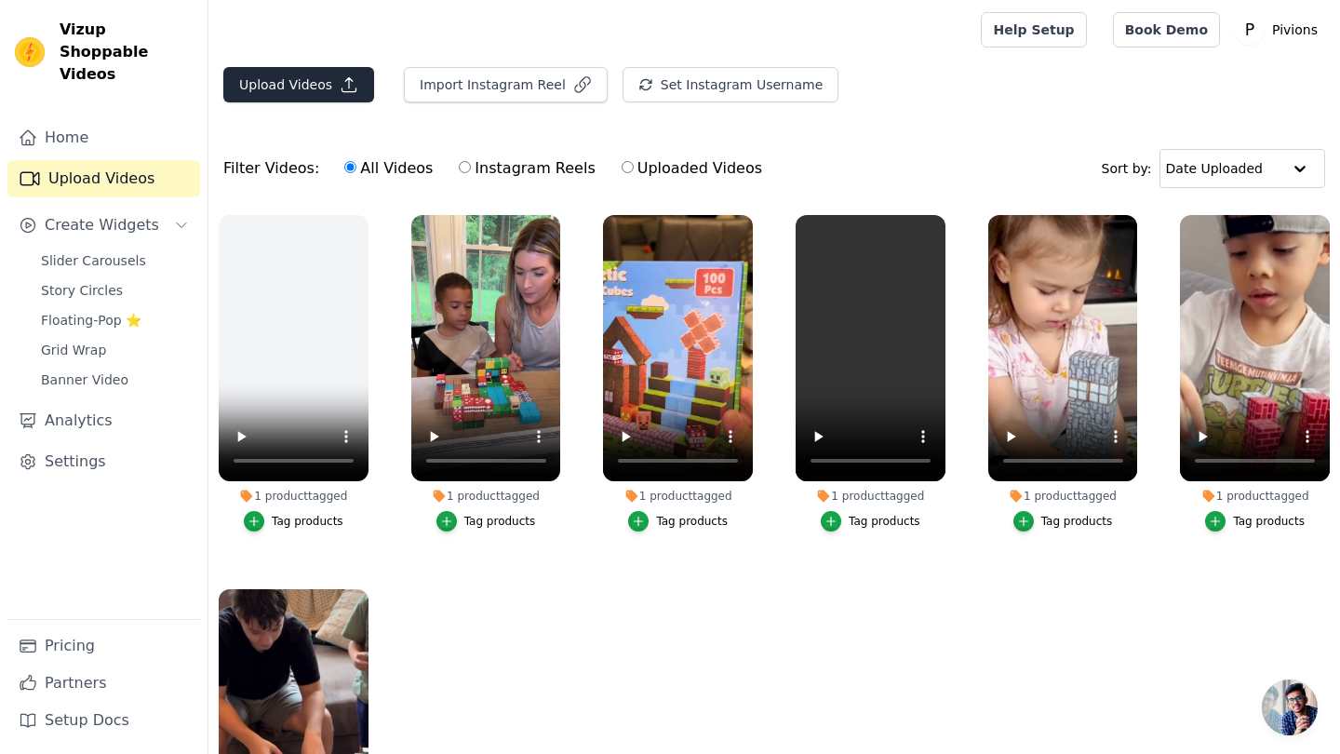
click at [303, 75] on button "Upload Videos" at bounding box center [298, 84] width 151 height 35
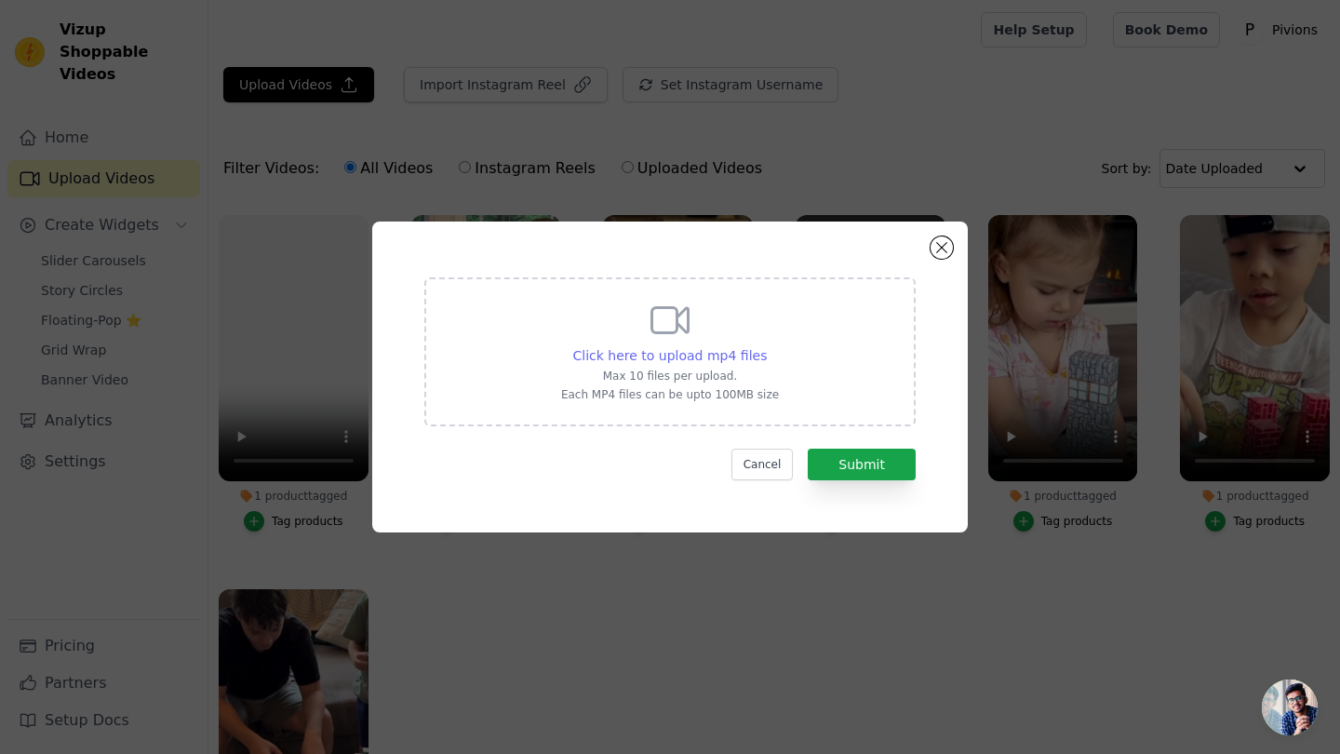
click at [720, 354] on span "Click here to upload mp4 files" at bounding box center [670, 355] width 194 height 15
click at [766, 346] on input "Click here to upload mp4 files Max 10 files per upload. Each MP4 files can be u…" at bounding box center [766, 345] width 1 height 1
type input "C:\fakepath\Progetto senza titolo-14.mp4"
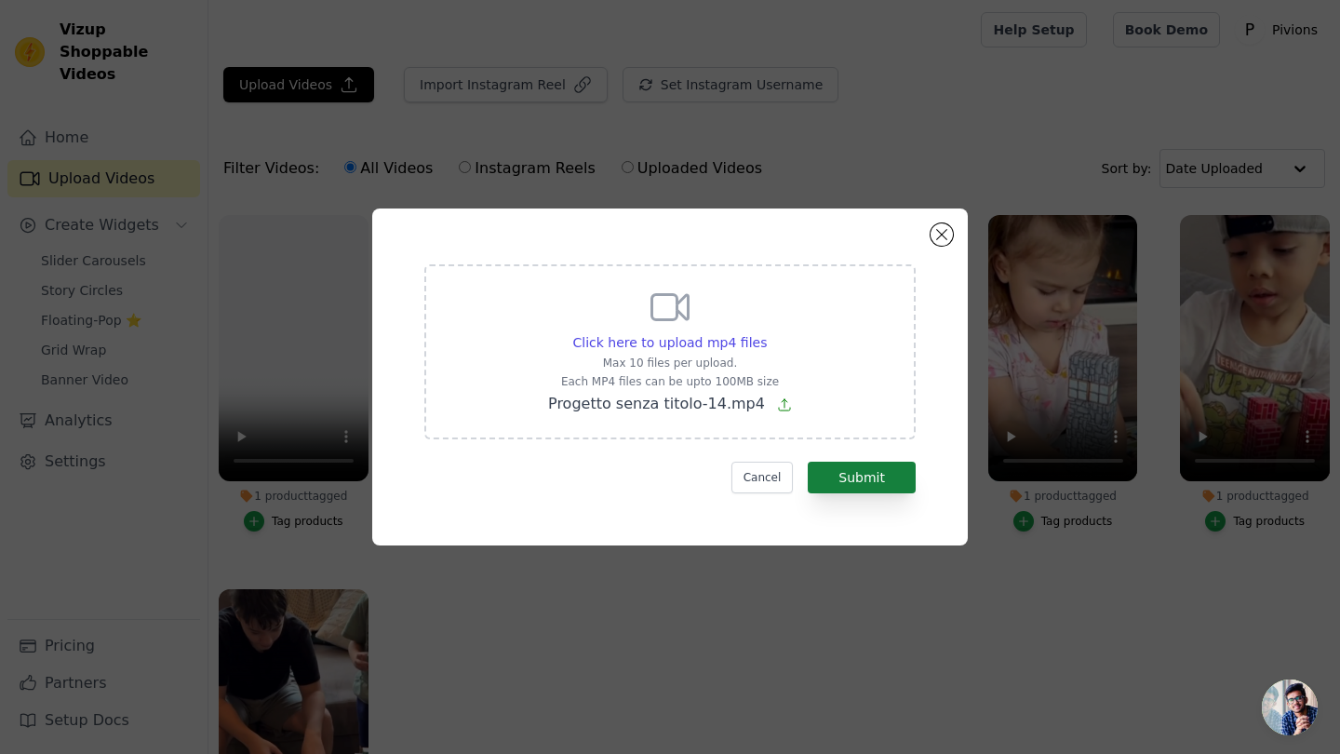
click at [862, 475] on button "Submit" at bounding box center [861, 477] width 108 height 32
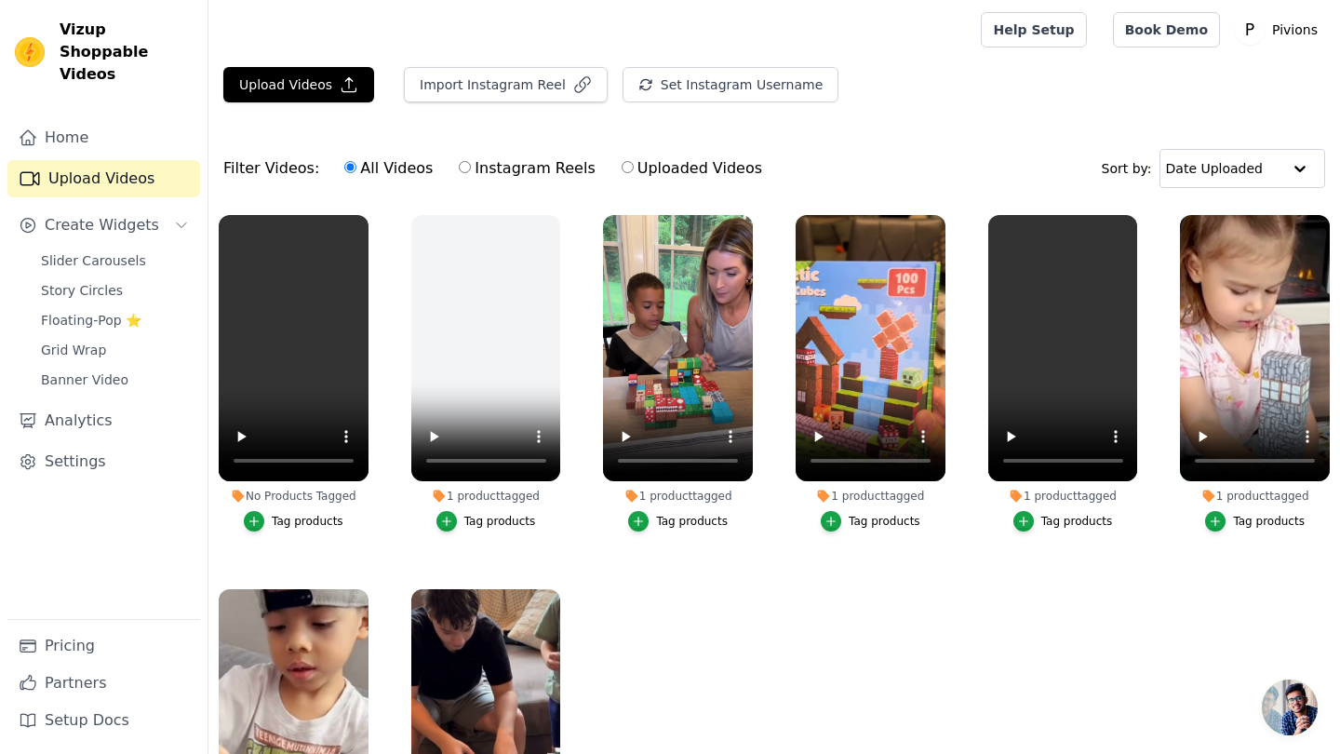
click at [288, 522] on div "Tag products" at bounding box center [308, 521] width 72 height 15
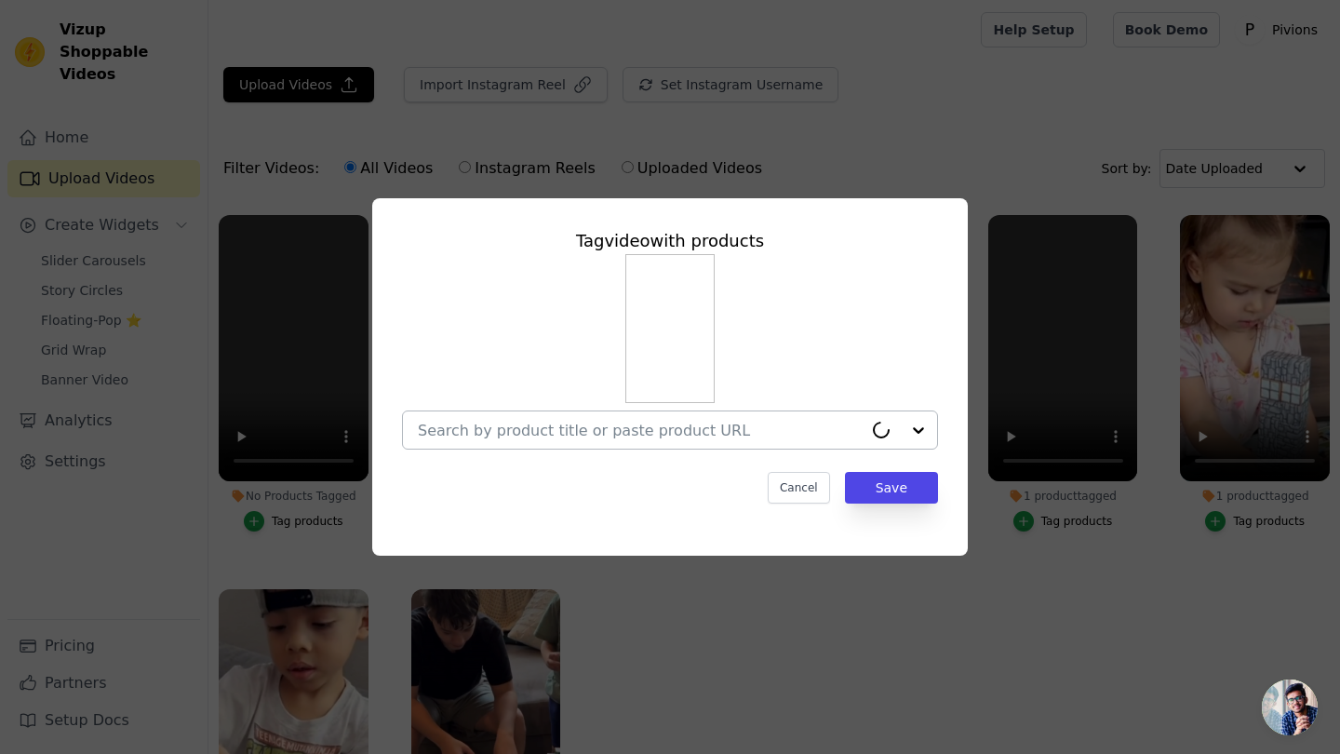
click at [754, 428] on input "No Products Tagged Tag video with products Cancel Save Tag products" at bounding box center [640, 430] width 445 height 18
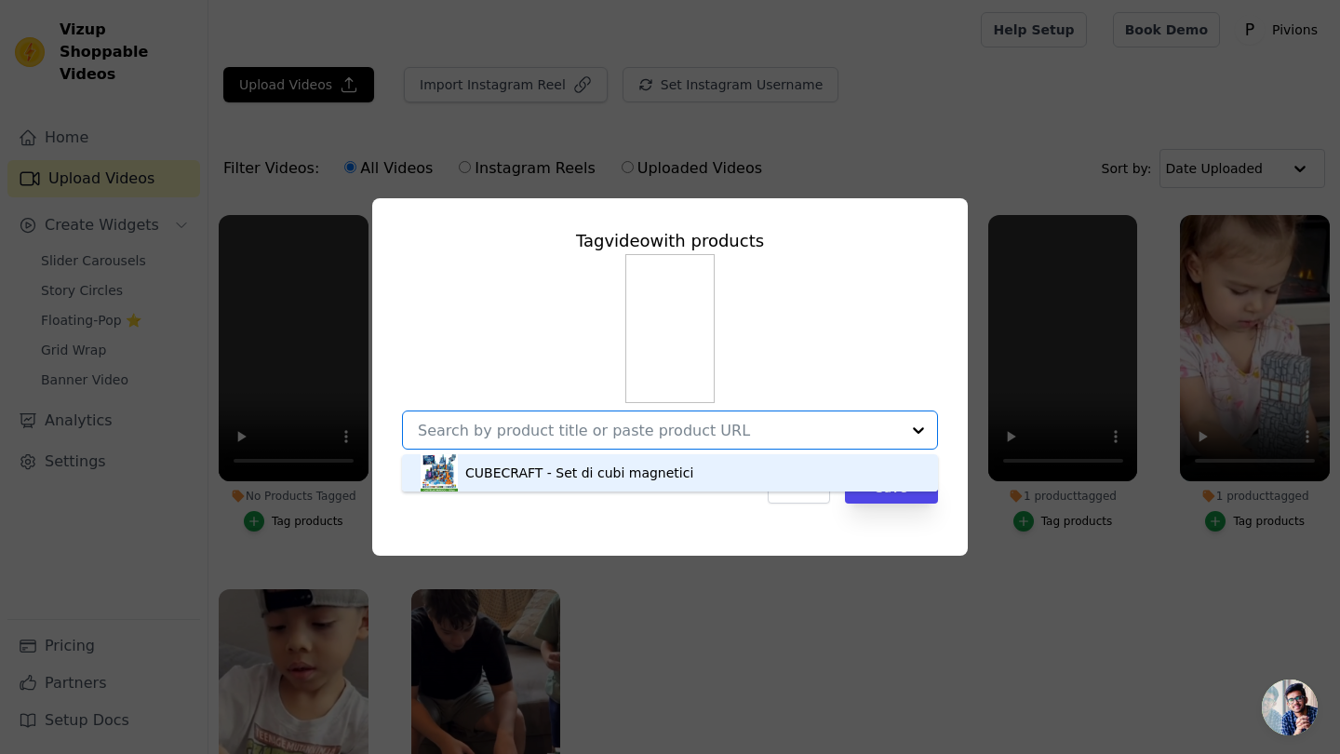
click at [750, 466] on div "CUBECRAFT - Set di cubi magnetici" at bounding box center [669, 472] width 499 height 37
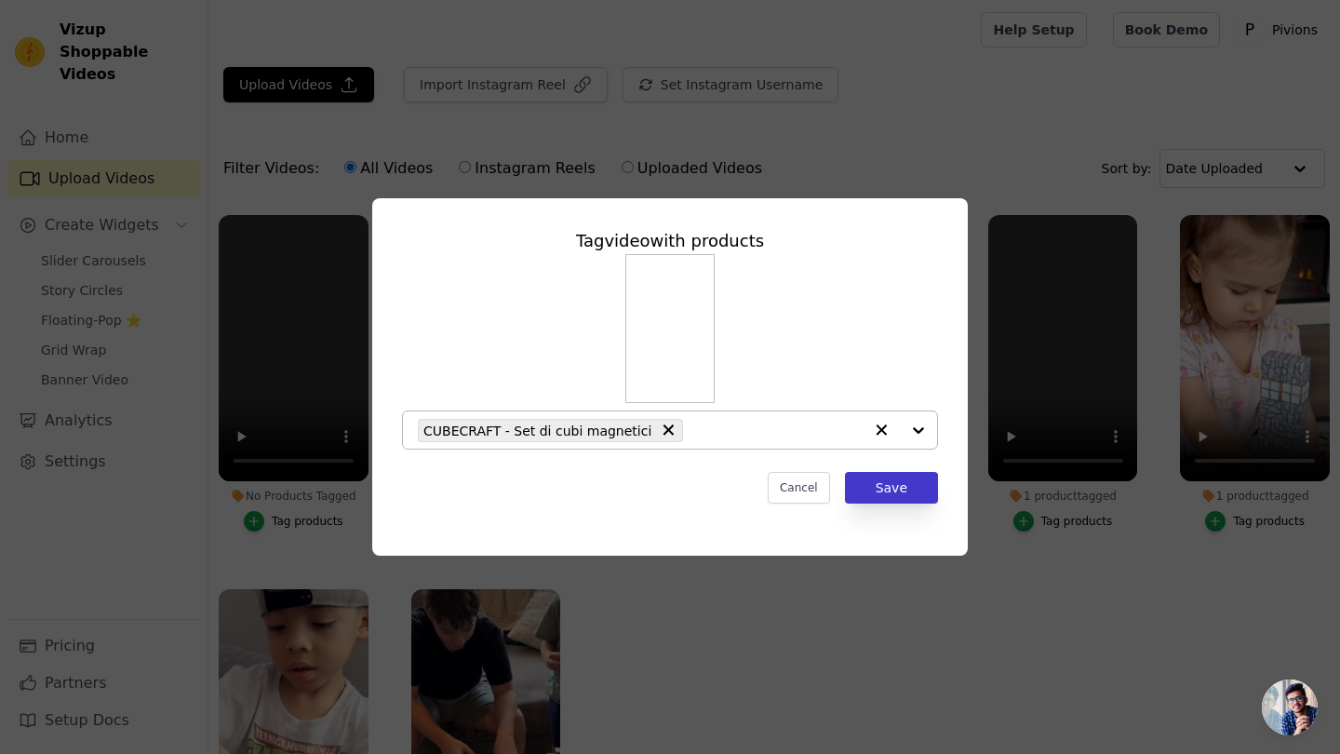
click at [896, 493] on button "Save" at bounding box center [891, 488] width 93 height 32
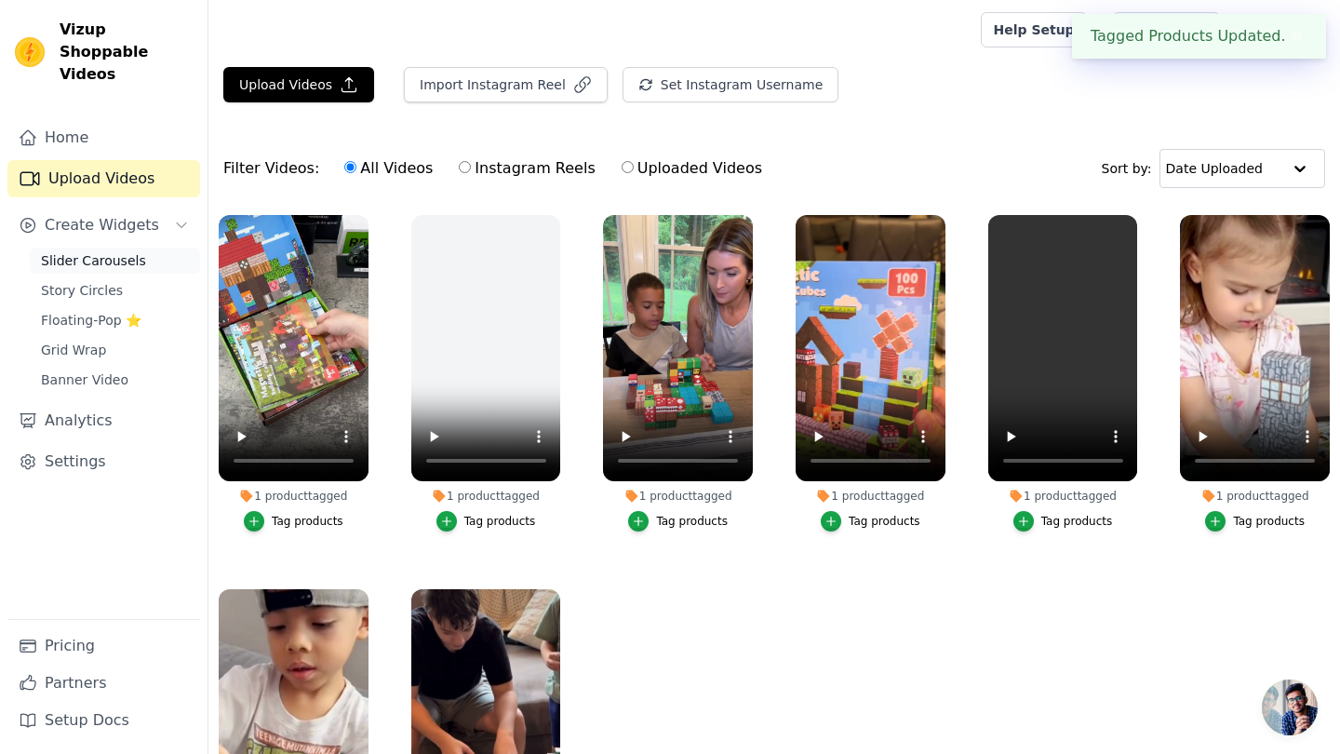
click at [116, 251] on span "Slider Carousels" at bounding box center [93, 260] width 105 height 19
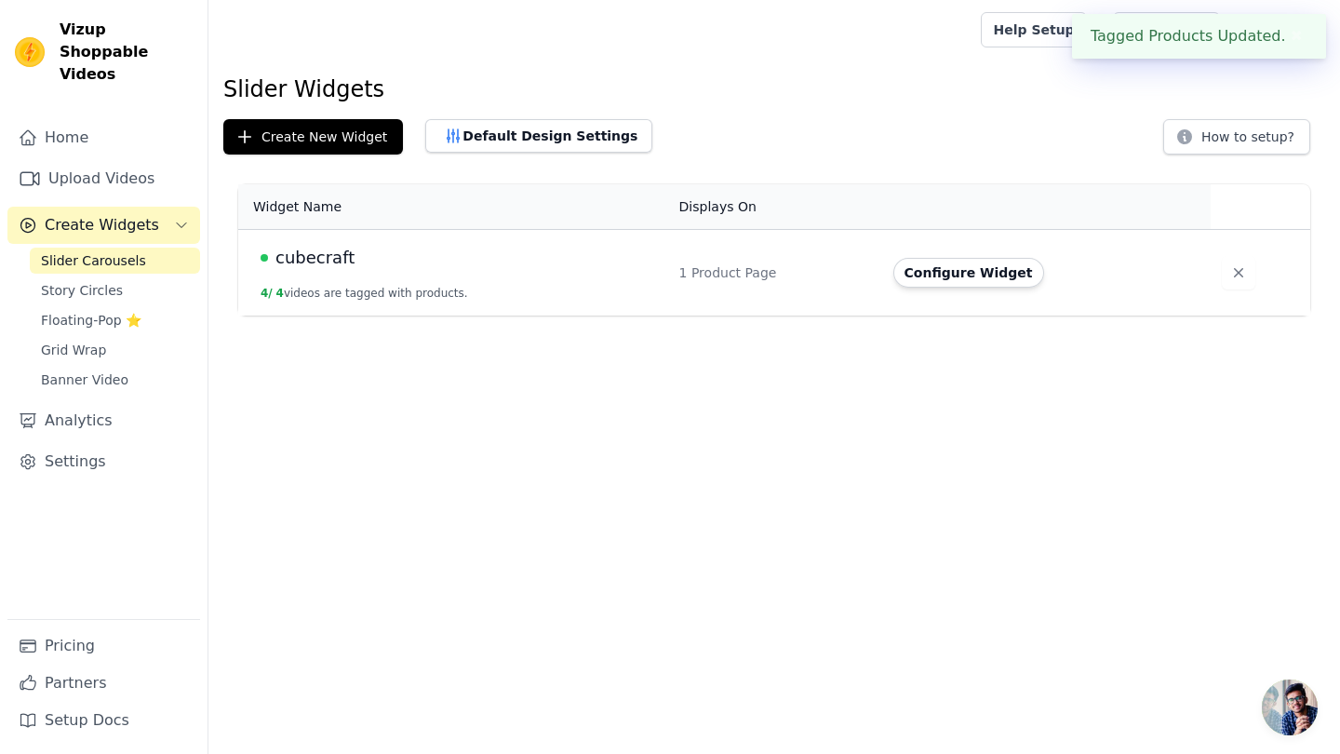
click at [346, 296] on button "4 / 4 videos are tagged with products." at bounding box center [363, 293] width 207 height 15
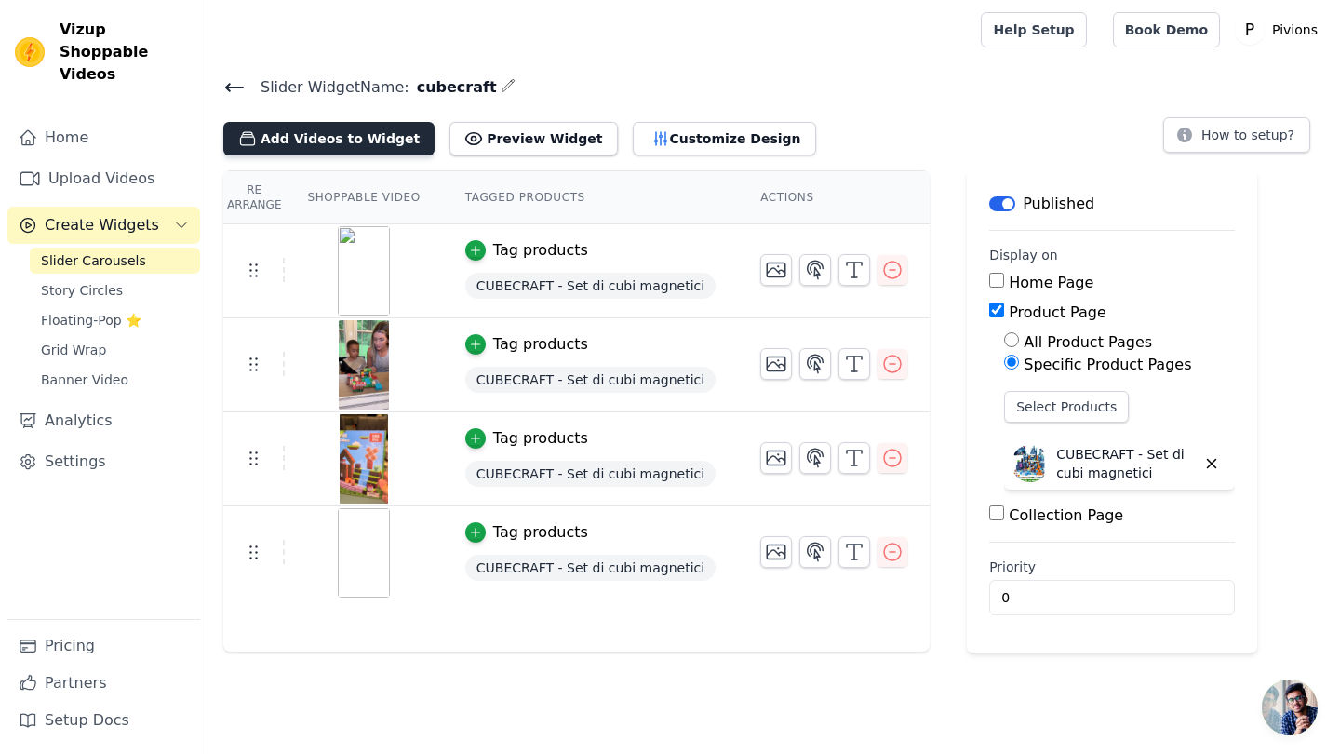
click at [287, 139] on button "Add Videos to Widget" at bounding box center [328, 138] width 211 height 33
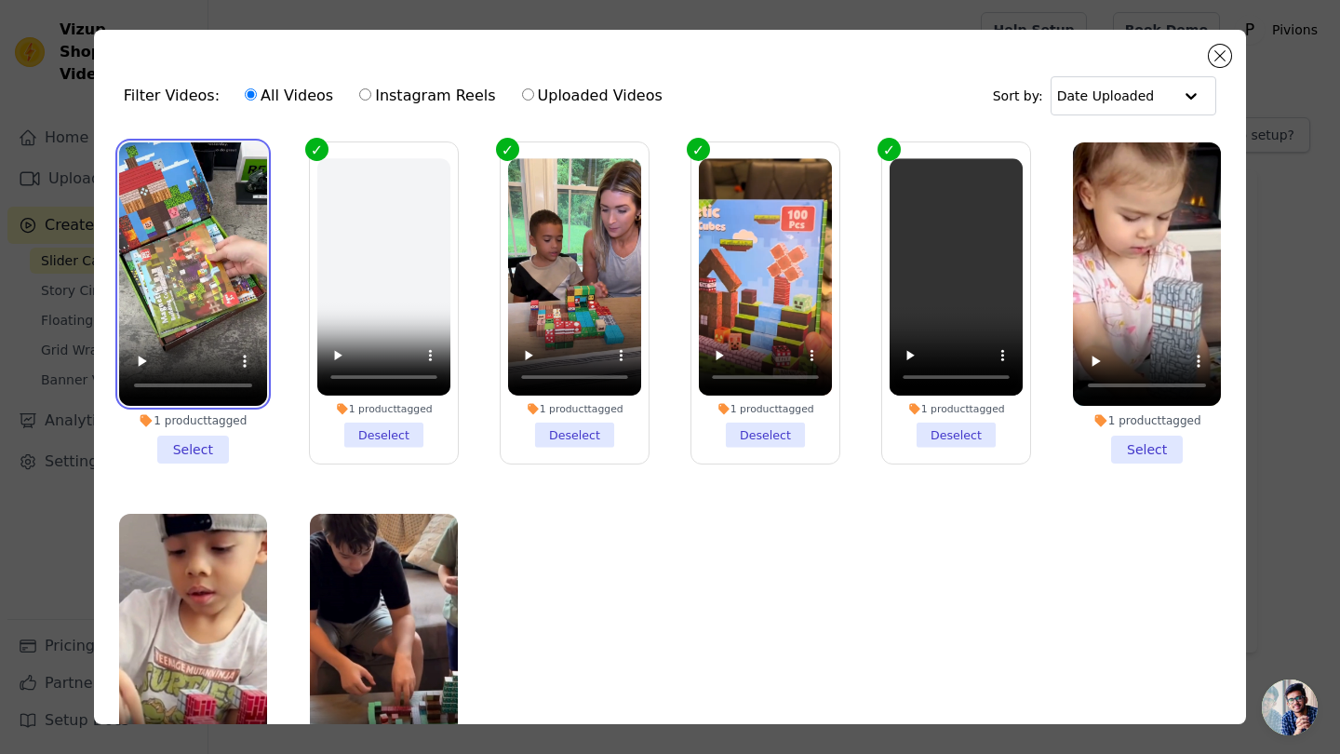
click at [219, 247] on video at bounding box center [193, 273] width 148 height 263
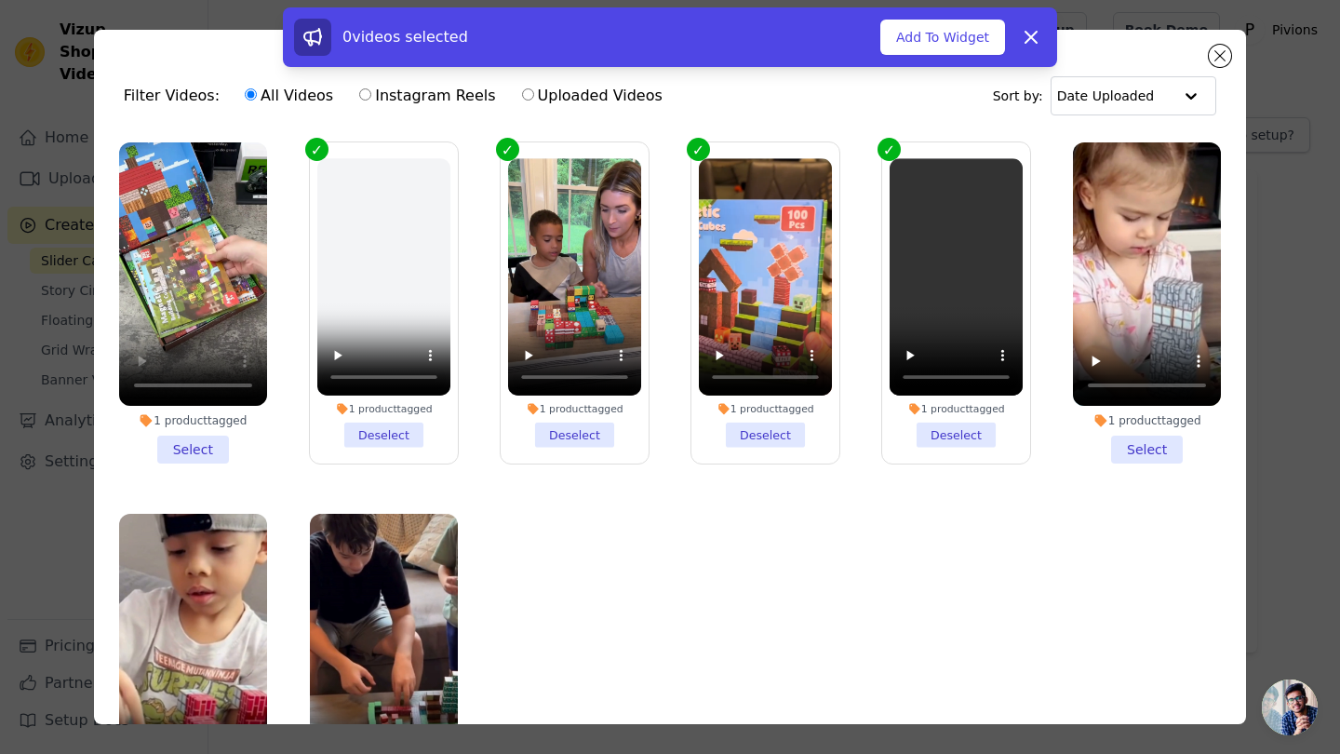
click at [217, 463] on label "1 product tagged Select" at bounding box center [193, 302] width 150 height 323
click at [0, 0] on input "1 product tagged Select" at bounding box center [0, 0] width 0 height 0
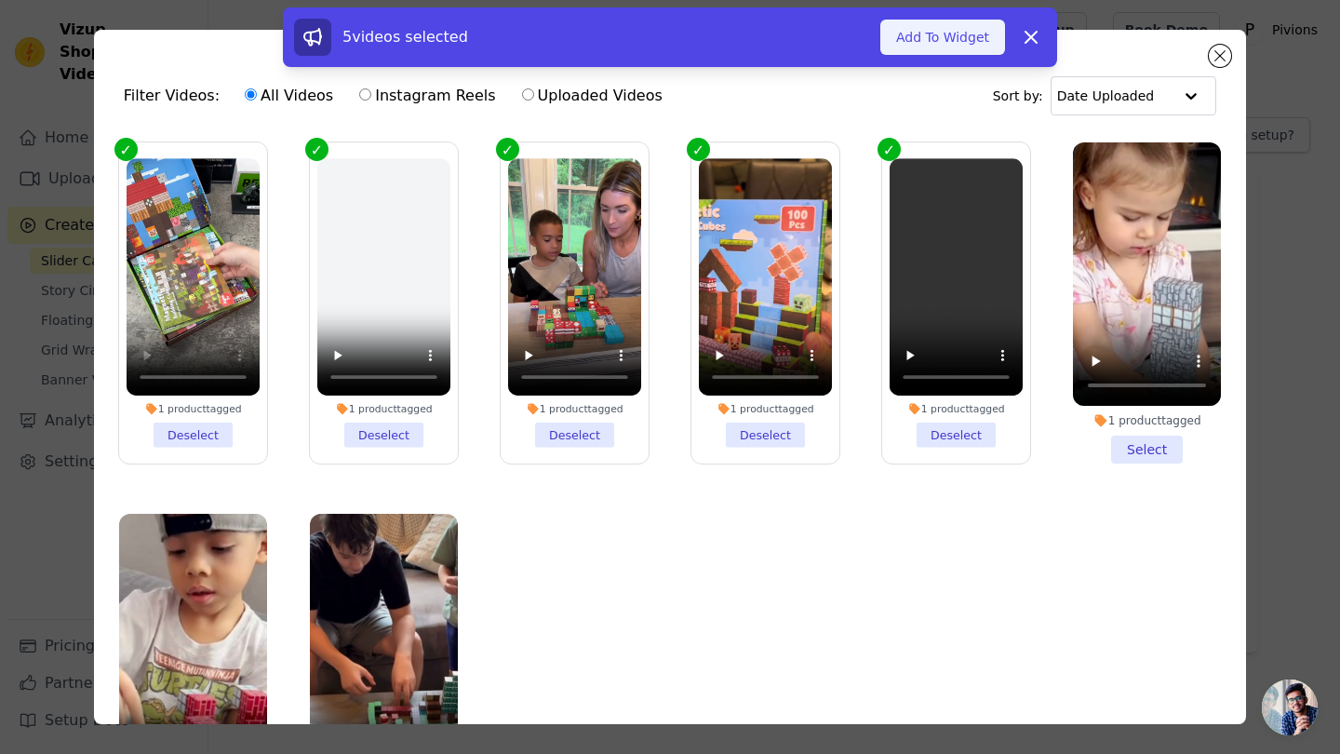
click at [955, 36] on button "Add To Widget" at bounding box center [942, 37] width 125 height 35
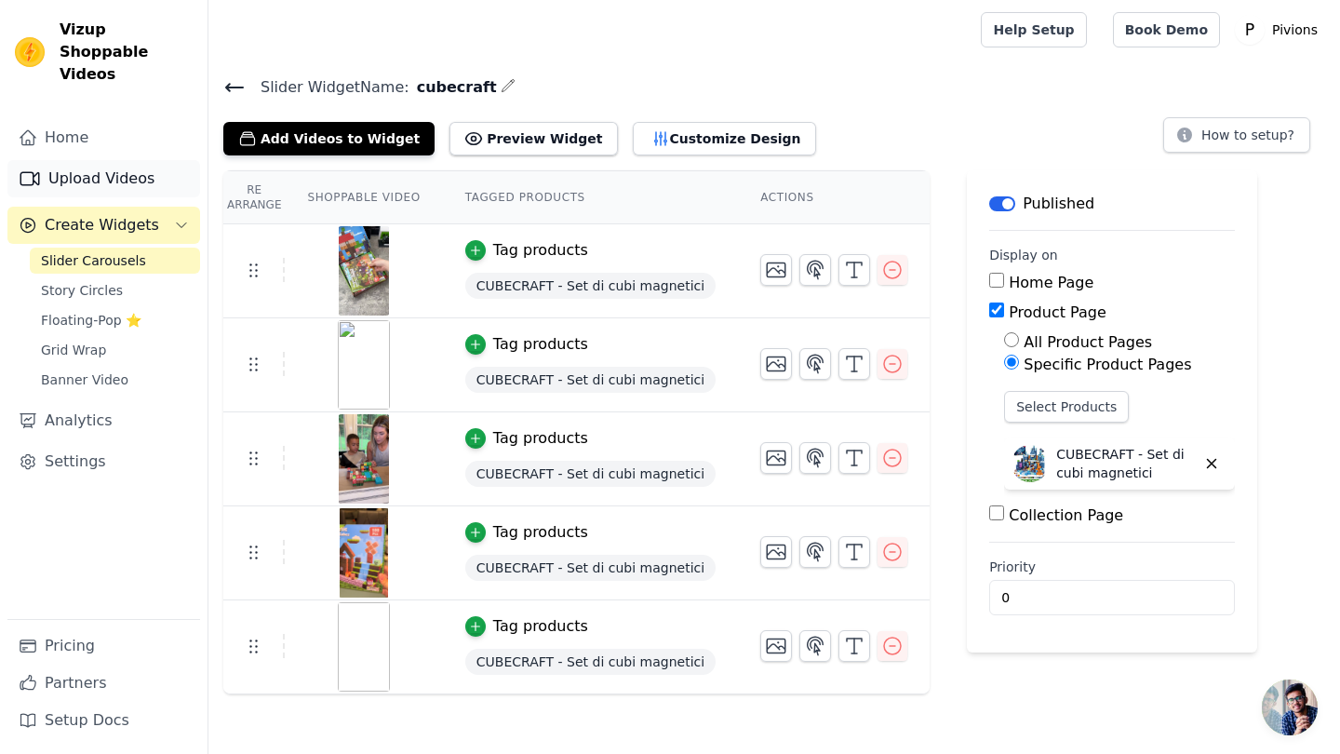
click at [156, 160] on link "Upload Videos" at bounding box center [103, 178] width 193 height 37
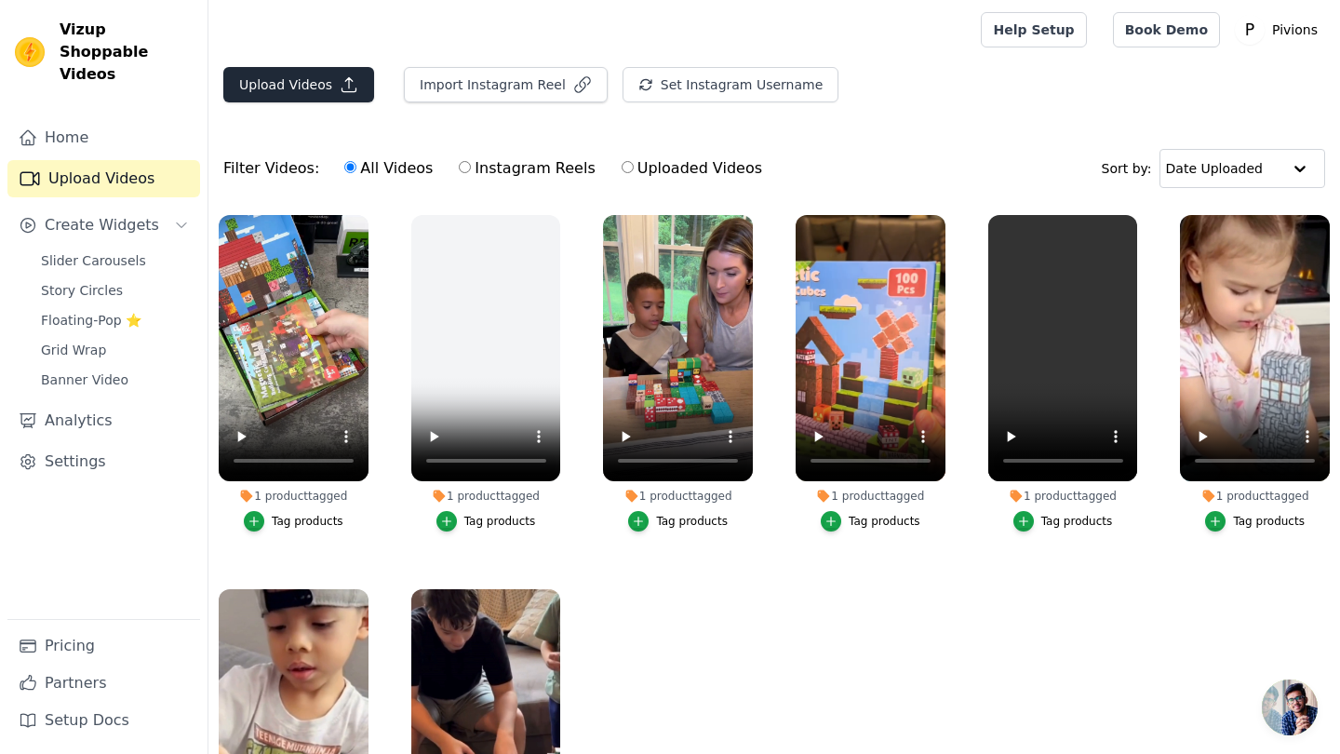
click at [306, 88] on button "Upload Videos" at bounding box center [298, 84] width 151 height 35
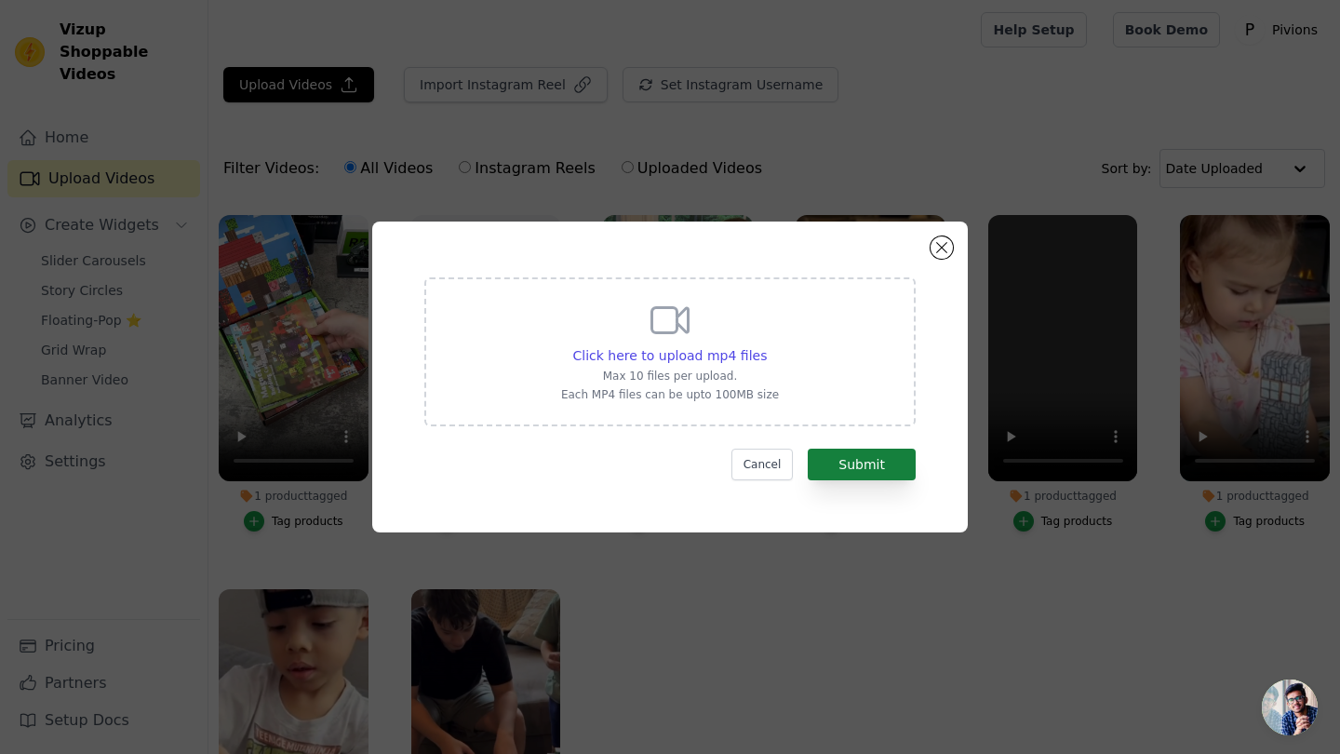
click at [844, 449] on button "Submit" at bounding box center [861, 464] width 108 height 32
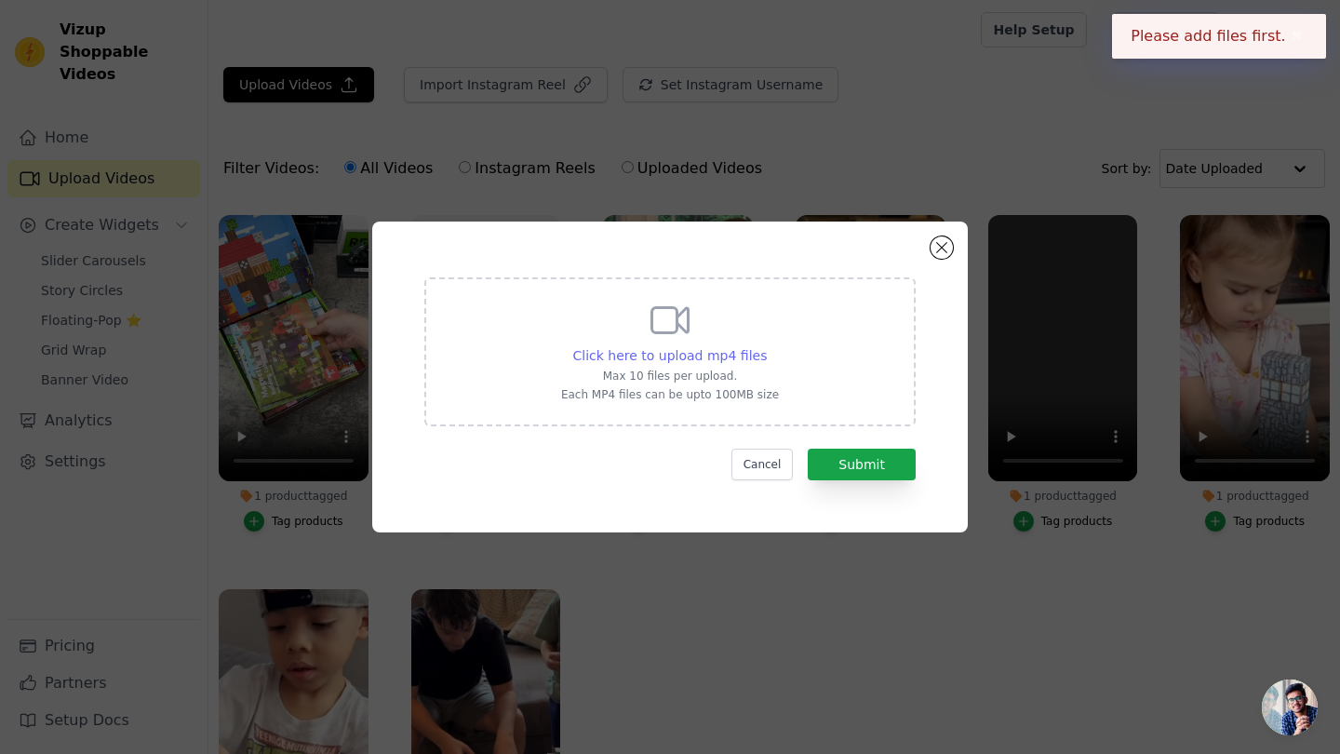
click at [719, 359] on span "Click here to upload mp4 files" at bounding box center [670, 355] width 194 height 15
click at [766, 346] on input "Click here to upload mp4 files Max 10 files per upload. Each MP4 files can be u…" at bounding box center [766, 345] width 1 height 1
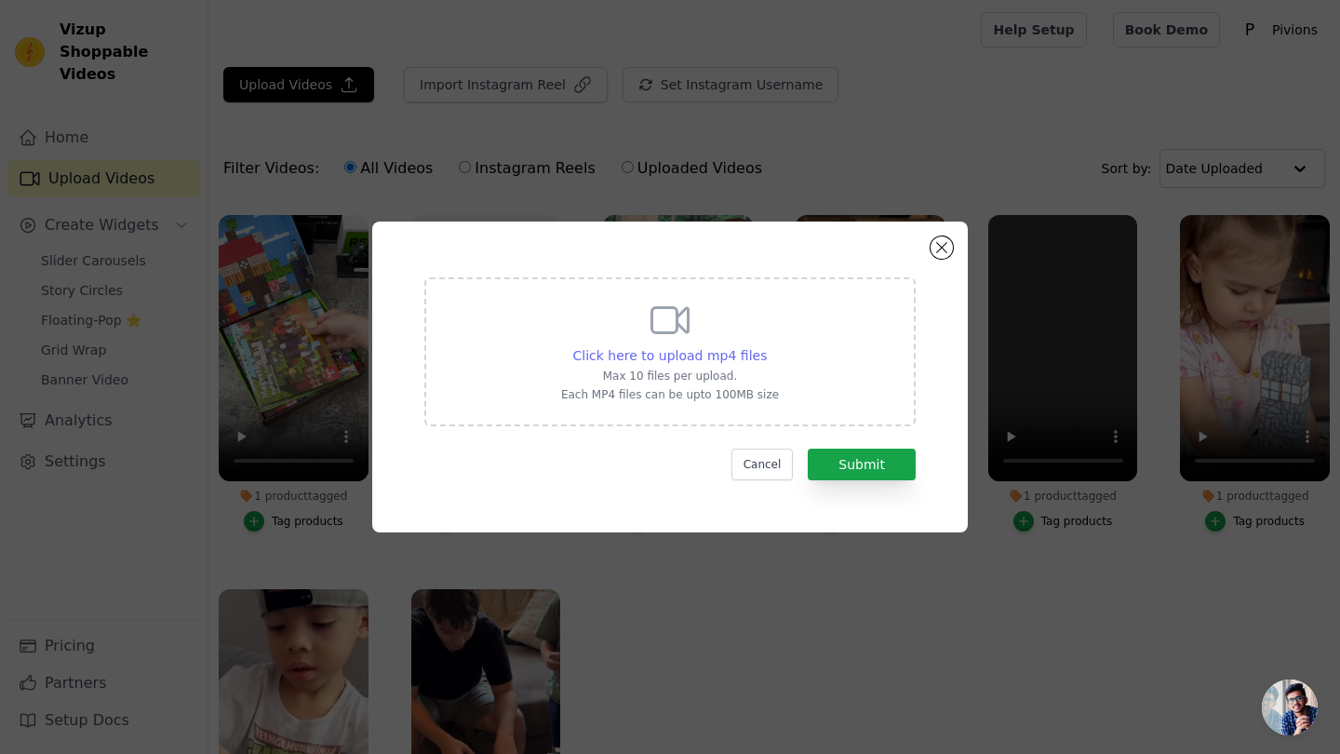
type input "C:\fakepath\Progetto senza titolo-14.mp4"
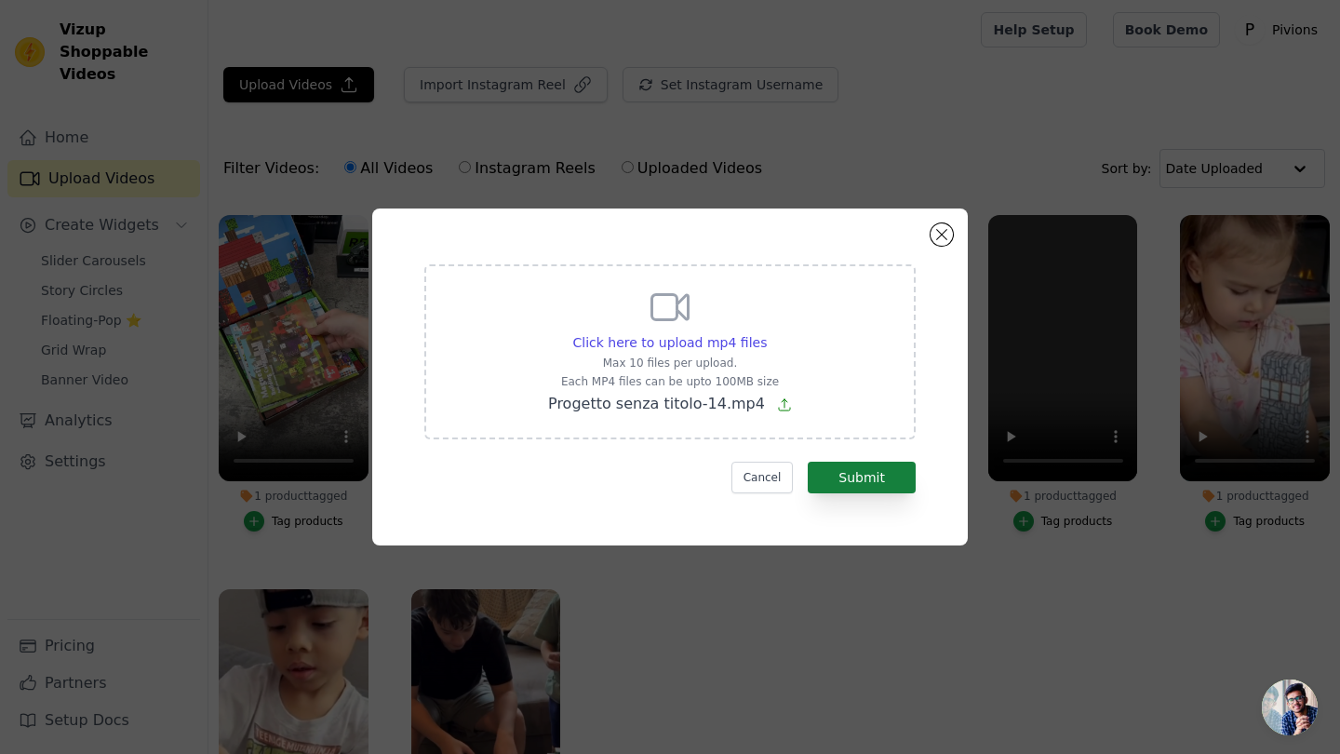
click at [867, 466] on button "Submit" at bounding box center [861, 477] width 108 height 32
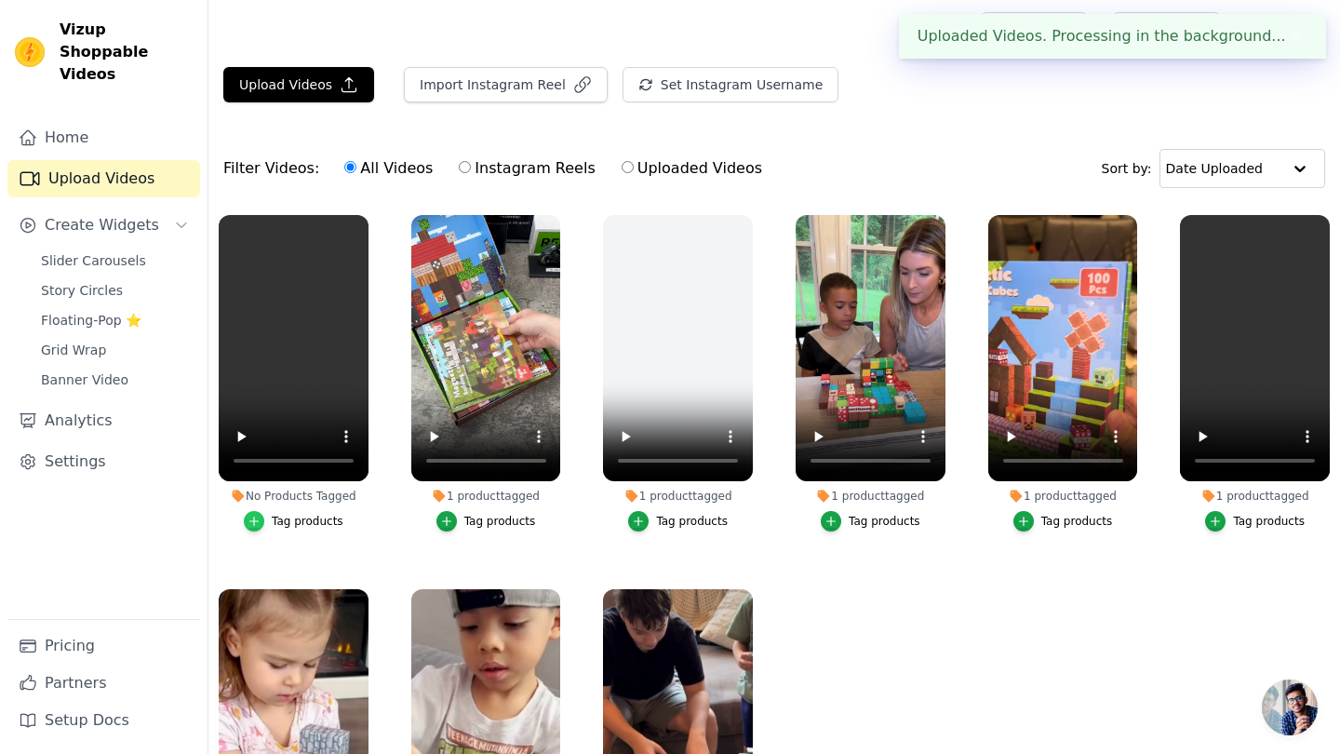
click at [256, 523] on icon "button" at bounding box center [253, 520] width 13 height 13
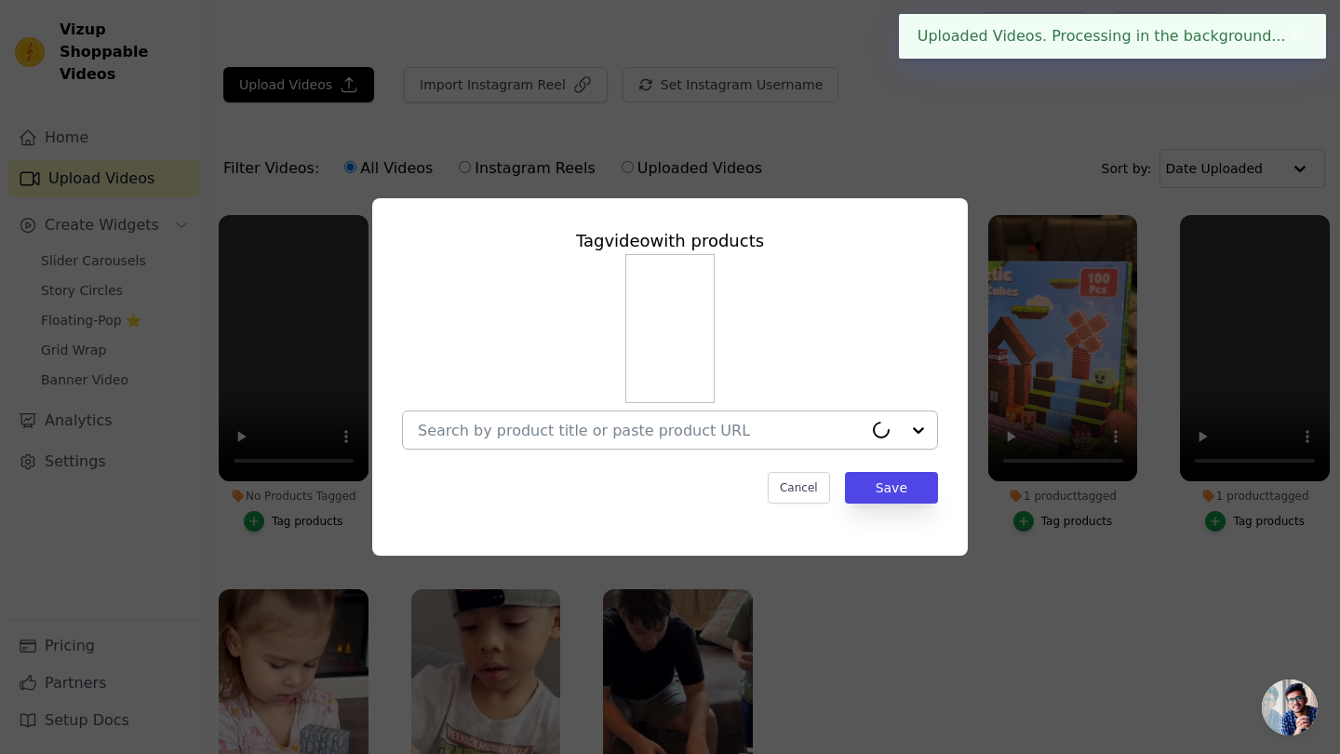
click at [652, 415] on div at bounding box center [640, 429] width 445 height 37
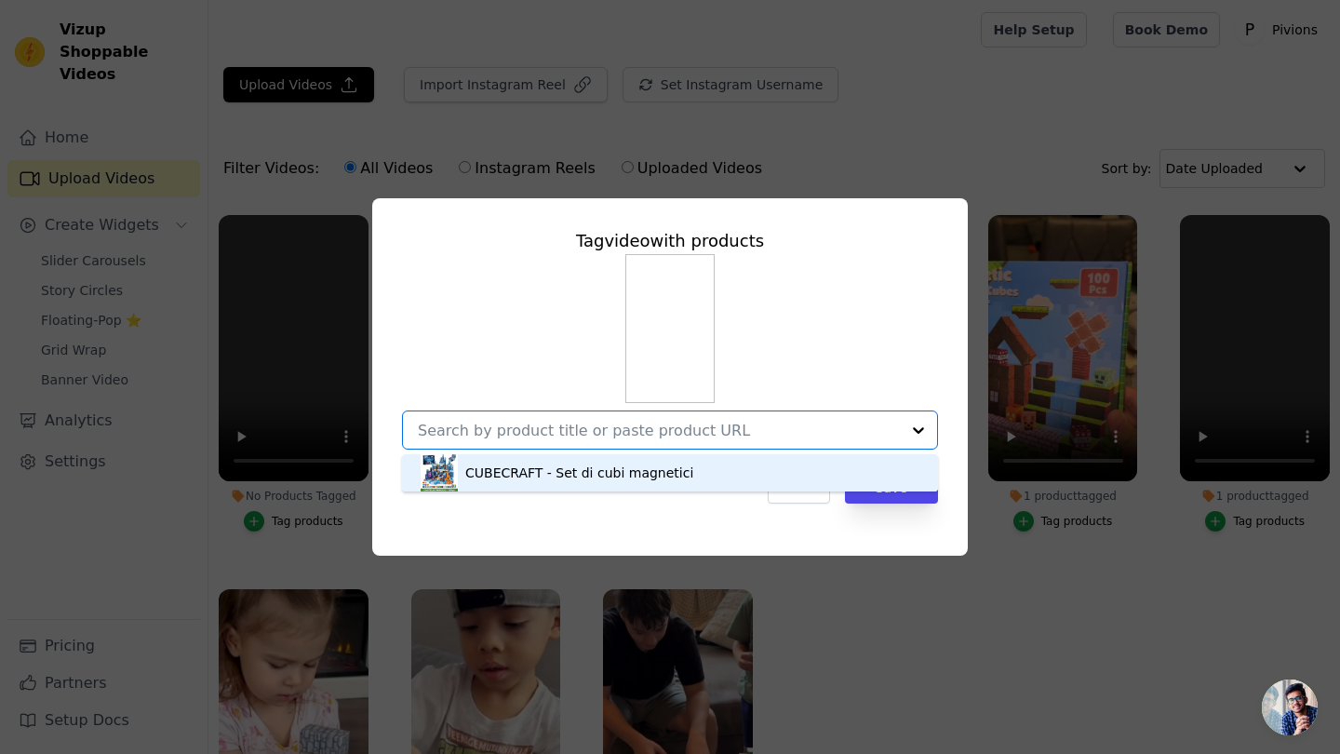
click at [658, 461] on div "CUBECRAFT - Set di cubi magnetici" at bounding box center [669, 472] width 499 height 37
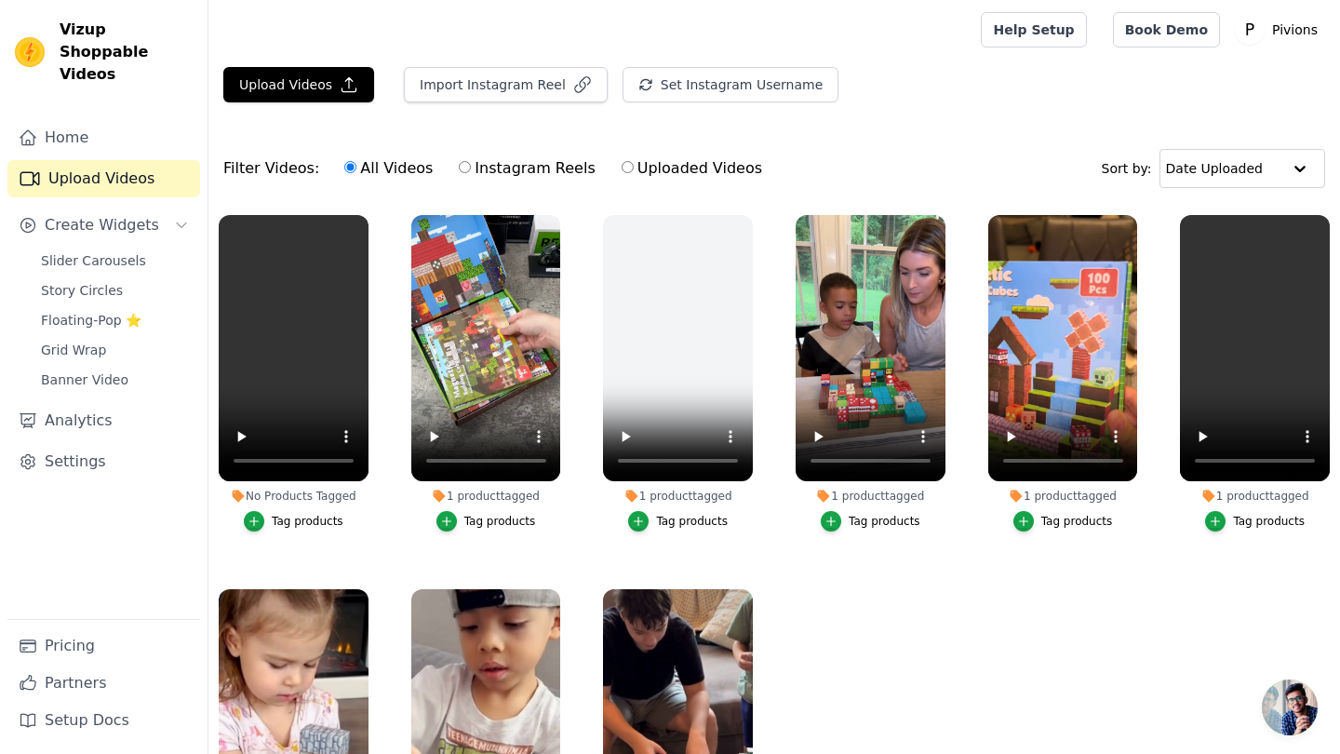
click at [297, 514] on div "Tag products" at bounding box center [308, 521] width 72 height 15
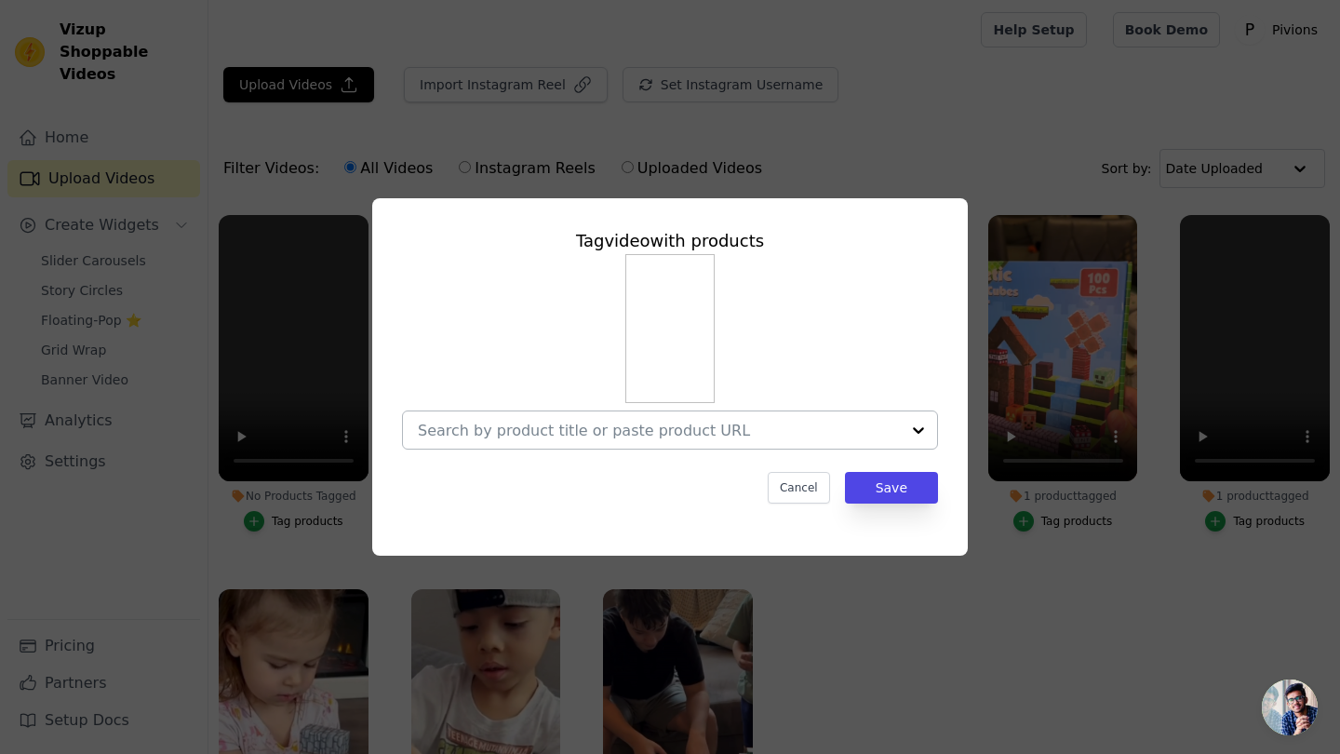
click at [855, 444] on div at bounding box center [659, 429] width 482 height 37
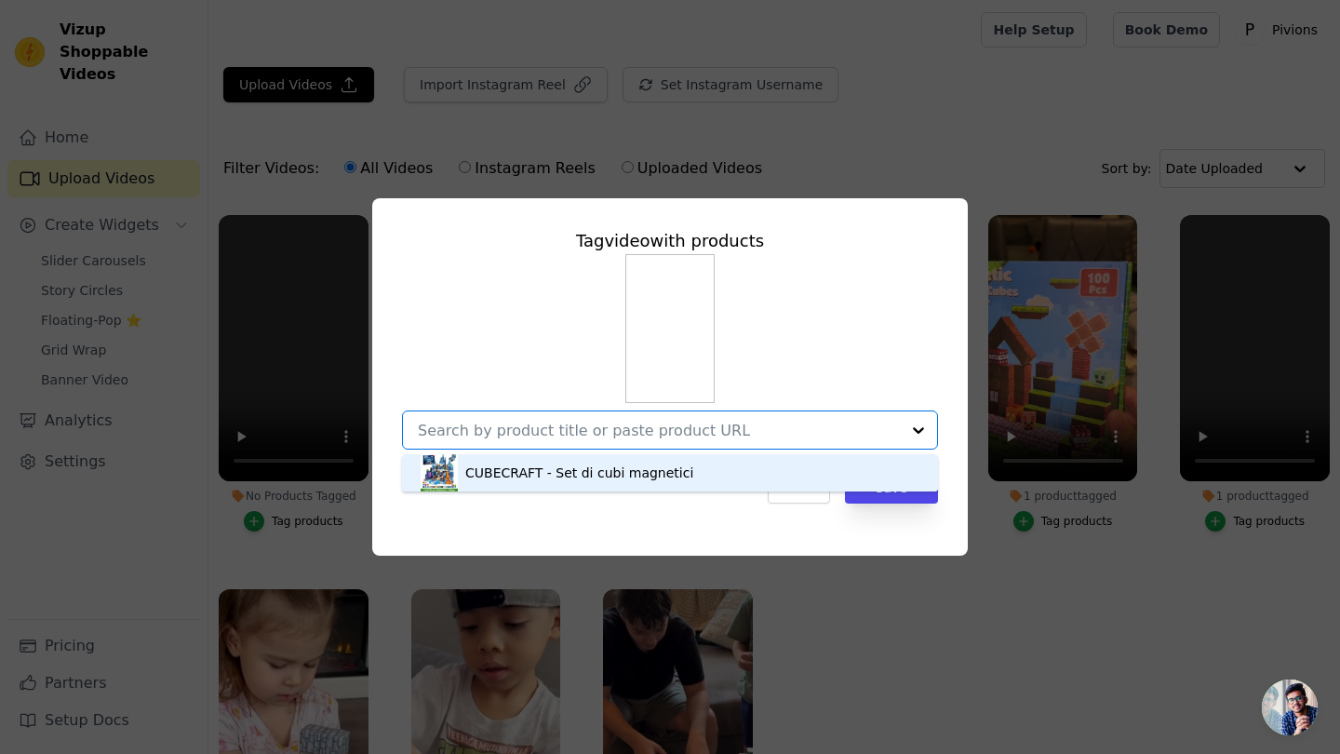
click at [766, 487] on div "CUBECRAFT - Set di cubi magnetici" at bounding box center [669, 472] width 499 height 37
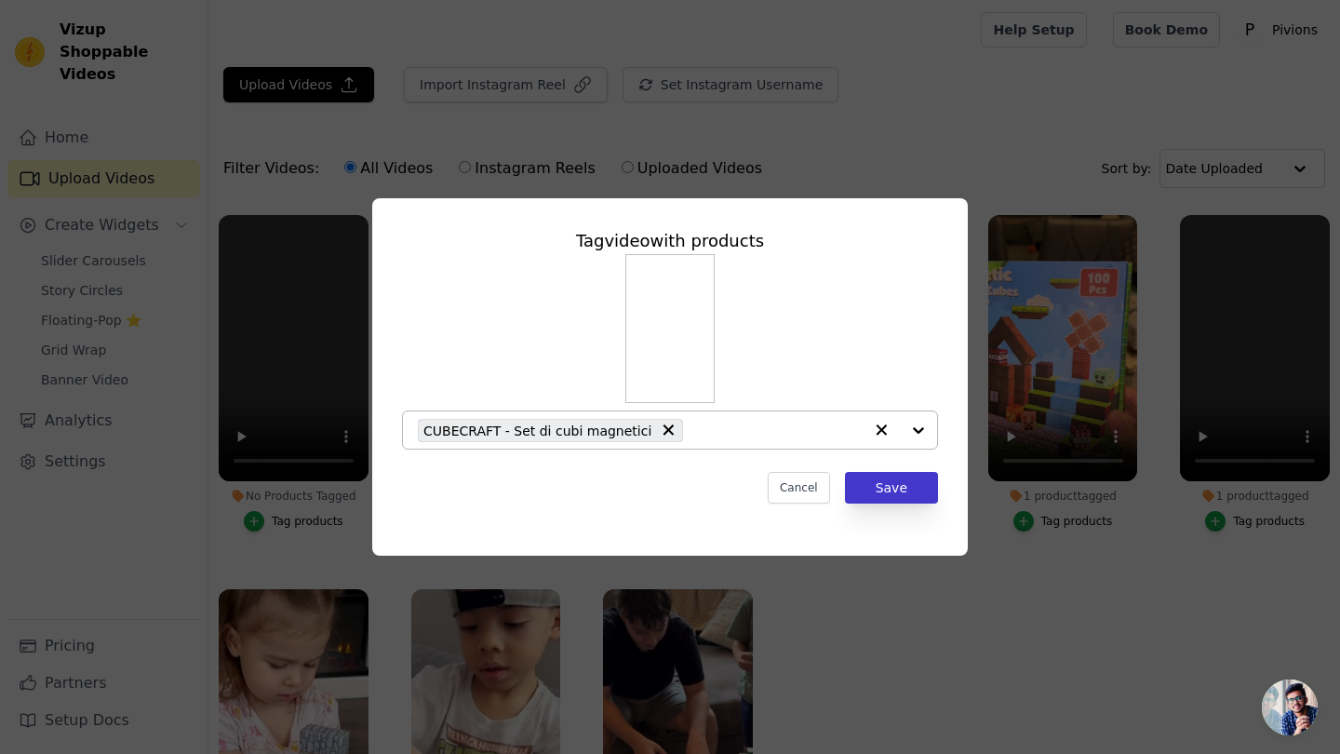
click at [898, 483] on button "Save" at bounding box center [891, 488] width 93 height 32
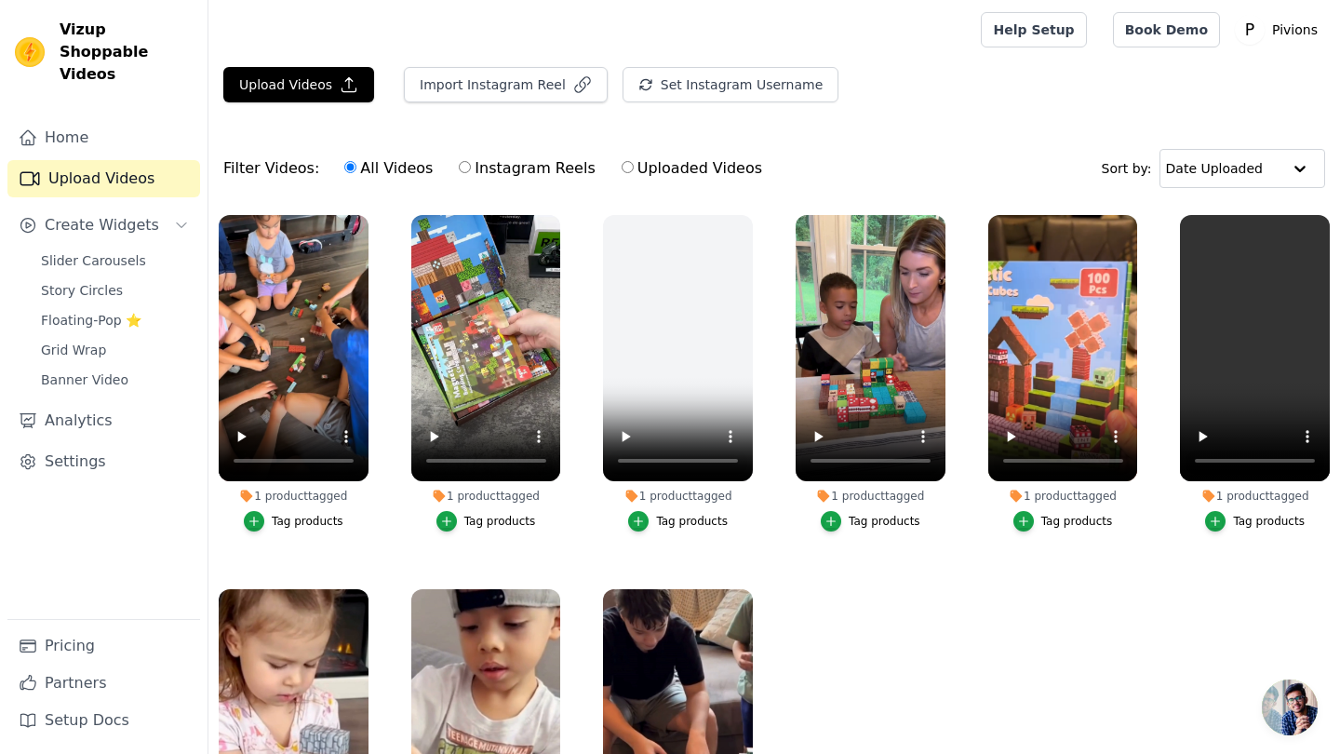
click at [311, 516] on div "Tag products" at bounding box center [308, 521] width 72 height 15
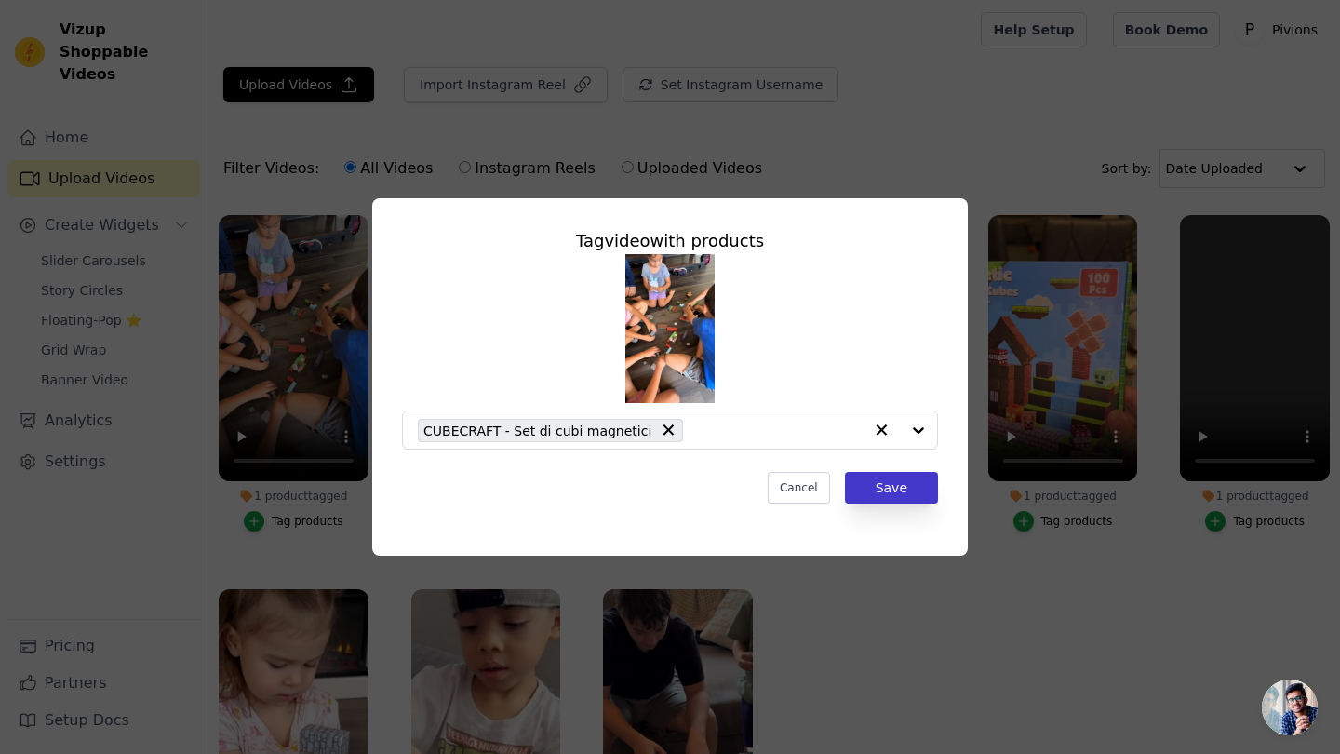
click at [910, 502] on button "Save" at bounding box center [891, 488] width 93 height 32
click at [909, 492] on ul "1 product tagged Tag video with products CUBECRAFT - Set di cubi magnetici Canc…" at bounding box center [773, 552] width 1131 height 694
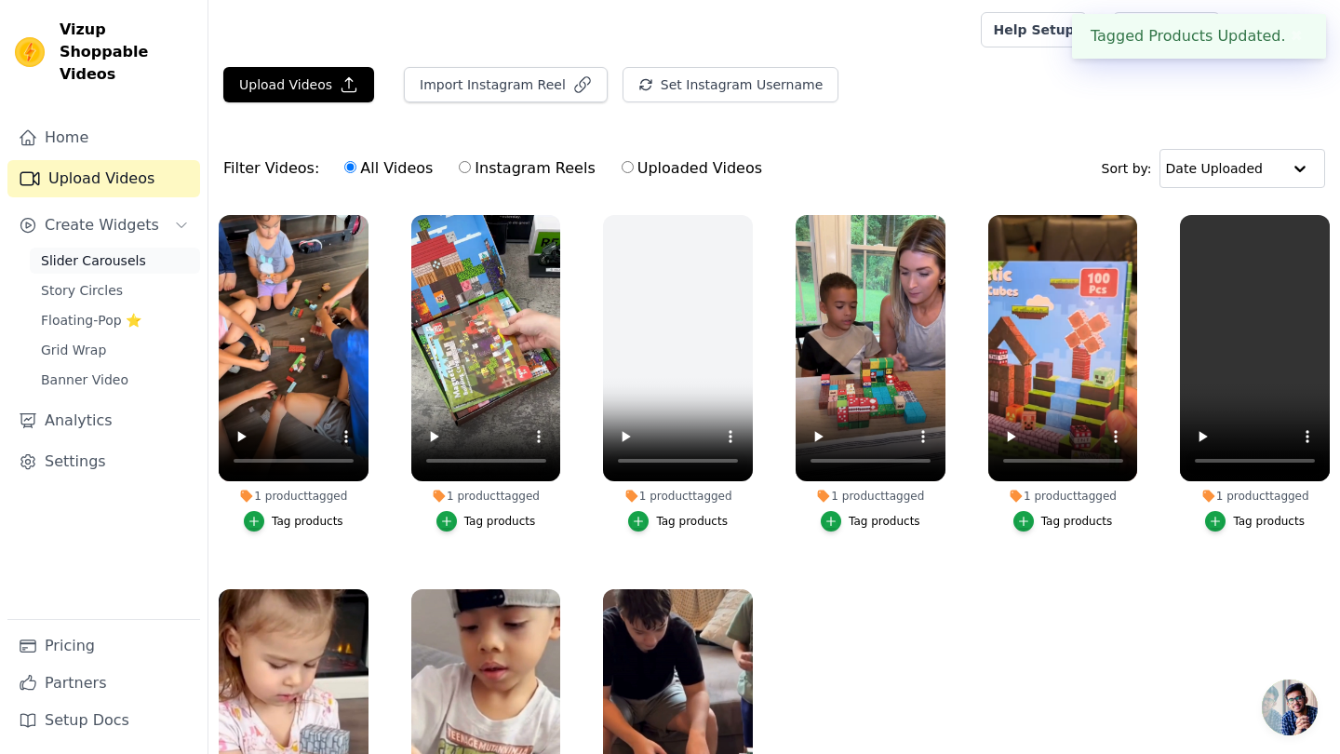
click at [106, 251] on span "Slider Carousels" at bounding box center [93, 260] width 105 height 19
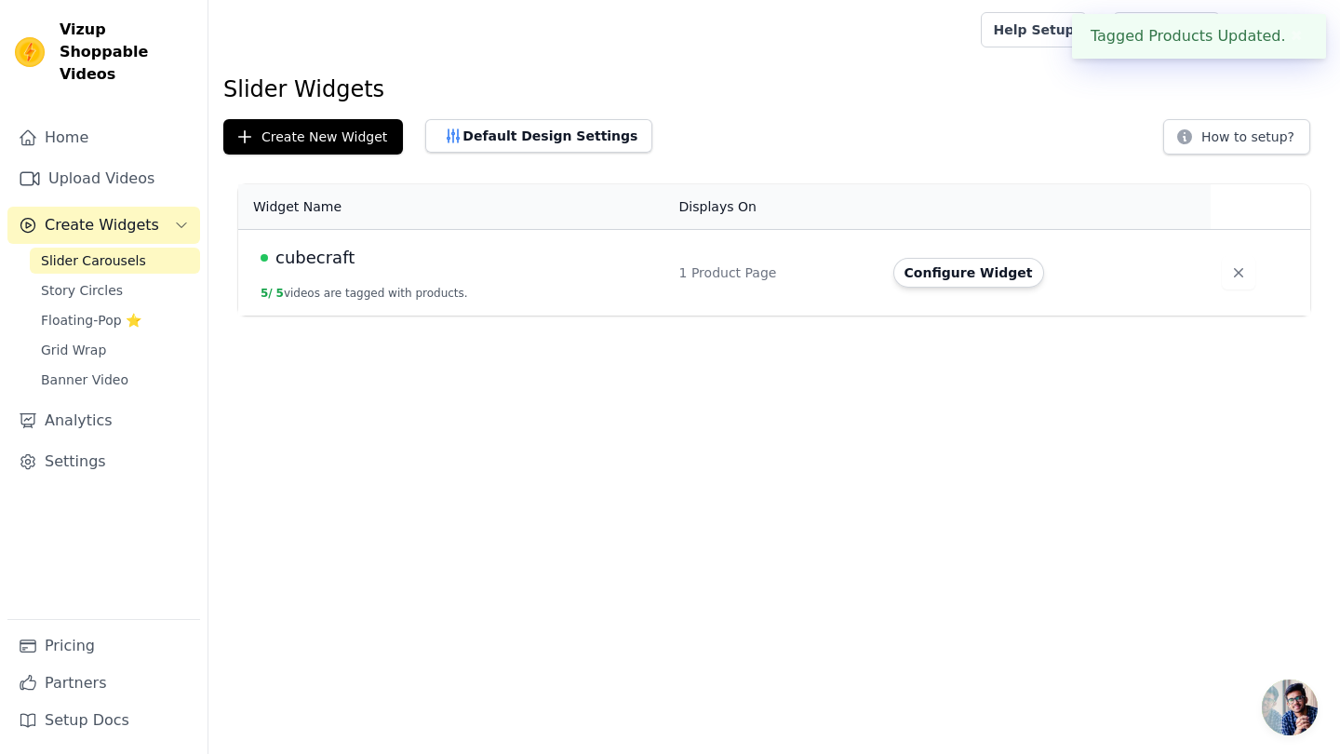
click at [553, 262] on div "cubecraft" at bounding box center [458, 258] width 396 height 26
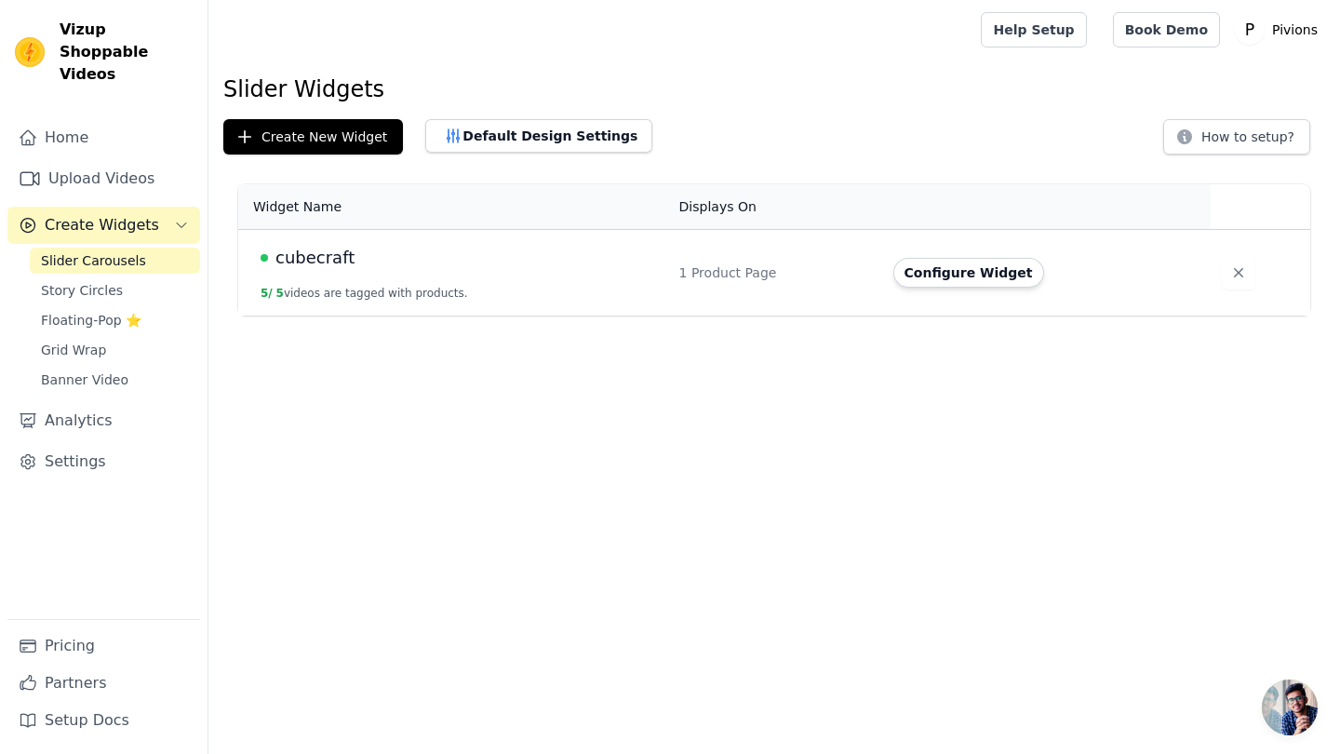
click at [351, 278] on td "cubecraft 5 / 5 videos are tagged with products." at bounding box center [453, 273] width 430 height 87
click at [322, 251] on span "cubecraft" at bounding box center [314, 258] width 79 height 26
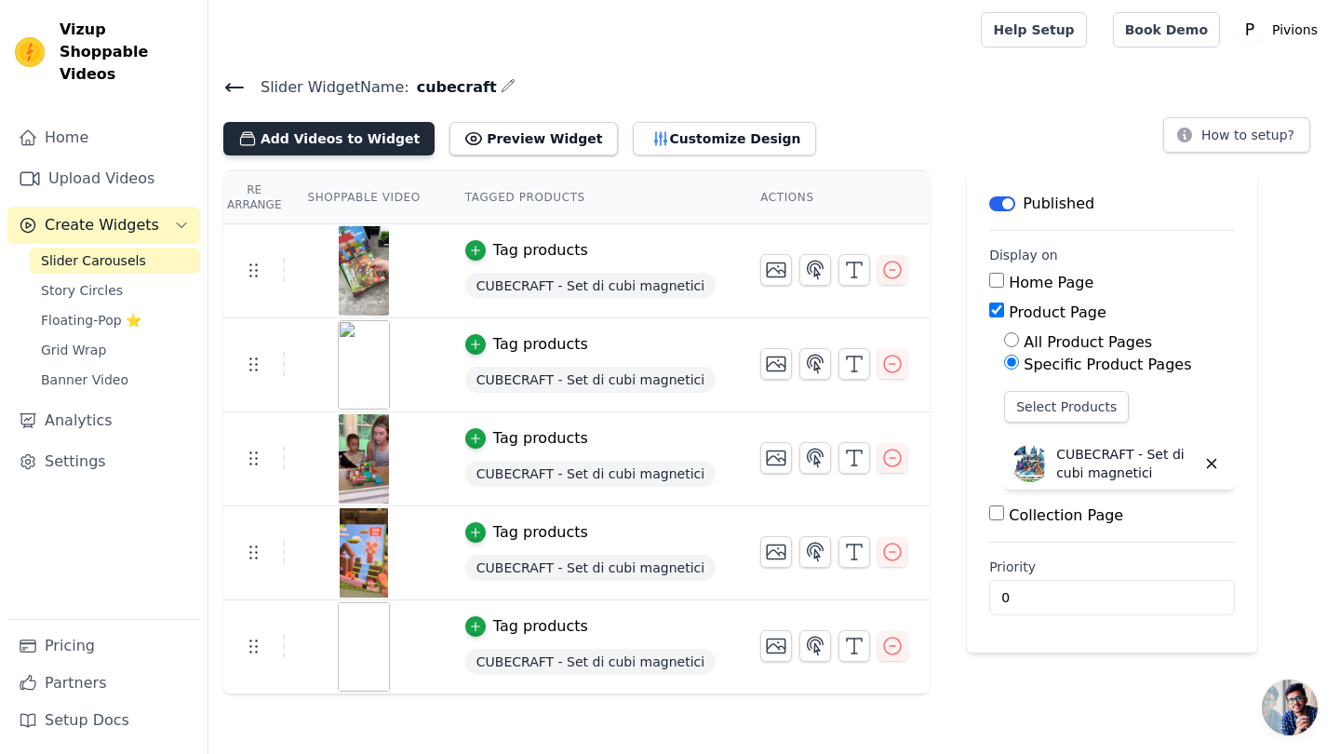
click at [361, 139] on button "Add Videos to Widget" at bounding box center [328, 138] width 211 height 33
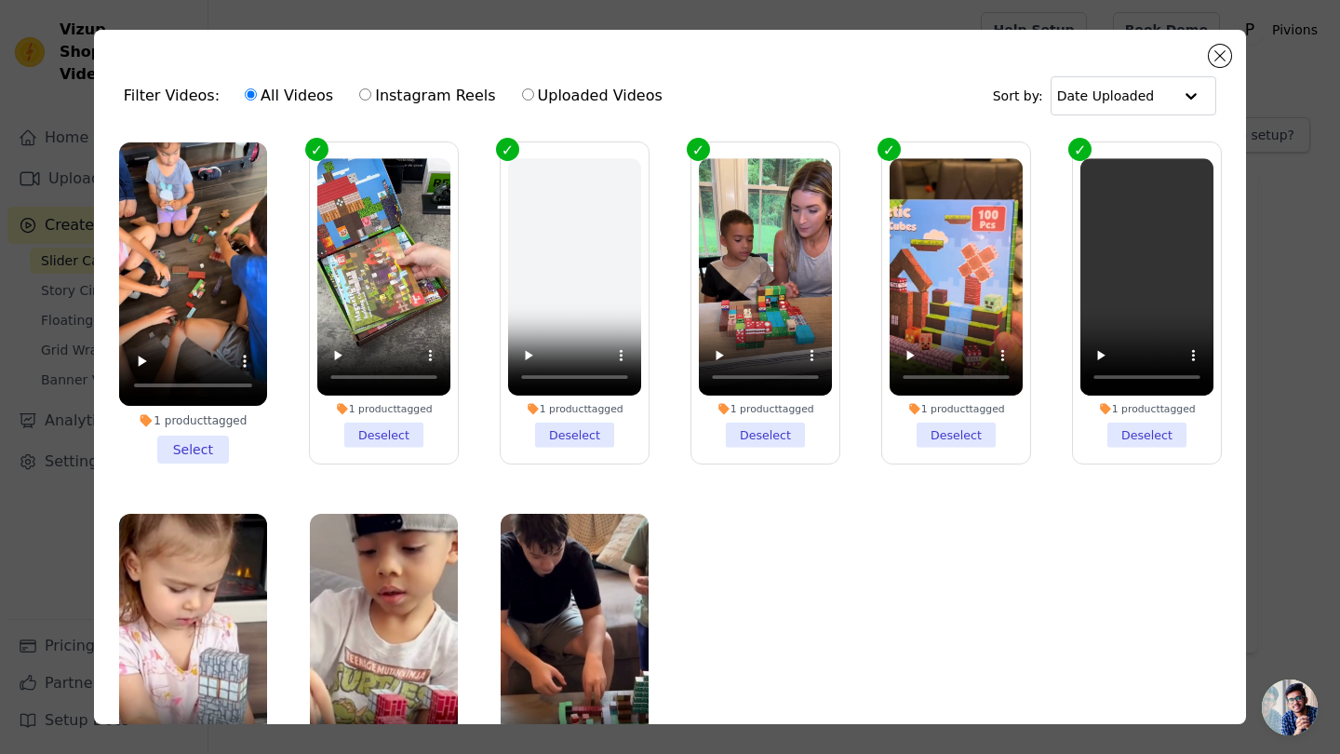
click at [210, 444] on li "1 product tagged Select" at bounding box center [193, 302] width 148 height 321
click at [0, 0] on input "1 product tagged Select" at bounding box center [0, 0] width 0 height 0
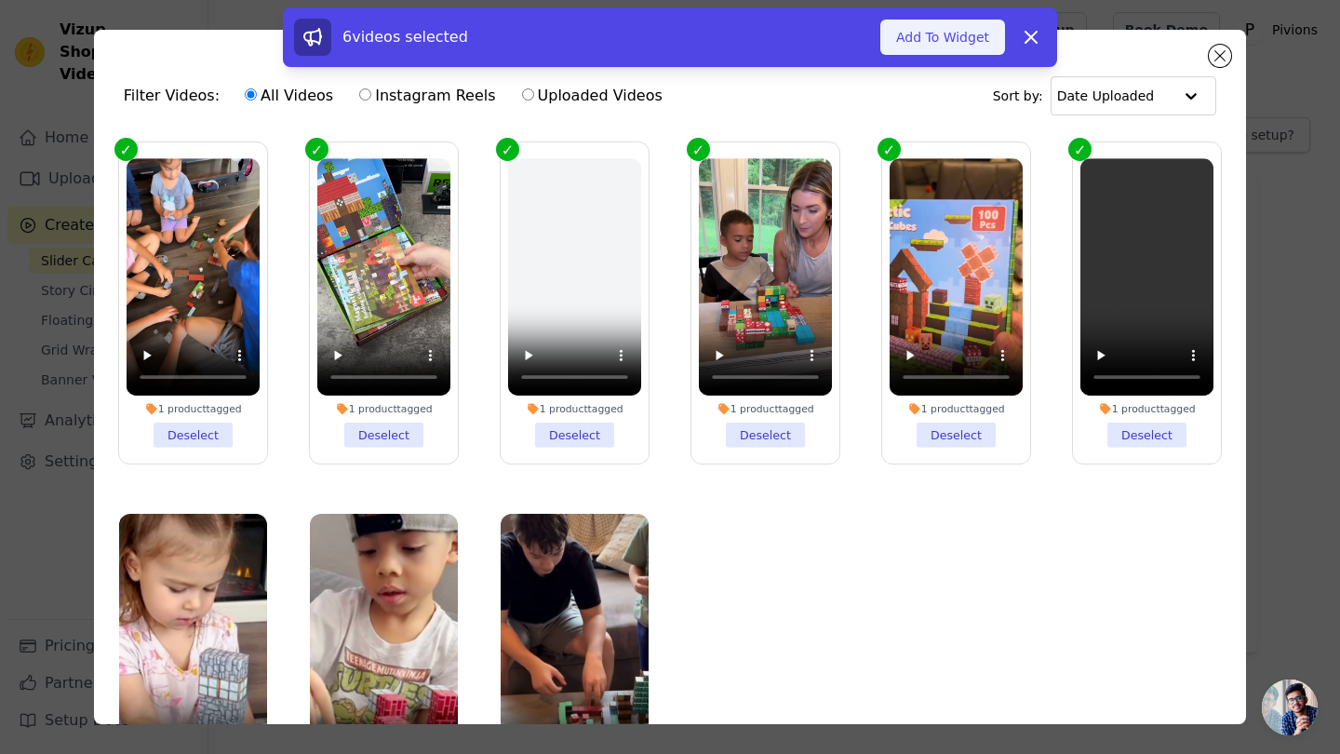
click at [950, 39] on button "Add To Widget" at bounding box center [942, 37] width 125 height 35
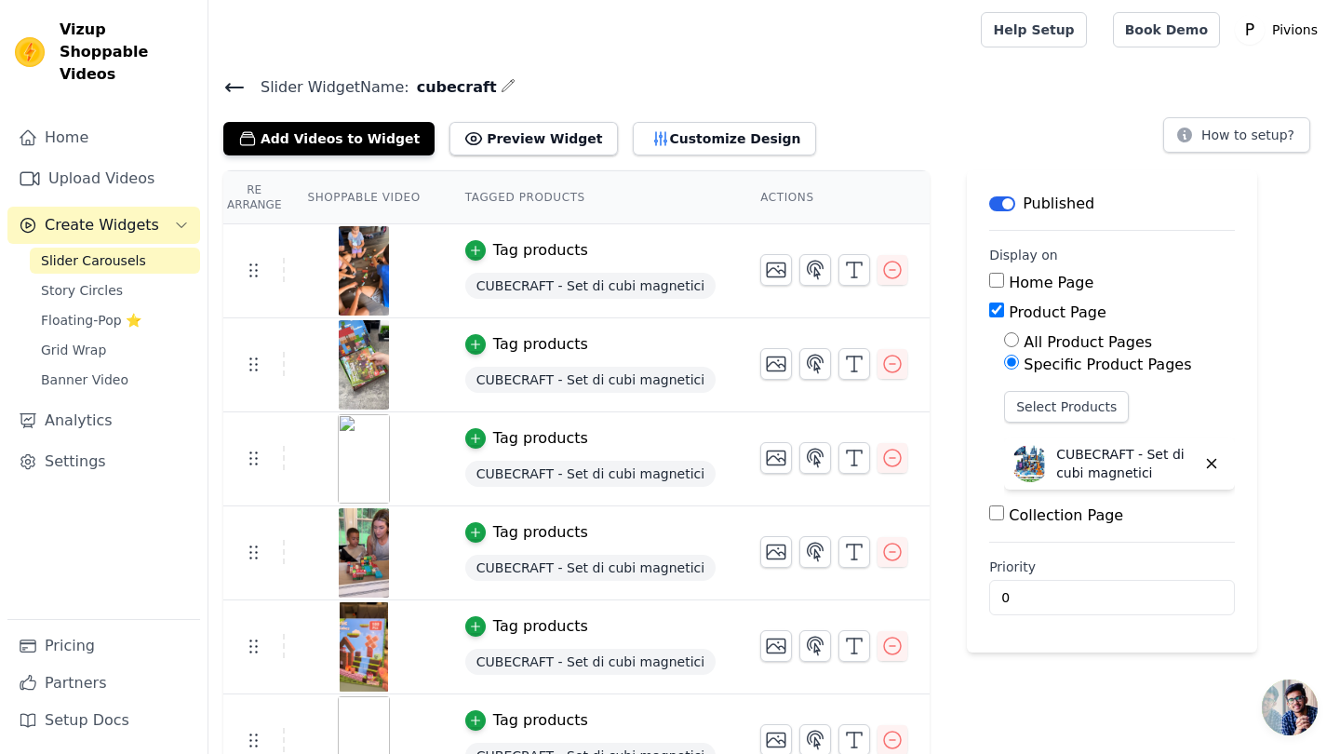
click at [555, 76] on h4 "Slider Widget Name: cubecraft" at bounding box center [773, 86] width 1101 height 25
click at [100, 163] on link "Upload Videos" at bounding box center [103, 178] width 193 height 37
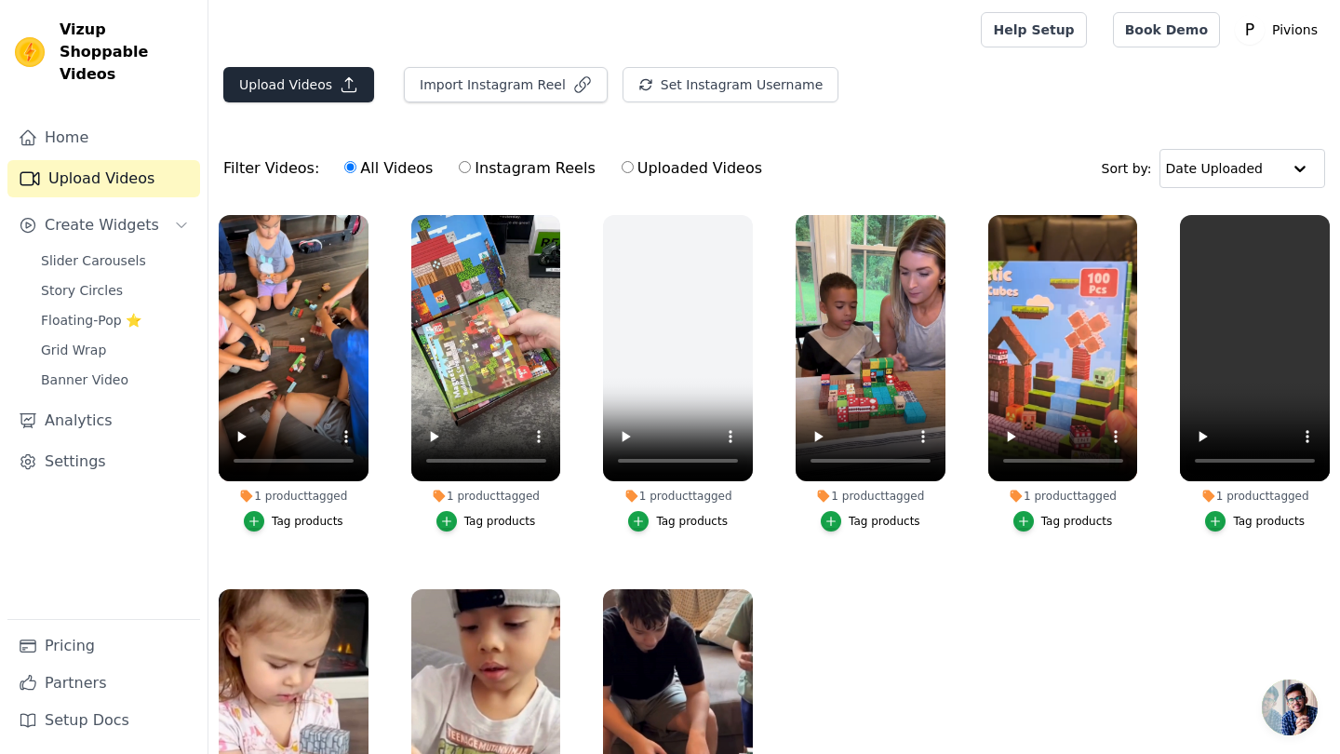
click at [314, 92] on button "Upload Videos" at bounding box center [298, 84] width 151 height 35
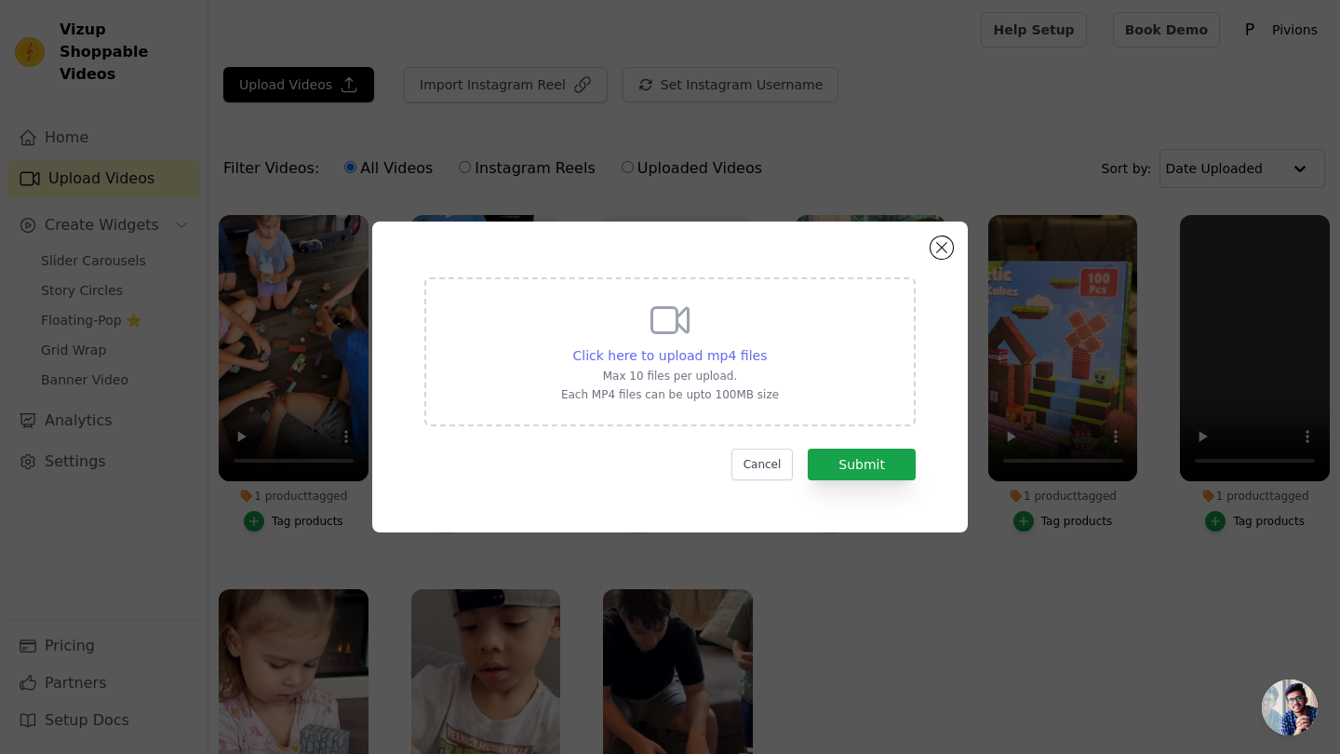
click at [678, 354] on span "Click here to upload mp4 files" at bounding box center [670, 355] width 194 height 15
click at [766, 346] on input "Click here to upload mp4 files Max 10 files per upload. Each MP4 files can be u…" at bounding box center [766, 345] width 1 height 1
type input "C:\fakepath\Progetto senza titolo-15.mp4"
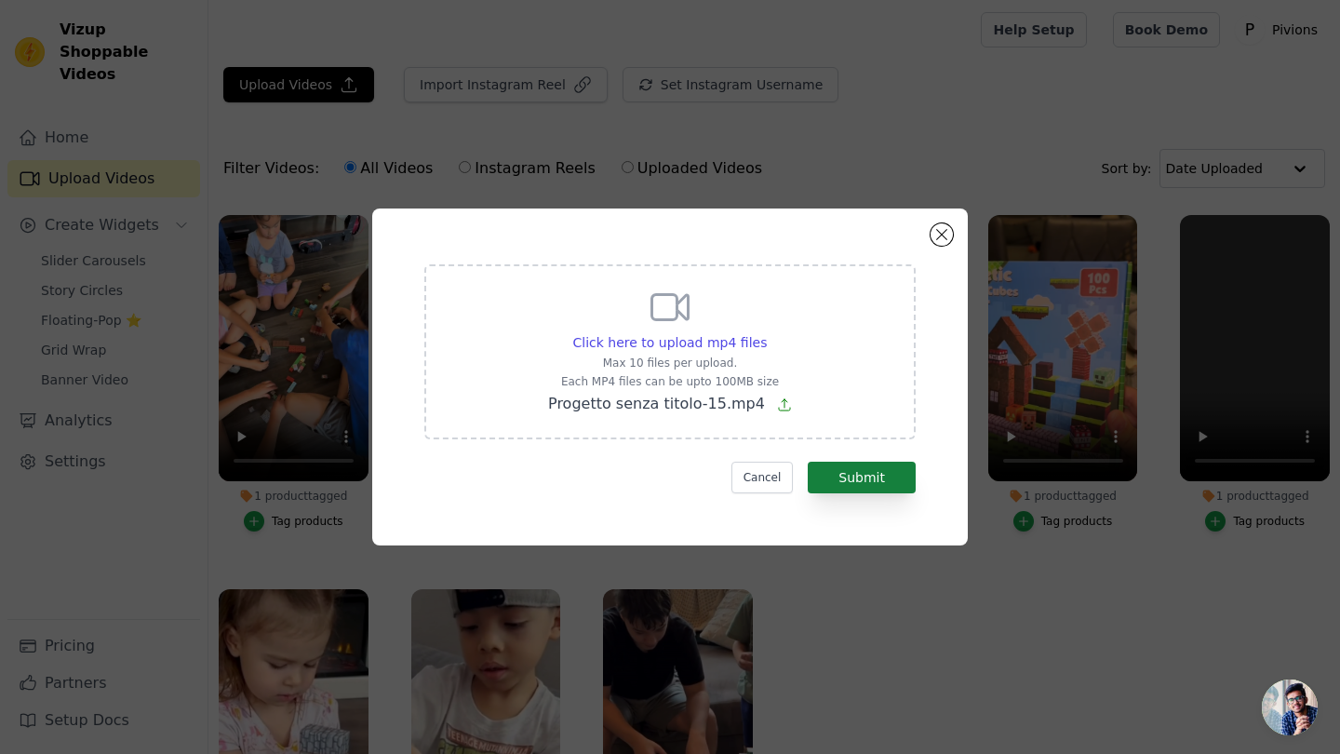
click at [880, 473] on button "Submit" at bounding box center [861, 477] width 108 height 32
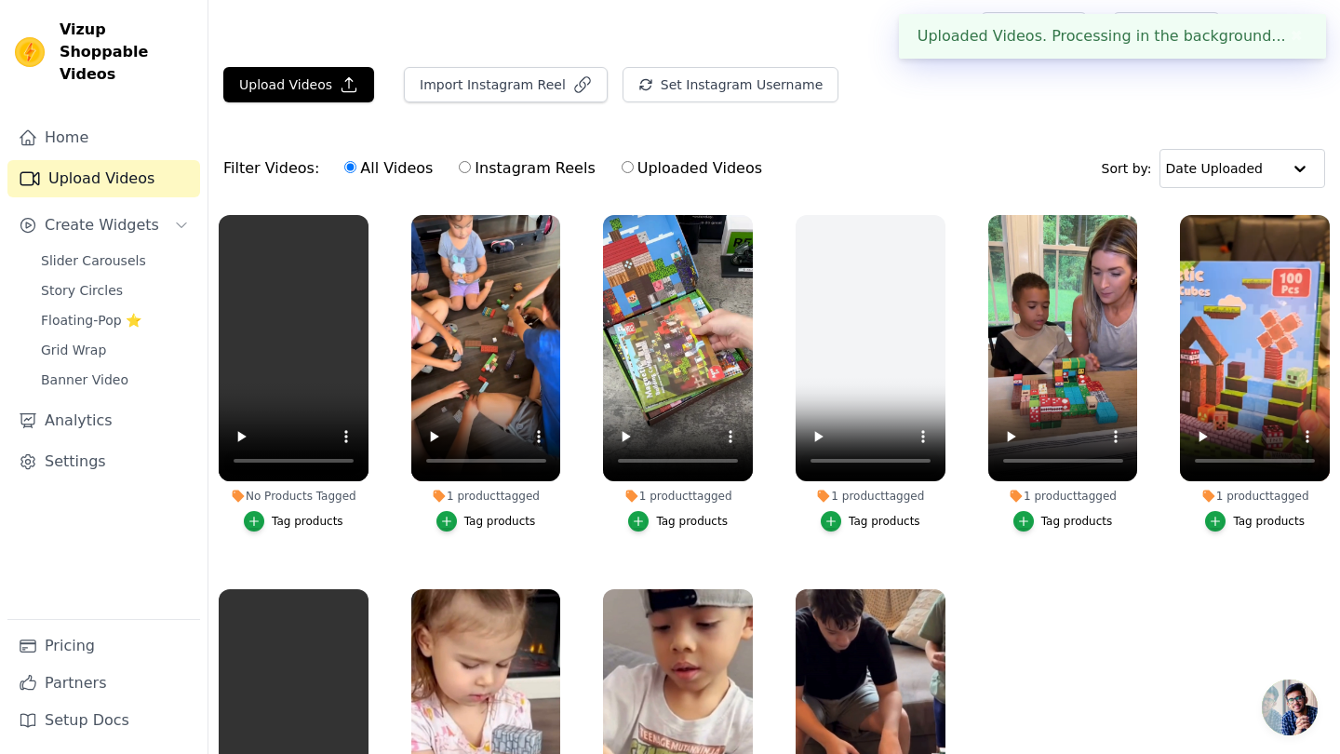
click at [312, 522] on div "Tag products" at bounding box center [308, 521] width 72 height 15
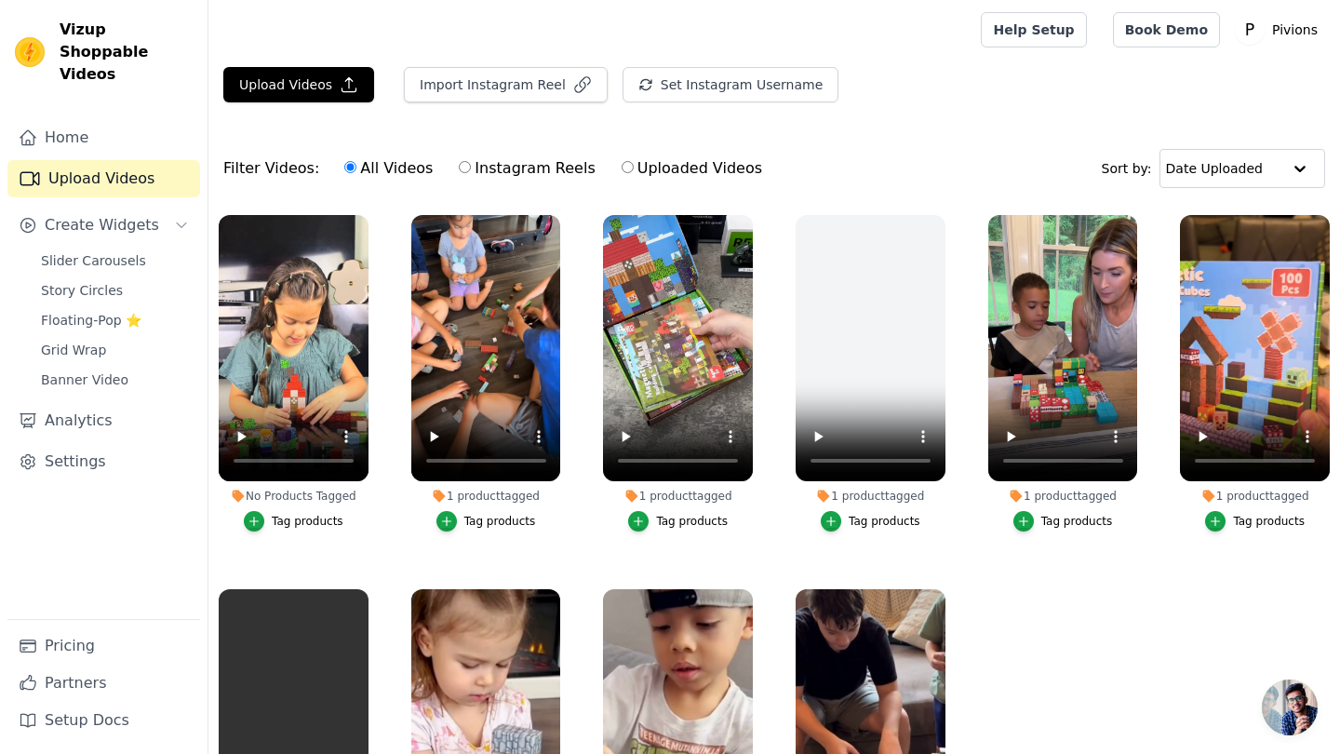
click at [301, 508] on li "No Products Tagged Tag products" at bounding box center [294, 373] width 150 height 316
click at [310, 522] on div "Tag products" at bounding box center [308, 521] width 72 height 15
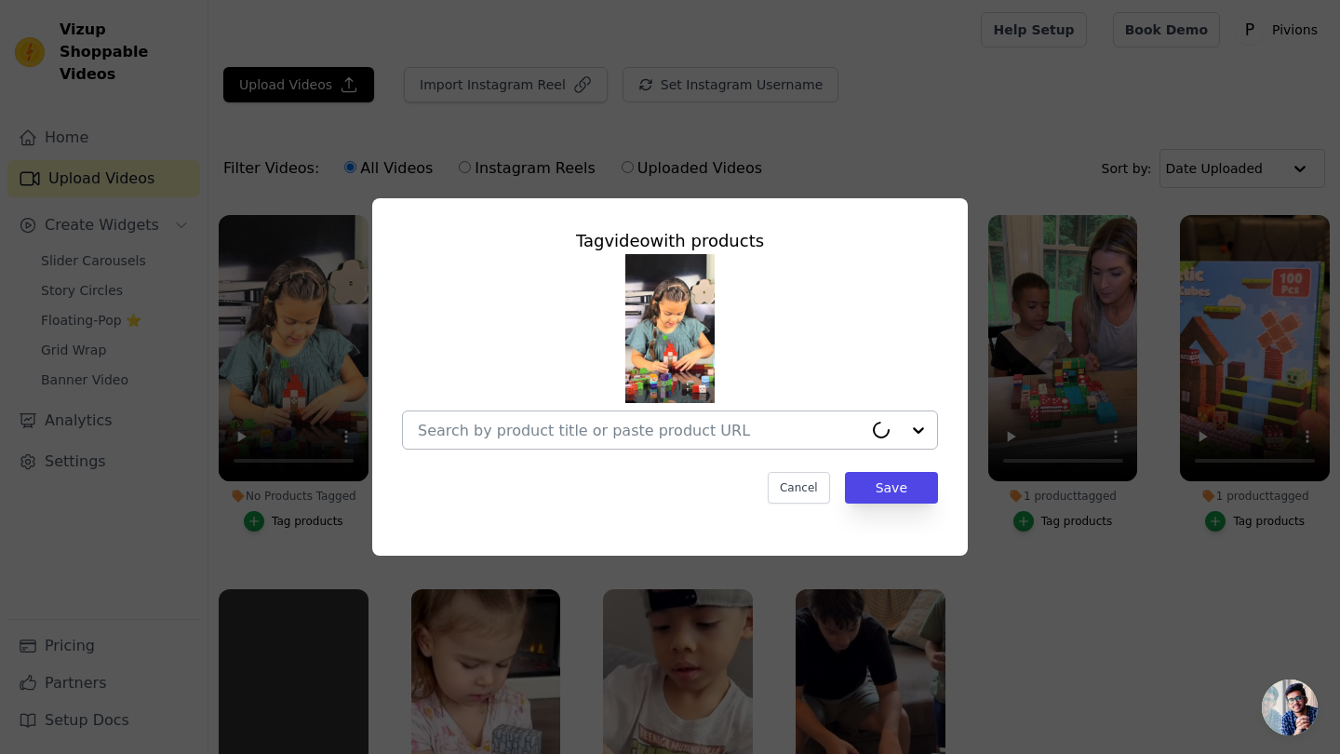
click at [853, 430] on input "No Products Tagged Tag video with products Cancel Save Tag products" at bounding box center [640, 430] width 445 height 18
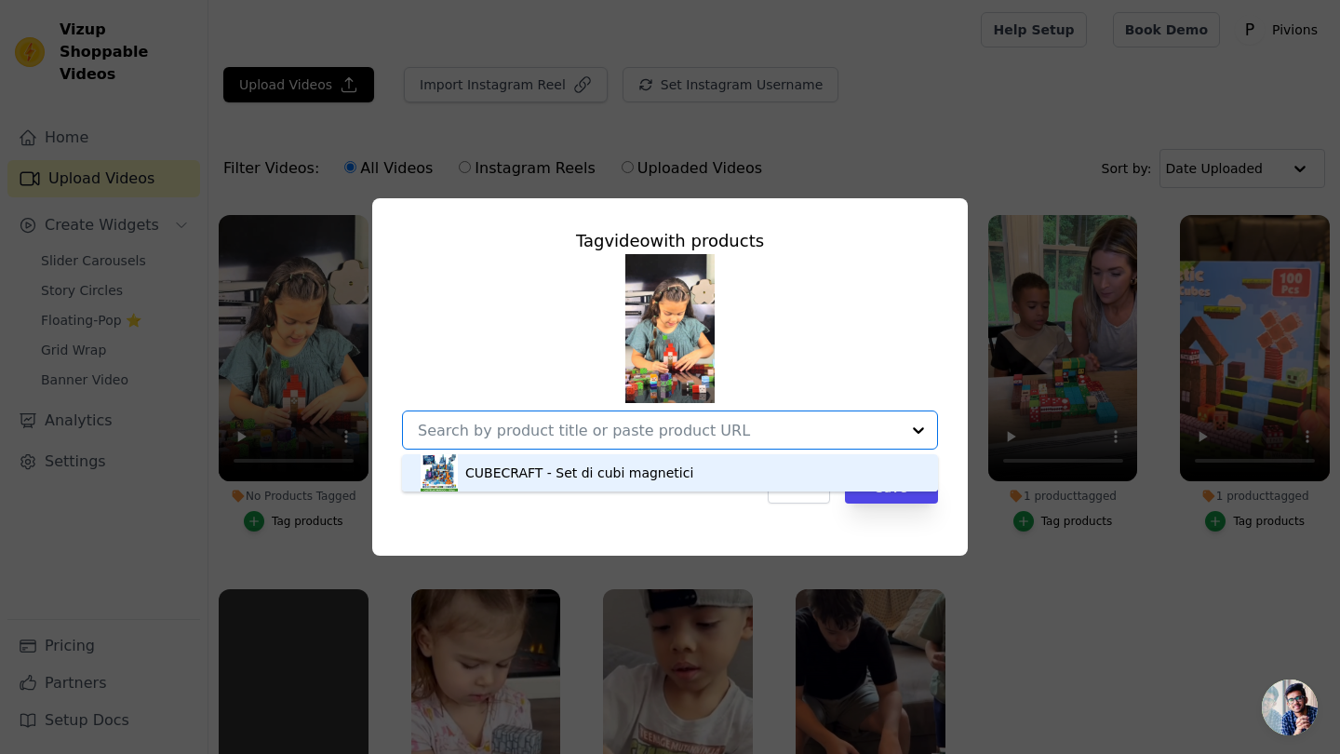
click at [744, 489] on div "CUBECRAFT - Set di cubi magnetici" at bounding box center [669, 472] width 499 height 37
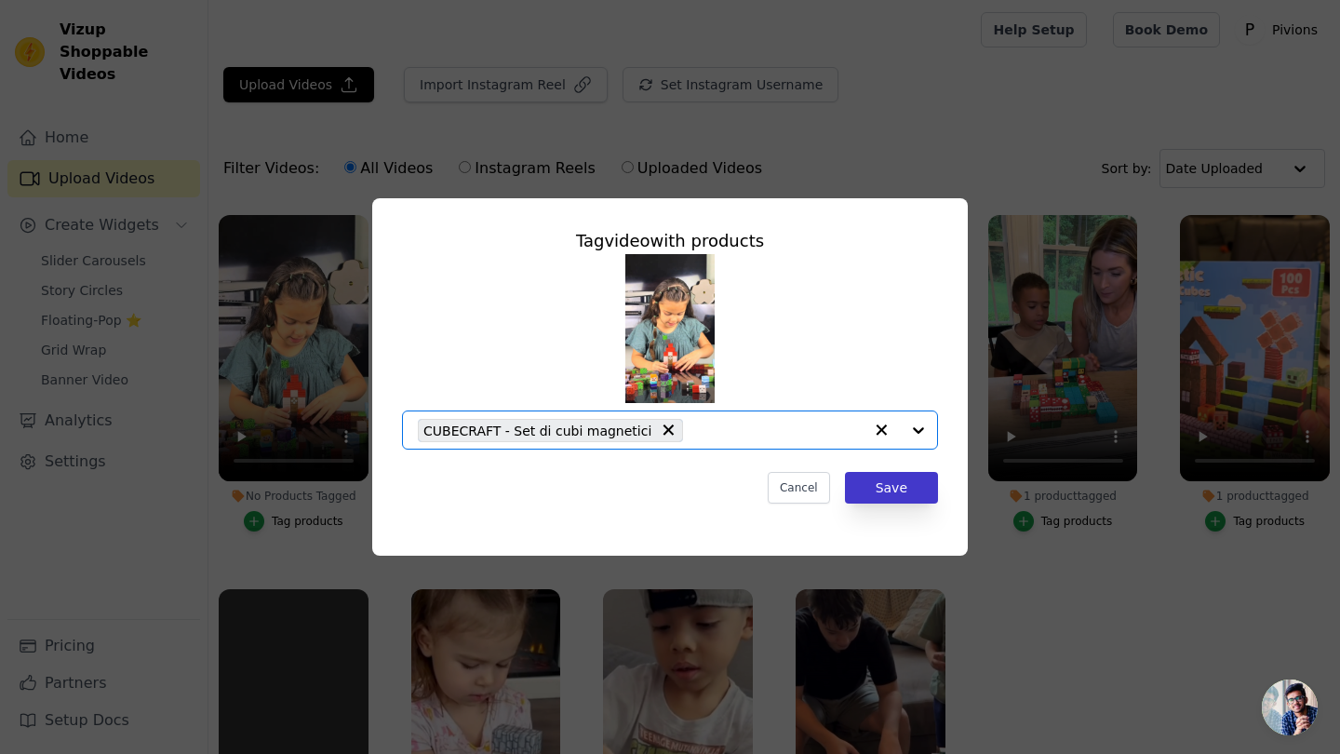
click at [886, 474] on button "Save" at bounding box center [891, 488] width 93 height 32
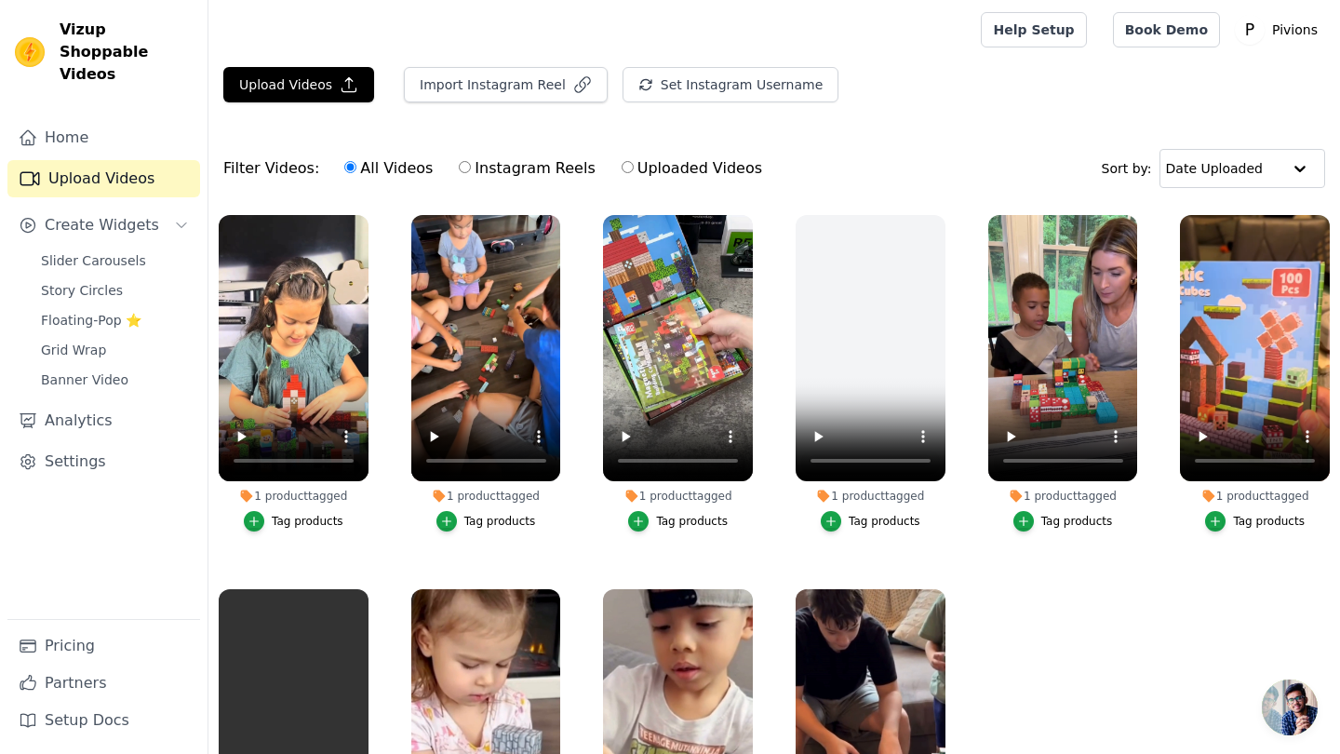
click at [117, 222] on div "Home Upload Videos Create Widgets Slider Carousels Story Circles Floating-Pop ⭐…" at bounding box center [103, 369] width 193 height 500
click at [117, 251] on span "Slider Carousels" at bounding box center [93, 260] width 105 height 19
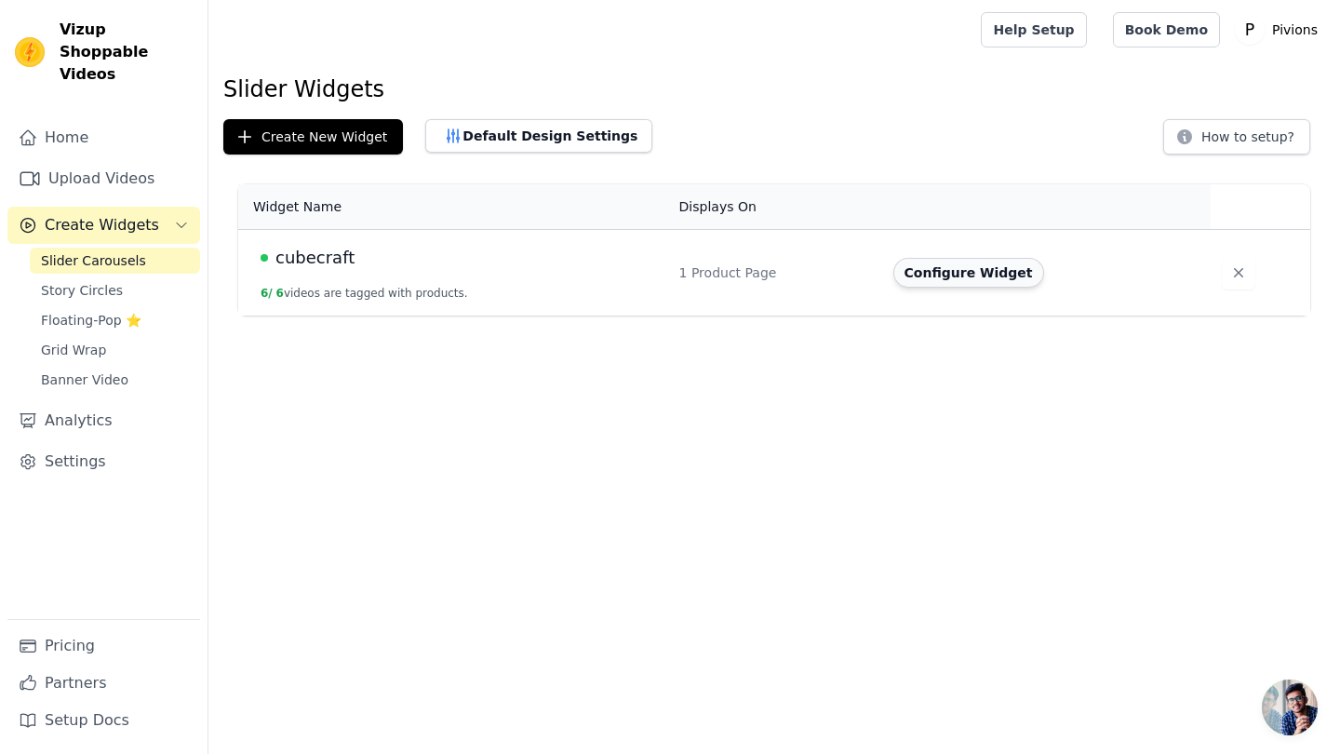
click at [994, 283] on button "Configure Widget" at bounding box center [968, 273] width 151 height 30
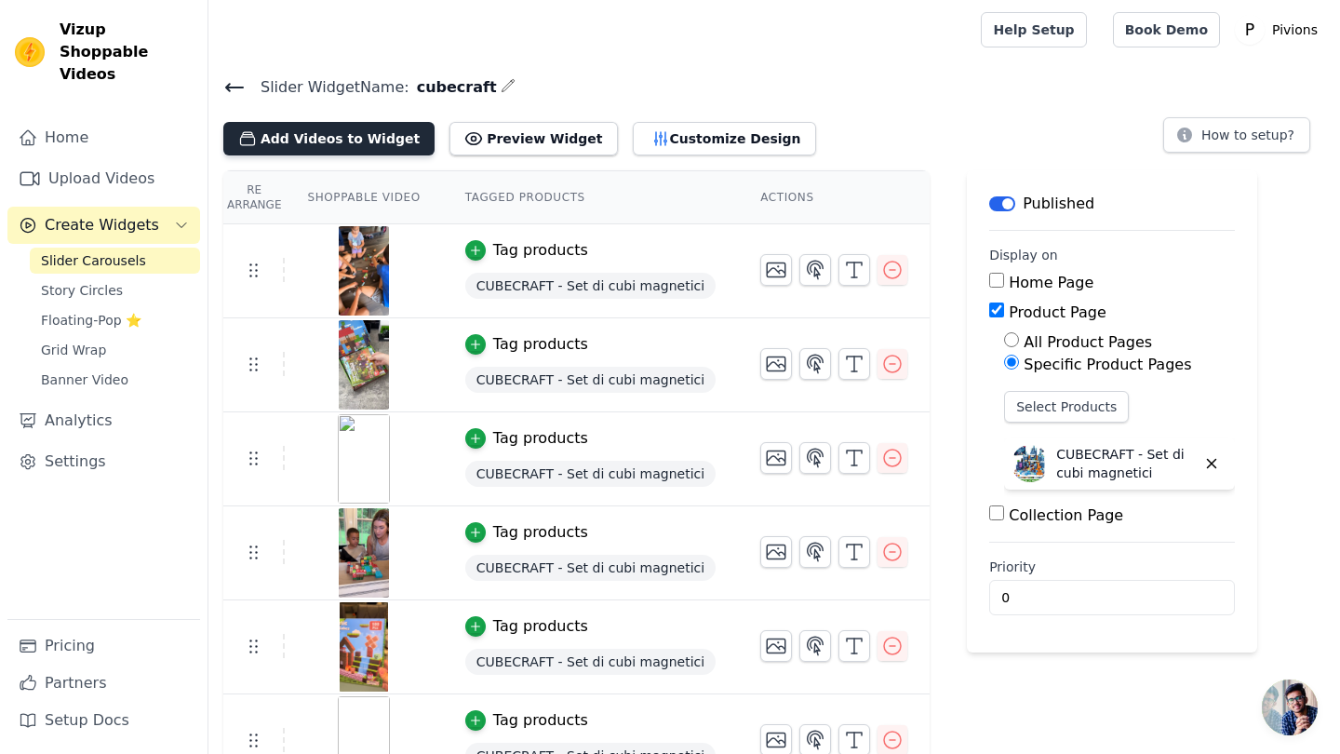
click at [324, 145] on button "Add Videos to Widget" at bounding box center [328, 138] width 211 height 33
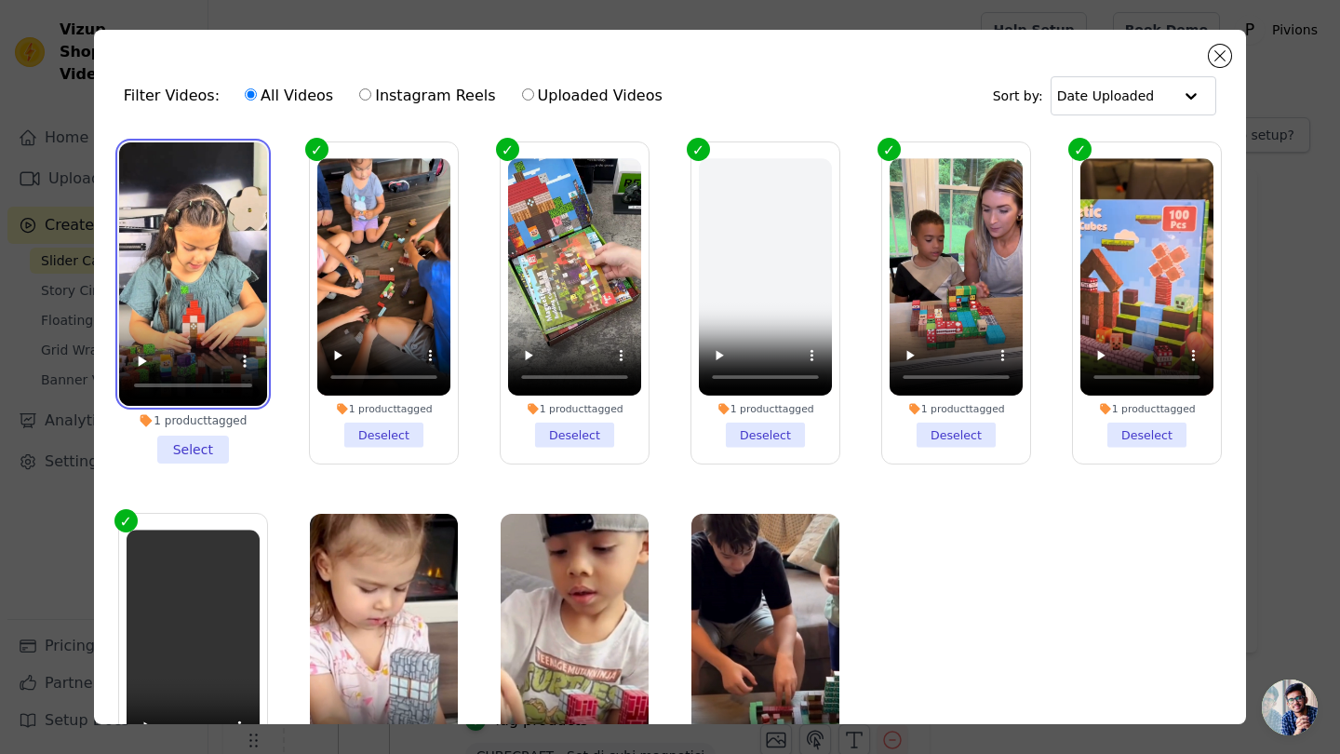
click at [220, 310] on video at bounding box center [193, 273] width 148 height 263
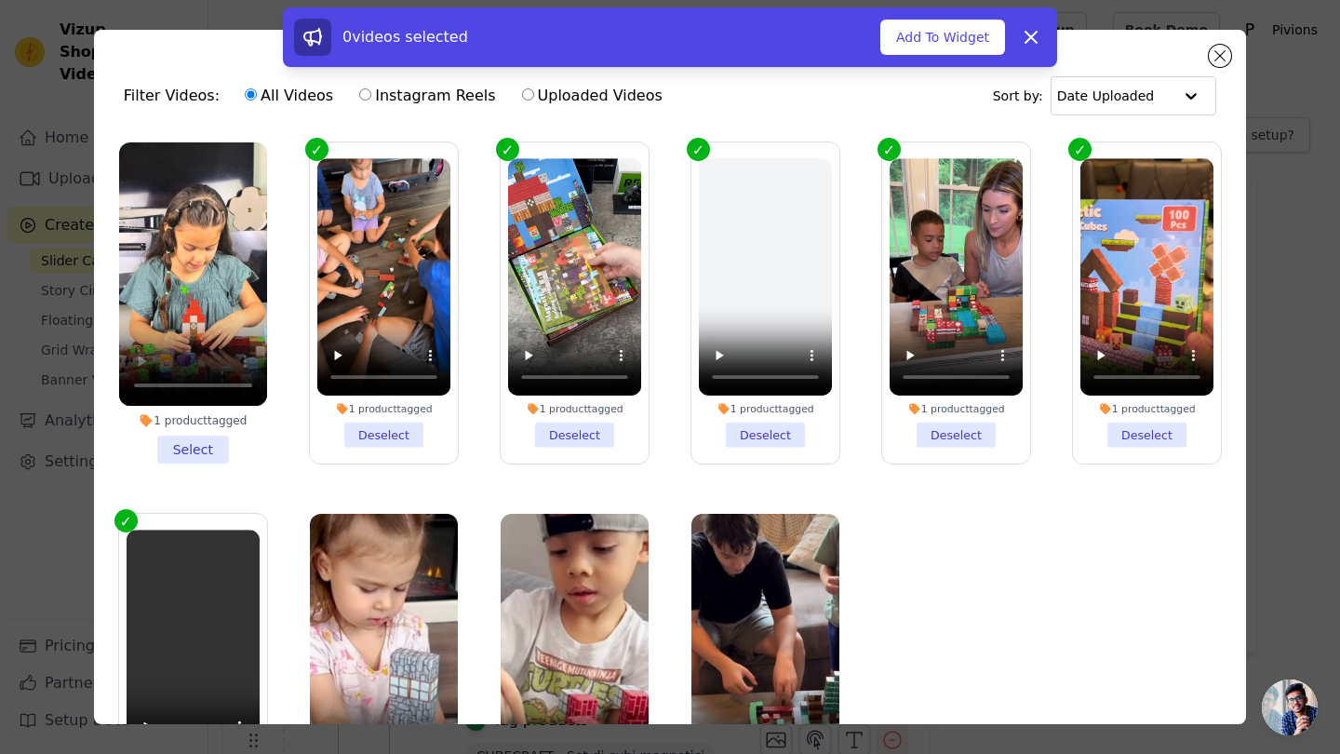
click at [221, 445] on li "1 product tagged Select" at bounding box center [193, 302] width 148 height 321
click at [0, 0] on input "1 product tagged Select" at bounding box center [0, 0] width 0 height 0
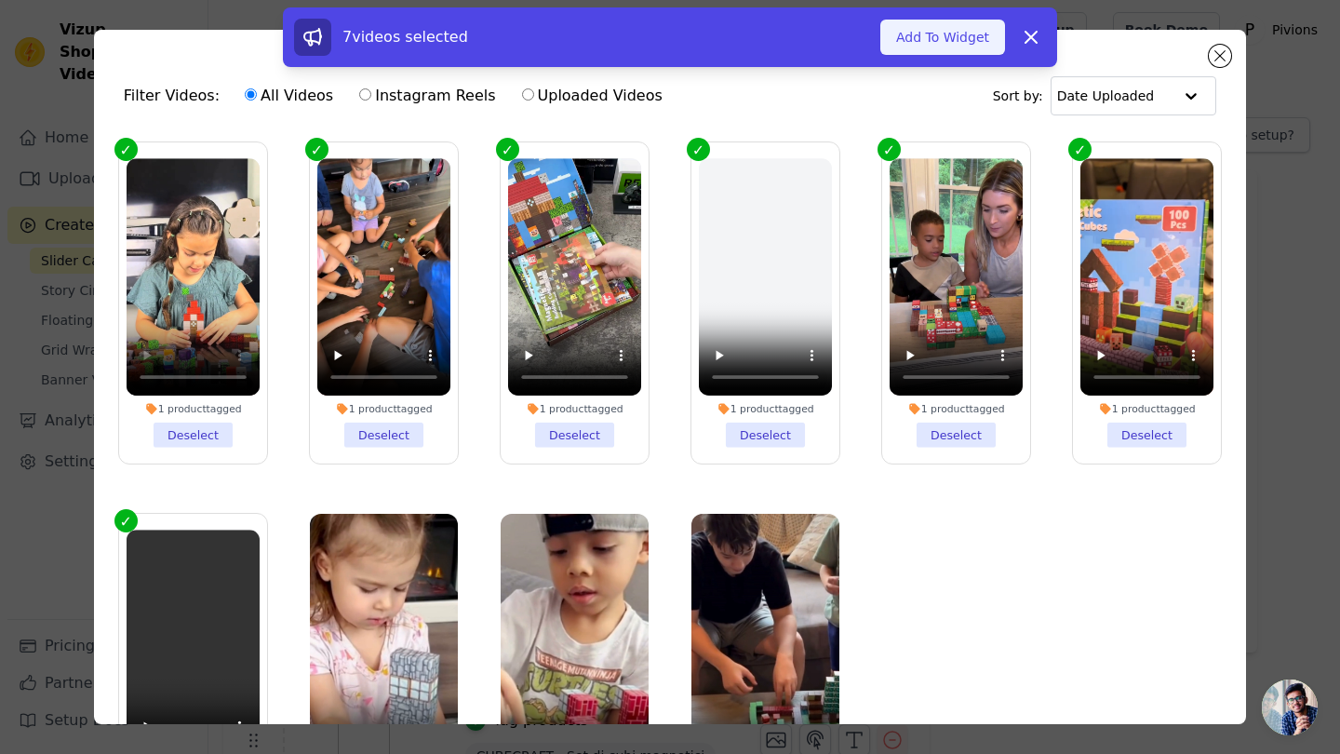
click at [973, 42] on button "Add To Widget" at bounding box center [942, 37] width 125 height 35
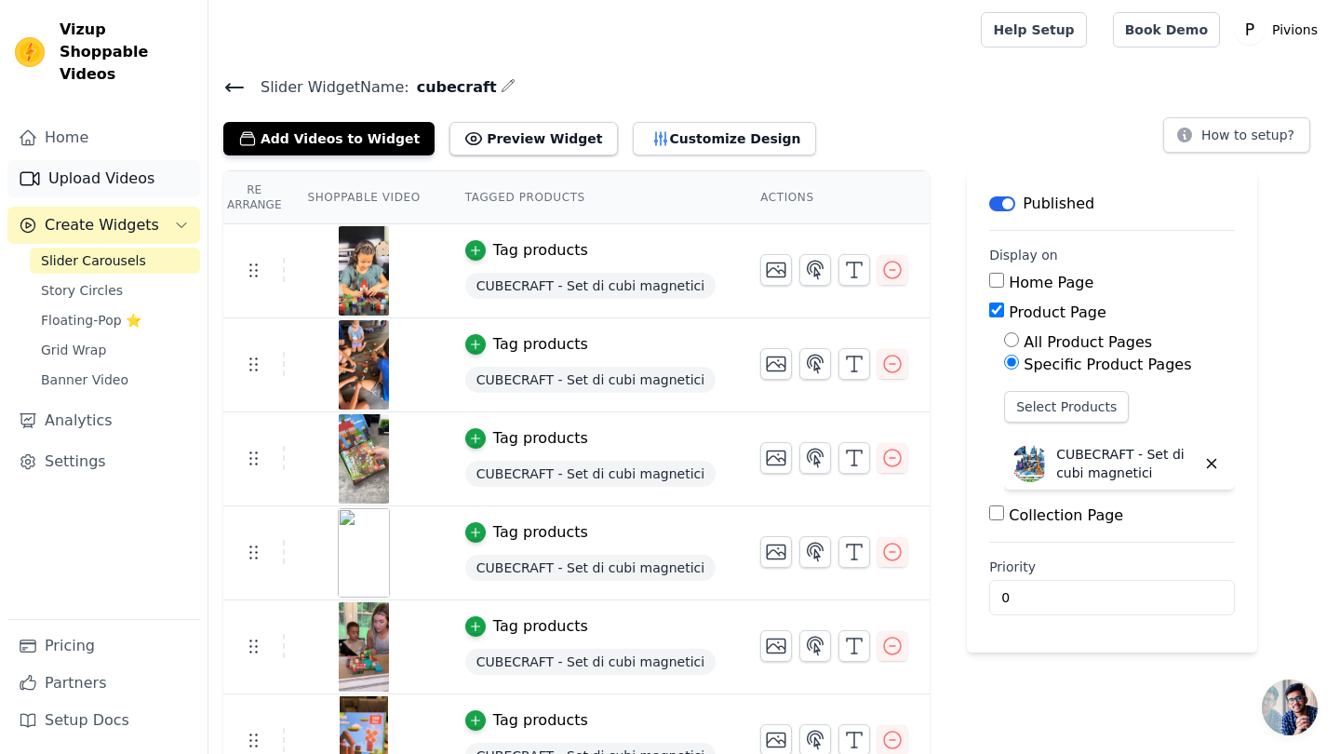
click at [152, 165] on link "Upload Videos" at bounding box center [103, 178] width 193 height 37
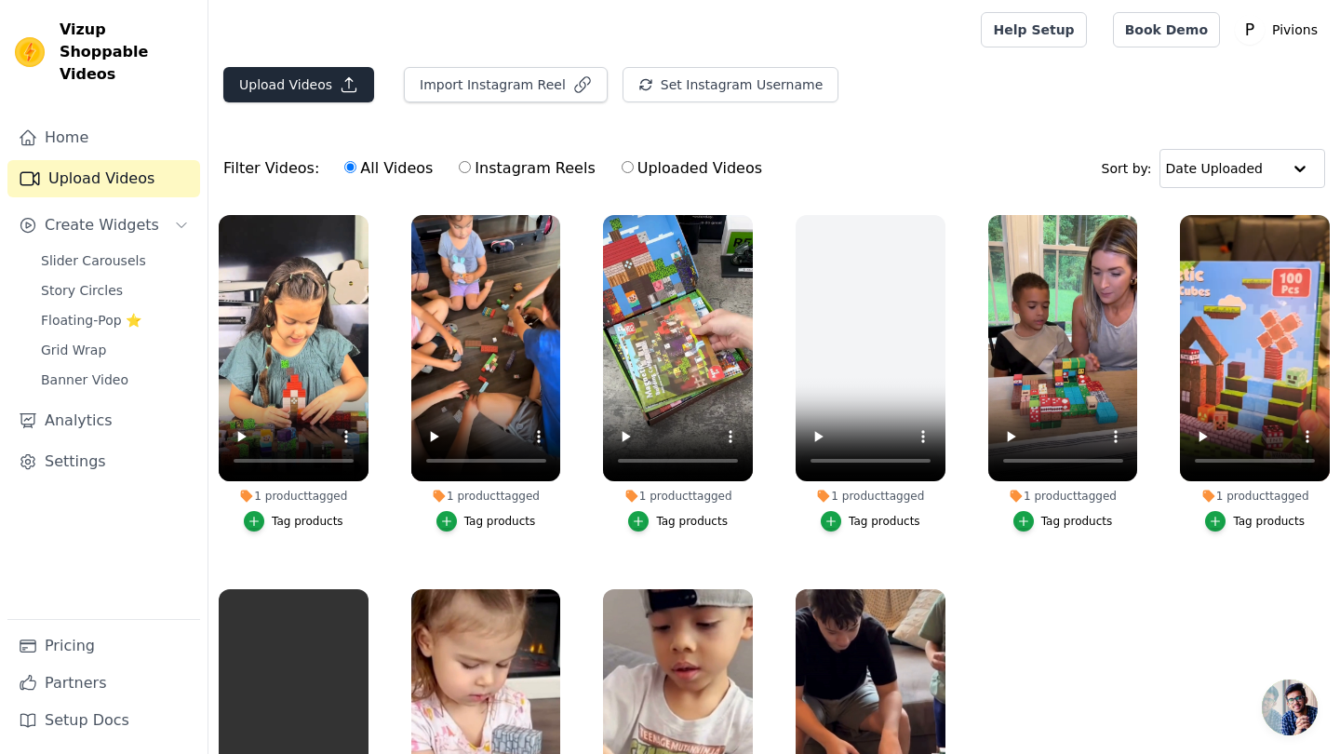
click at [291, 96] on button "Upload Videos" at bounding box center [298, 84] width 151 height 35
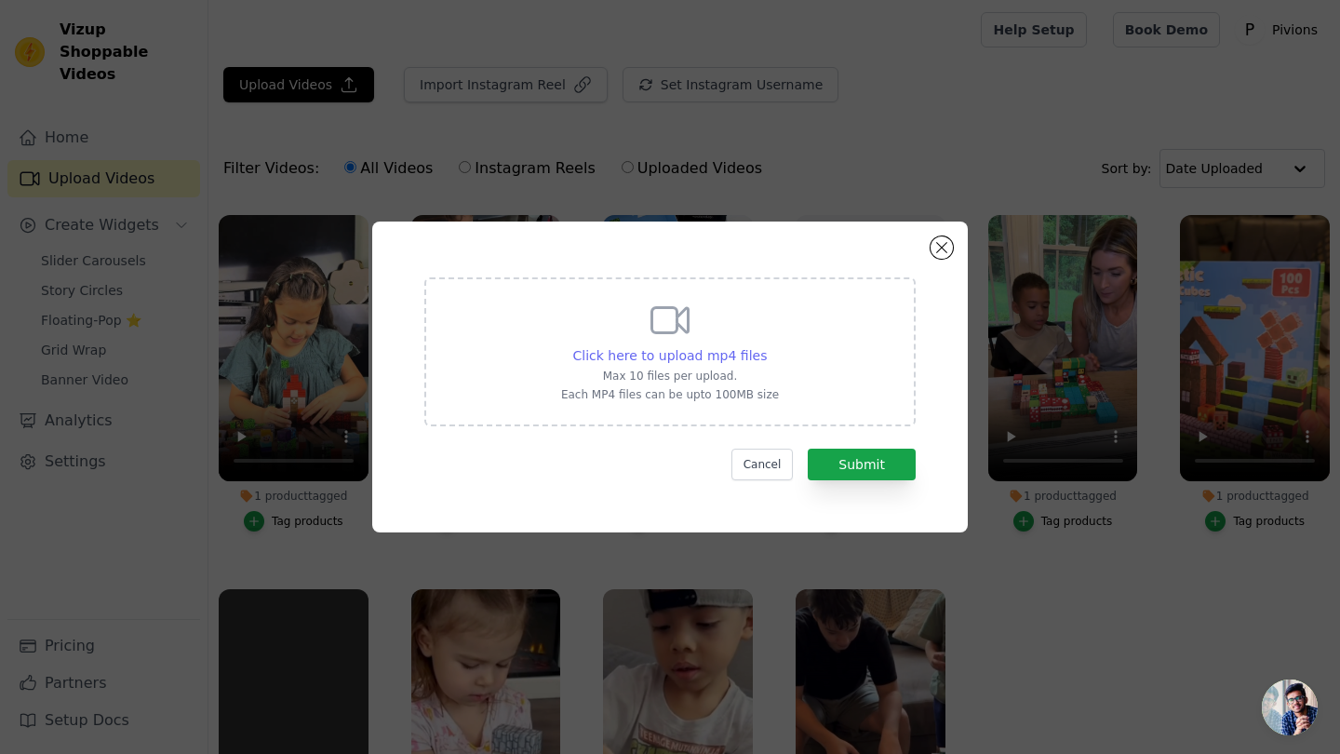
click at [681, 354] on span "Click here to upload mp4 files" at bounding box center [670, 355] width 194 height 15
click at [766, 346] on input "Click here to upload mp4 files Max 10 files per upload. Each MP4 files can be u…" at bounding box center [766, 345] width 1 height 1
type input "C:\fakepath\Progetto senza titolo-15.mp4"
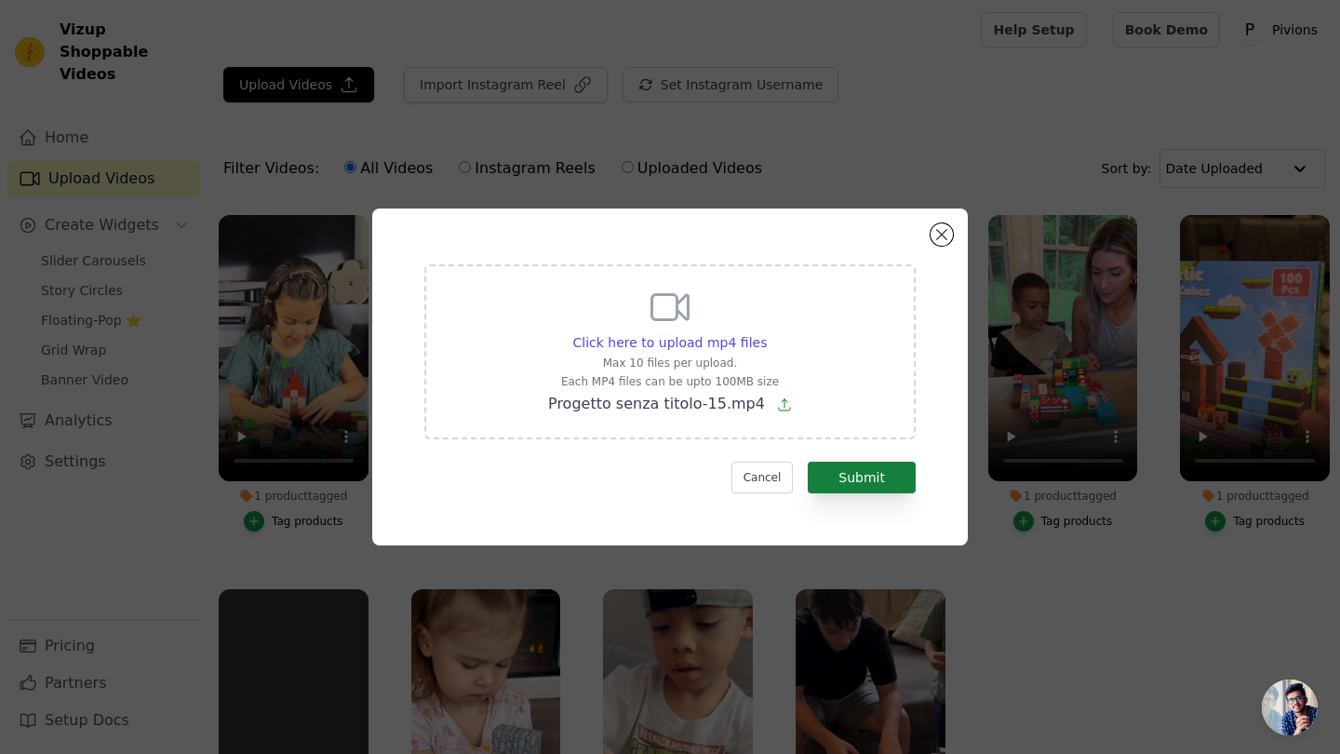
click at [888, 484] on button "Submit" at bounding box center [861, 477] width 108 height 32
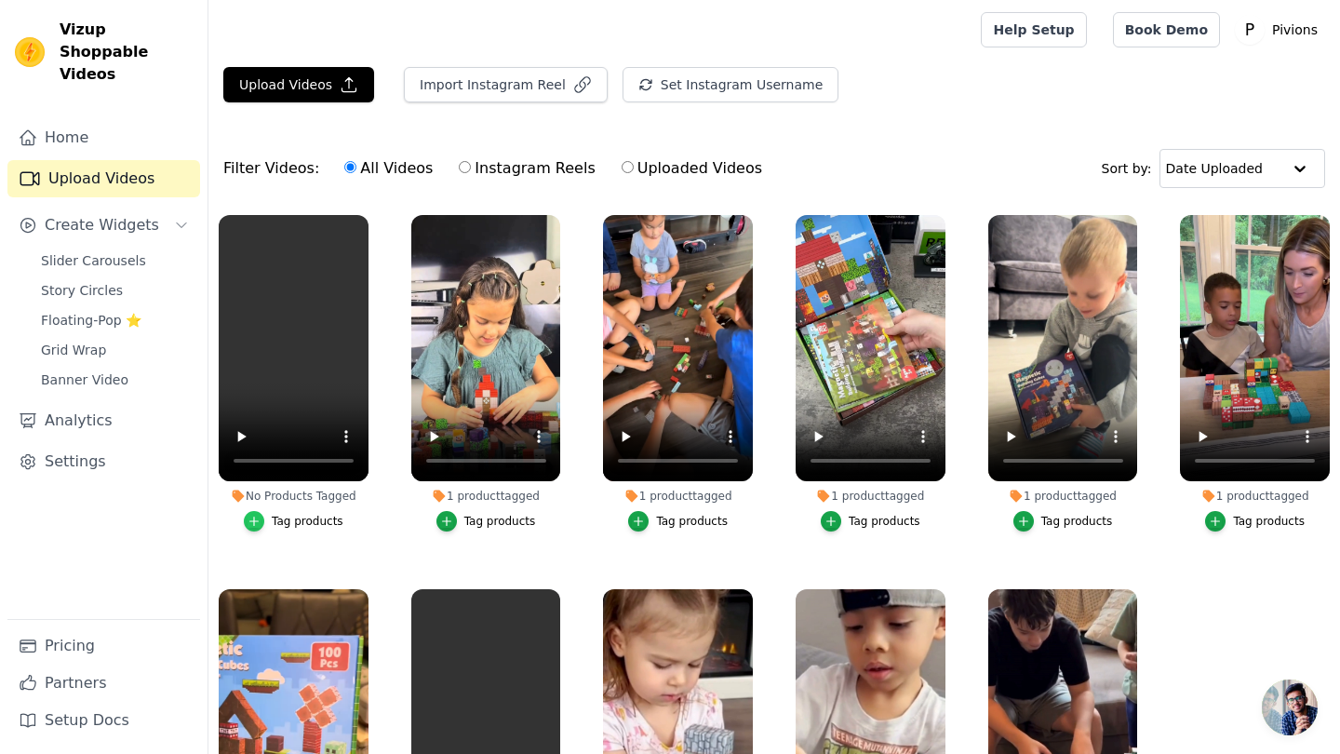
click at [252, 515] on icon "button" at bounding box center [253, 520] width 13 height 13
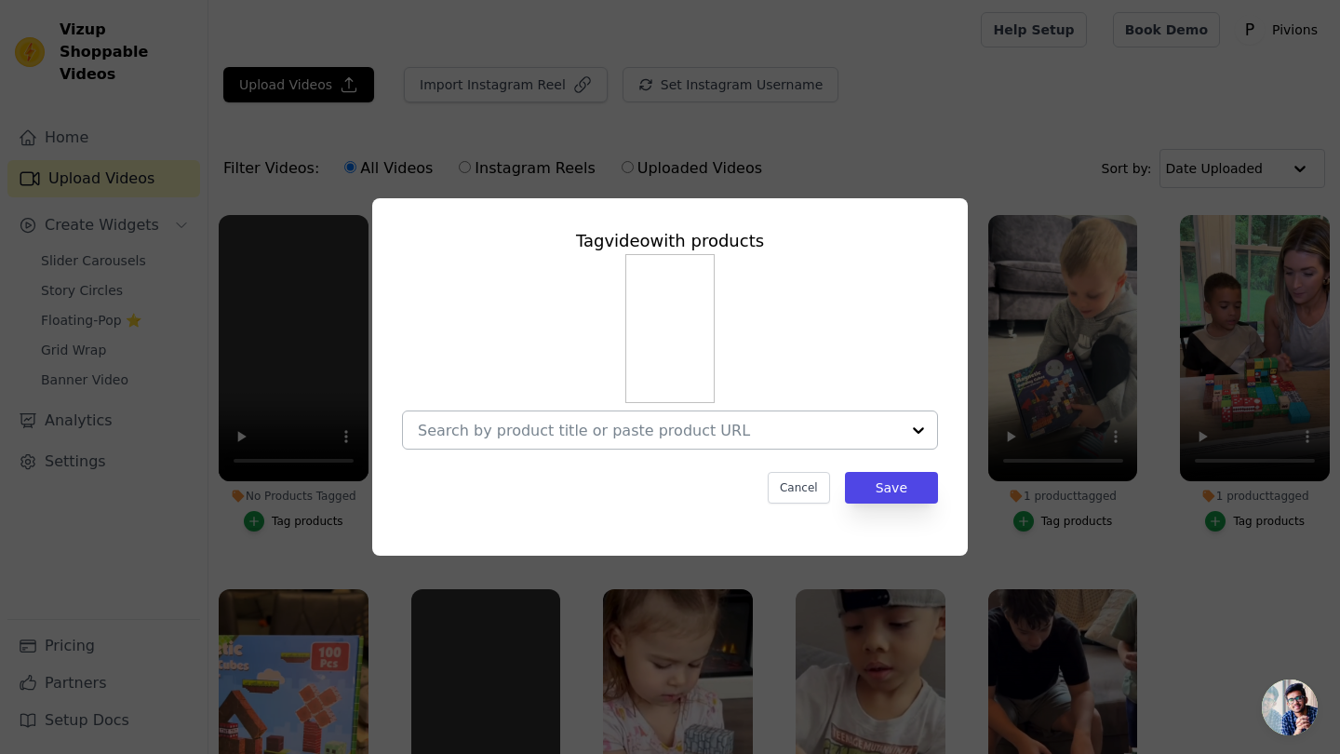
click at [794, 420] on div at bounding box center [659, 429] width 482 height 37
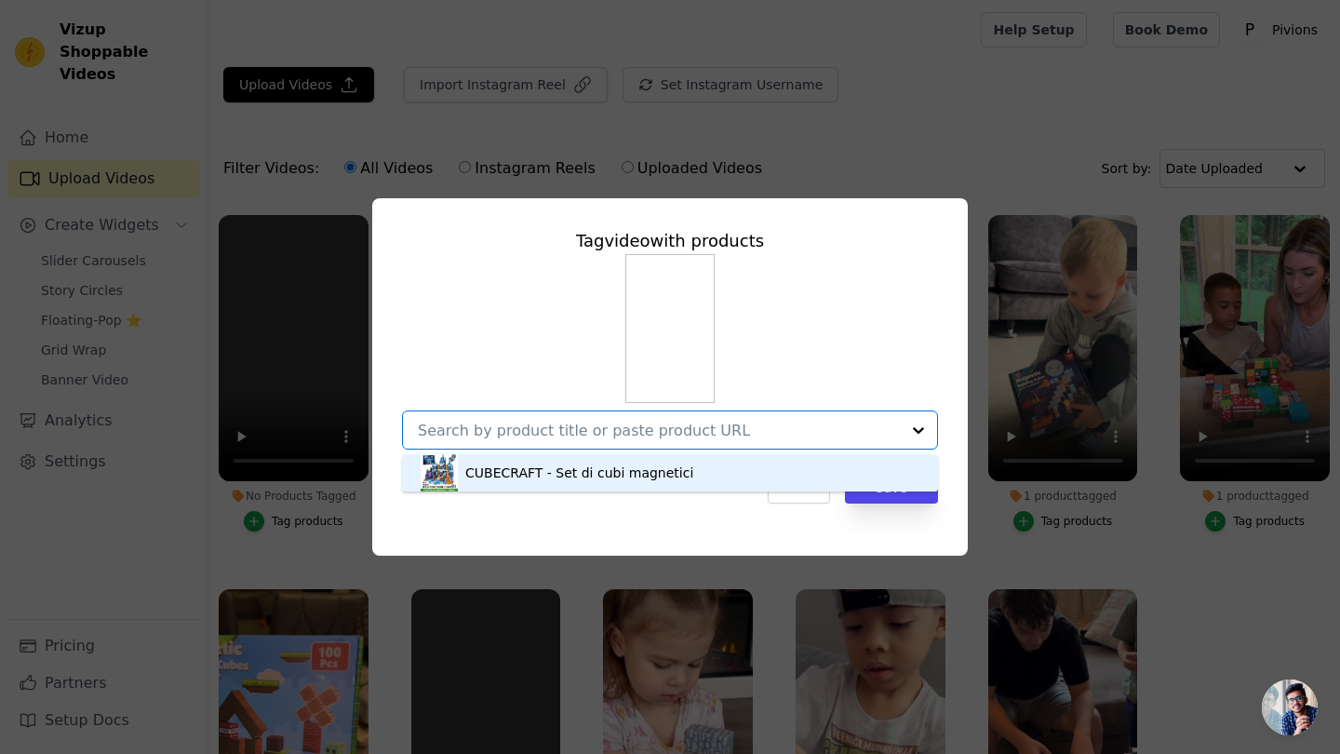
click at [647, 467] on div "CUBECRAFT - Set di cubi magnetici" at bounding box center [579, 472] width 228 height 19
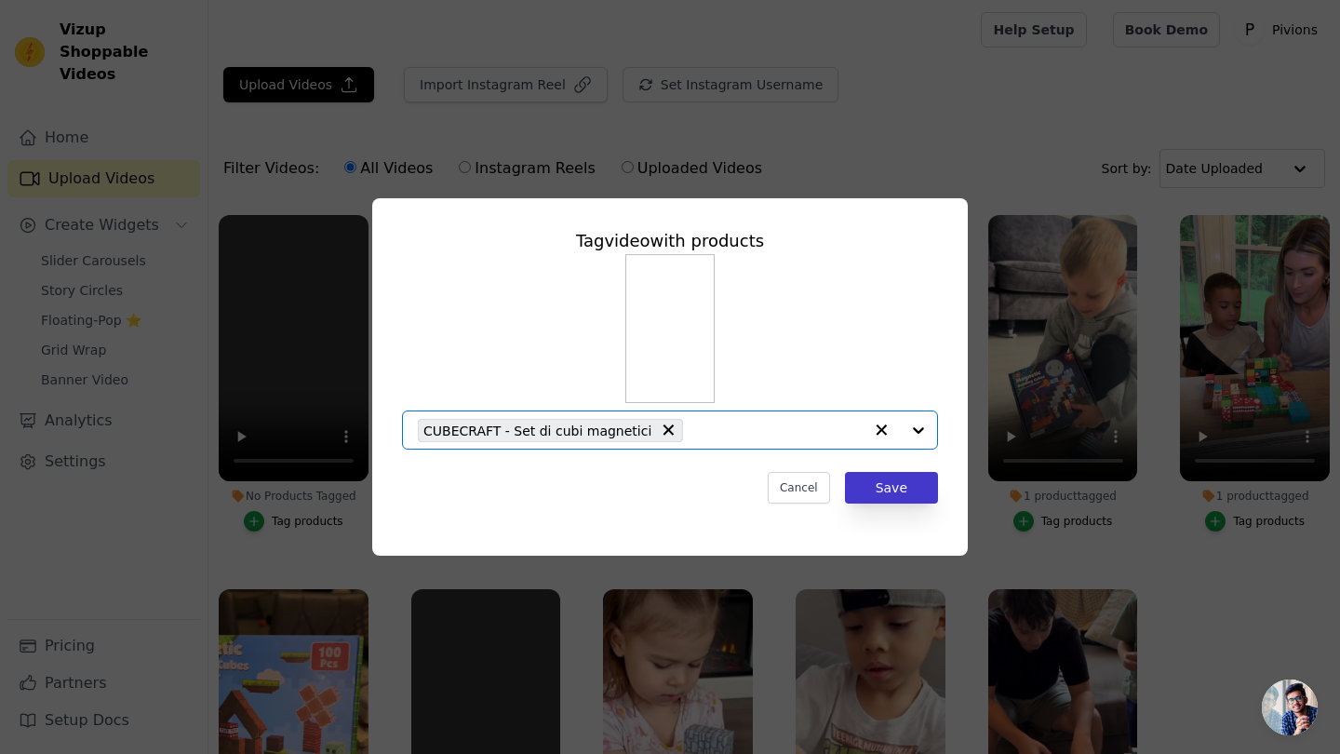
click at [917, 481] on button "Save" at bounding box center [891, 488] width 93 height 32
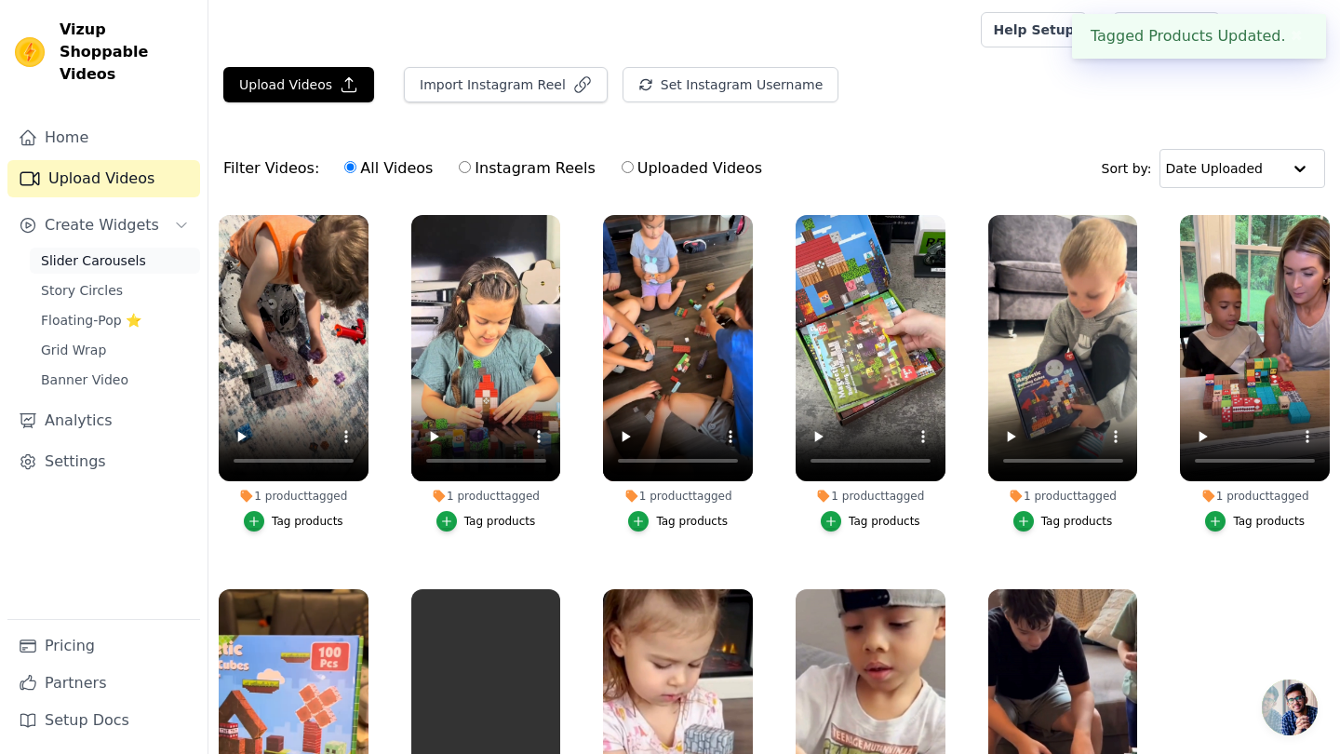
click at [116, 251] on span "Slider Carousels" at bounding box center [93, 260] width 105 height 19
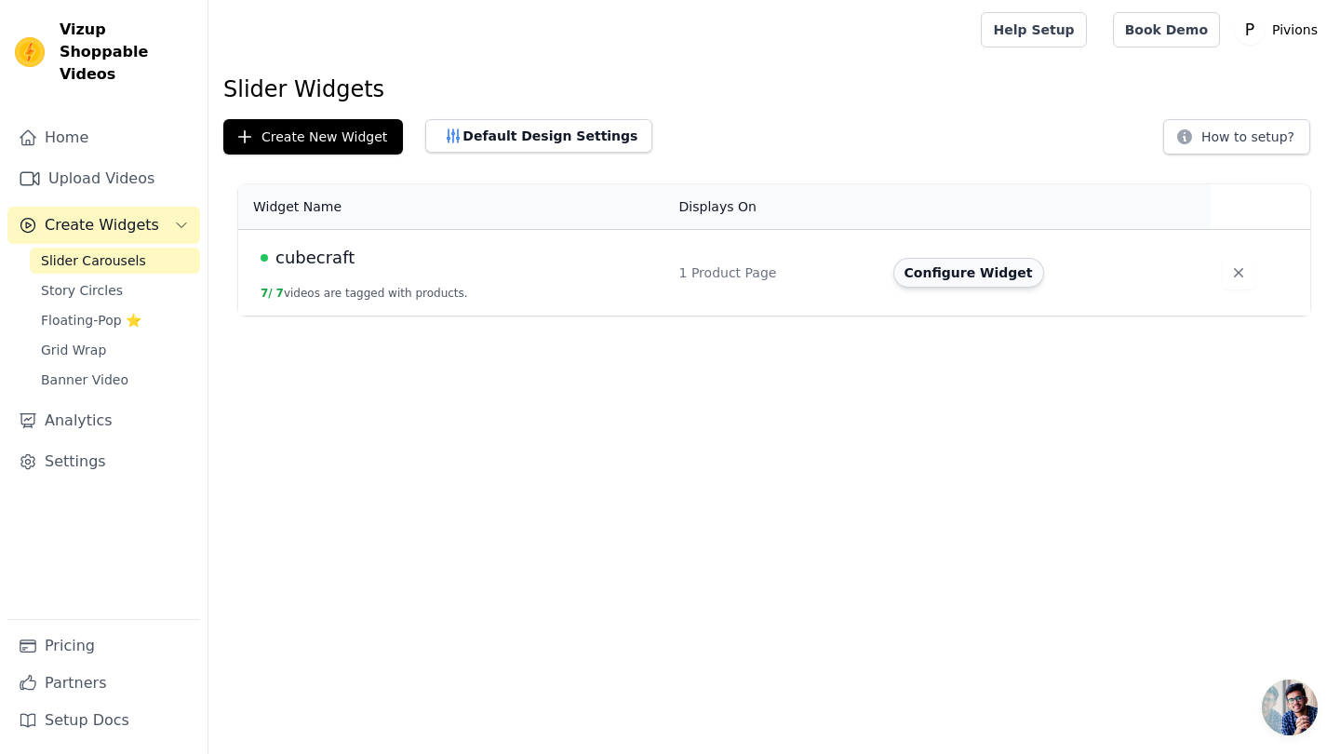
click at [916, 277] on button "Configure Widget" at bounding box center [968, 273] width 151 height 30
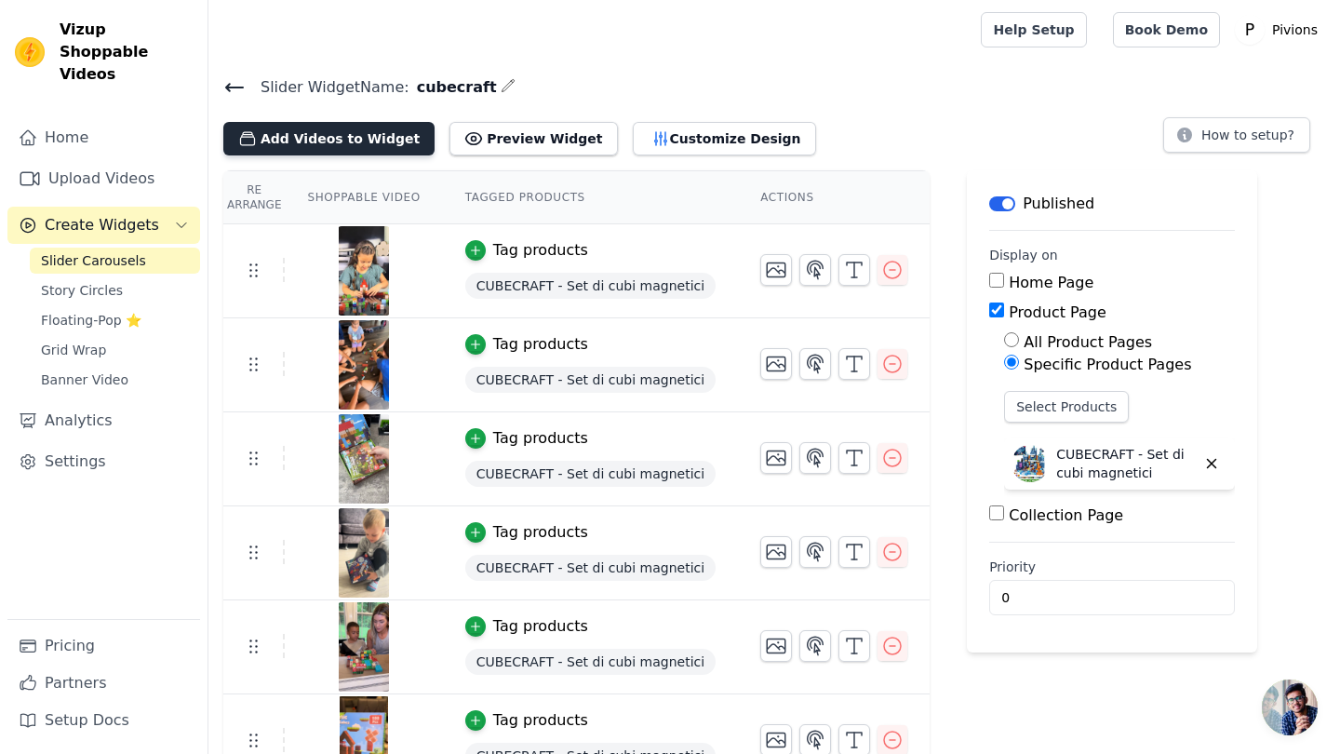
click at [330, 128] on button "Add Videos to Widget" at bounding box center [328, 138] width 211 height 33
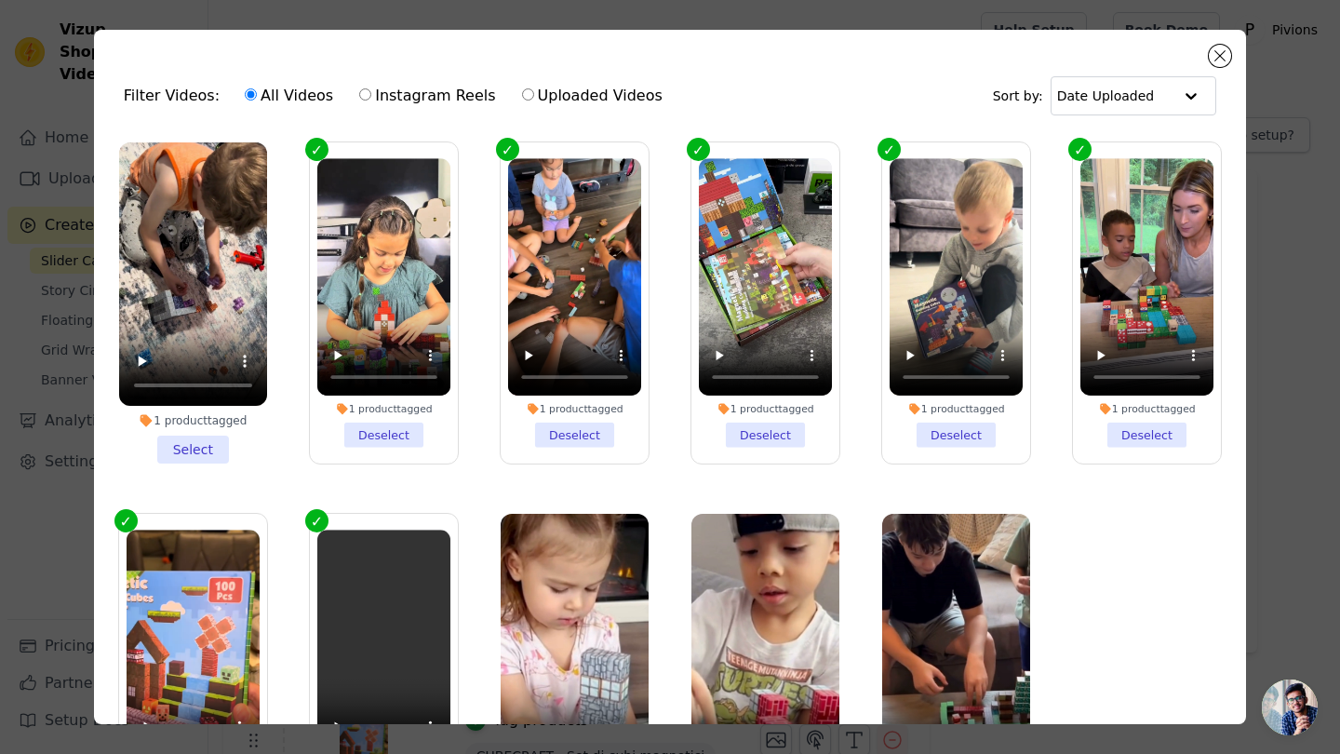
click at [187, 445] on li "1 product tagged Select" at bounding box center [193, 302] width 148 height 321
click at [0, 0] on input "1 product tagged Select" at bounding box center [0, 0] width 0 height 0
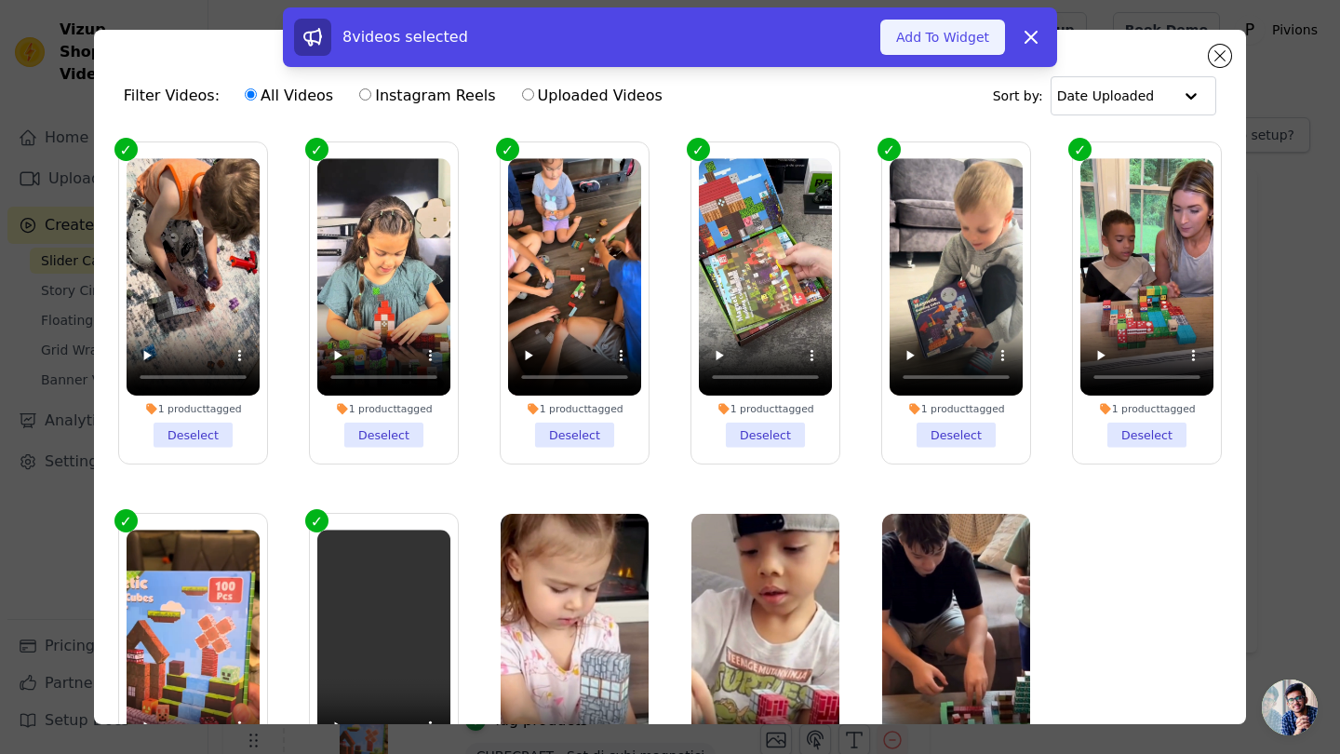
click at [922, 41] on button "Add To Widget" at bounding box center [942, 37] width 125 height 35
